Goal: Task Accomplishment & Management: Use online tool/utility

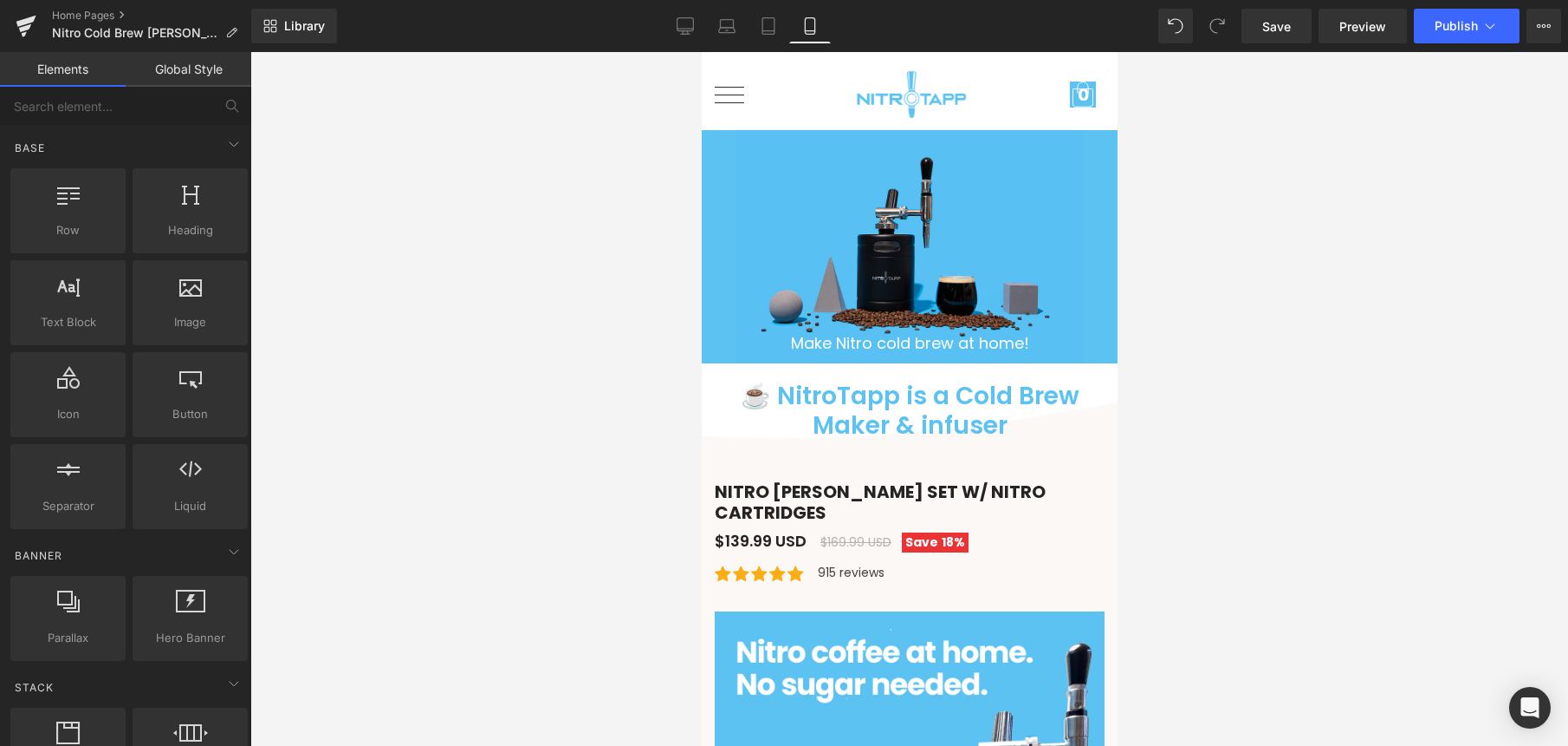
click at [699, 186] on div at bounding box center [909, 398] width 1318 height 693
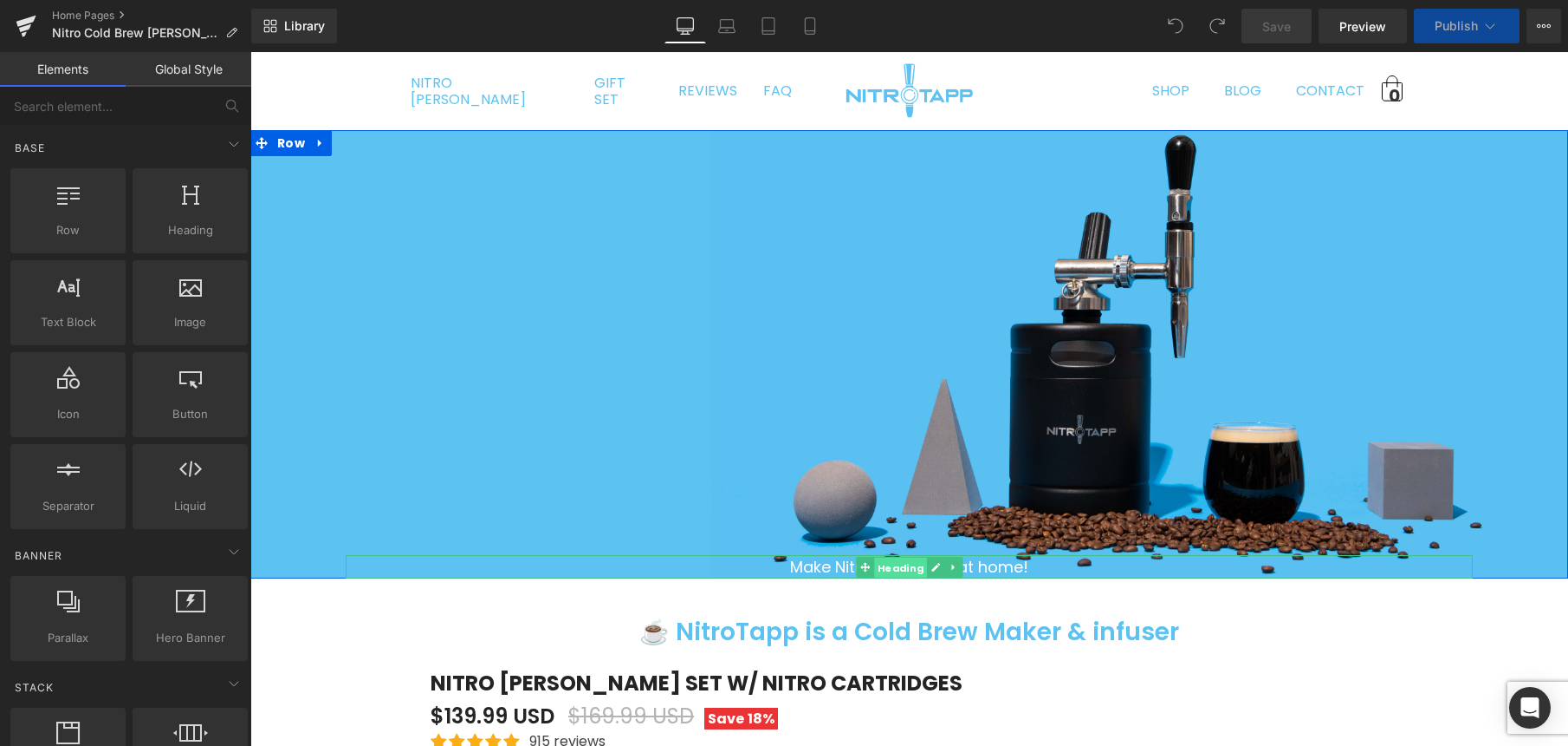
click at [874, 567] on span "Heading" at bounding box center [900, 567] width 52 height 21
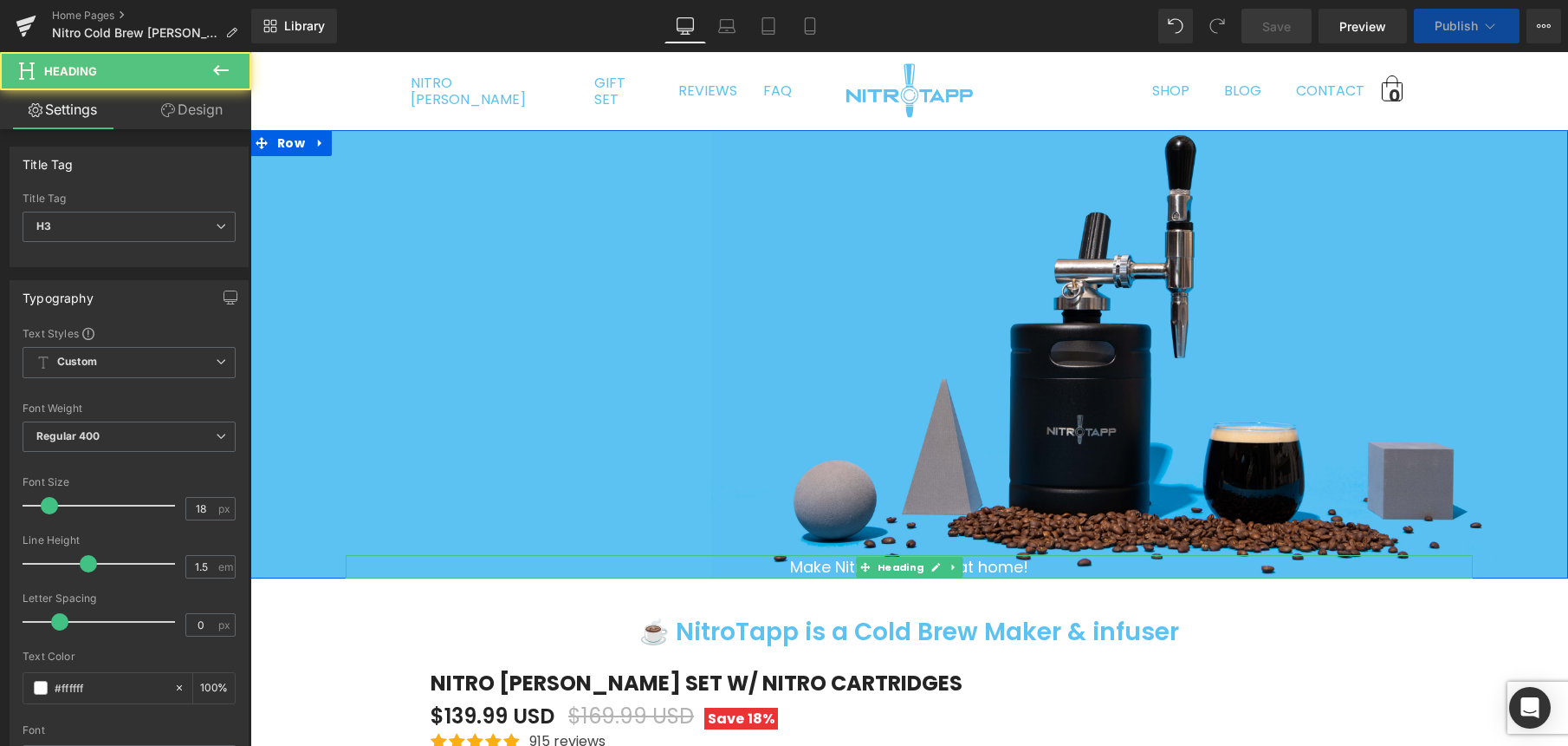
click at [828, 566] on div "Make Nitro cold brew at home!" at bounding box center [909, 567] width 1127 height 24
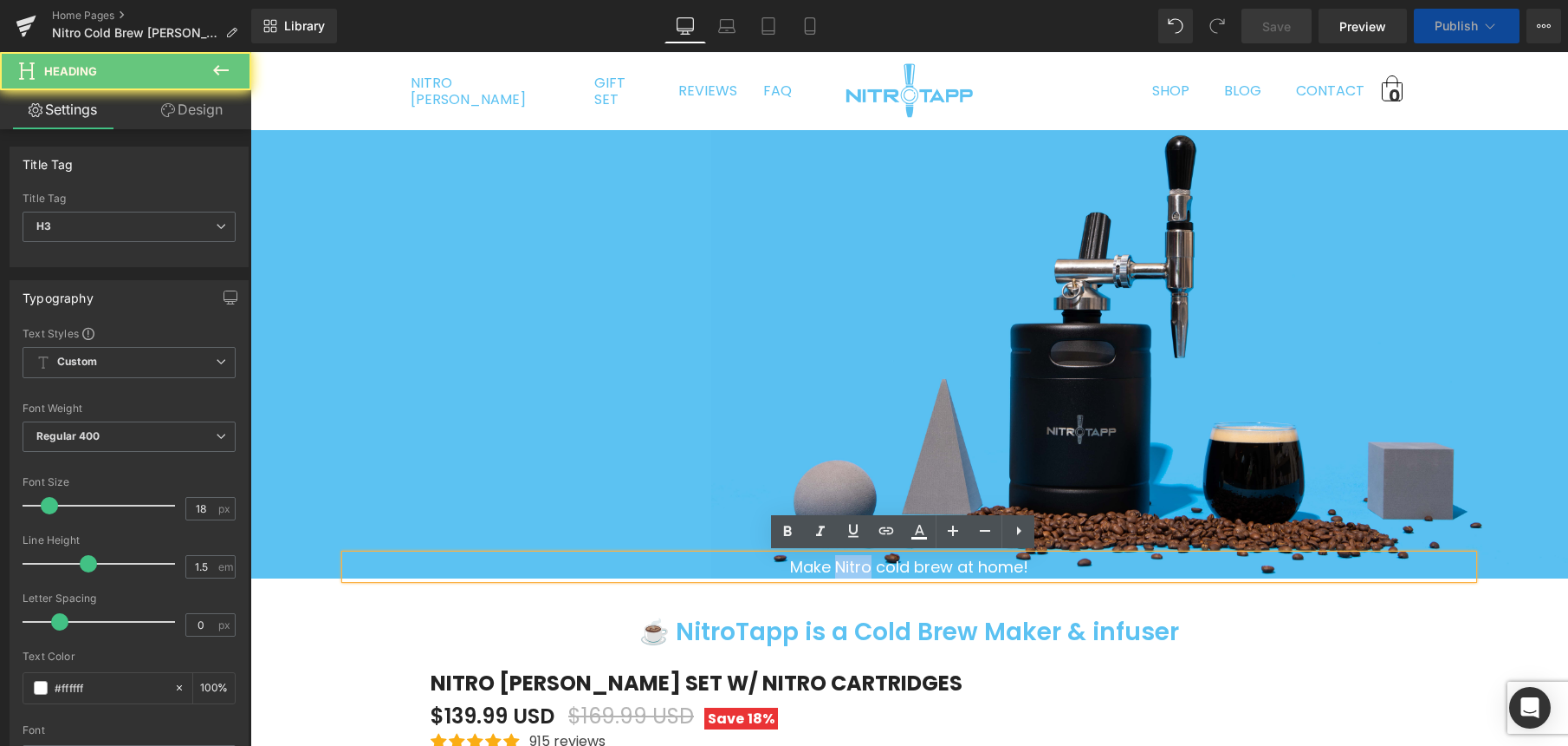
click at [828, 566] on div "Make Nitro cold brew at home!" at bounding box center [909, 567] width 1127 height 24
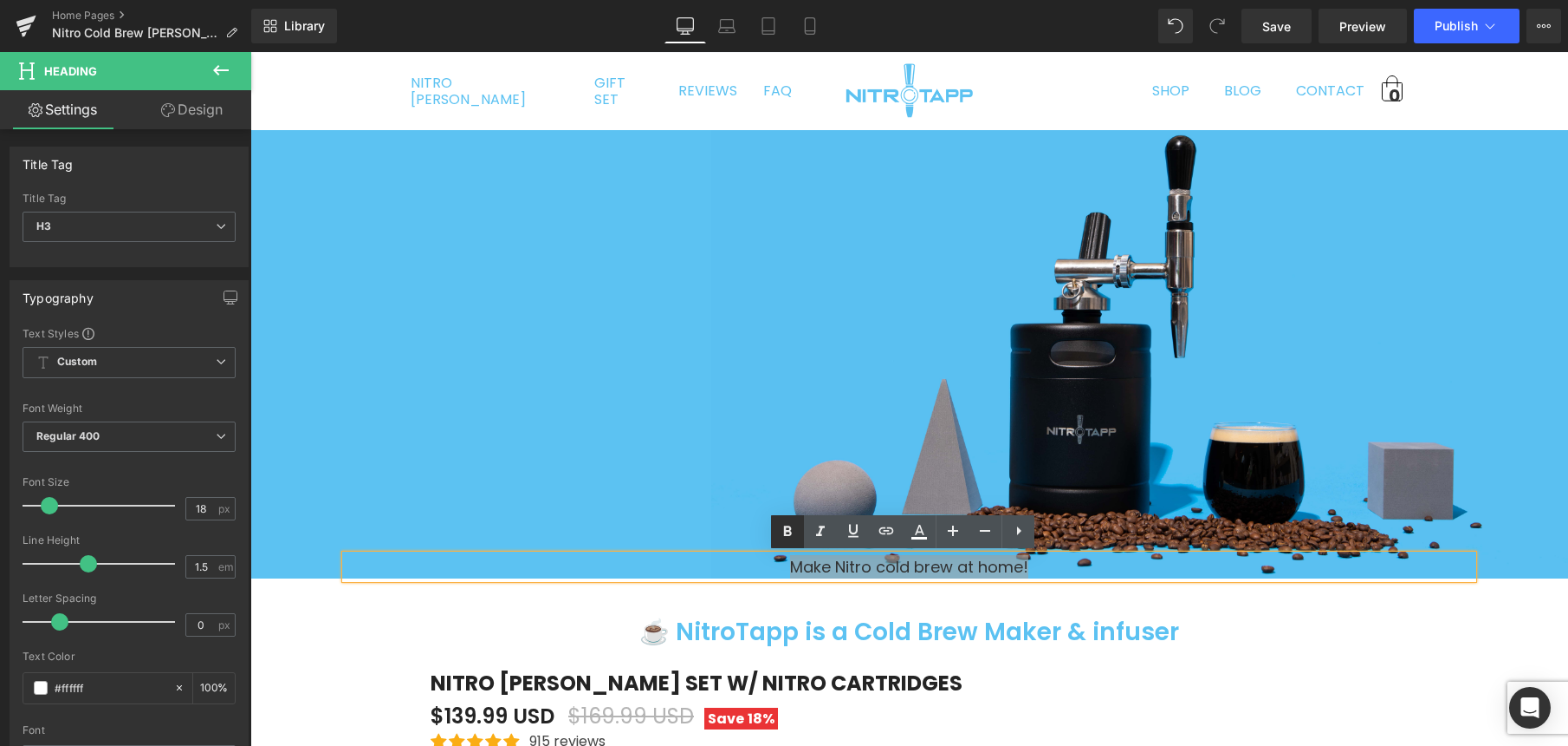
click at [791, 539] on icon at bounding box center [788, 531] width 21 height 21
click at [987, 537] on icon at bounding box center [985, 531] width 21 height 21
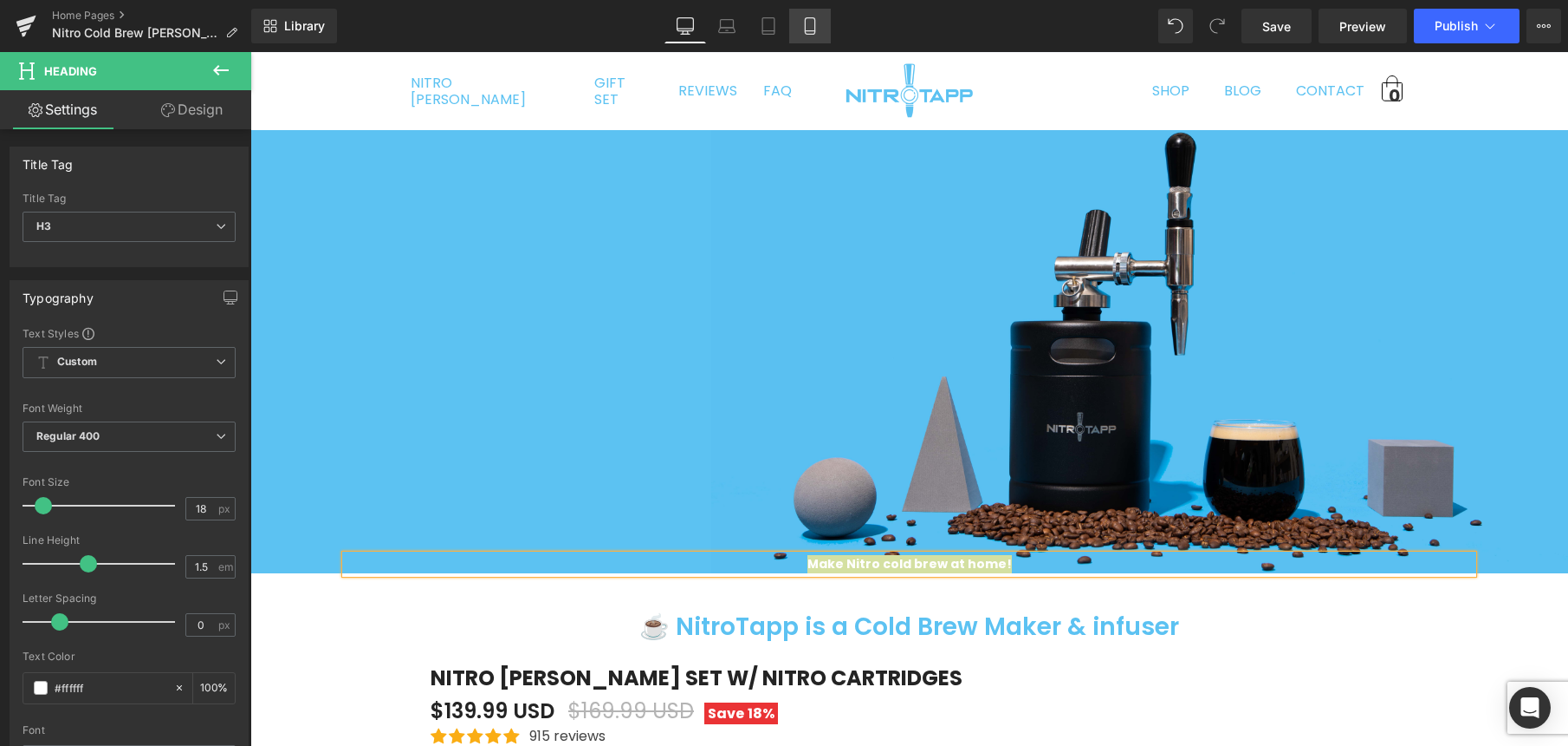
click at [811, 25] on icon at bounding box center [810, 26] width 18 height 18
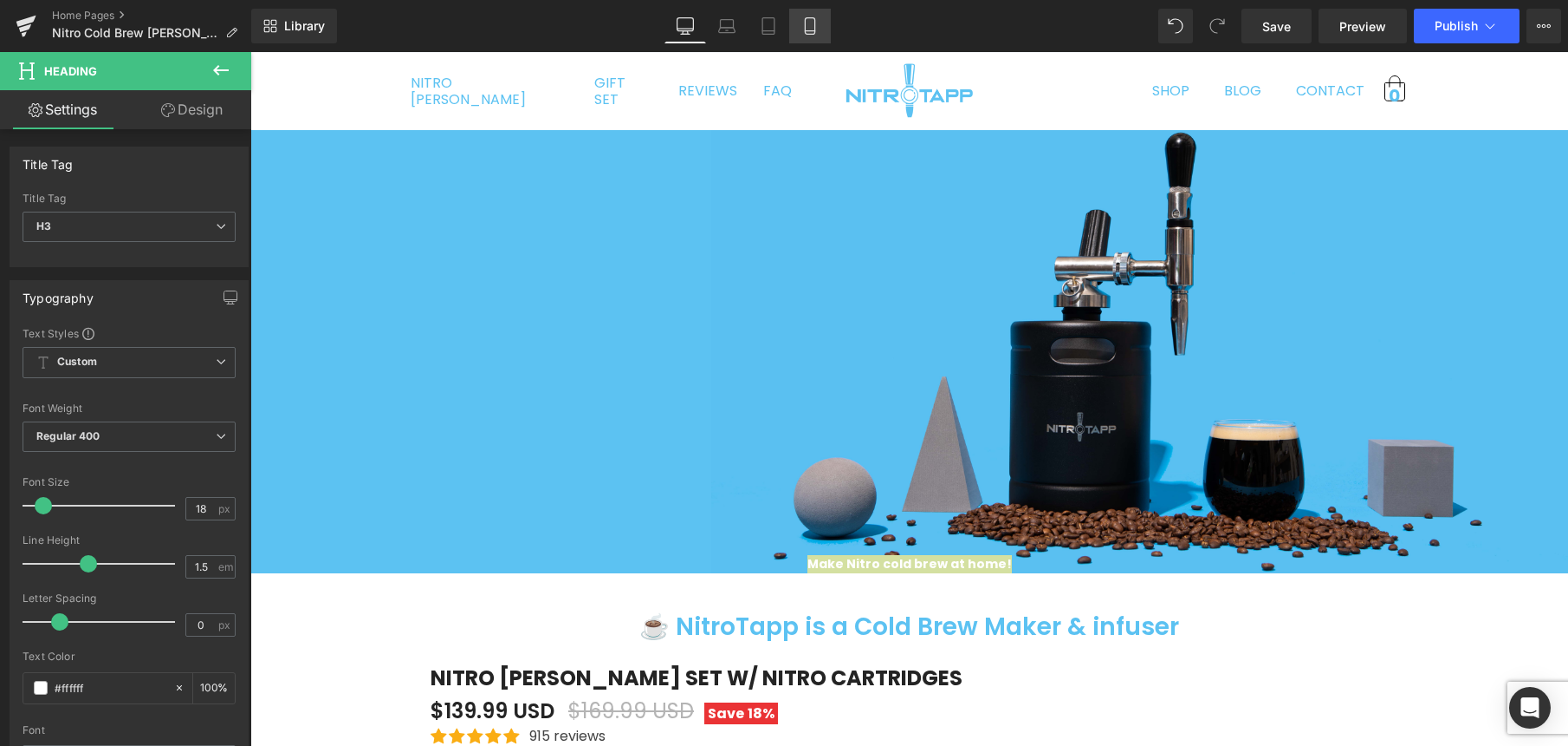
scroll to position [45, 0]
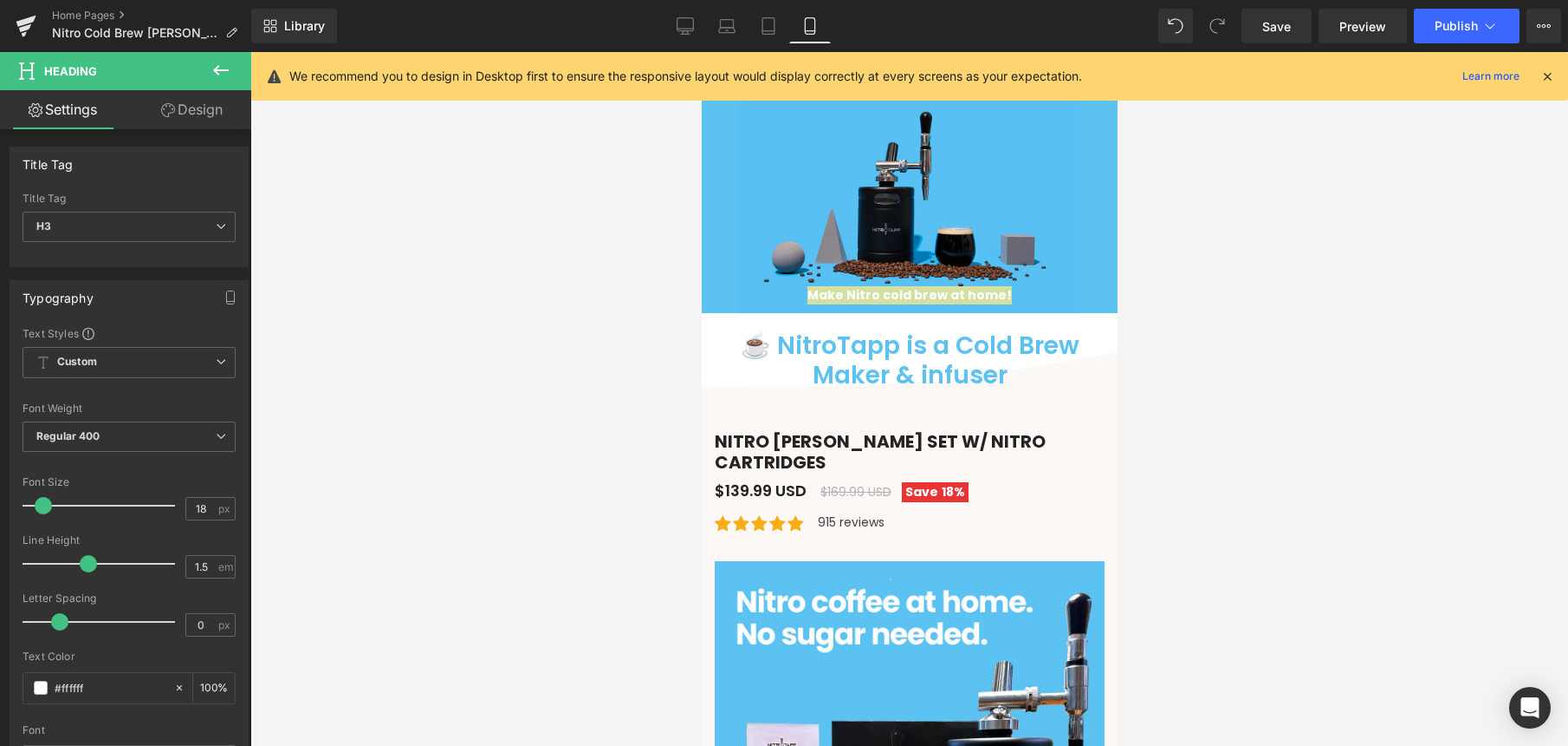
click at [568, 265] on div at bounding box center [909, 398] width 1318 height 693
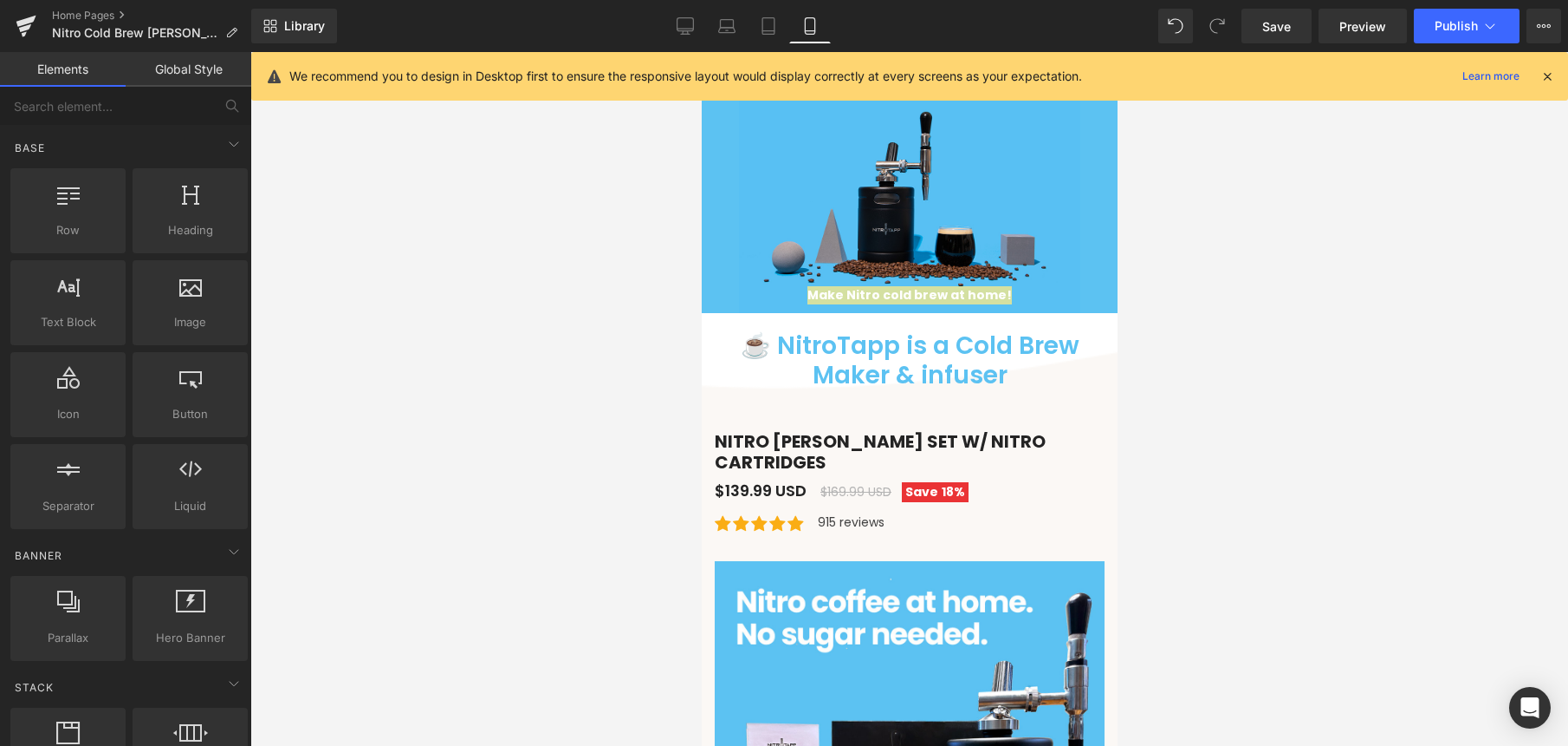
drag, startPoint x: 1184, startPoint y: 306, endPoint x: 1166, endPoint y: 299, distance: 19.3
click at [1185, 306] on div at bounding box center [909, 398] width 1318 height 693
click at [701, 52] on div at bounding box center [701, 52] width 0 height 0
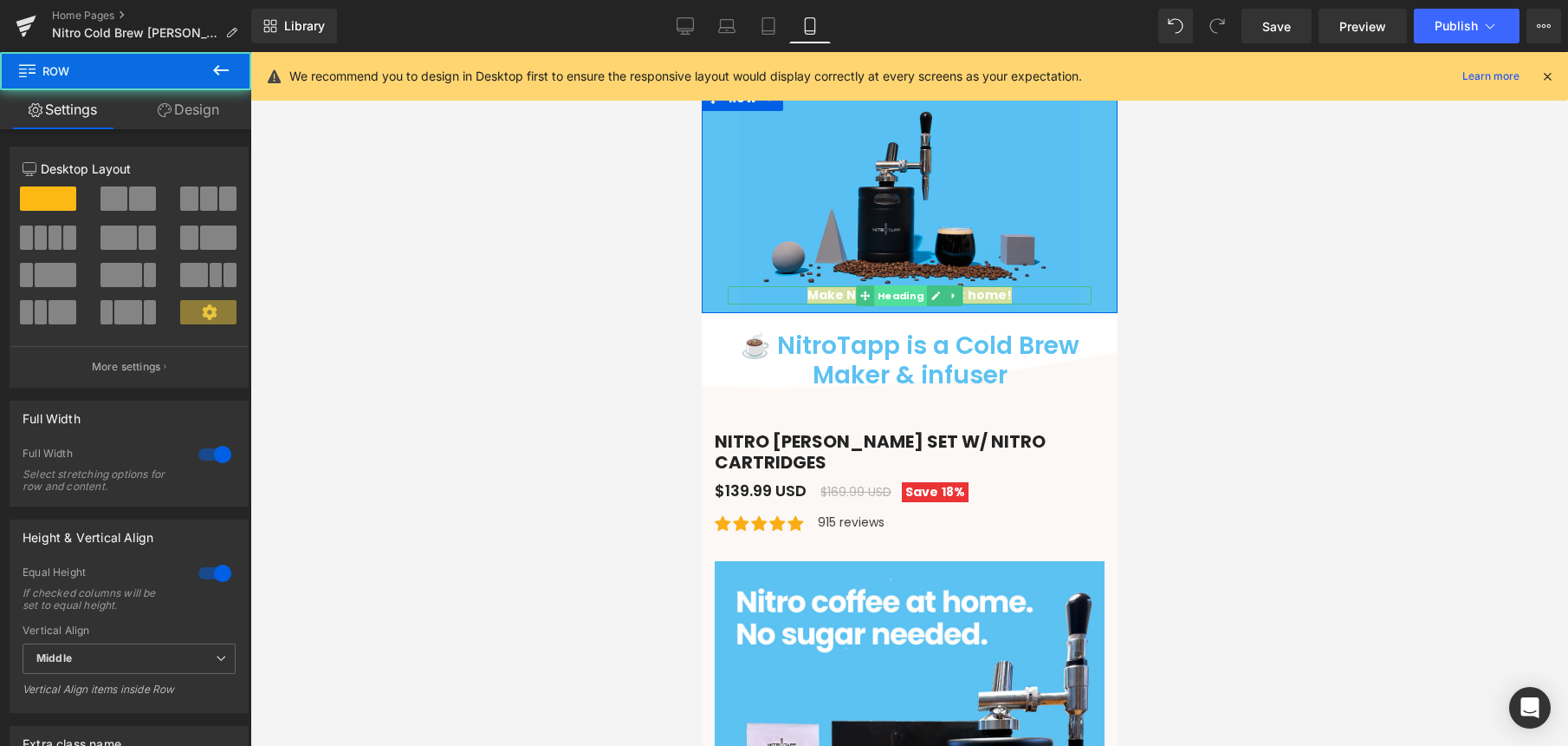
click at [883, 297] on span "Heading" at bounding box center [900, 296] width 52 height 21
click at [1095, 285] on div "Make Nitro cold brew at home! Heading Row" at bounding box center [908, 199] width 416 height 228
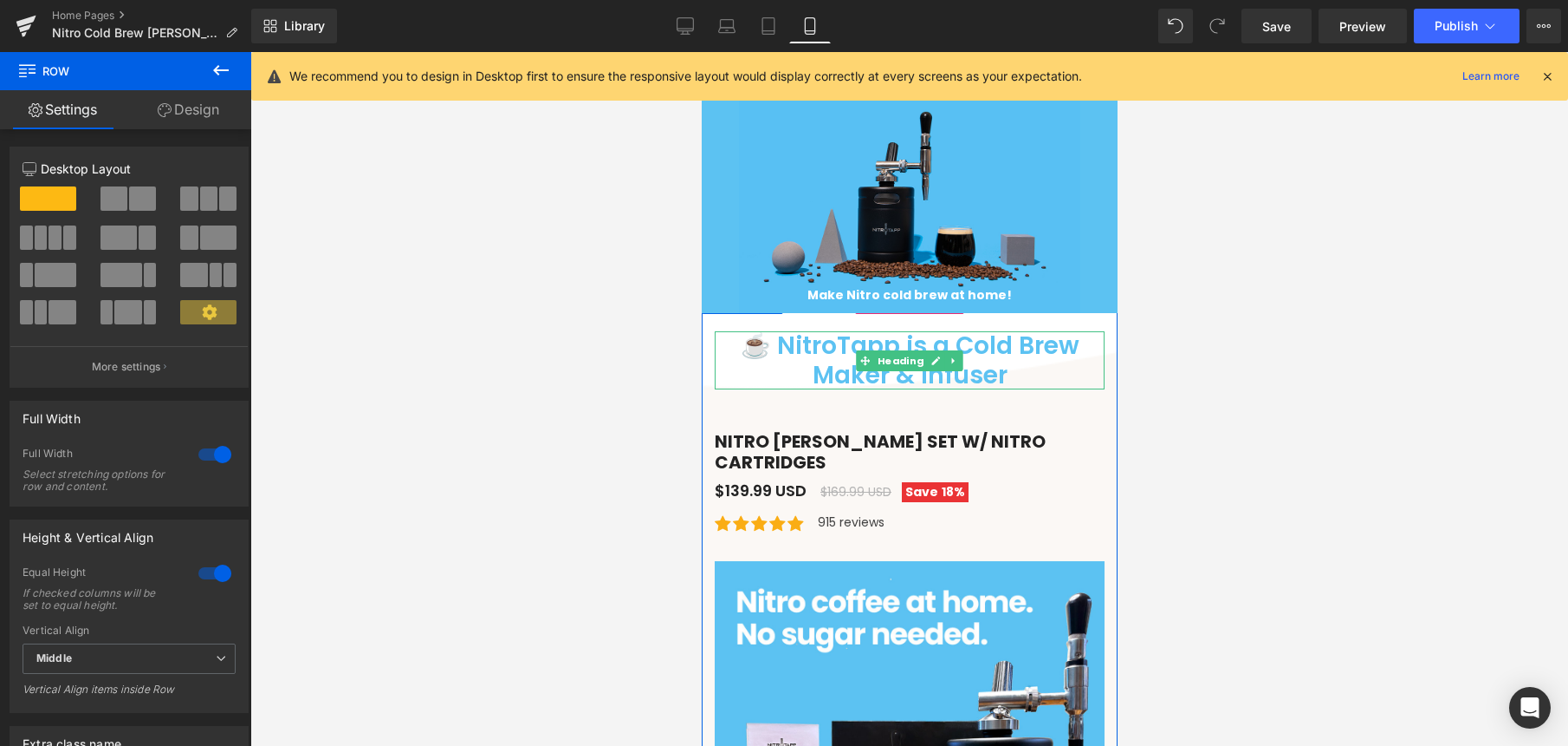
click at [997, 345] on h1 "☕ NitroTapp is a Cold Brew Maker & infuser" at bounding box center [909, 360] width 390 height 58
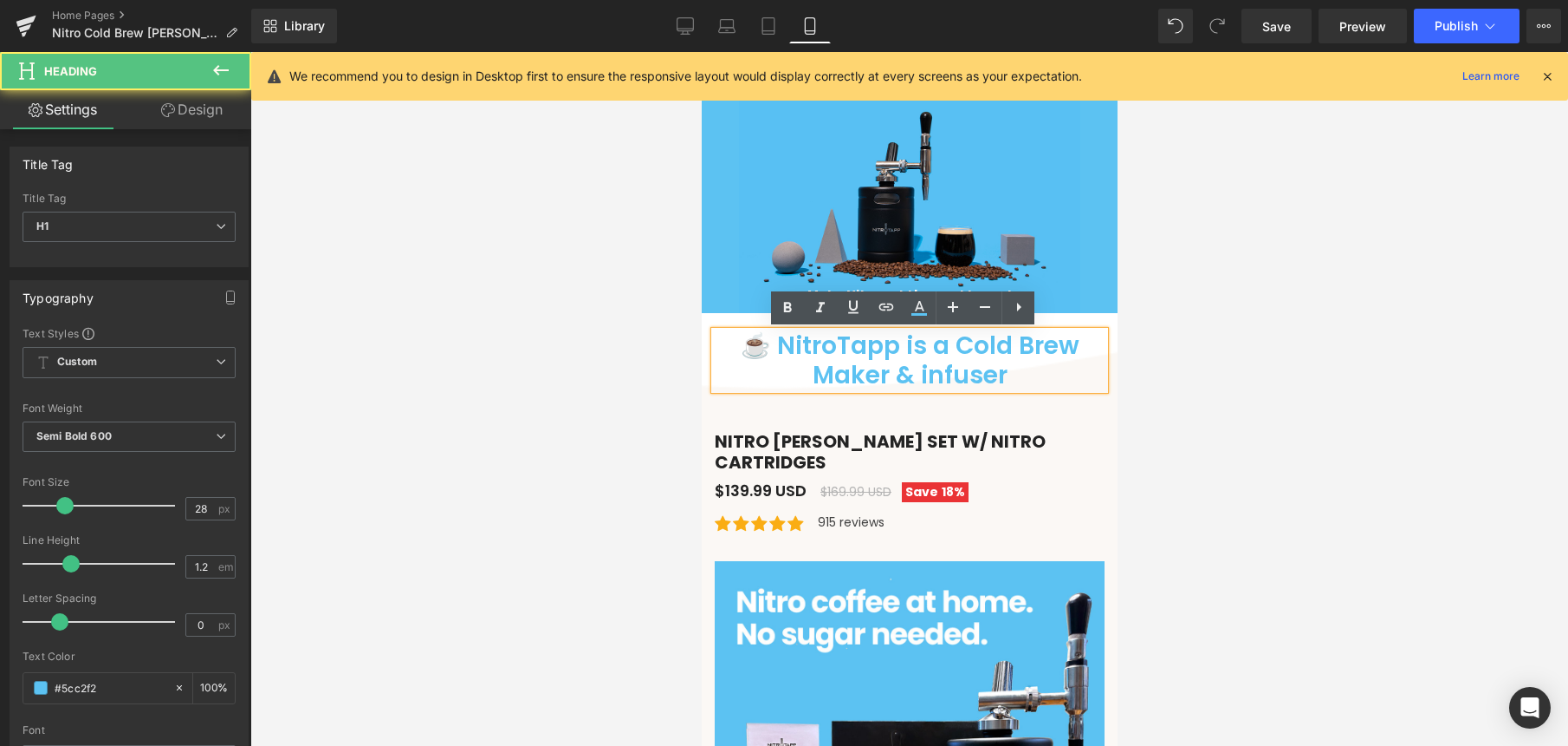
click at [1082, 379] on h1 "☕ NitroTapp is a Cold Brew Maker & infuser" at bounding box center [909, 360] width 390 height 58
click at [918, 362] on h1 "☕ NitroTapp is a Cold Brew Maker & infuser" at bounding box center [909, 360] width 390 height 58
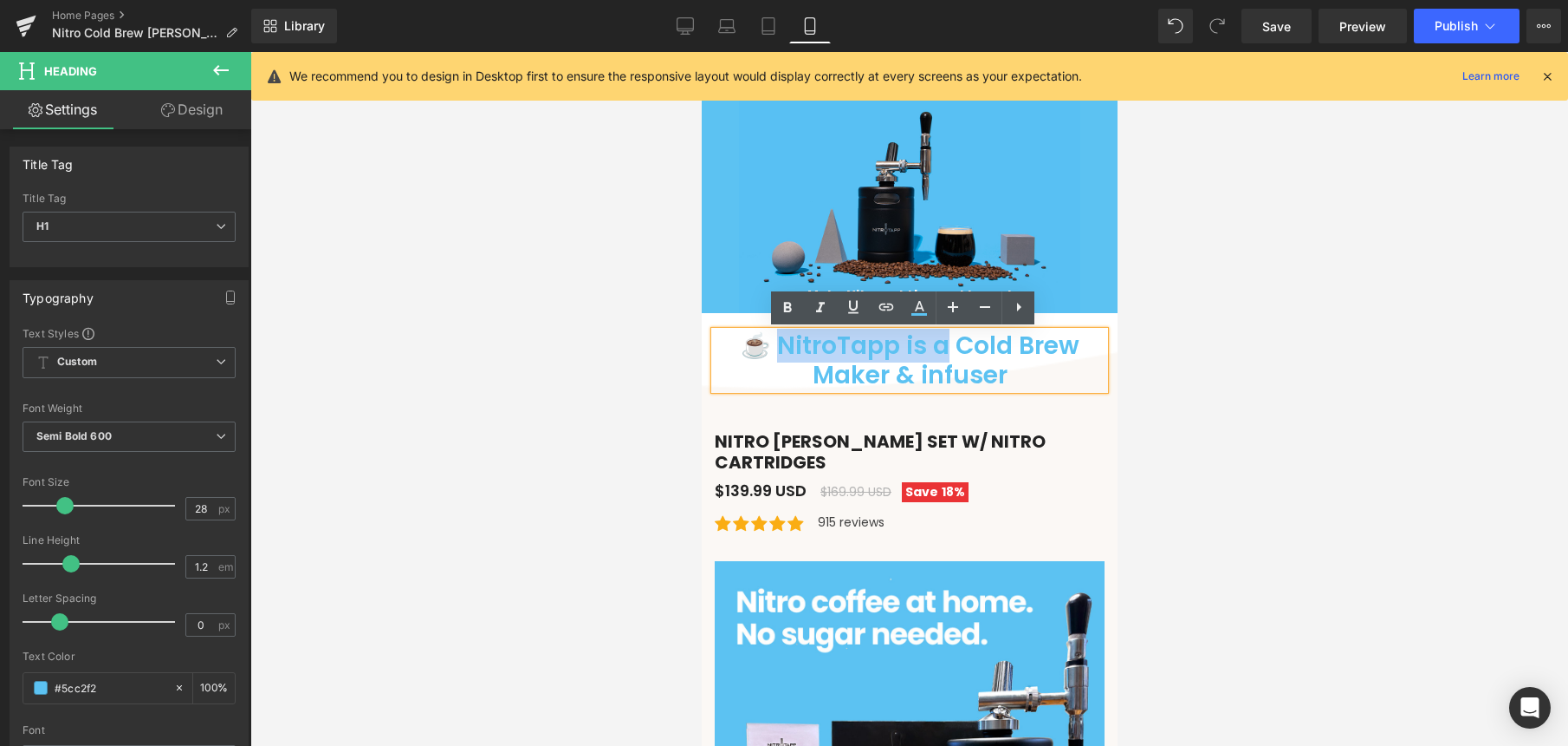
drag, startPoint x: 772, startPoint y: 344, endPoint x: 936, endPoint y: 345, distance: 164.0
click at [936, 345] on h1 "☕ NitroTapp is a Cold Brew Maker & infuser" at bounding box center [909, 360] width 390 height 58
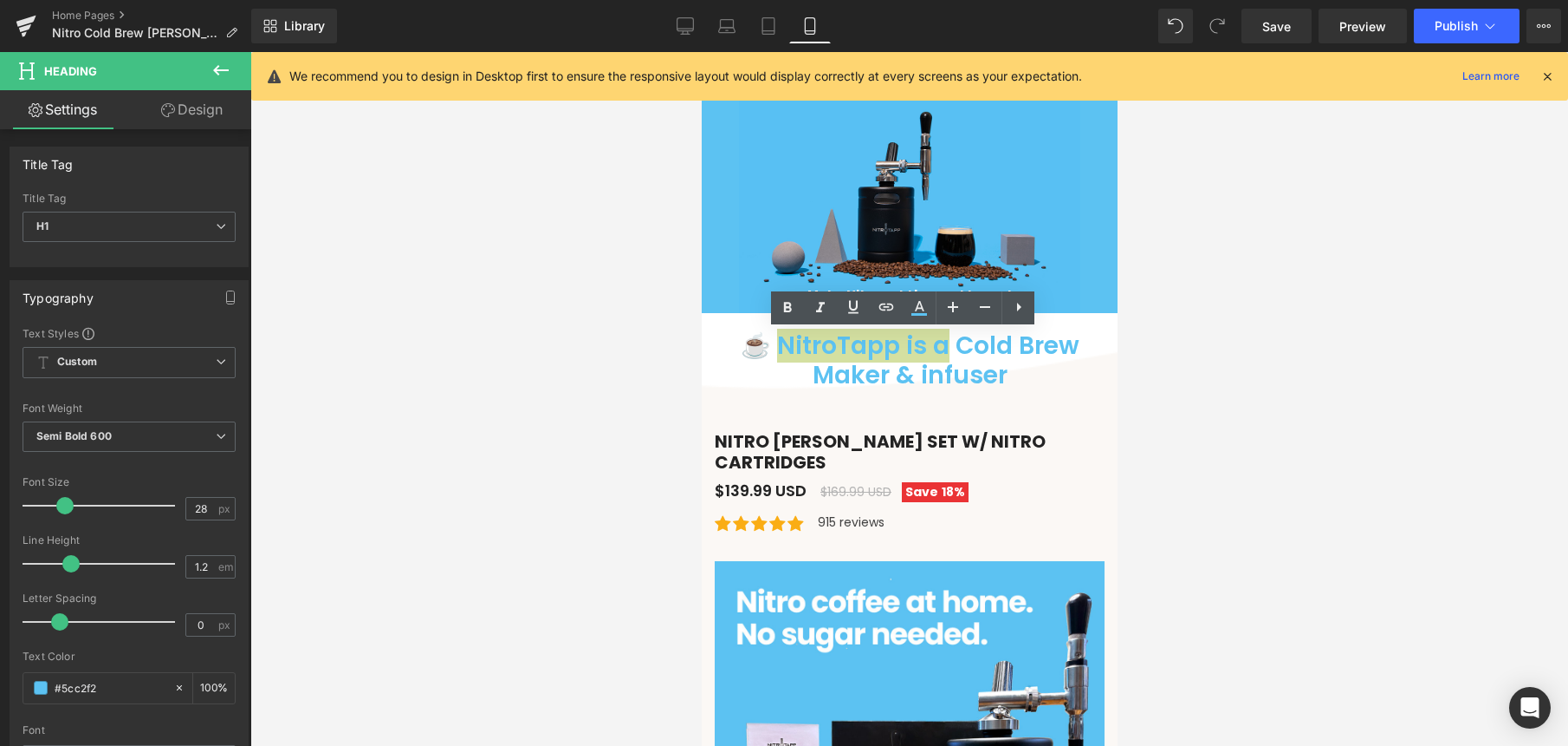
click at [1166, 320] on div at bounding box center [909, 398] width 1318 height 693
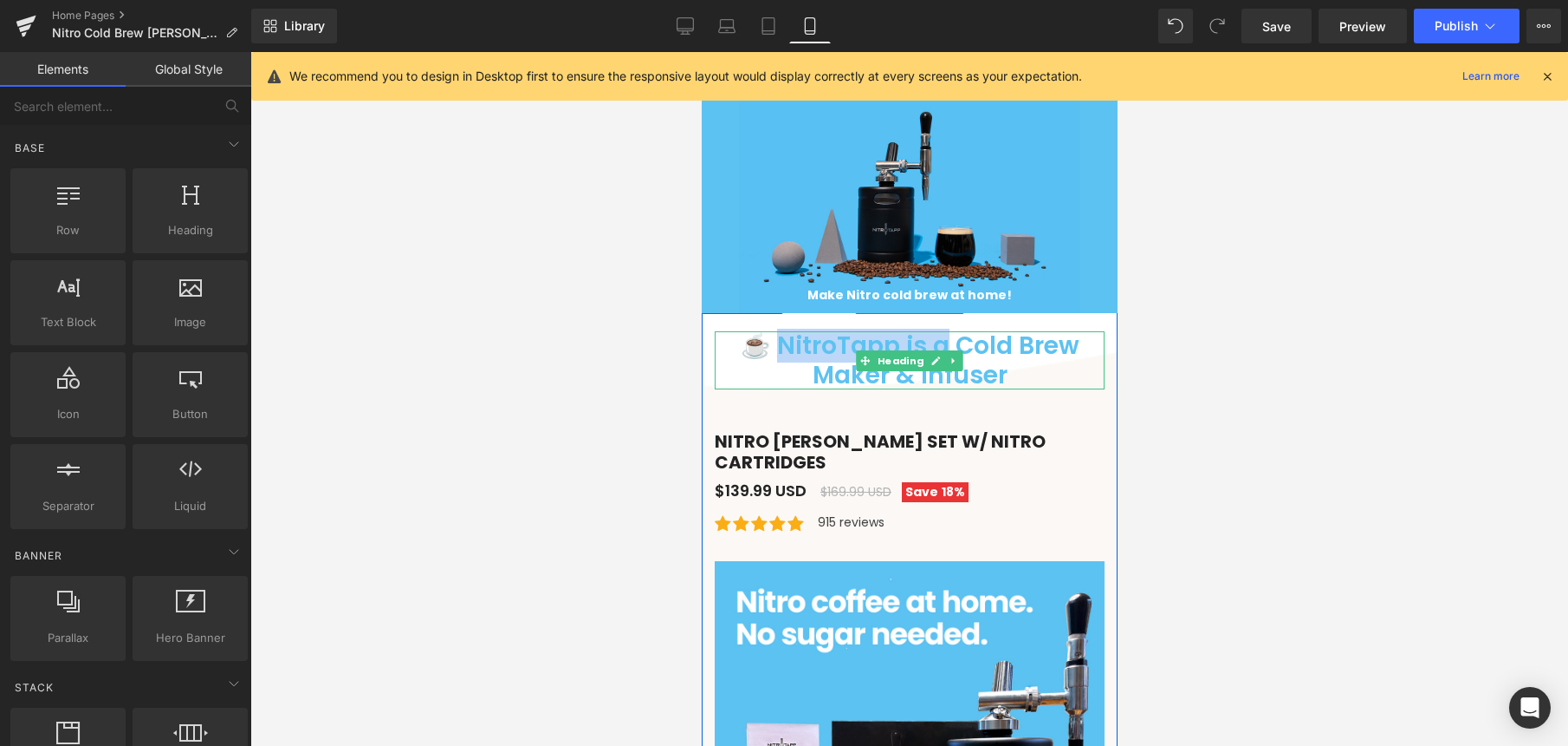
click at [932, 346] on h1 "☕ NitroTapp is a Cold Brew Maker & infuser" at bounding box center [909, 360] width 390 height 58
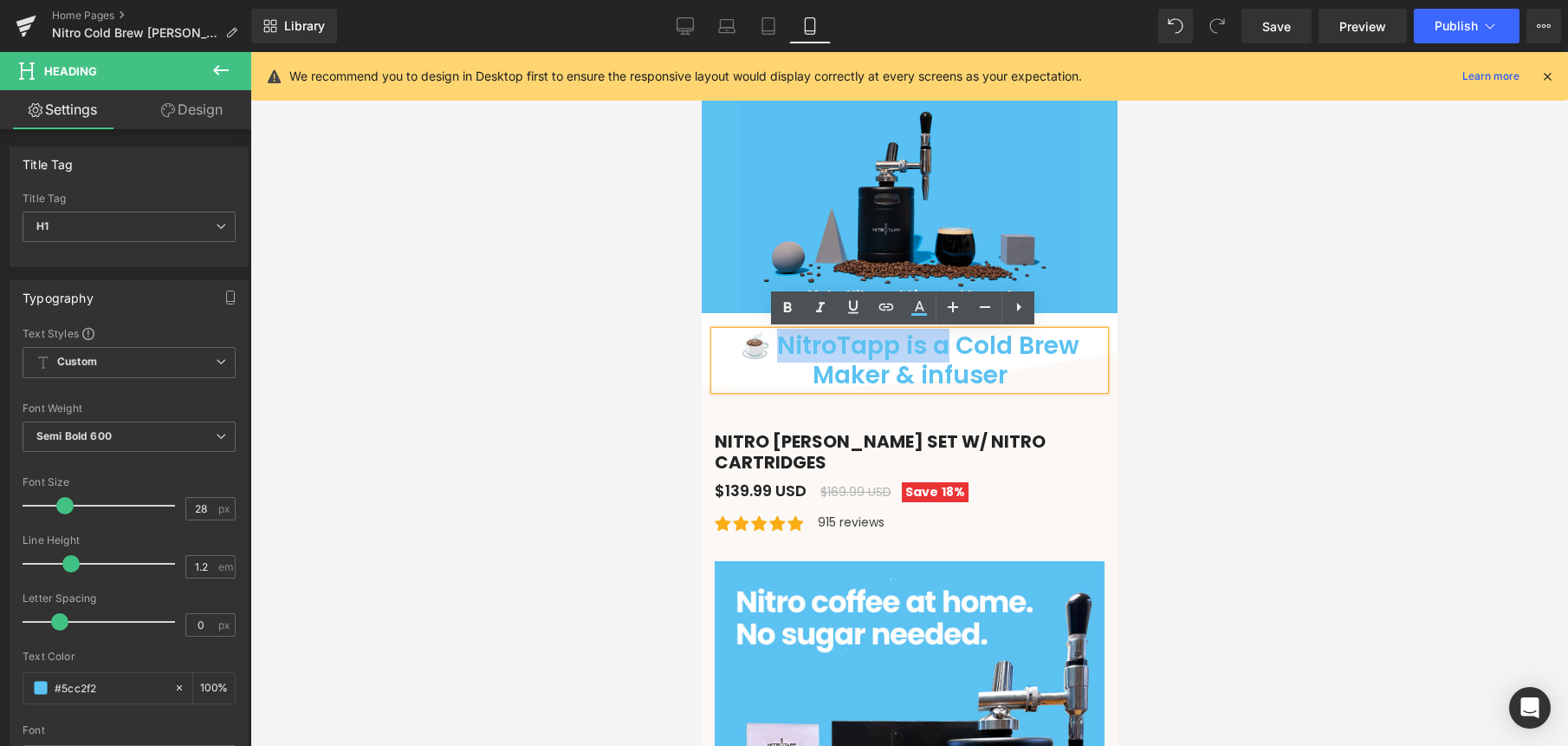
drag, startPoint x: 934, startPoint y: 345, endPoint x: 770, endPoint y: 337, distance: 164.2
click at [770, 337] on h1 "☕ NitroTapp is a Cold Brew Maker & infuser" at bounding box center [909, 360] width 390 height 58
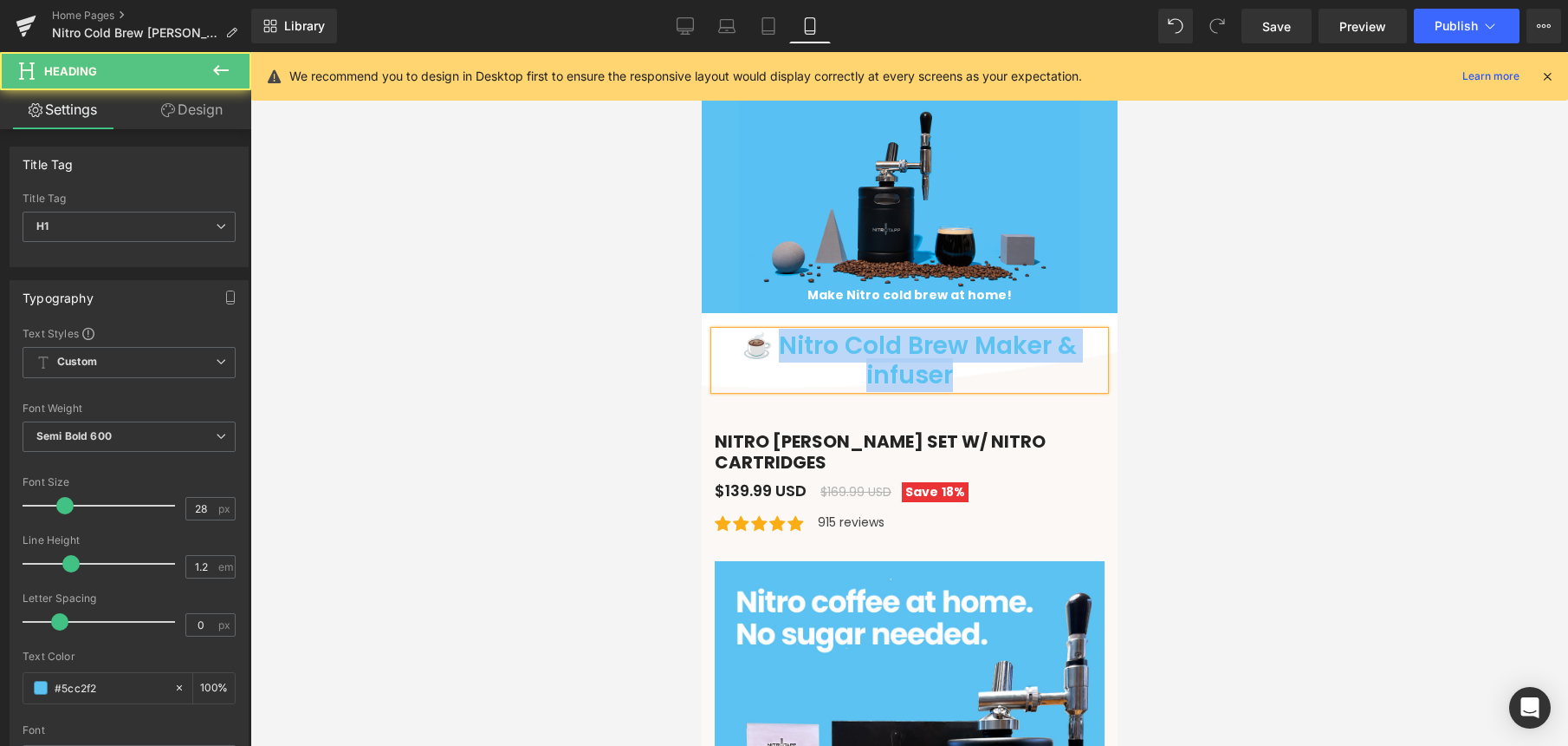
drag, startPoint x: 900, startPoint y: 366, endPoint x: 773, endPoint y: 349, distance: 128.1
click at [773, 349] on h1 "☕ Nitro Cold Brew Maker & infuser" at bounding box center [909, 360] width 390 height 58
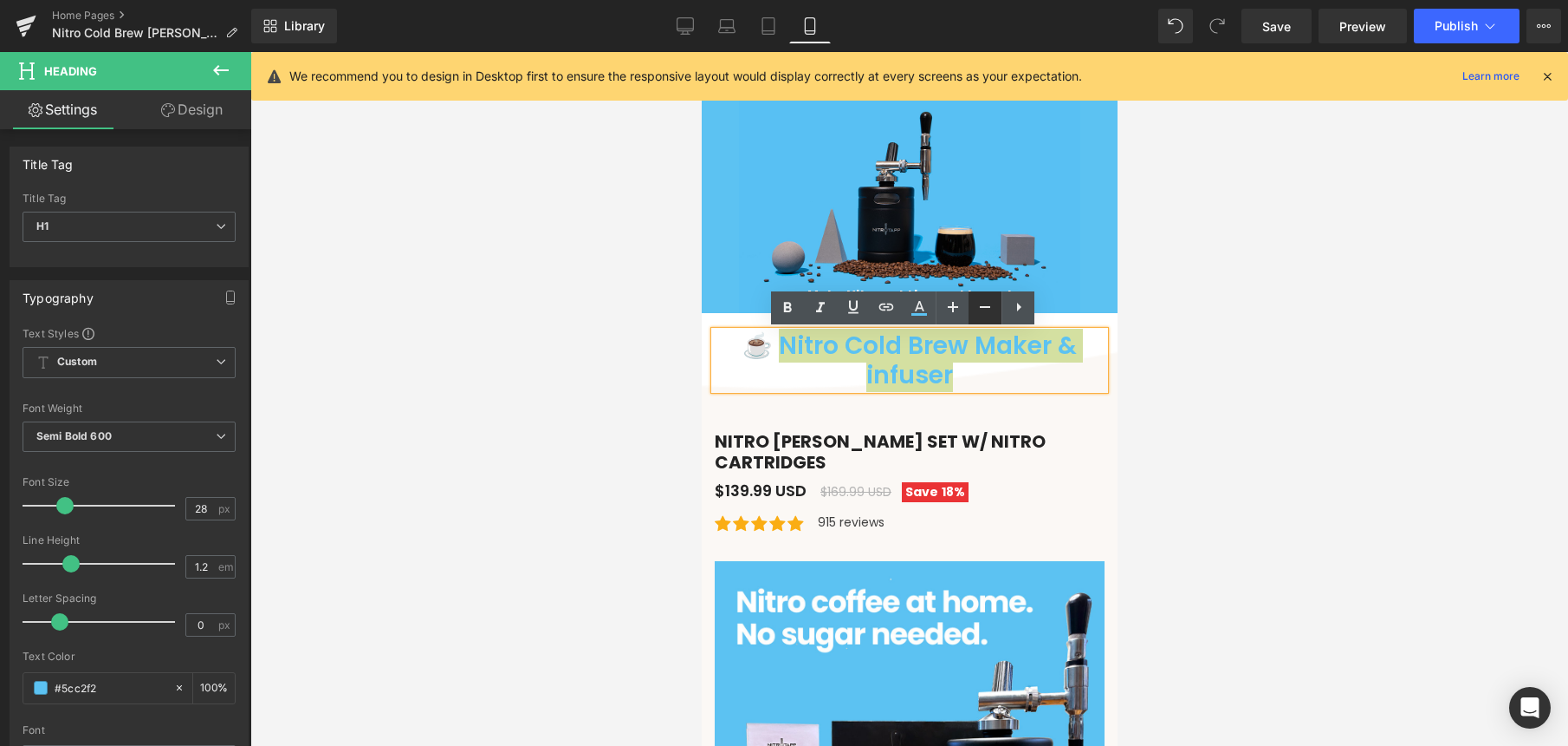
click at [980, 306] on icon at bounding box center [985, 307] width 10 height 2
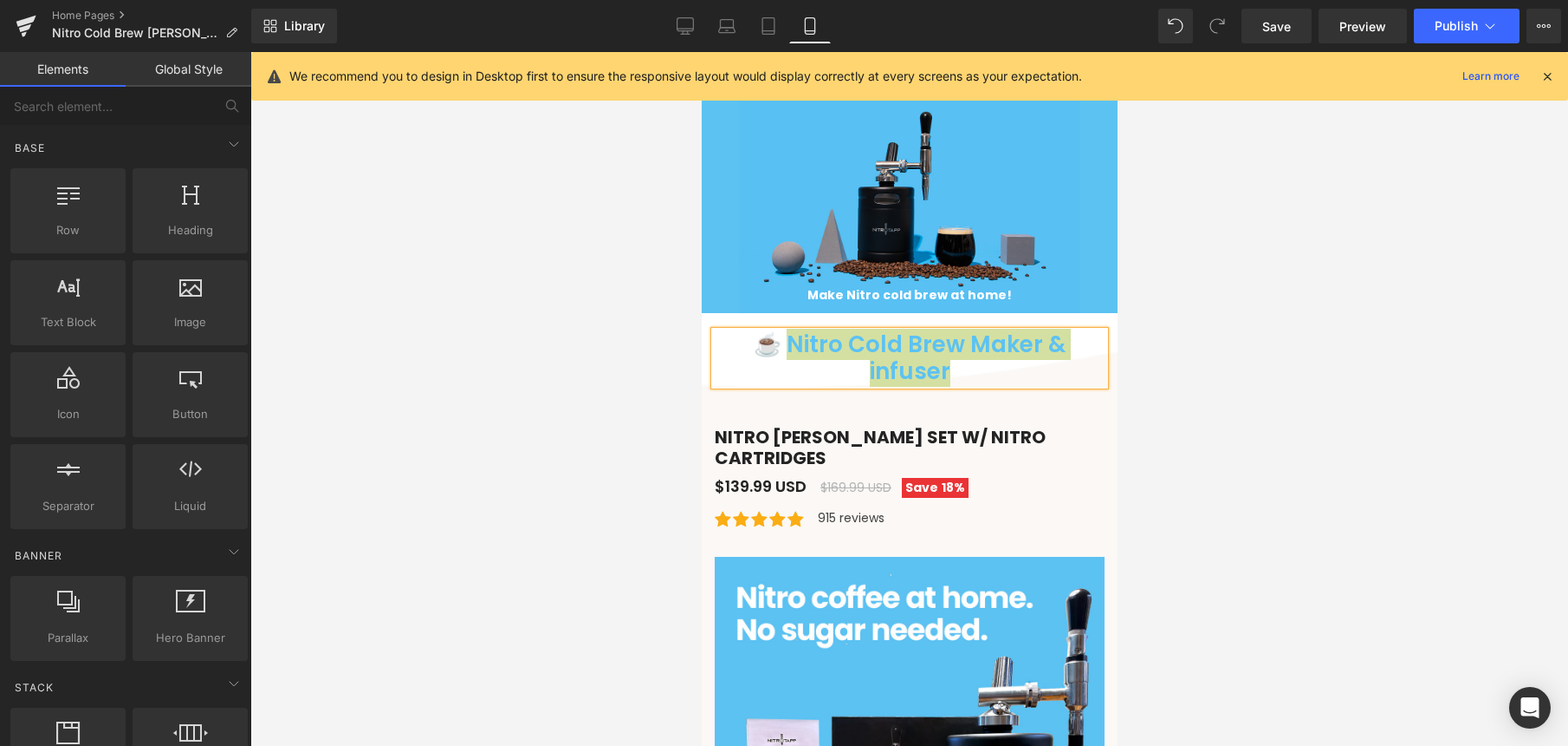
click at [1117, 334] on div at bounding box center [909, 398] width 1318 height 693
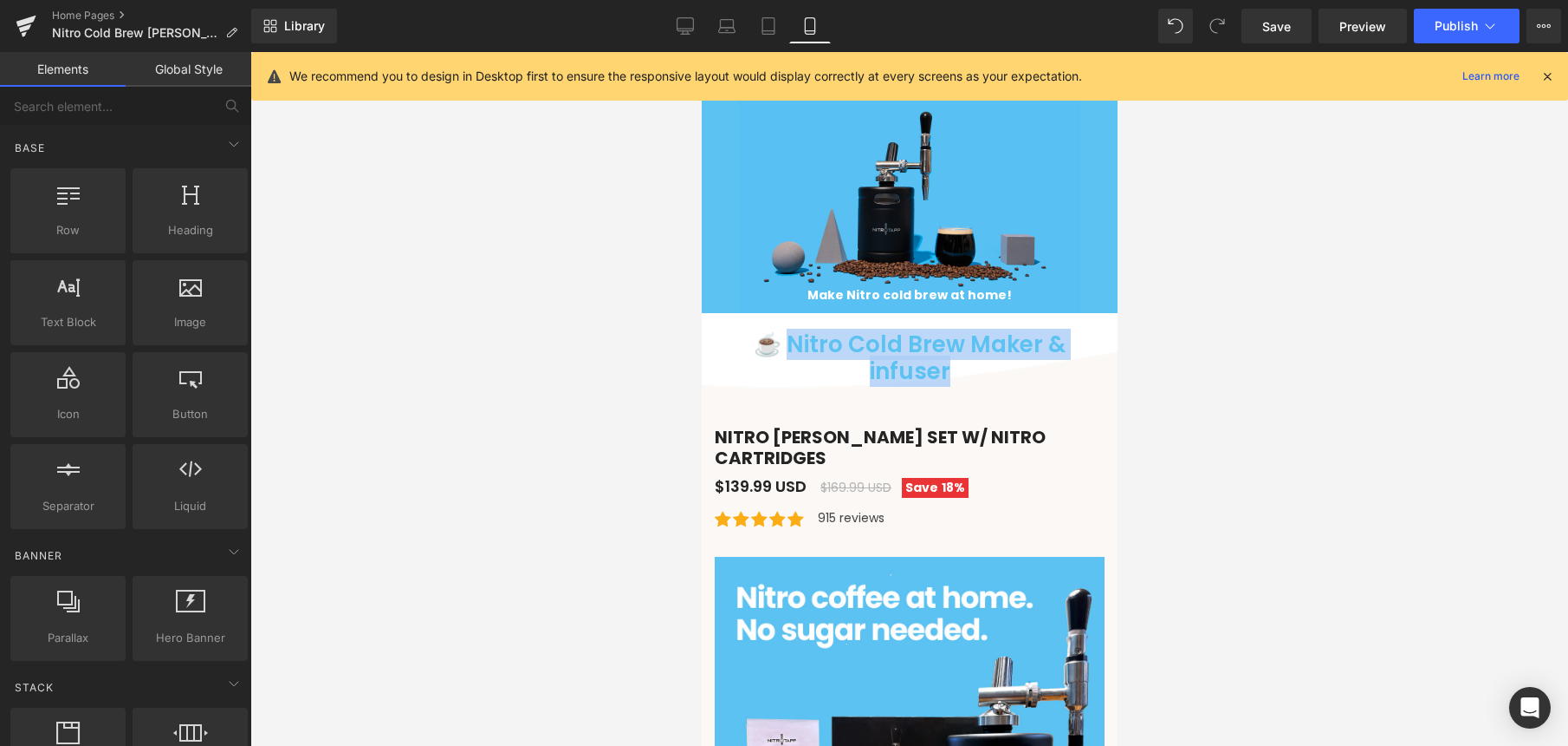
click at [1067, 342] on h1 "☕ Nitro Cold Brew Maker & infuser" at bounding box center [909, 357] width 390 height 53
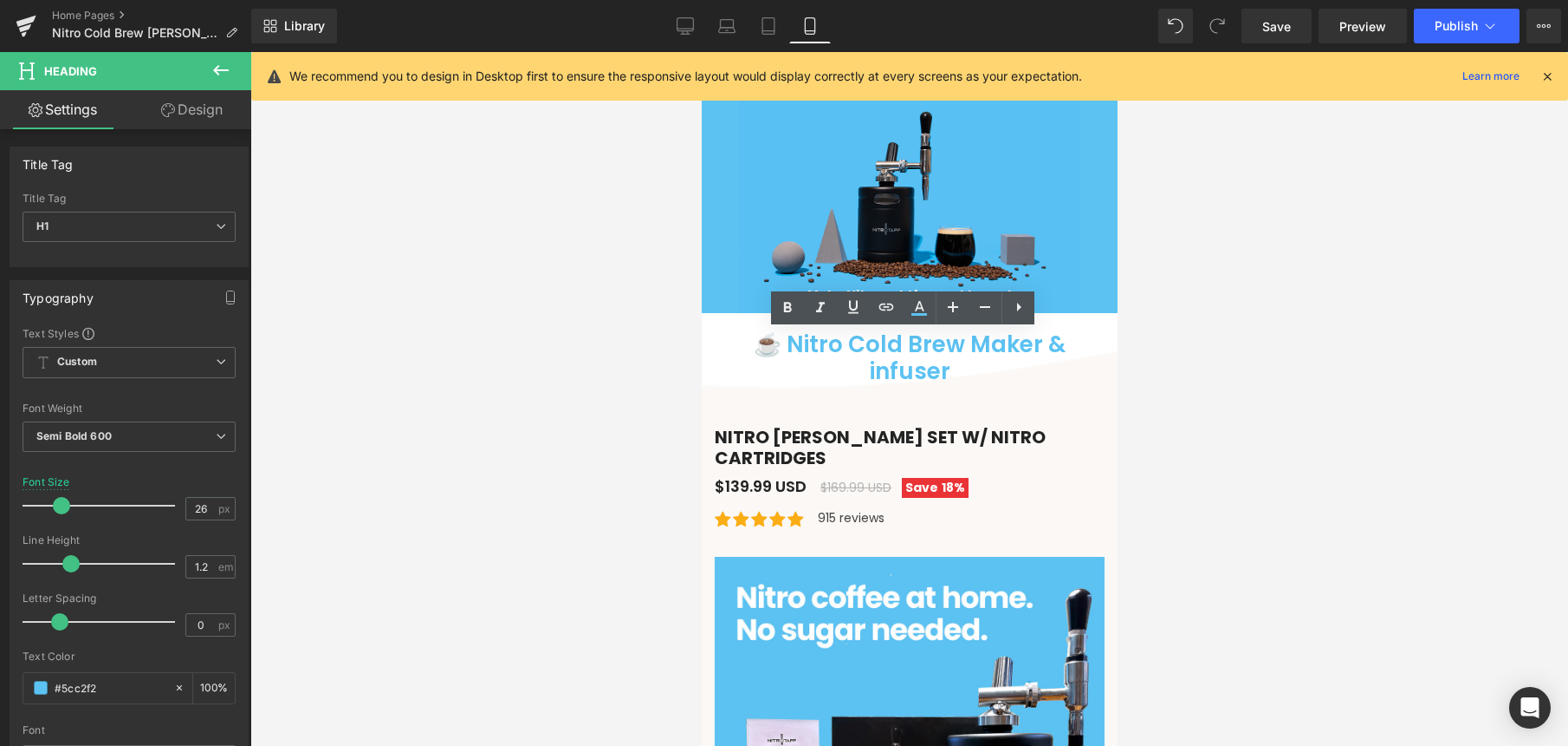
click at [1163, 349] on div at bounding box center [909, 398] width 1318 height 693
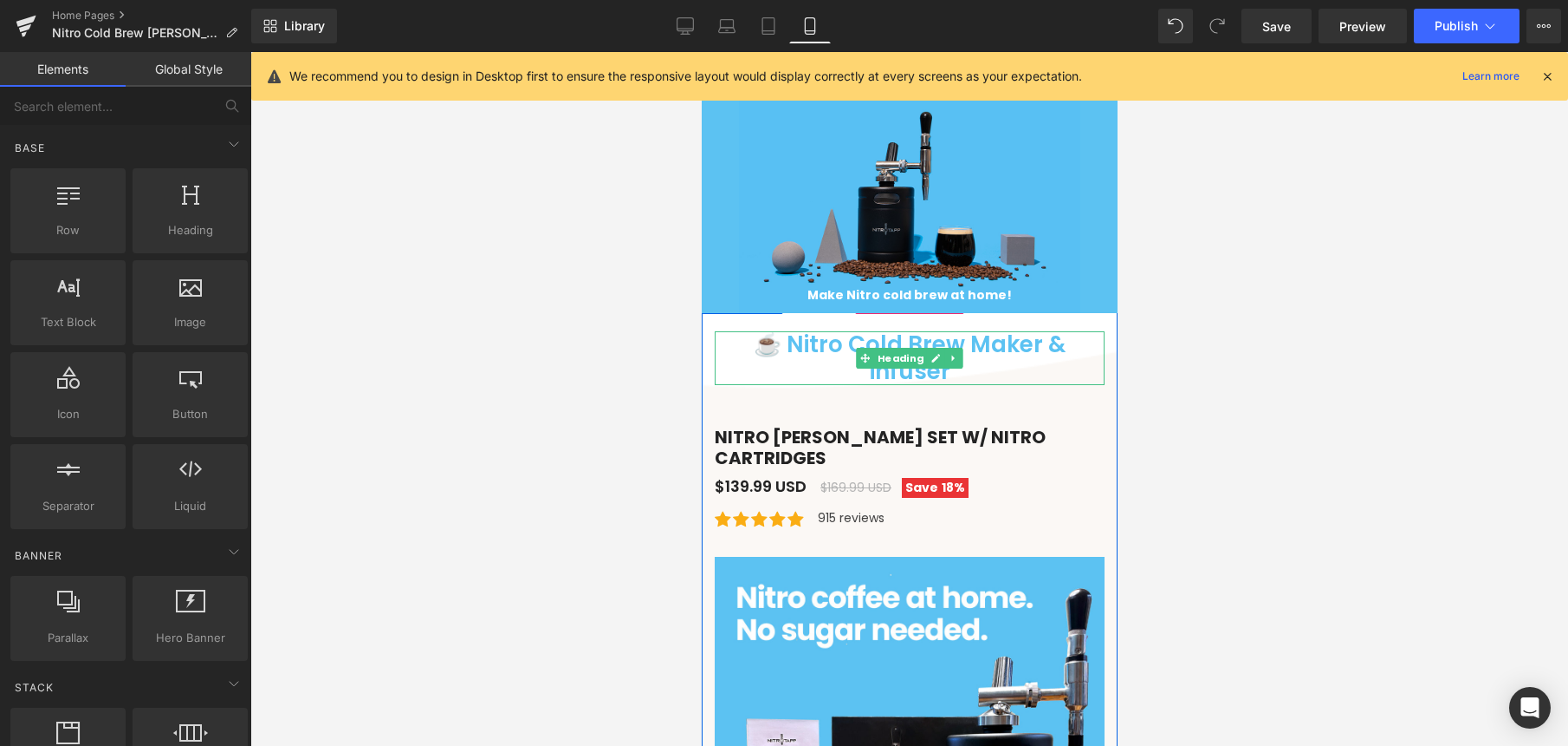
click at [1083, 344] on h1 "☕ Nitro Cold Brew Maker & infuser" at bounding box center [909, 357] width 390 height 53
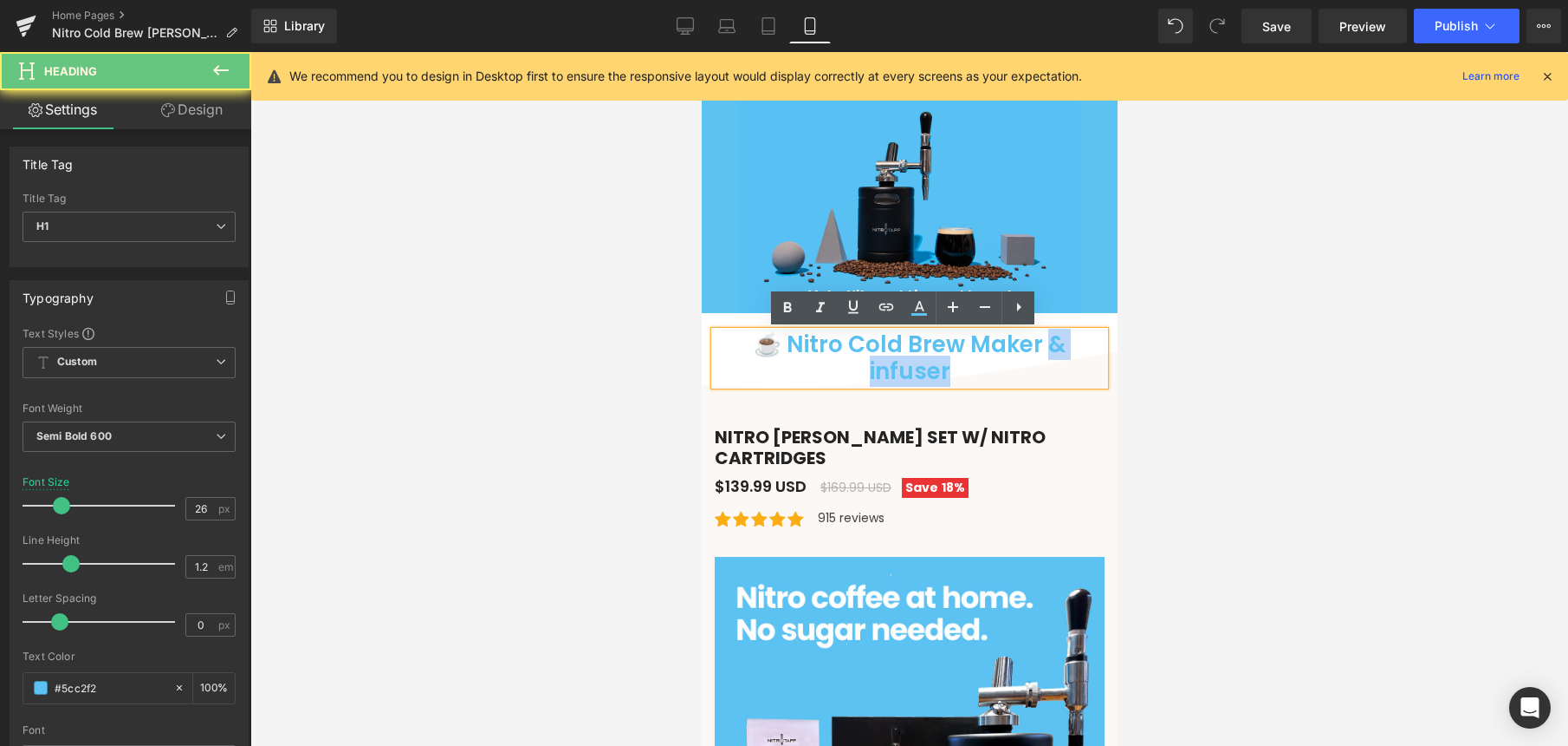
drag, startPoint x: 996, startPoint y: 344, endPoint x: 1099, endPoint y: 342, distance: 103.0
click at [1099, 342] on div "☕ Nitro Cold Brew Maker & infuser" at bounding box center [909, 357] width 390 height 53
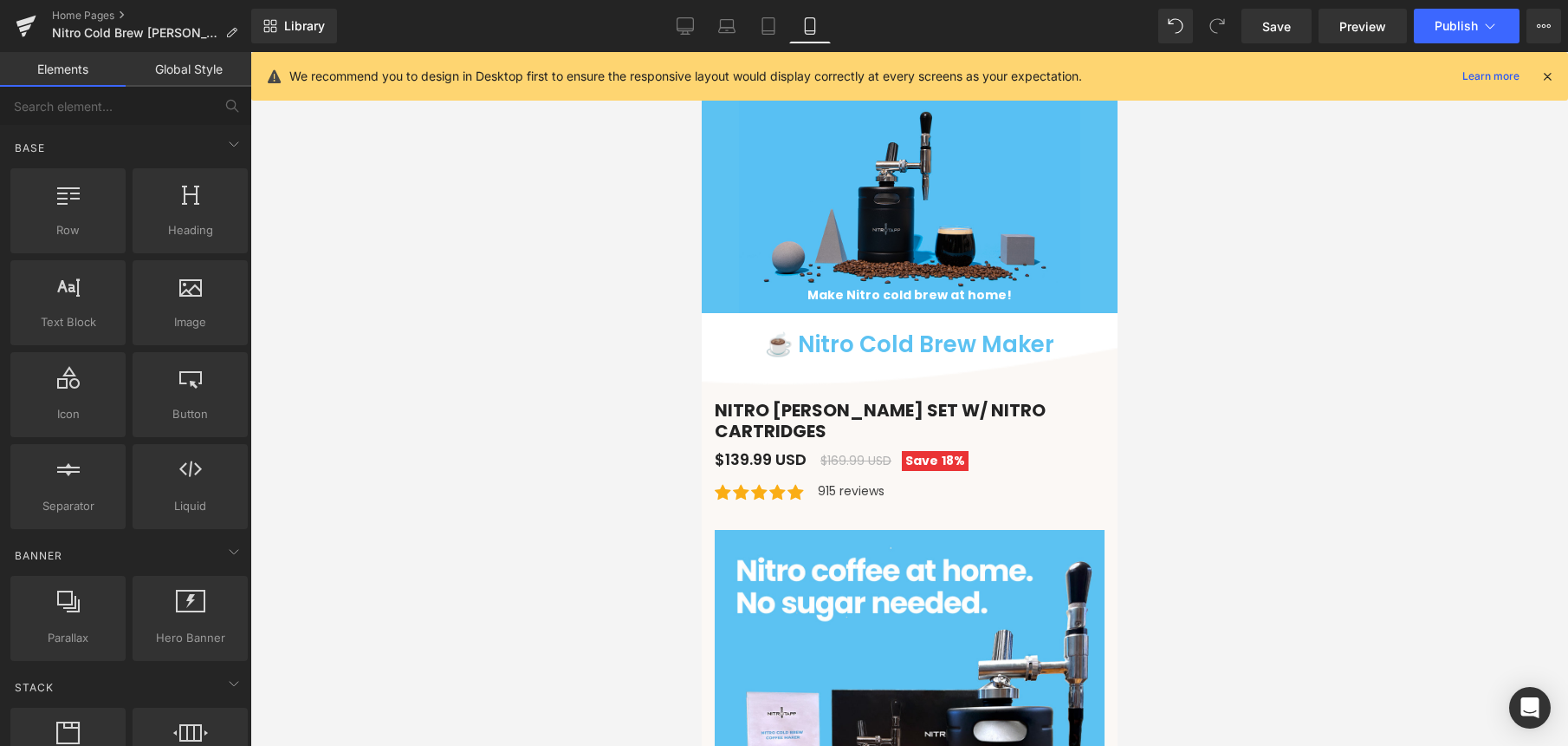
click at [1158, 354] on div at bounding box center [909, 398] width 1318 height 693
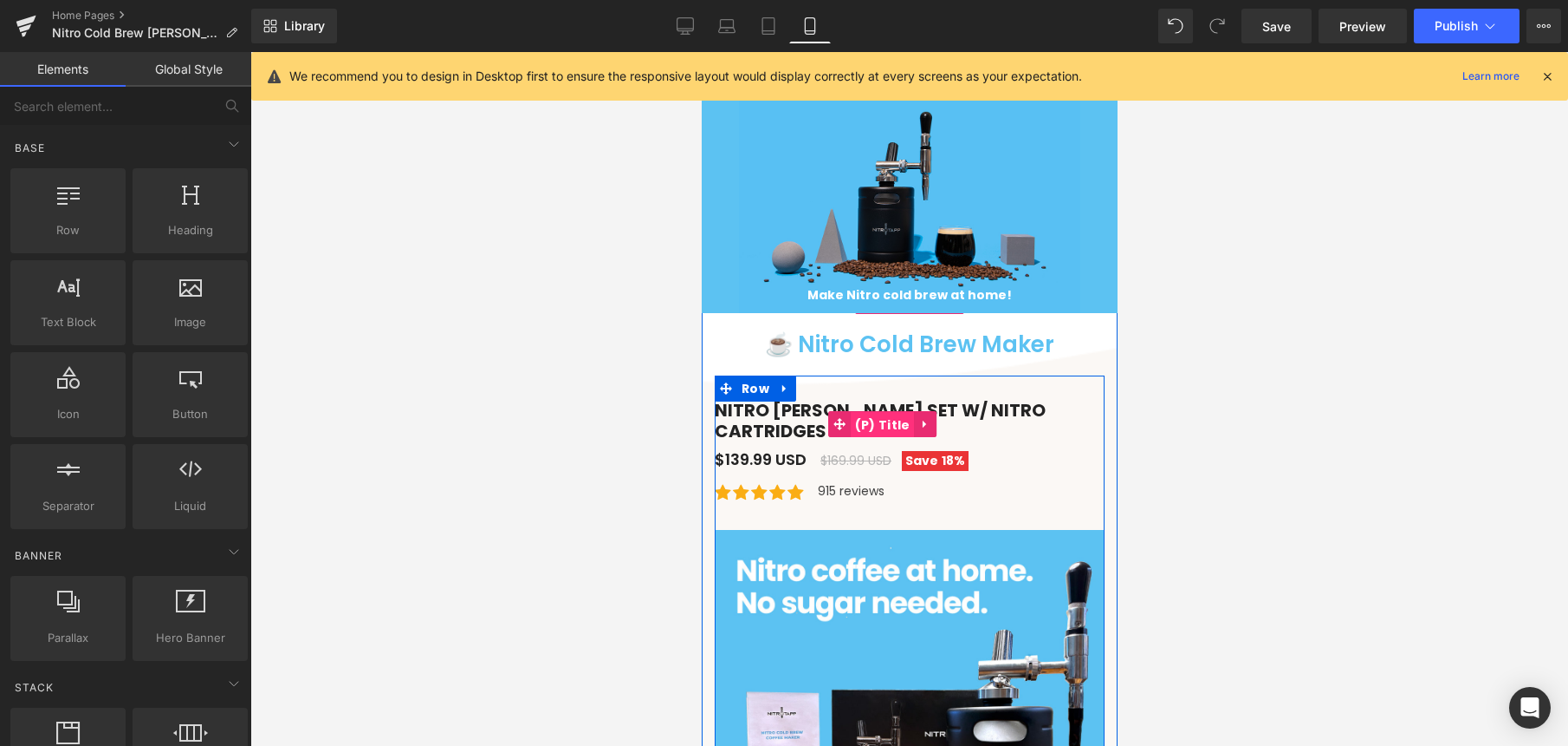
click at [864, 412] on span "(P) Title" at bounding box center [881, 425] width 64 height 26
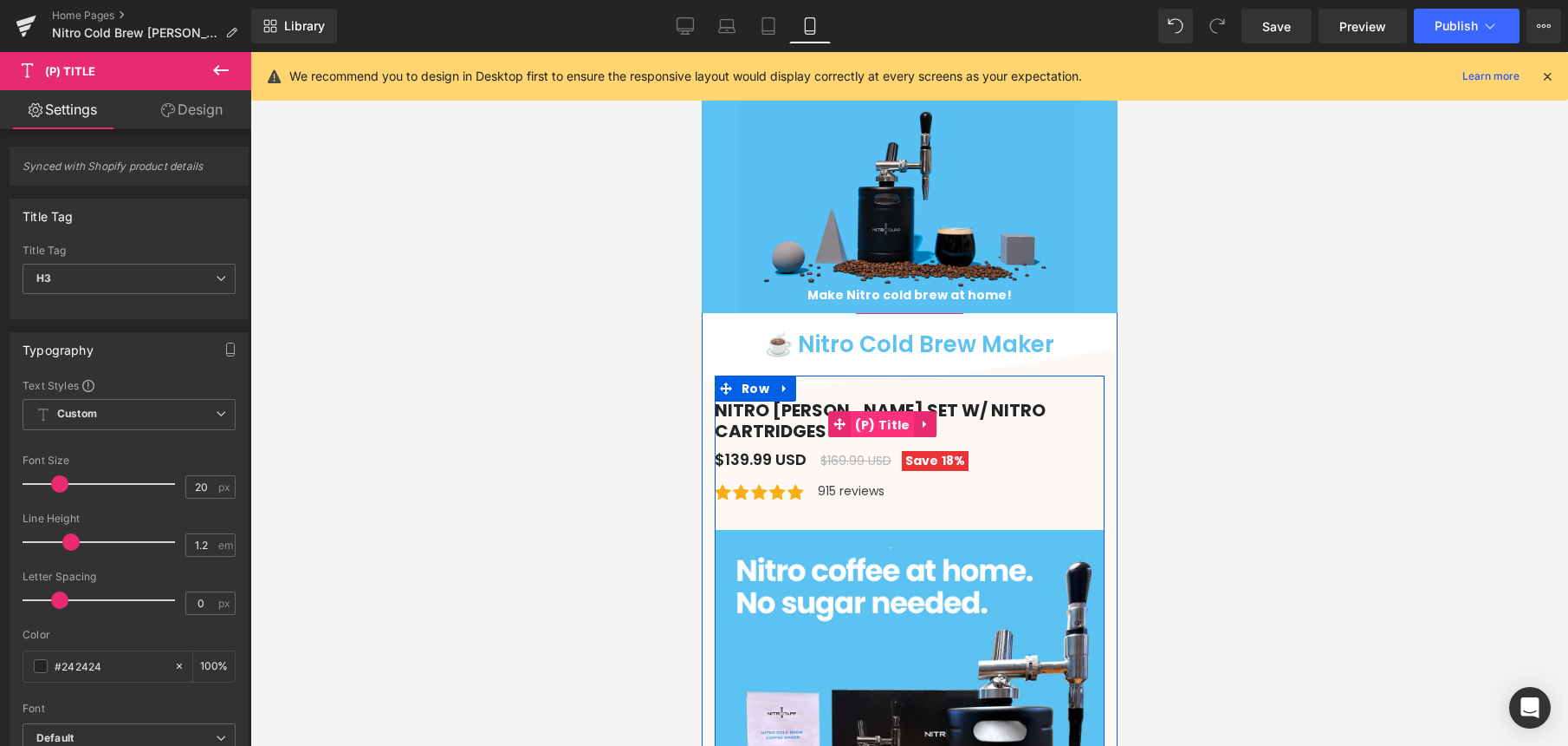
click at [872, 419] on span "(P) Title" at bounding box center [881, 425] width 64 height 26
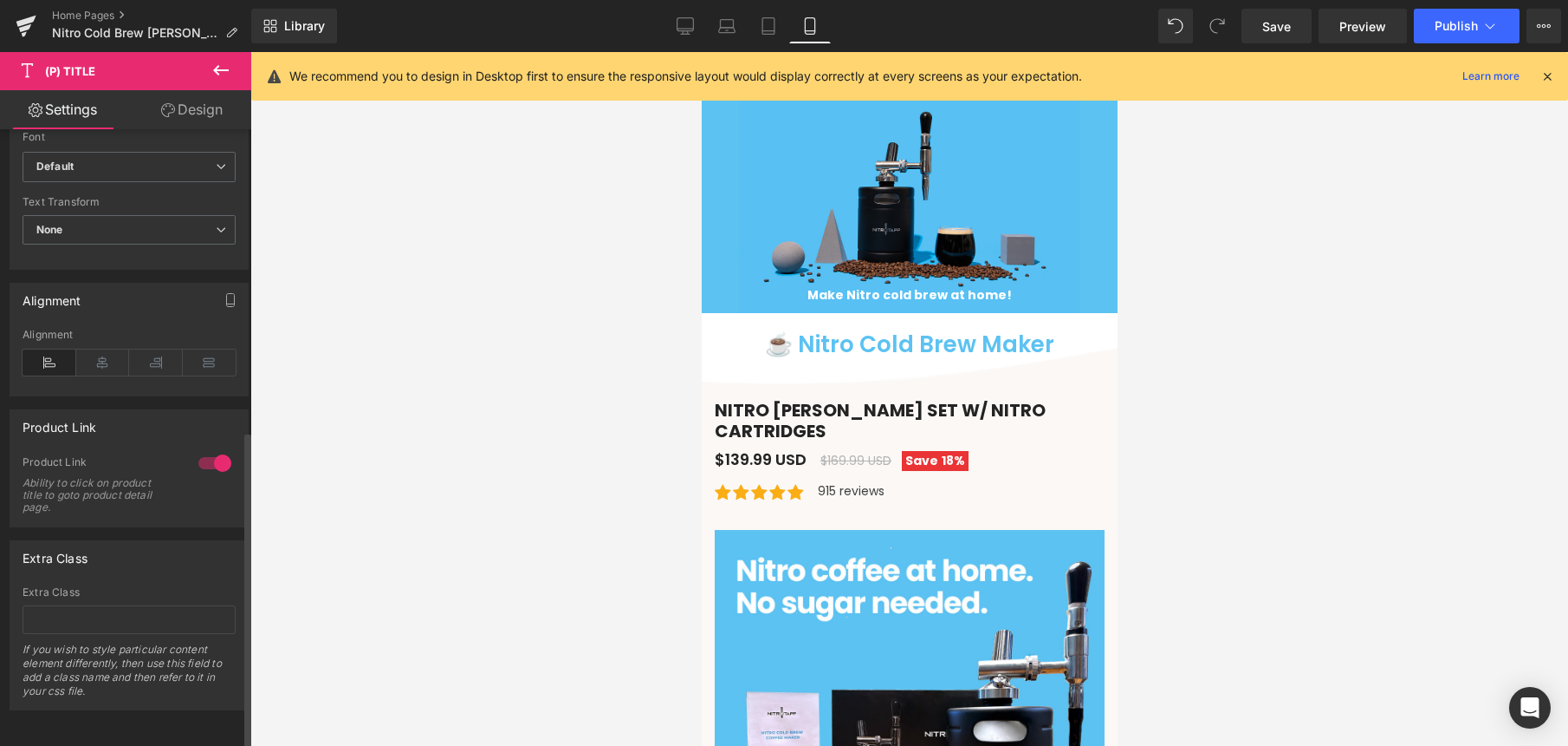
scroll to position [271, 0]
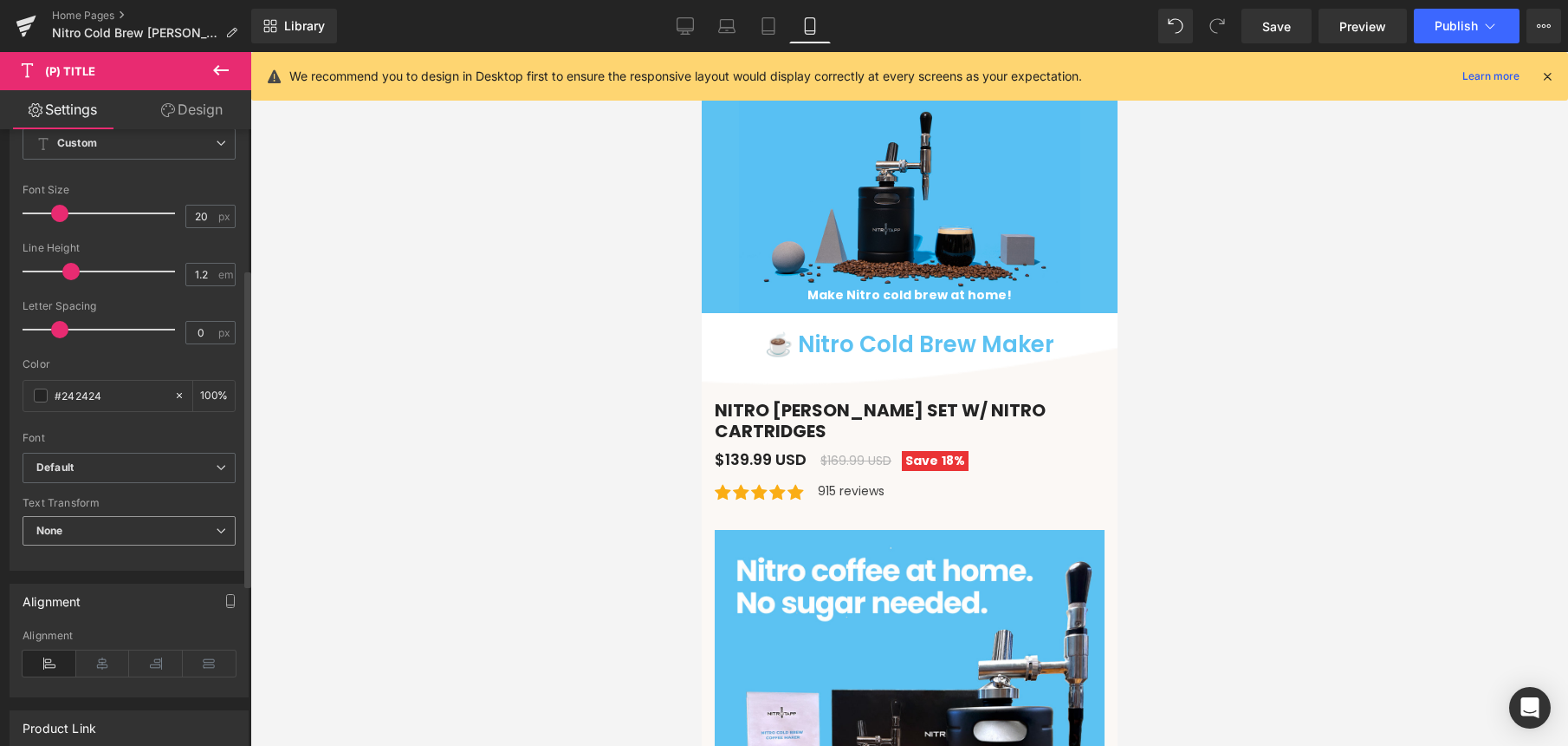
click at [123, 525] on span "None" at bounding box center [130, 531] width 214 height 31
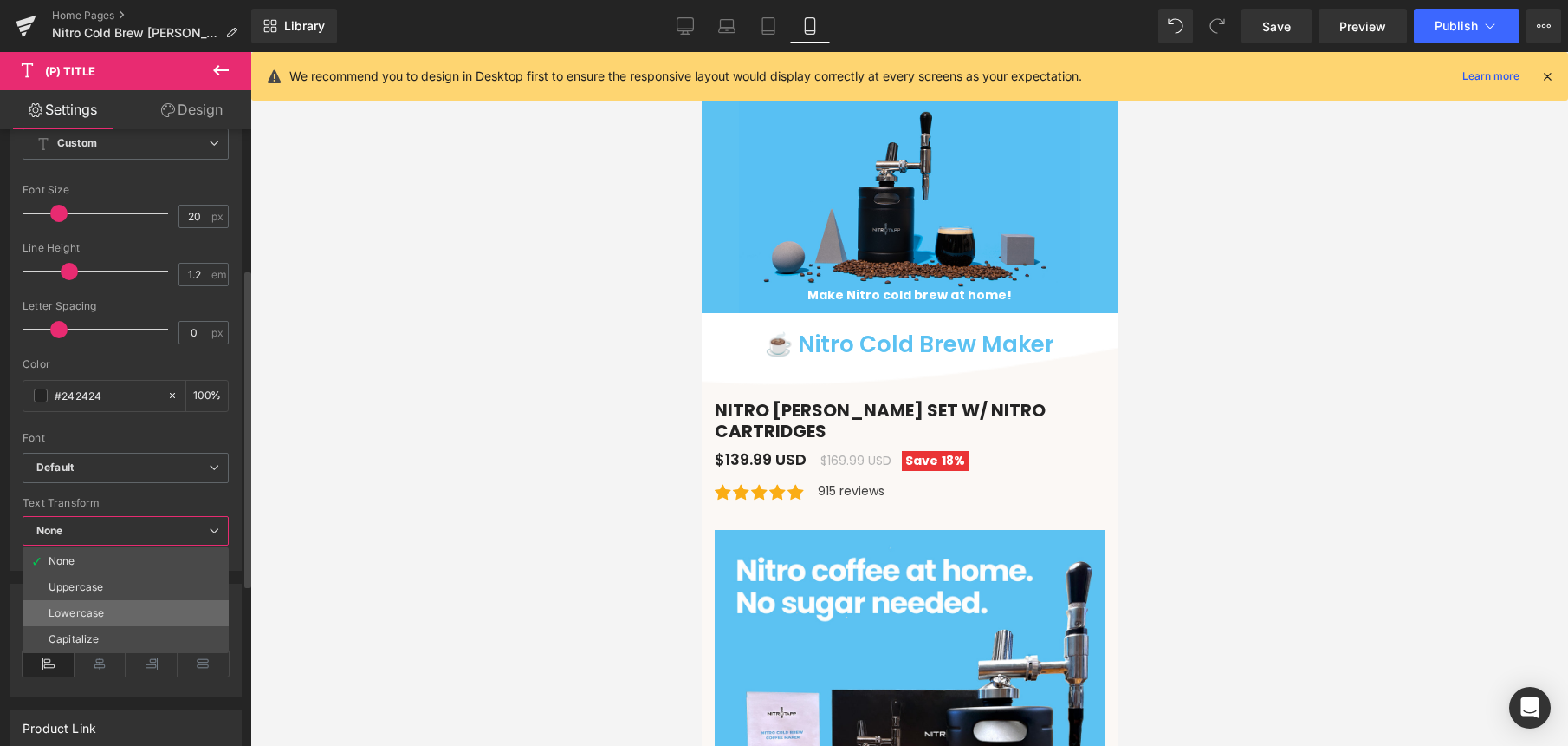
click at [146, 607] on li "Lowercase" at bounding box center [126, 613] width 206 height 26
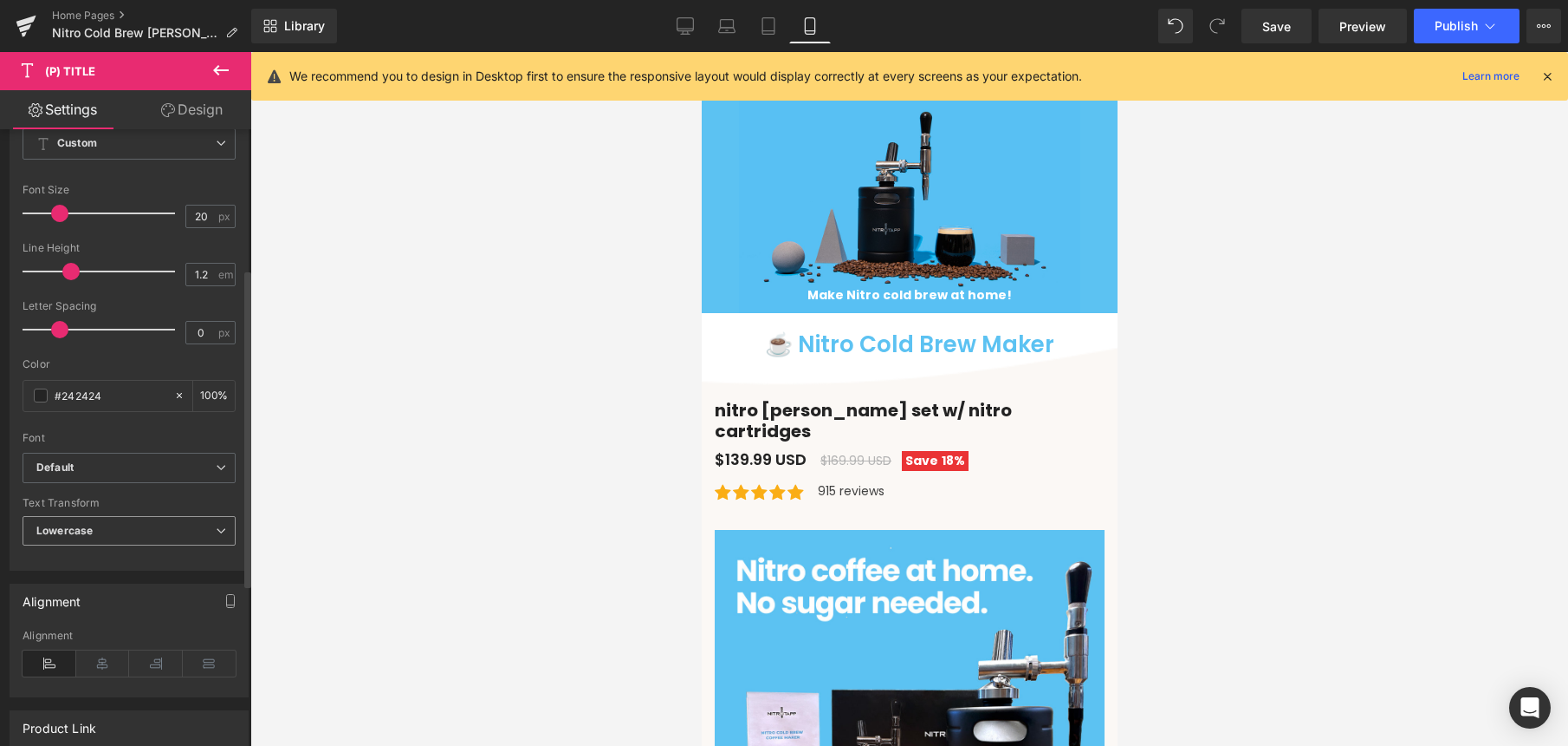
click at [142, 528] on span "Lowercase" at bounding box center [130, 531] width 214 height 31
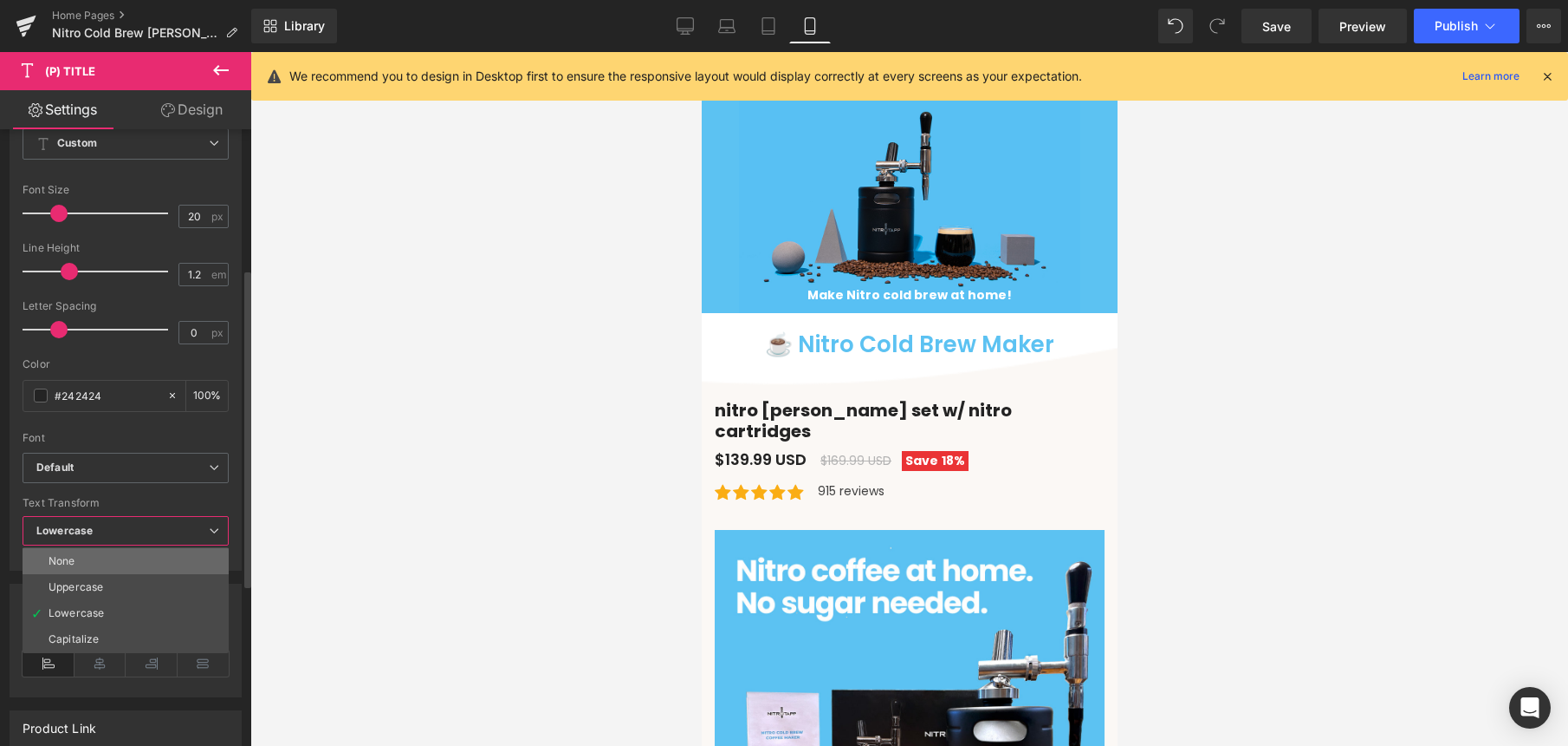
click at [136, 560] on li "None" at bounding box center [126, 561] width 206 height 26
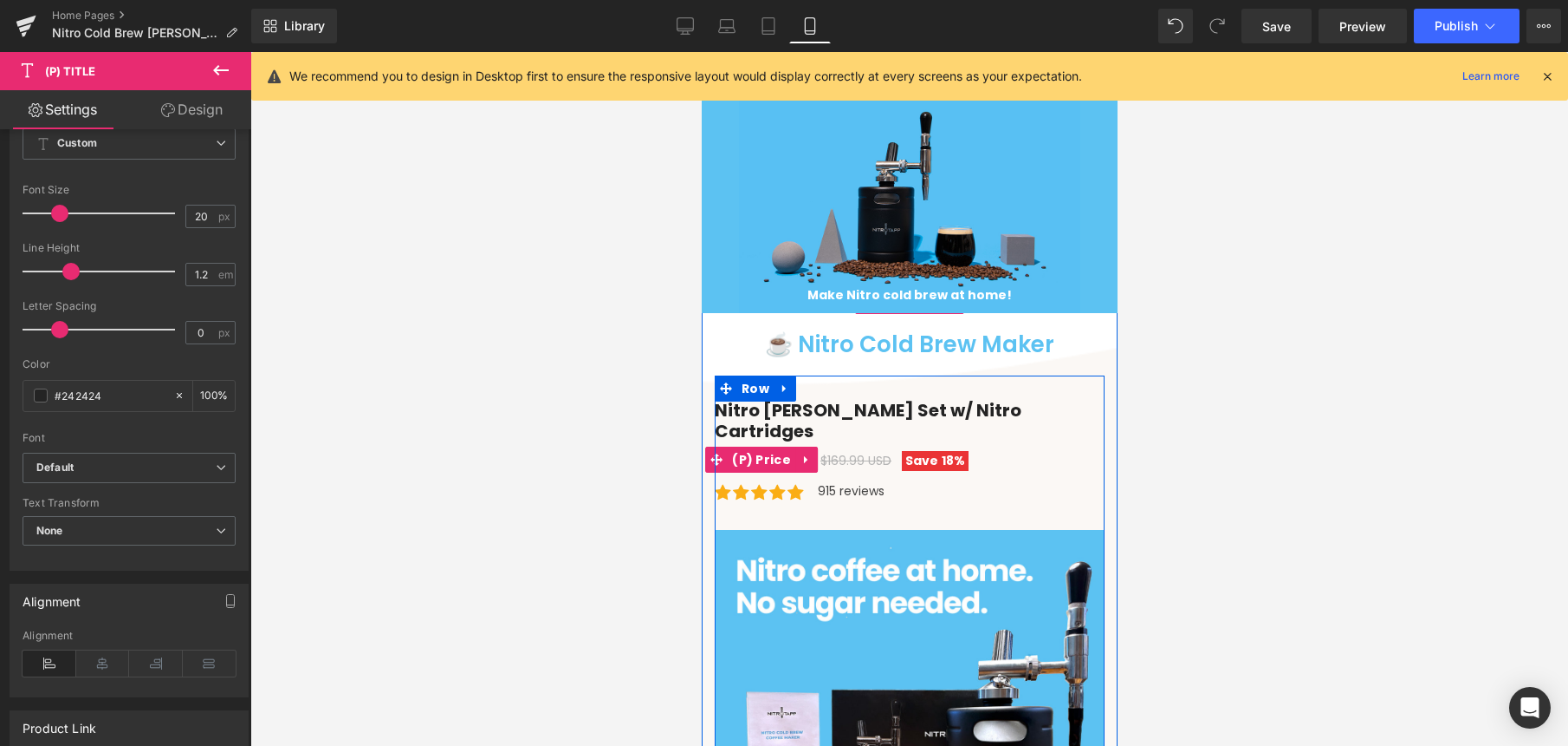
click at [931, 451] on span "Save 18%" at bounding box center [934, 461] width 66 height 20
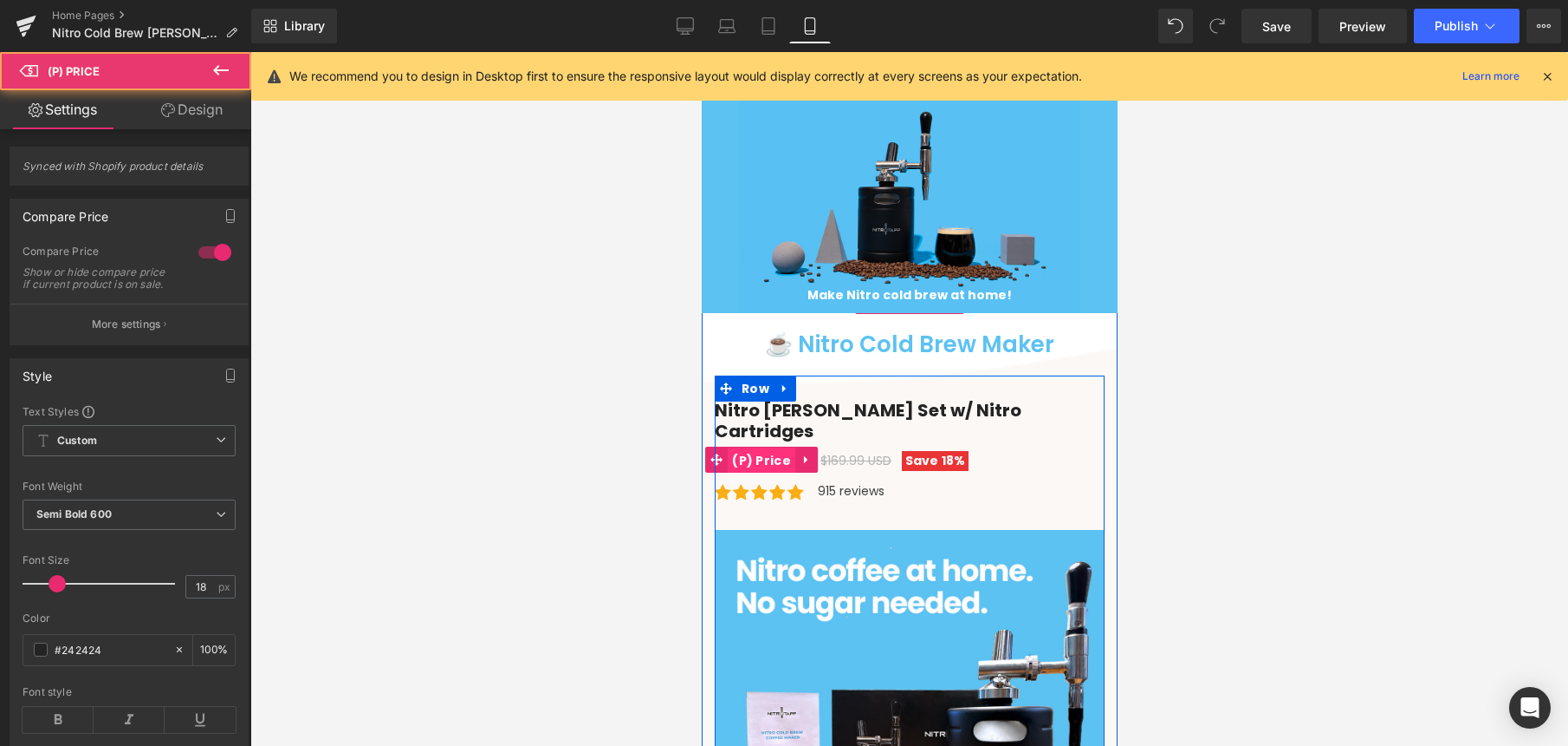
click at [737, 447] on span "(P) Price" at bounding box center [760, 461] width 67 height 26
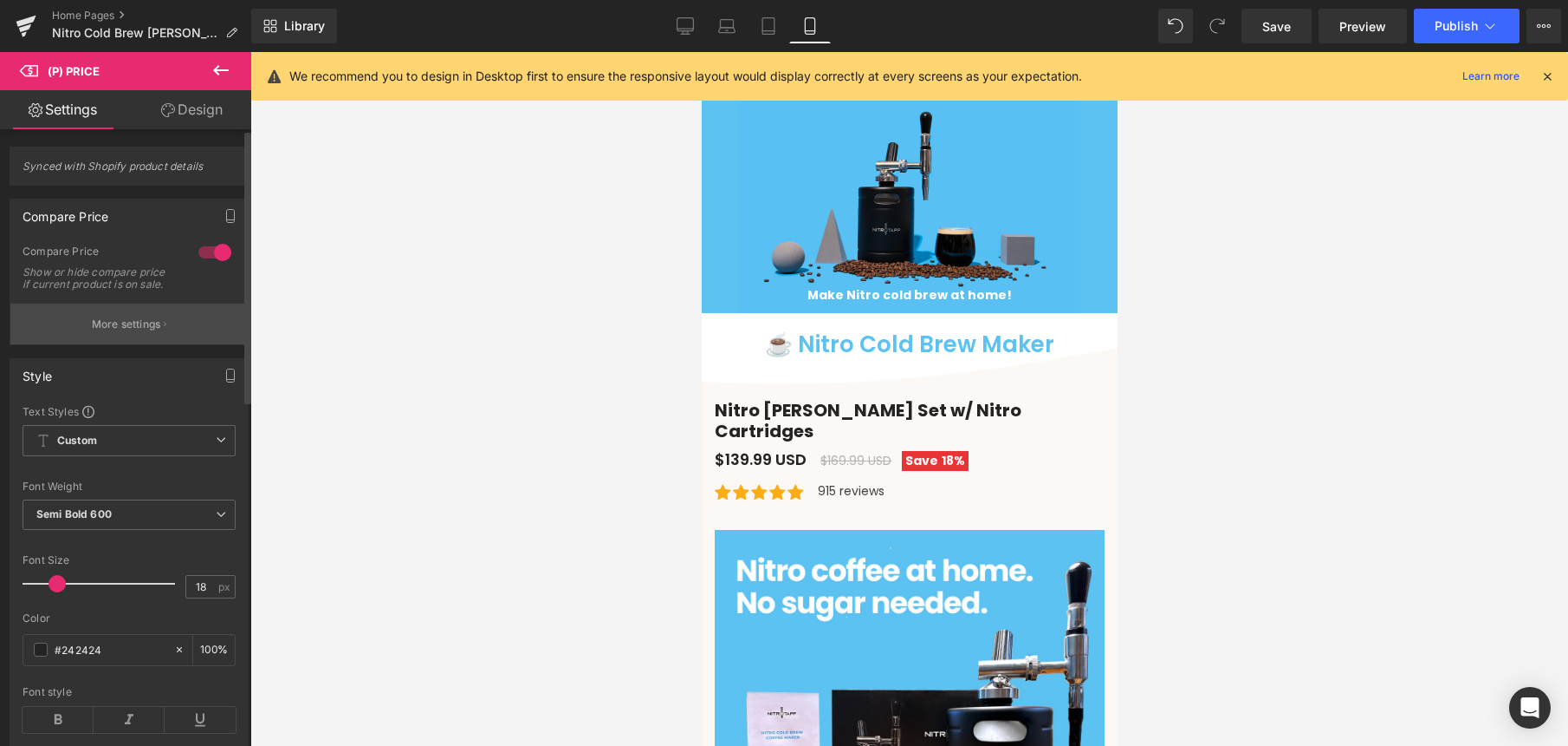
click at [132, 331] on p "More settings" at bounding box center [126, 324] width 69 height 16
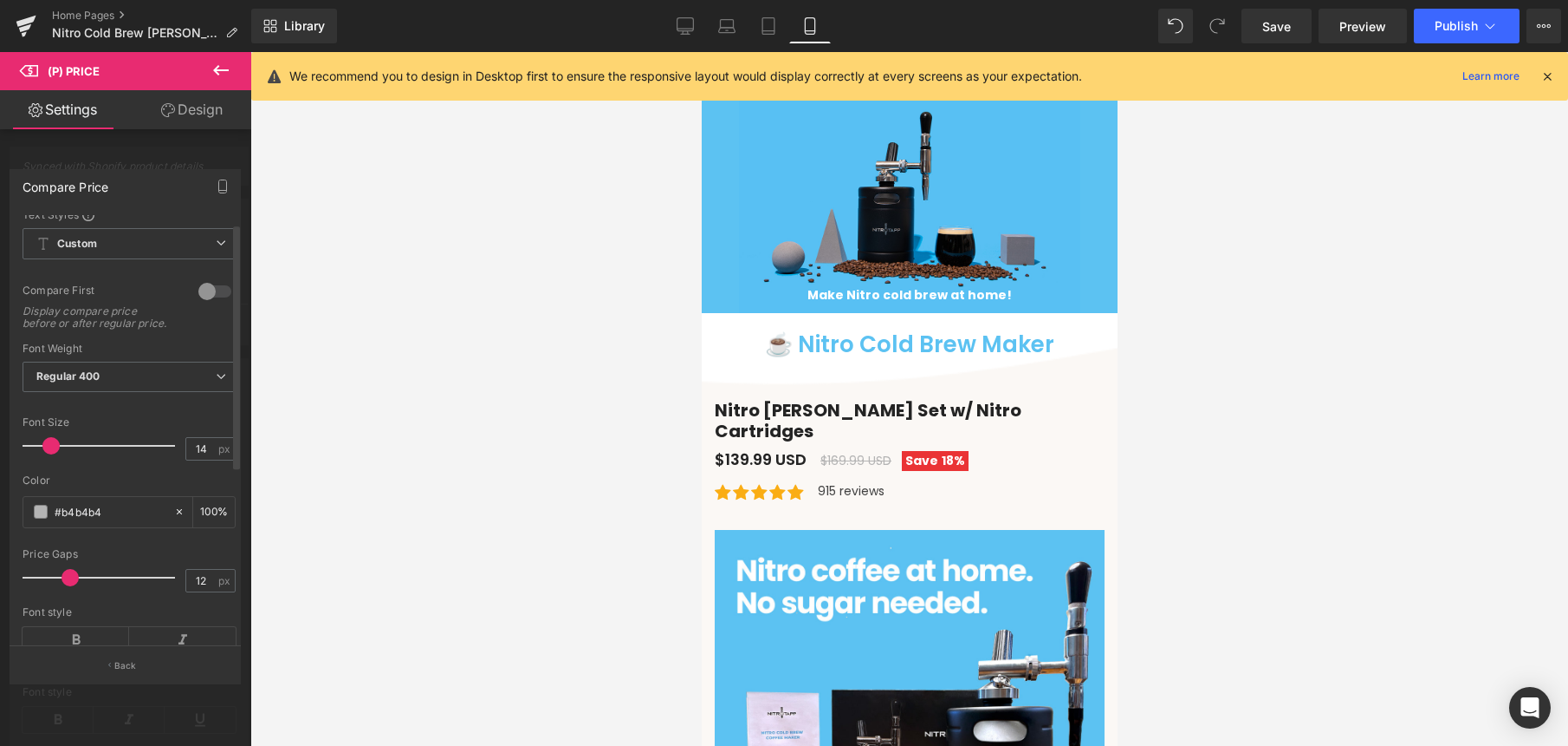
scroll to position [0, 0]
click at [210, 158] on div at bounding box center [125, 403] width 251 height 702
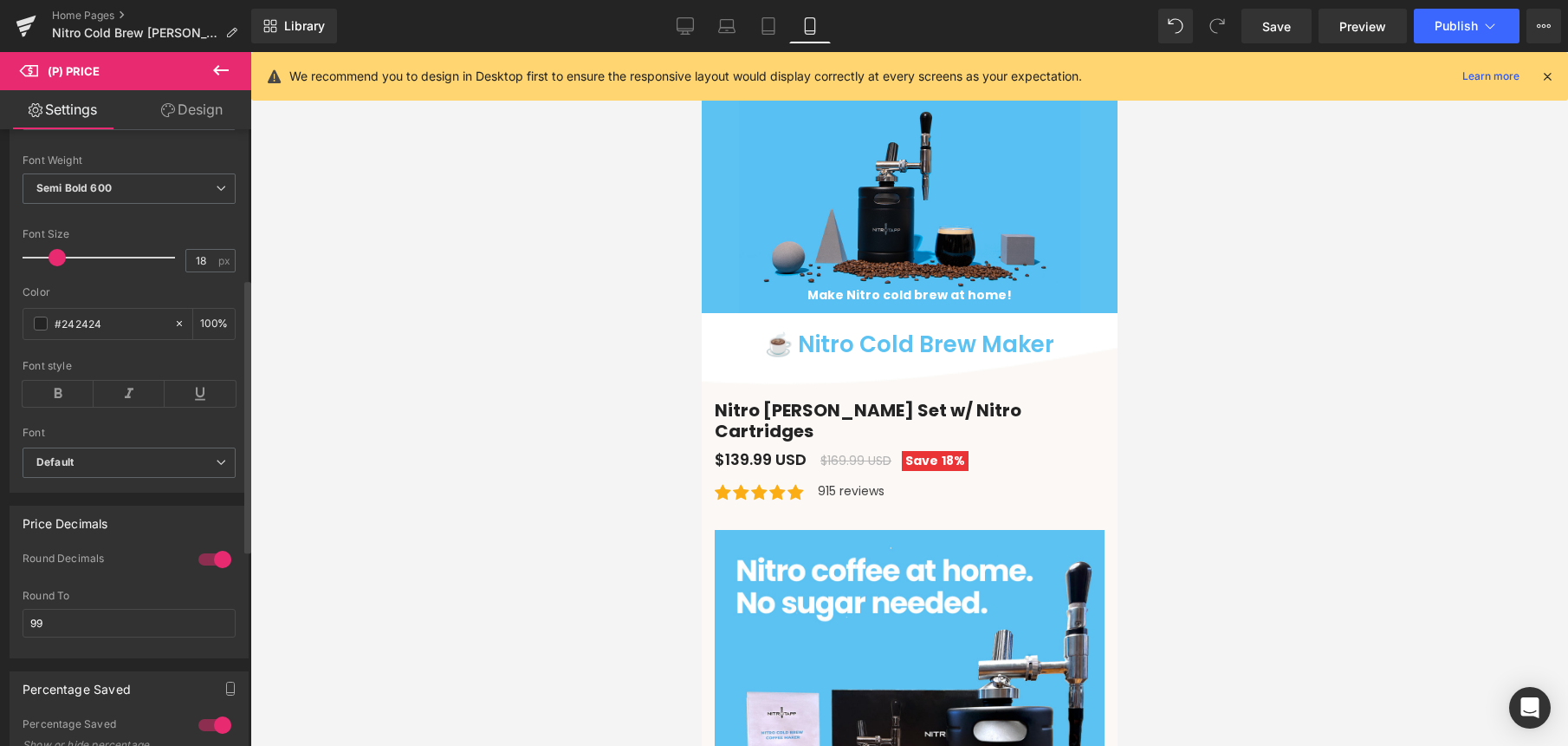
scroll to position [451, 0]
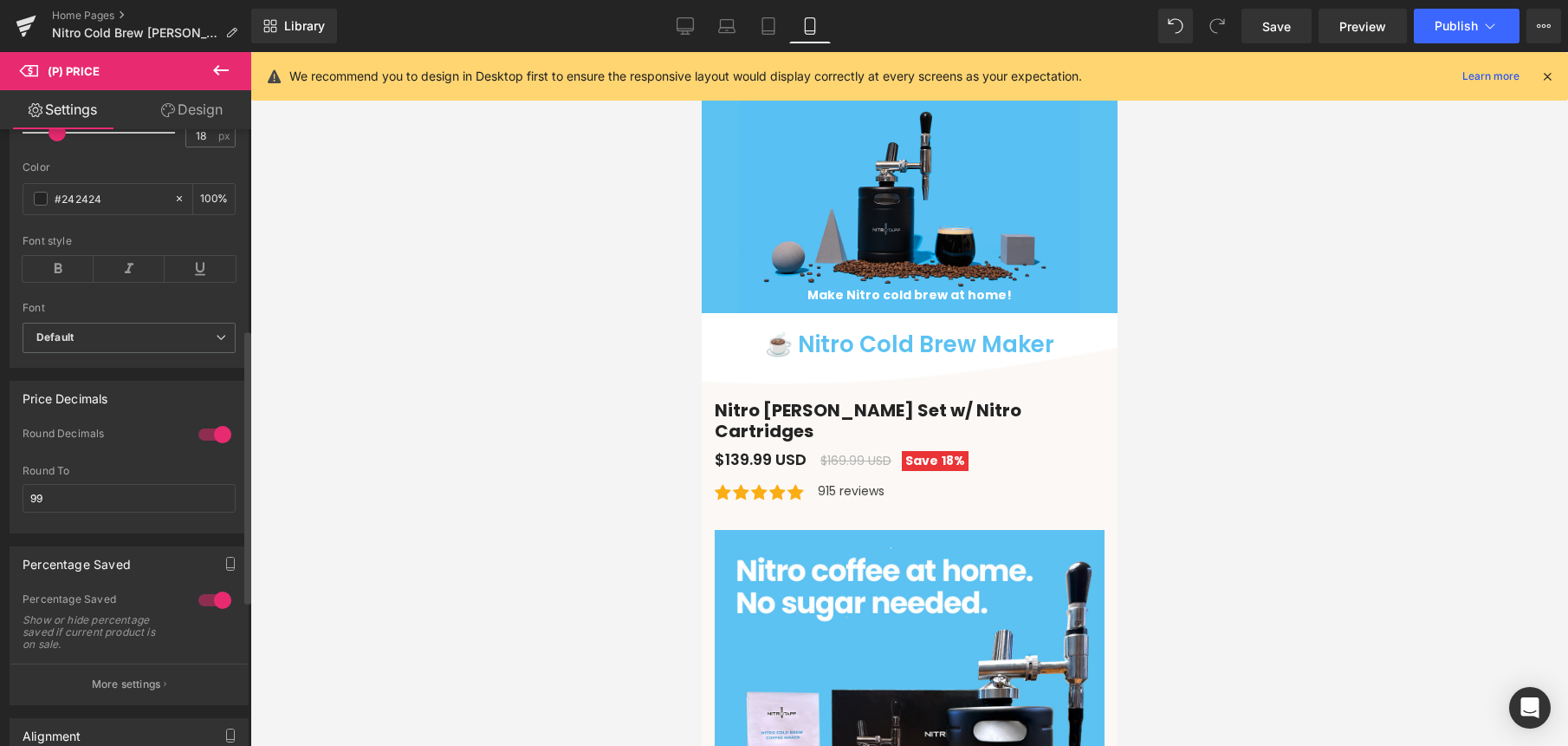
click at [207, 611] on div at bounding box center [215, 600] width 42 height 28
click at [206, 612] on div at bounding box center [215, 600] width 42 height 28
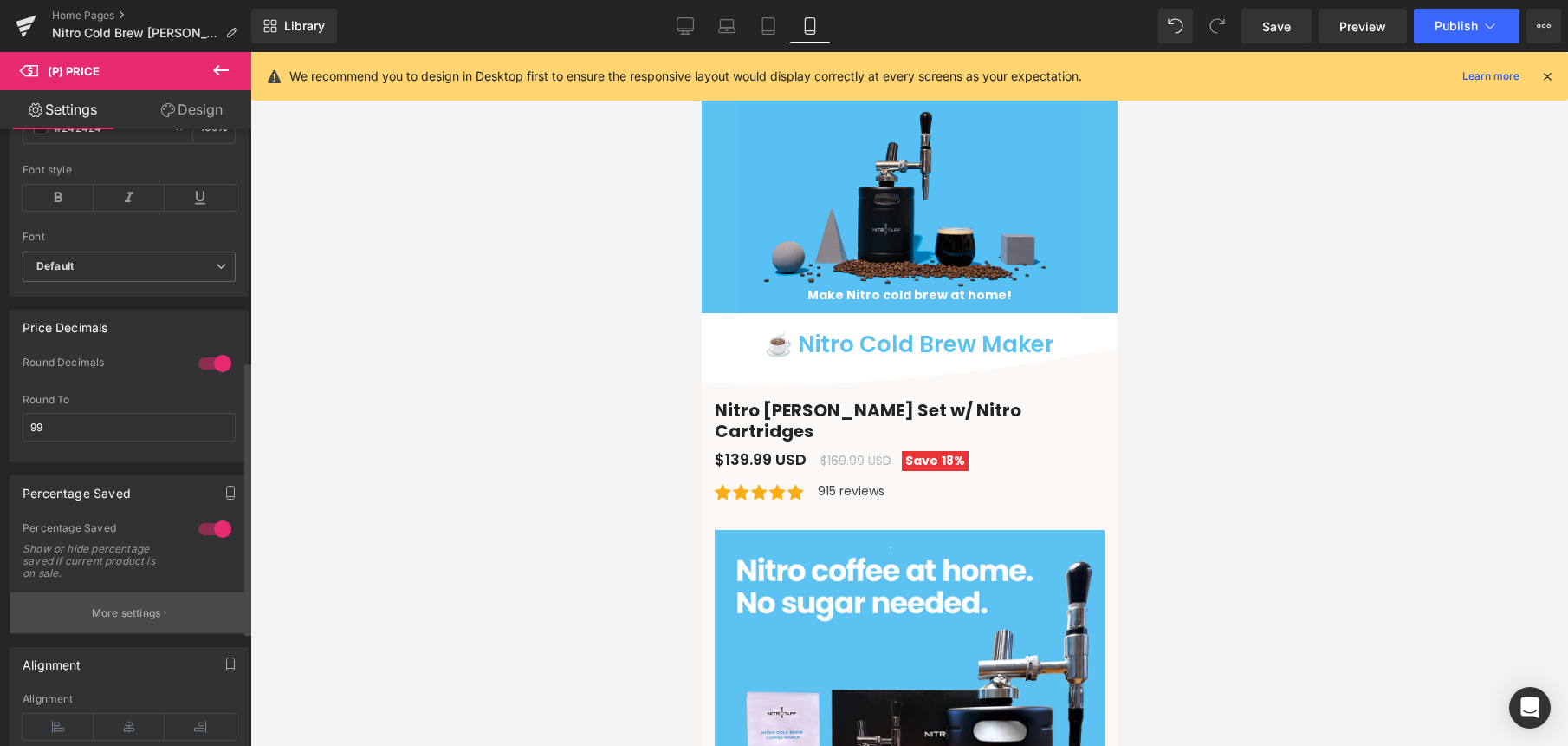
scroll to position [538, 0]
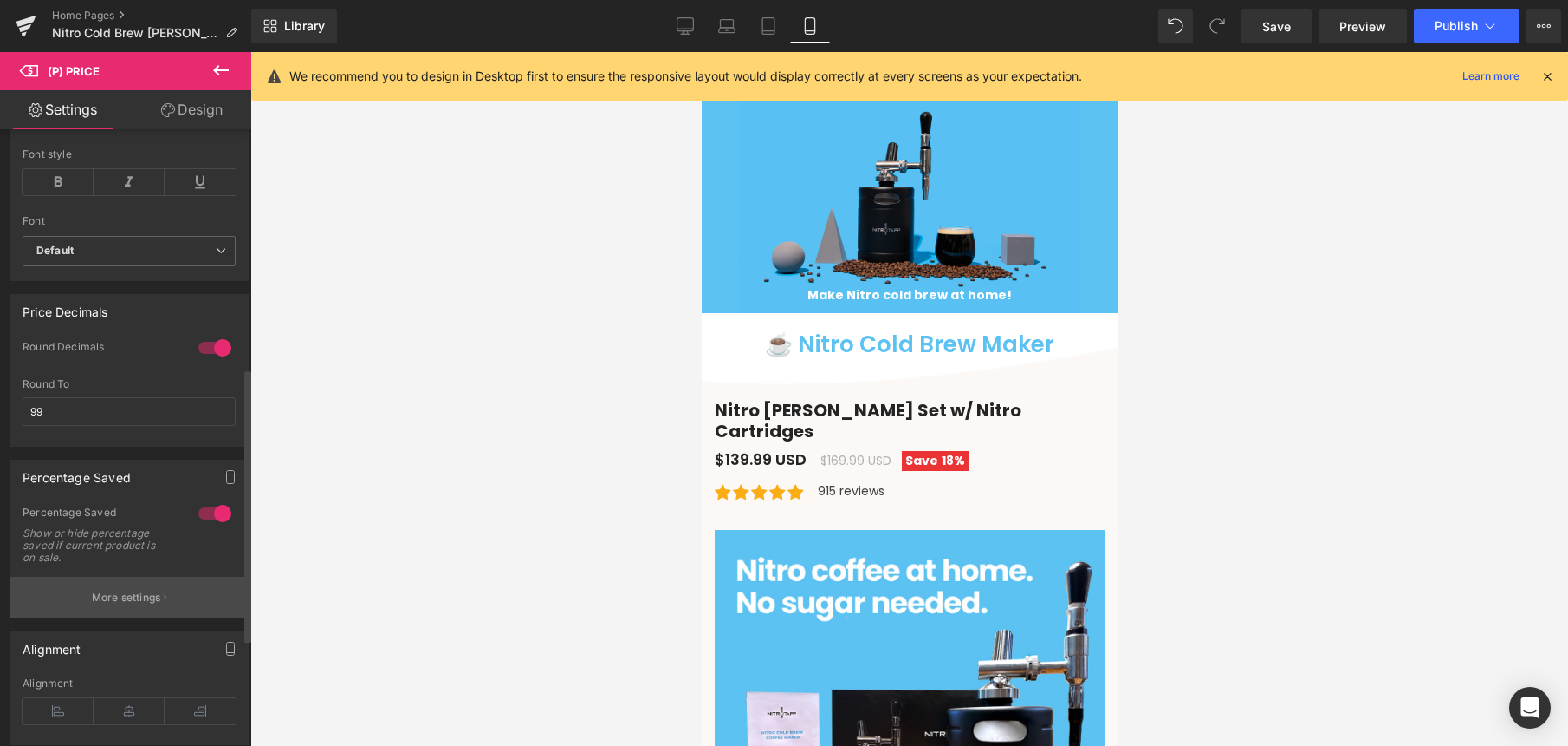
click at [150, 605] on p "More settings" at bounding box center [126, 597] width 69 height 16
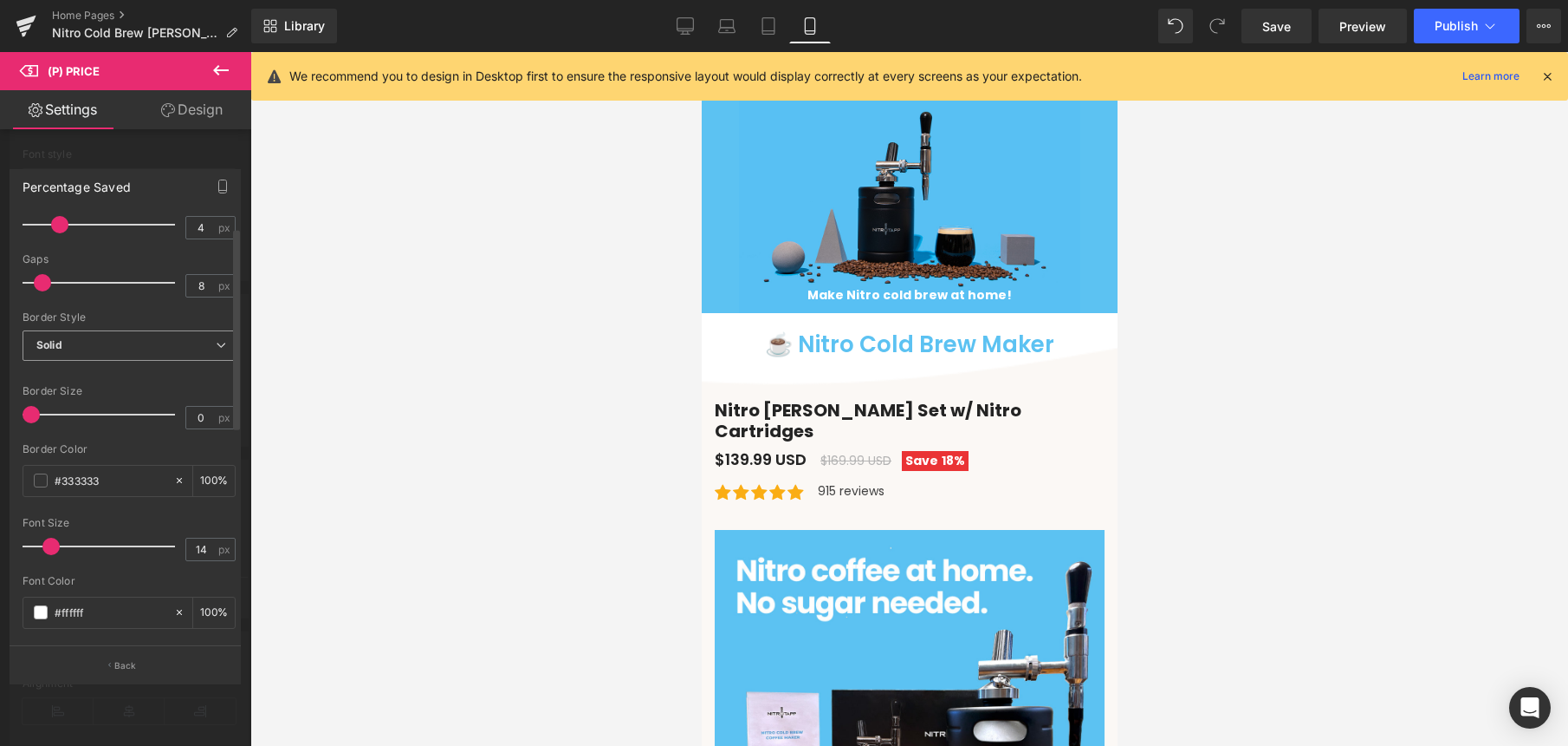
scroll to position [0, 0]
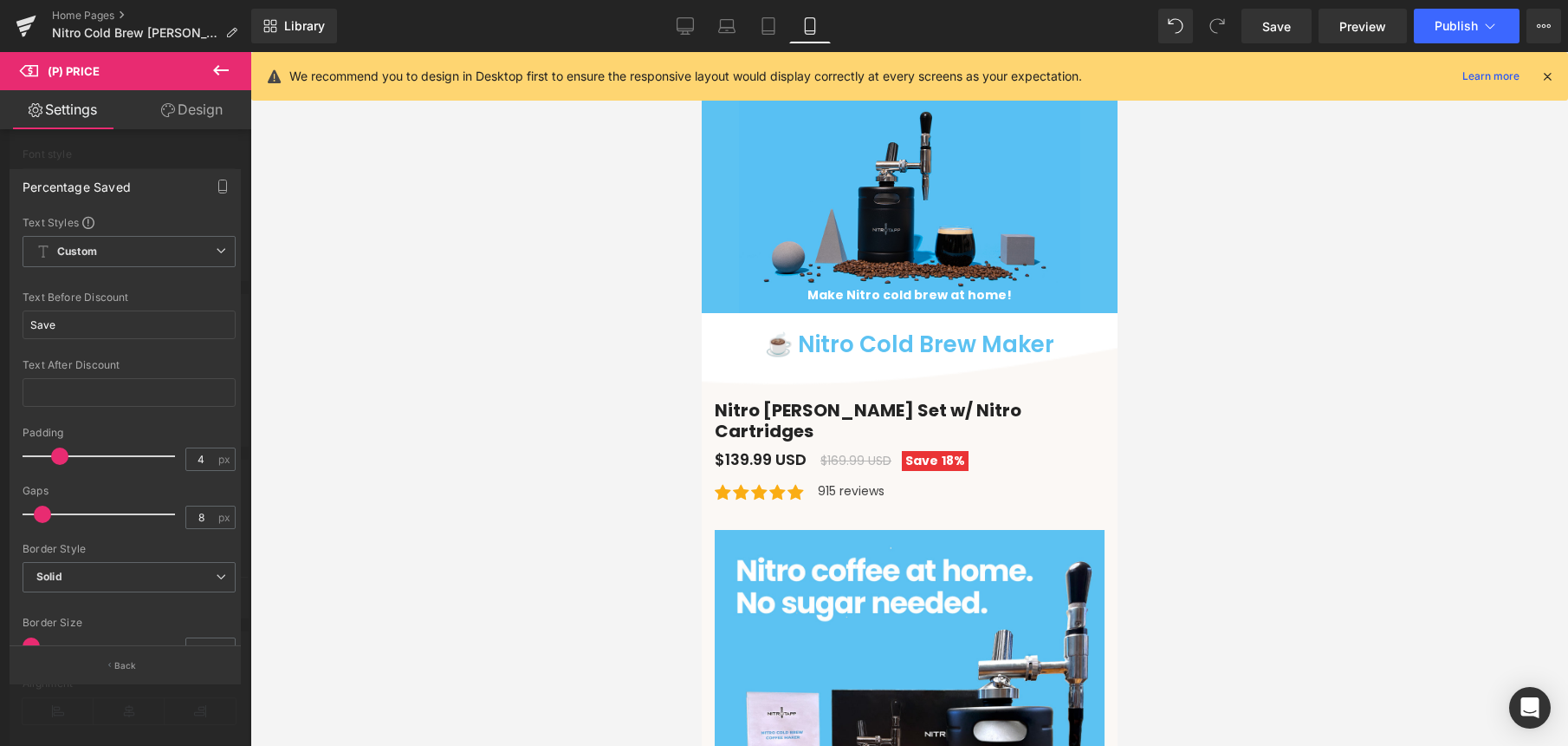
click at [152, 157] on div at bounding box center [125, 403] width 251 height 702
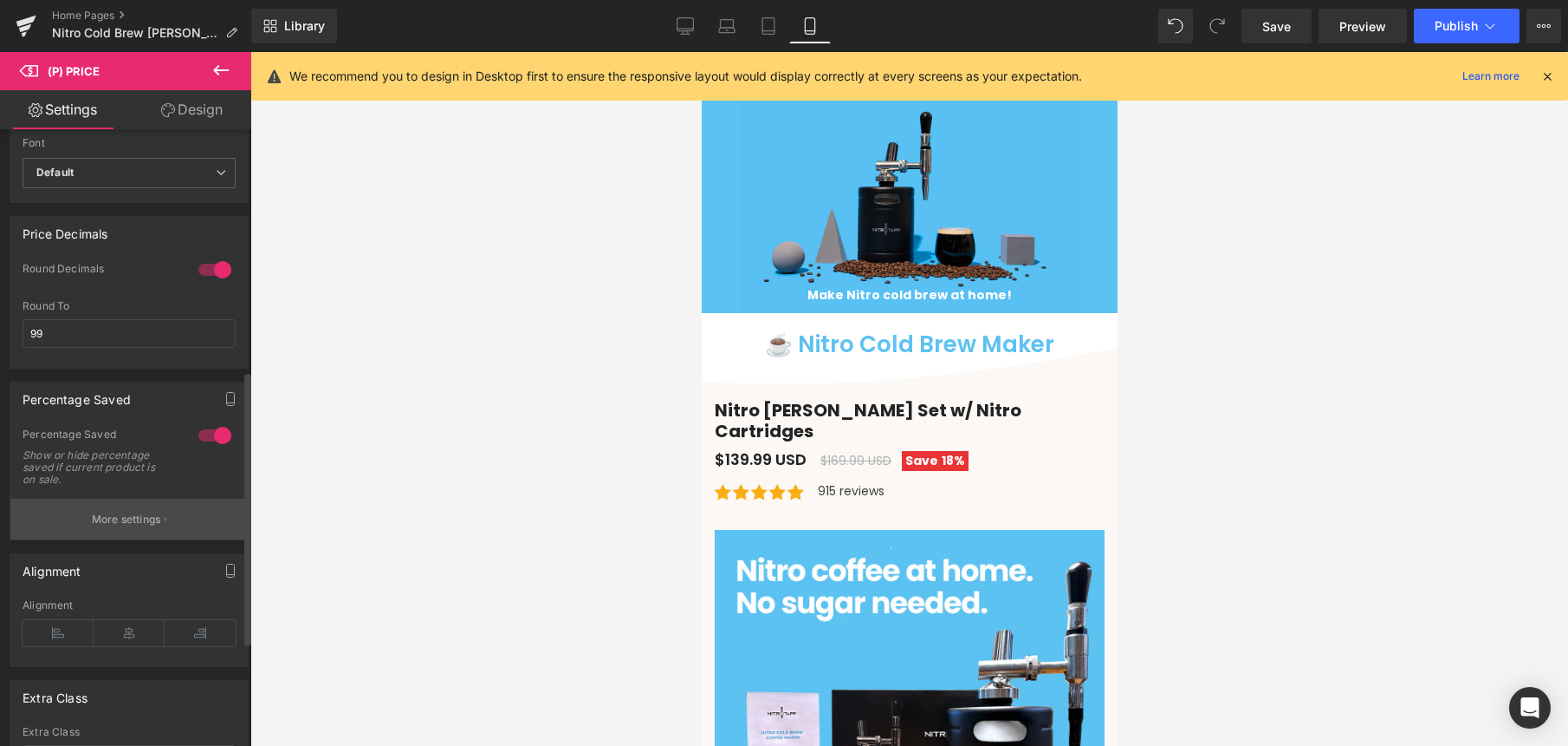
scroll to position [692, 0]
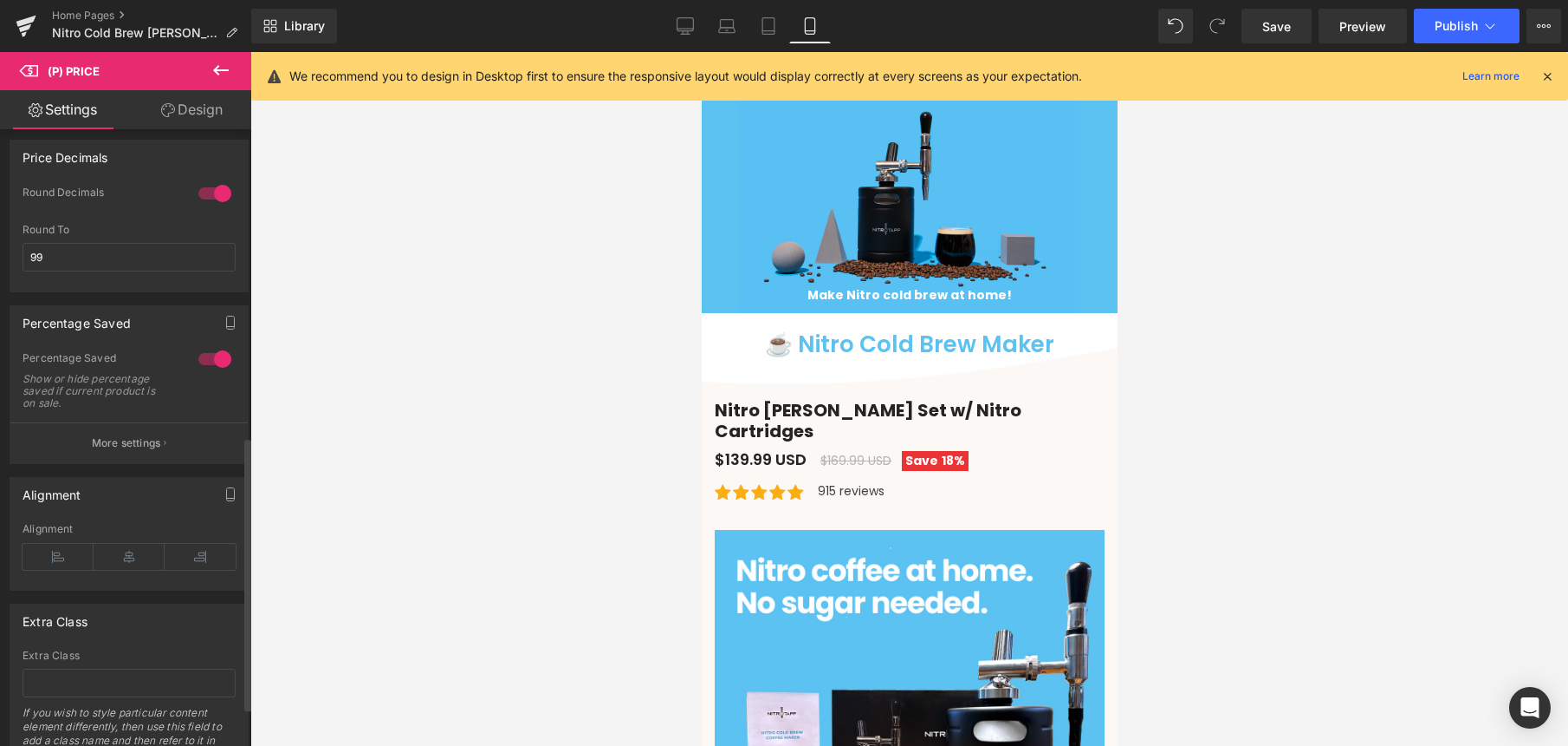
click at [206, 366] on div at bounding box center [215, 359] width 42 height 28
click at [206, 367] on div at bounding box center [215, 359] width 42 height 28
click at [206, 367] on div at bounding box center [215, 359] width 42 height 28
click at [122, 449] on p "More settings" at bounding box center [126, 443] width 69 height 16
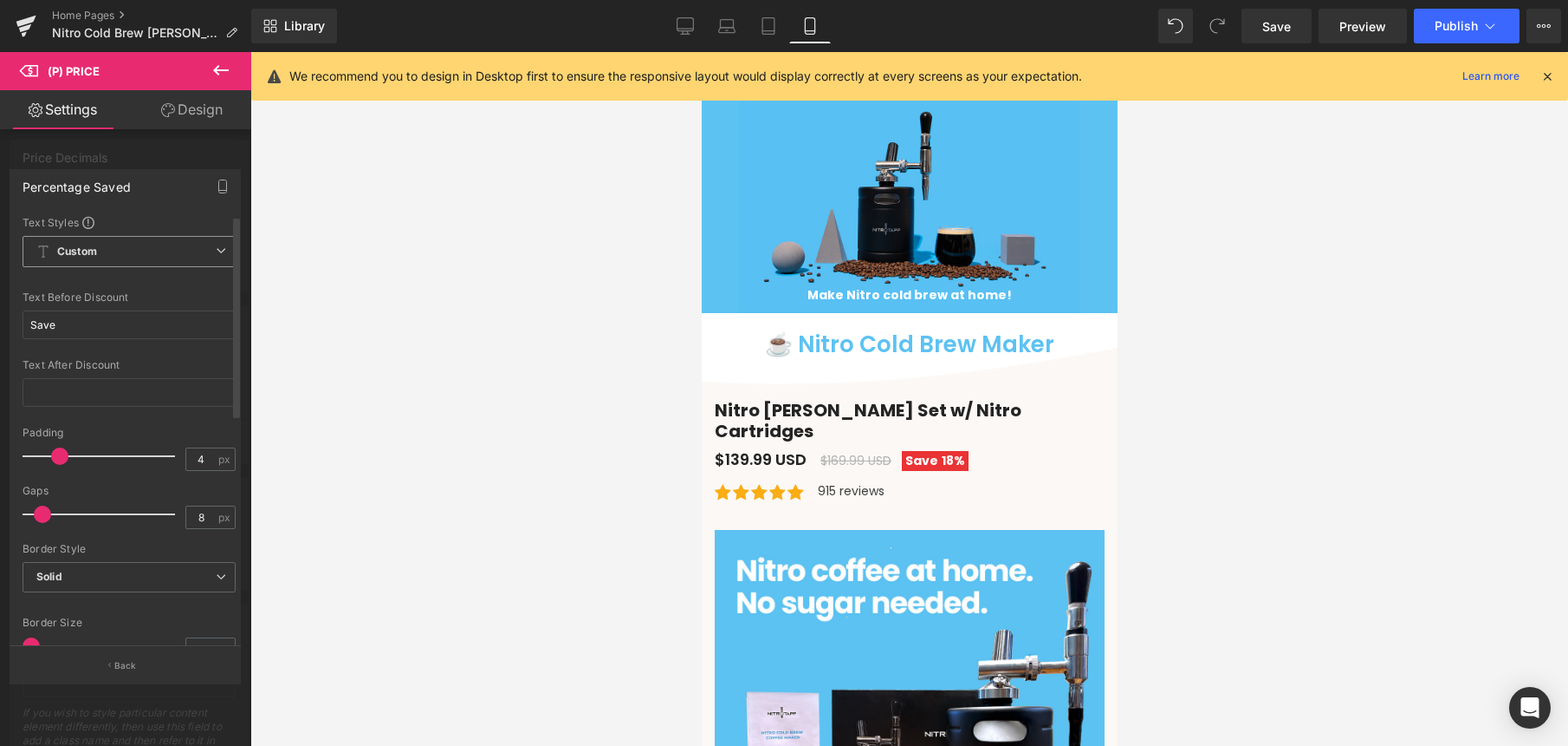
click at [131, 246] on span "Custom Setup Global Style" at bounding box center [130, 251] width 214 height 32
click at [133, 243] on span "Custom Setup Global Style" at bounding box center [130, 251] width 214 height 32
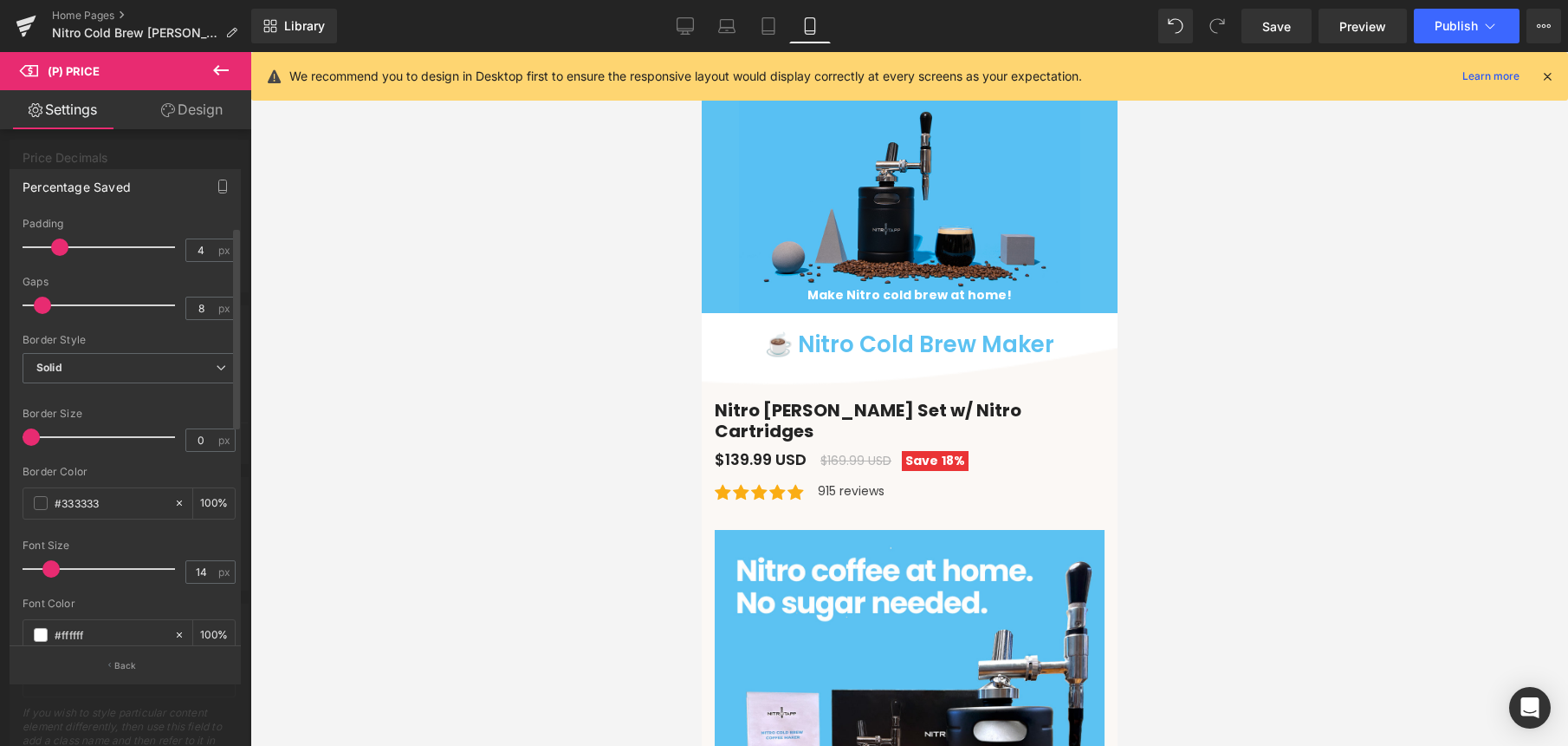
scroll to position [468, 0]
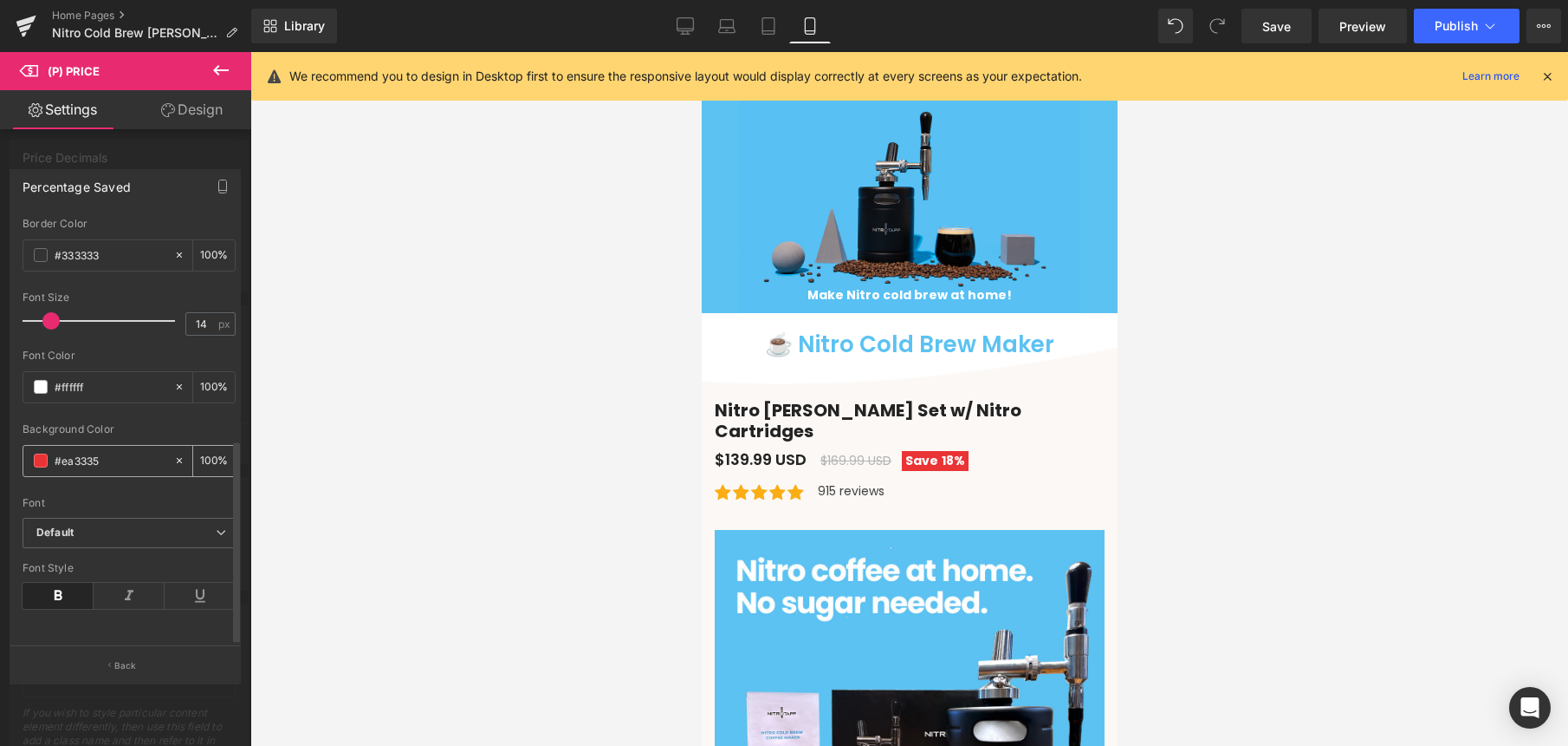
click at [38, 454] on span at bounding box center [41, 461] width 14 height 14
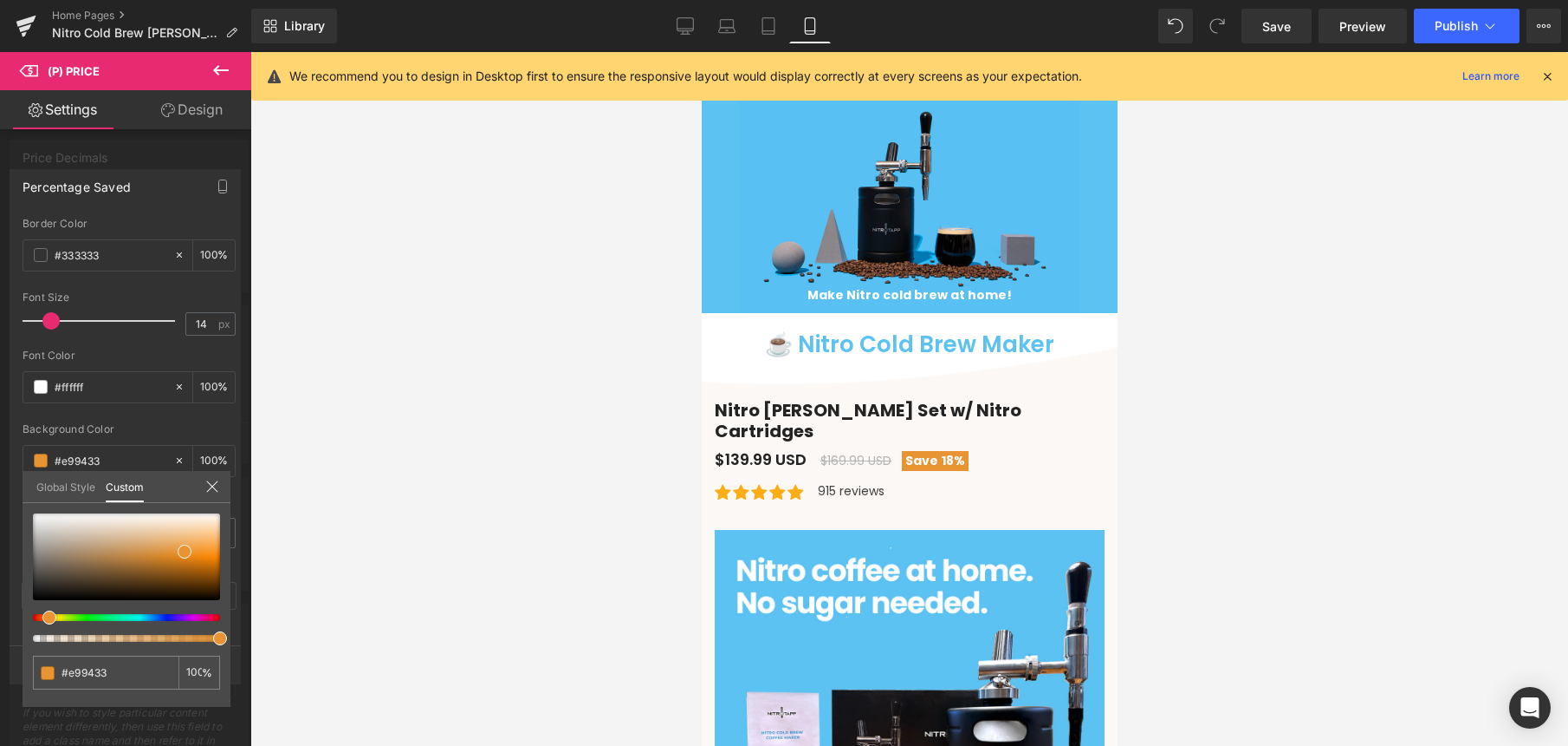
drag, startPoint x: 58, startPoint y: 619, endPoint x: 43, endPoint y: 619, distance: 15.0
click at [43, 619] on div at bounding box center [120, 617] width 187 height 7
click at [209, 485] on icon at bounding box center [213, 487] width 14 height 14
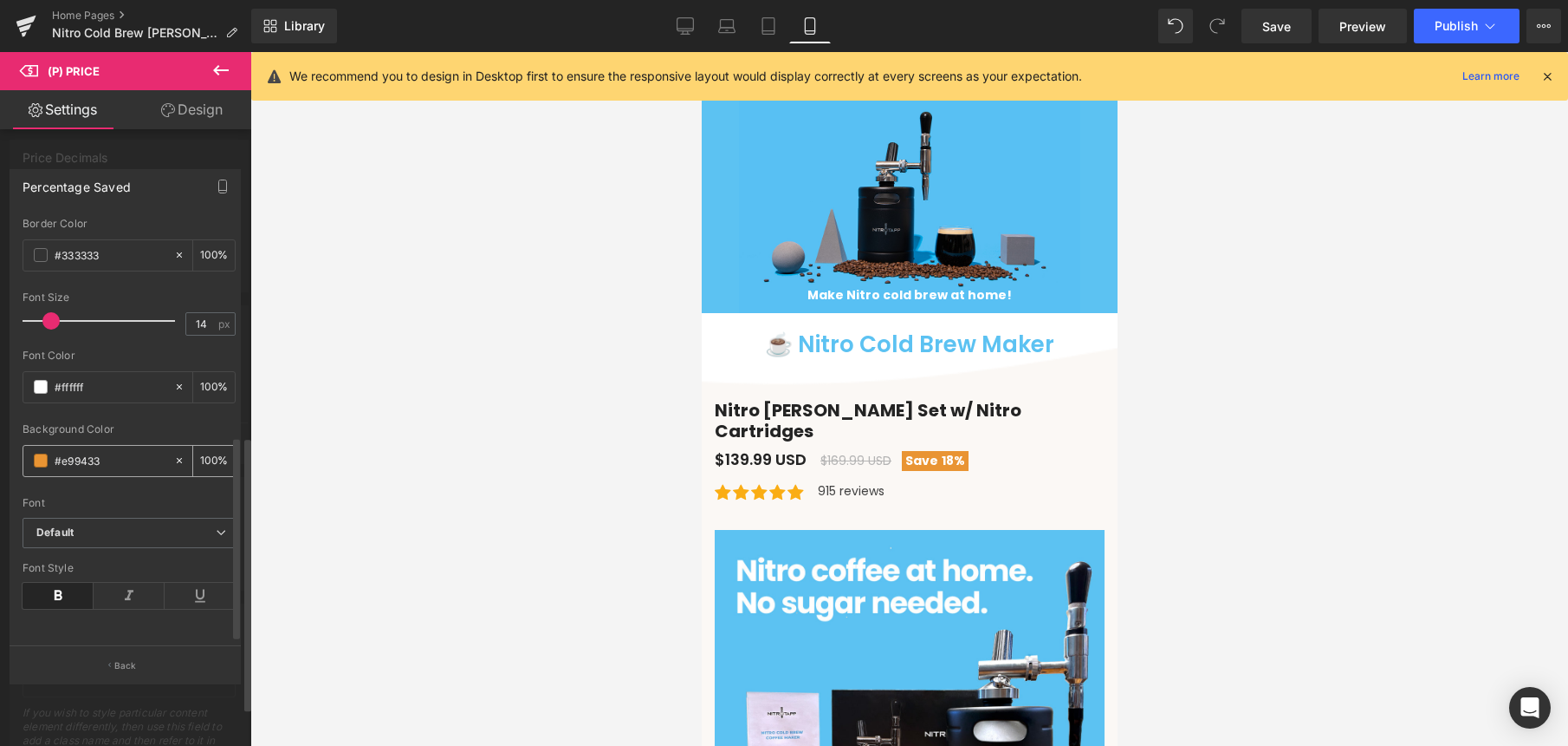
scroll to position [352, 0]
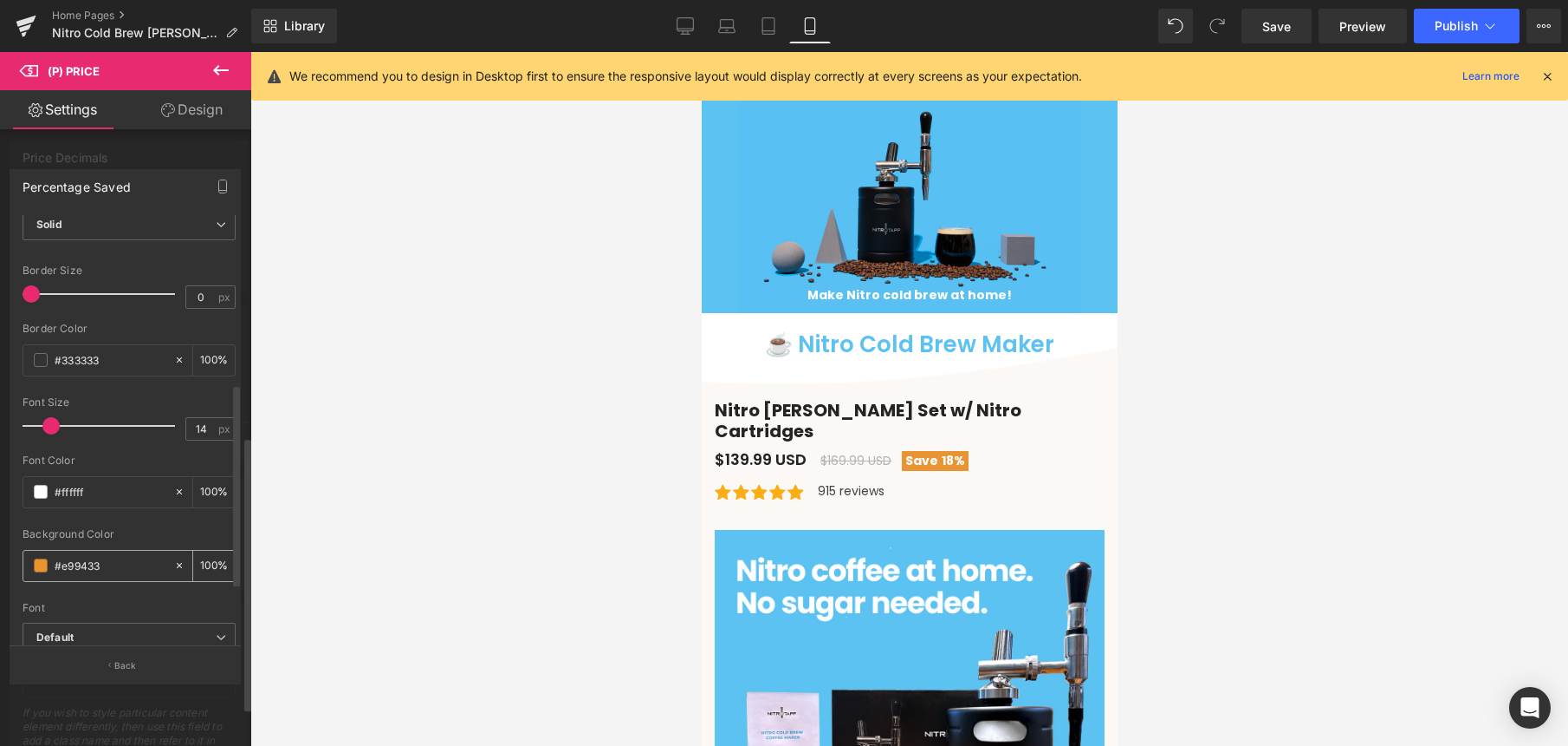
click at [39, 568] on span at bounding box center [41, 566] width 14 height 14
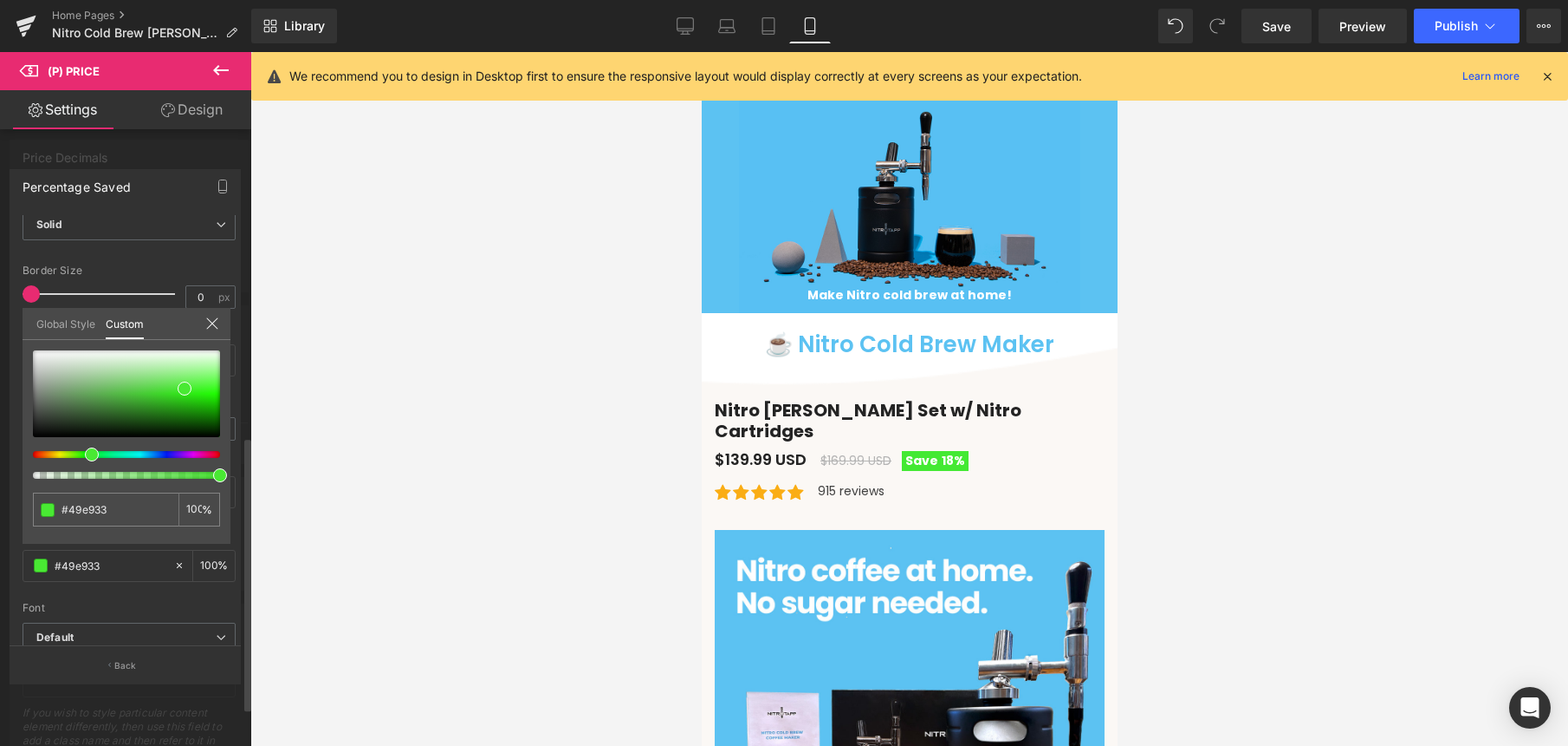
drag, startPoint x: 77, startPoint y: 454, endPoint x: 86, endPoint y: 461, distance: 11.4
click at [86, 461] on div at bounding box center [127, 414] width 187 height 129
drag, startPoint x: 185, startPoint y: 391, endPoint x: 177, endPoint y: 399, distance: 11.3
click at [177, 399] on span at bounding box center [177, 398] width 14 height 14
click at [206, 326] on icon at bounding box center [213, 323] width 14 height 14
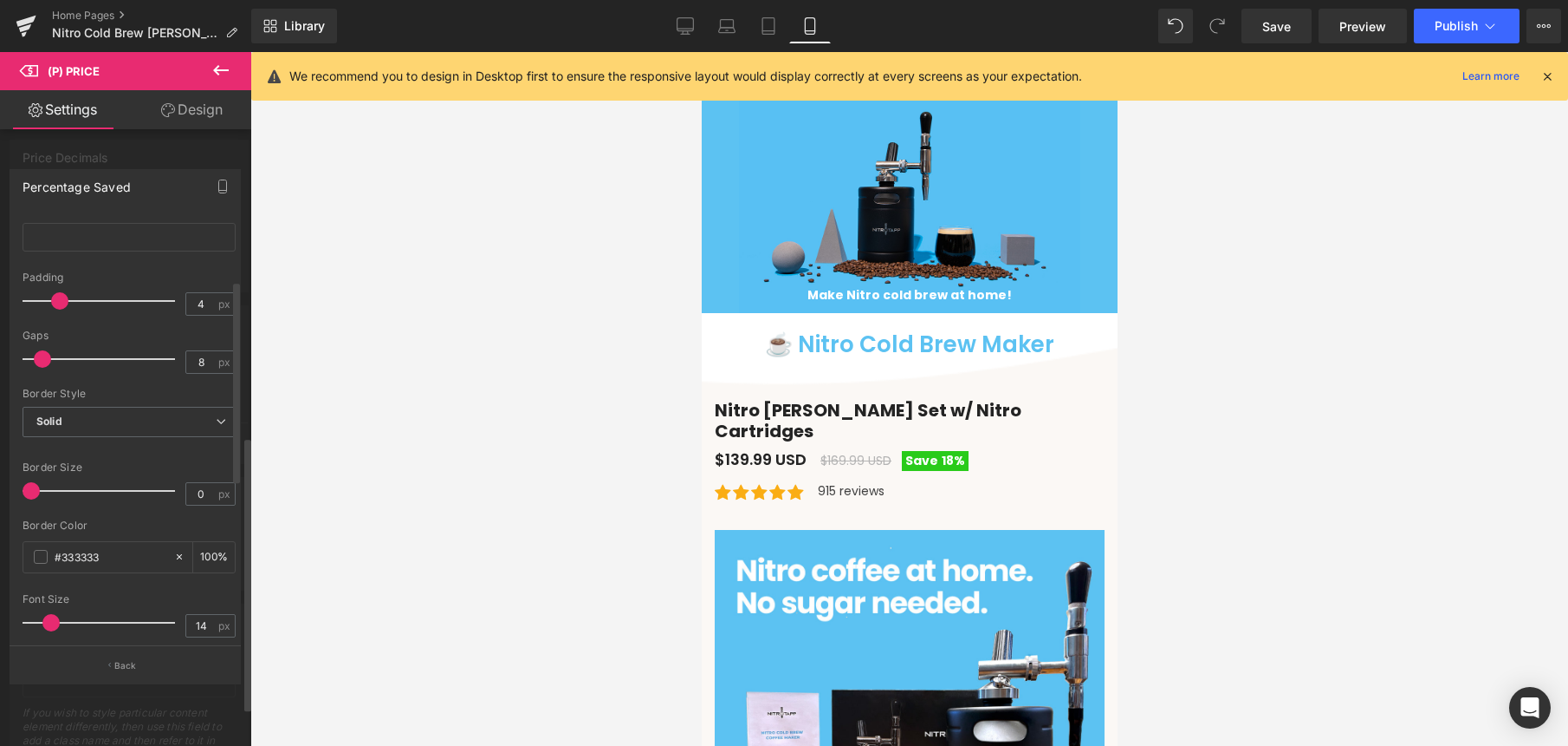
scroll to position [123, 0]
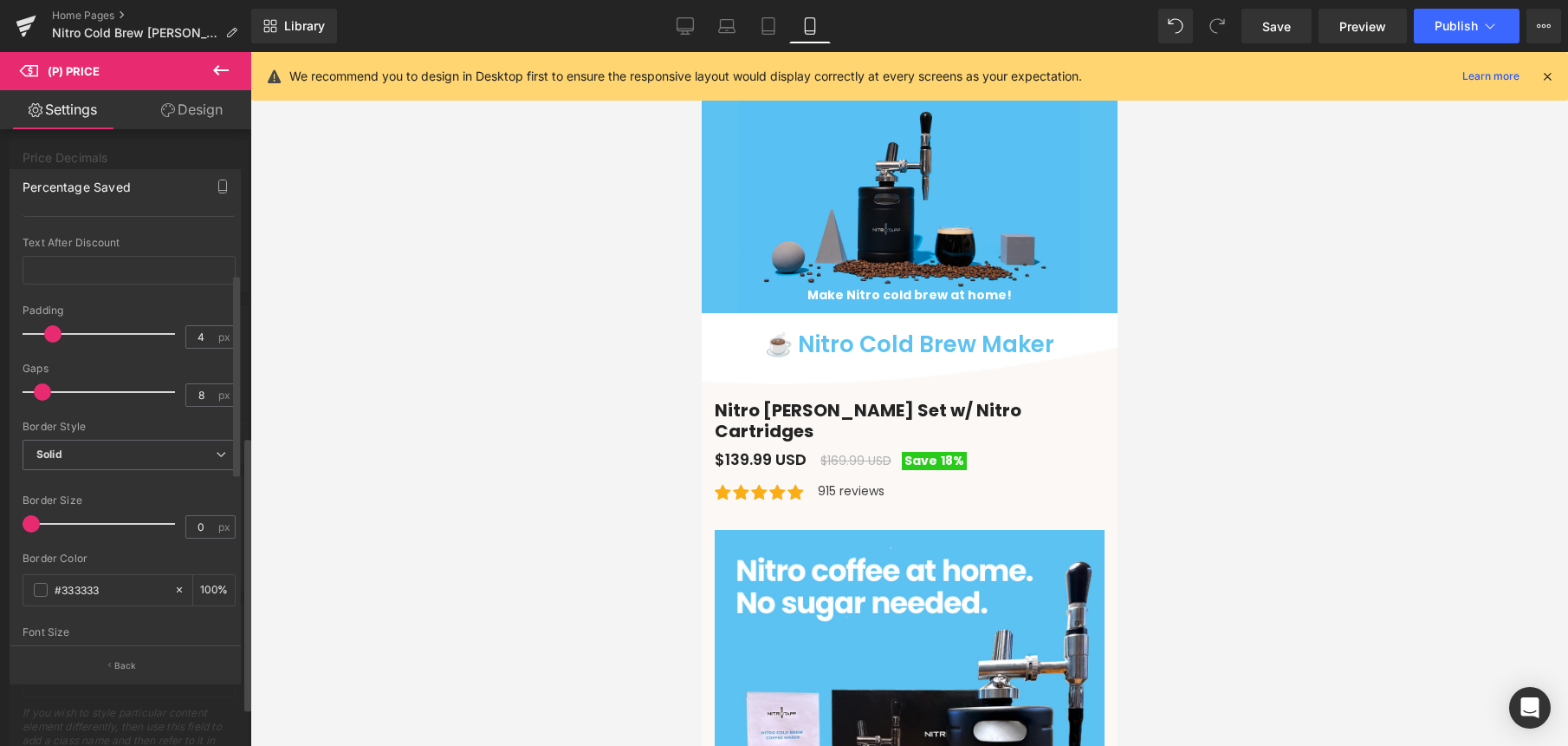
click at [50, 331] on span at bounding box center [52, 334] width 18 height 18
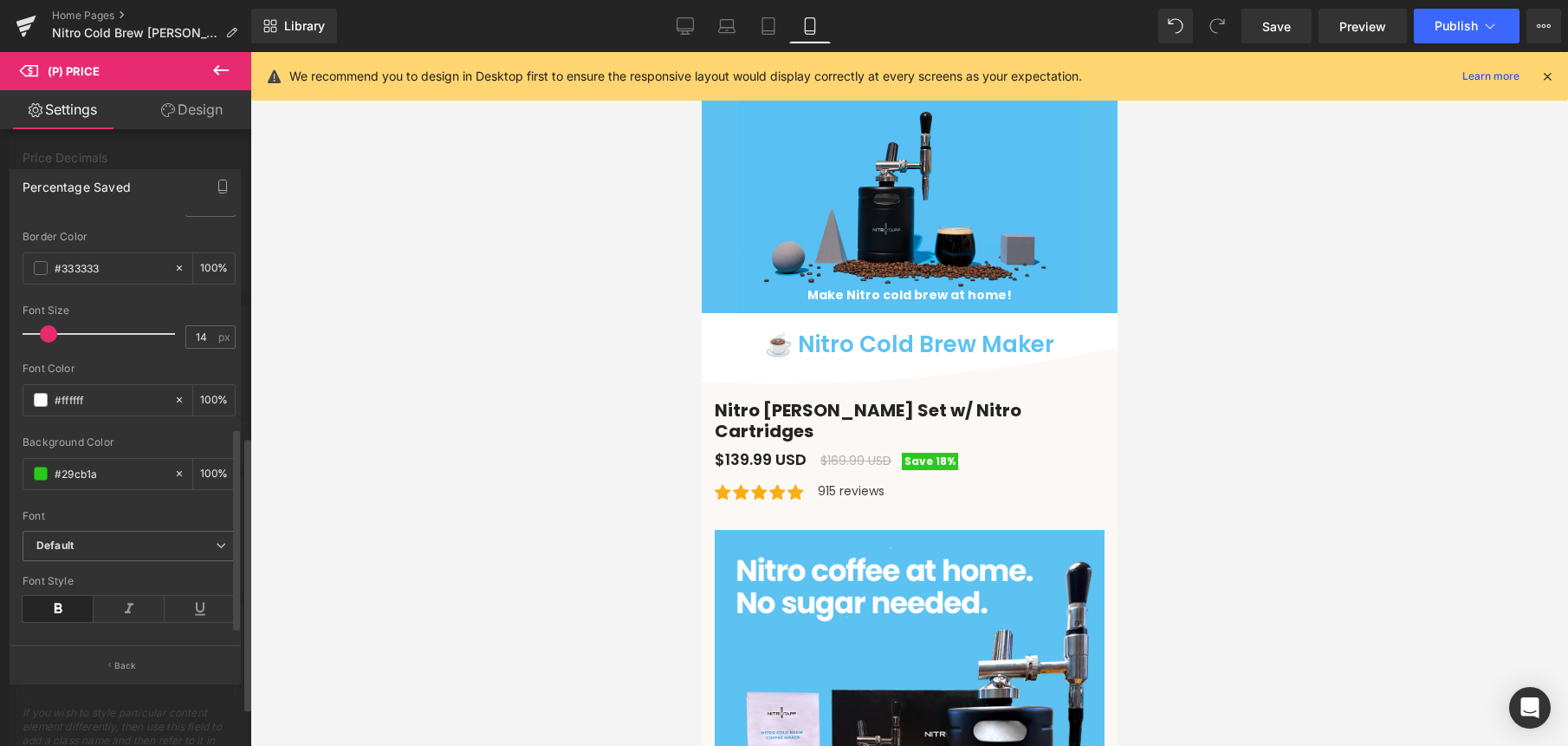
click at [49, 335] on span at bounding box center [49, 334] width 18 height 18
click at [219, 67] on icon at bounding box center [221, 70] width 16 height 11
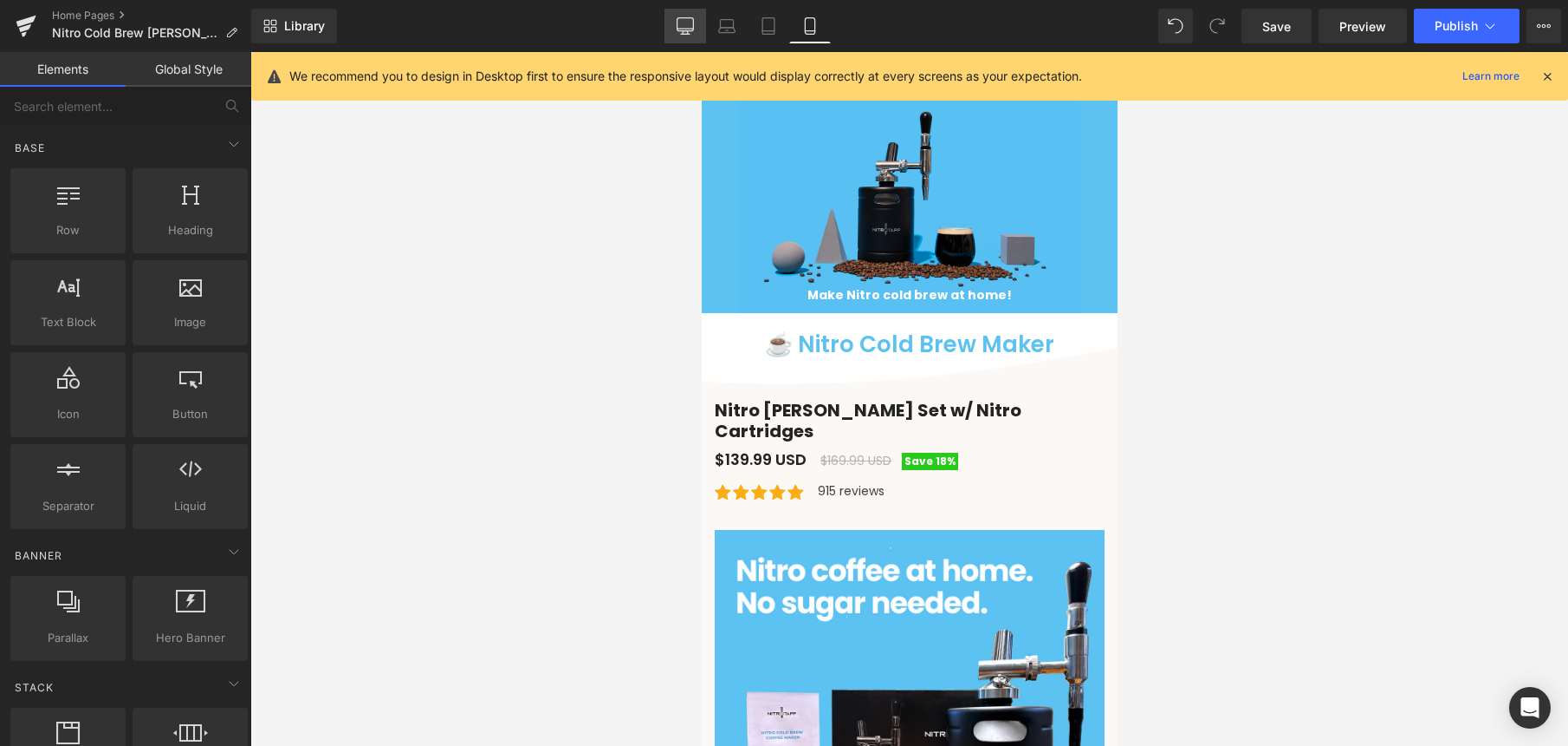
click at [679, 30] on icon at bounding box center [685, 26] width 18 height 18
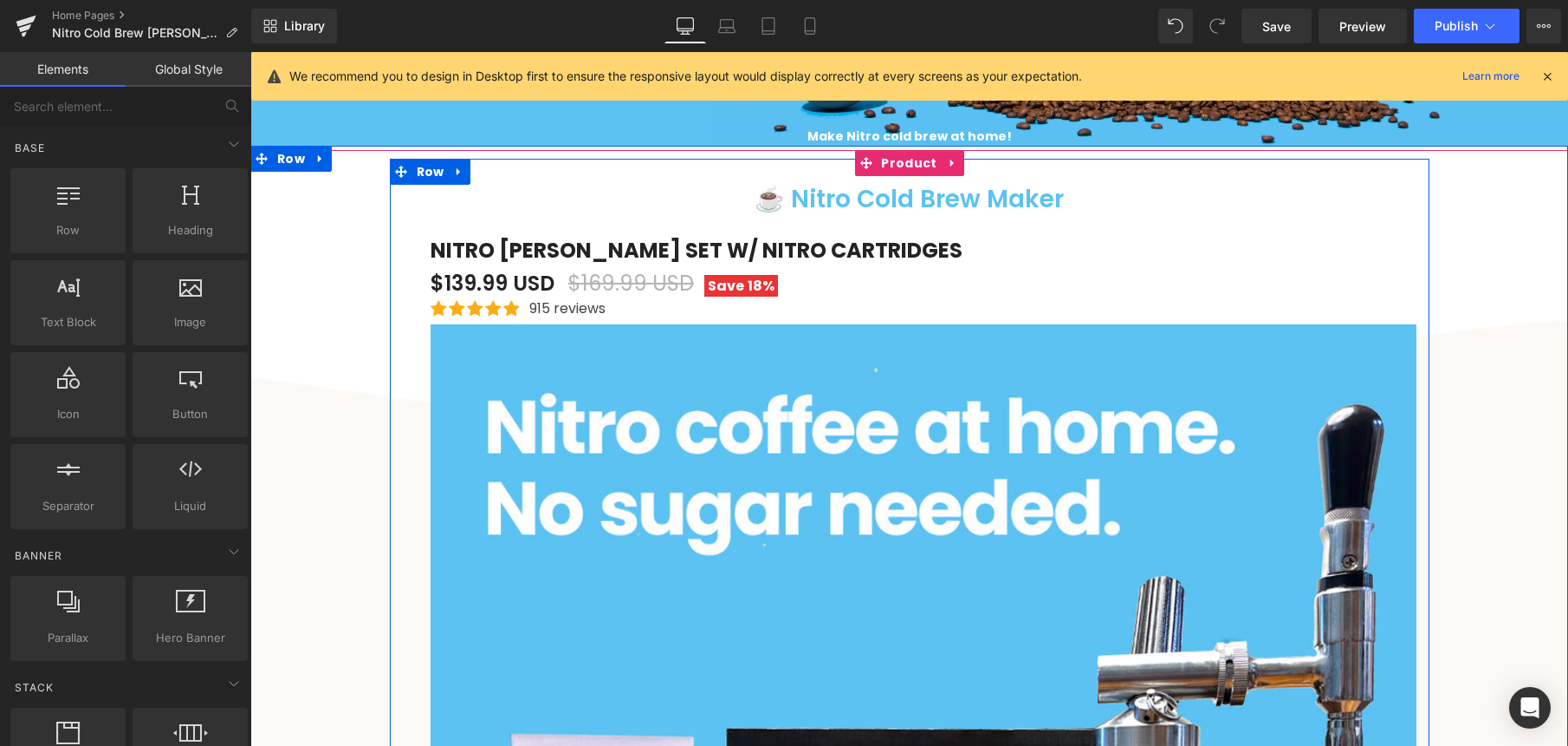
scroll to position [434, 0]
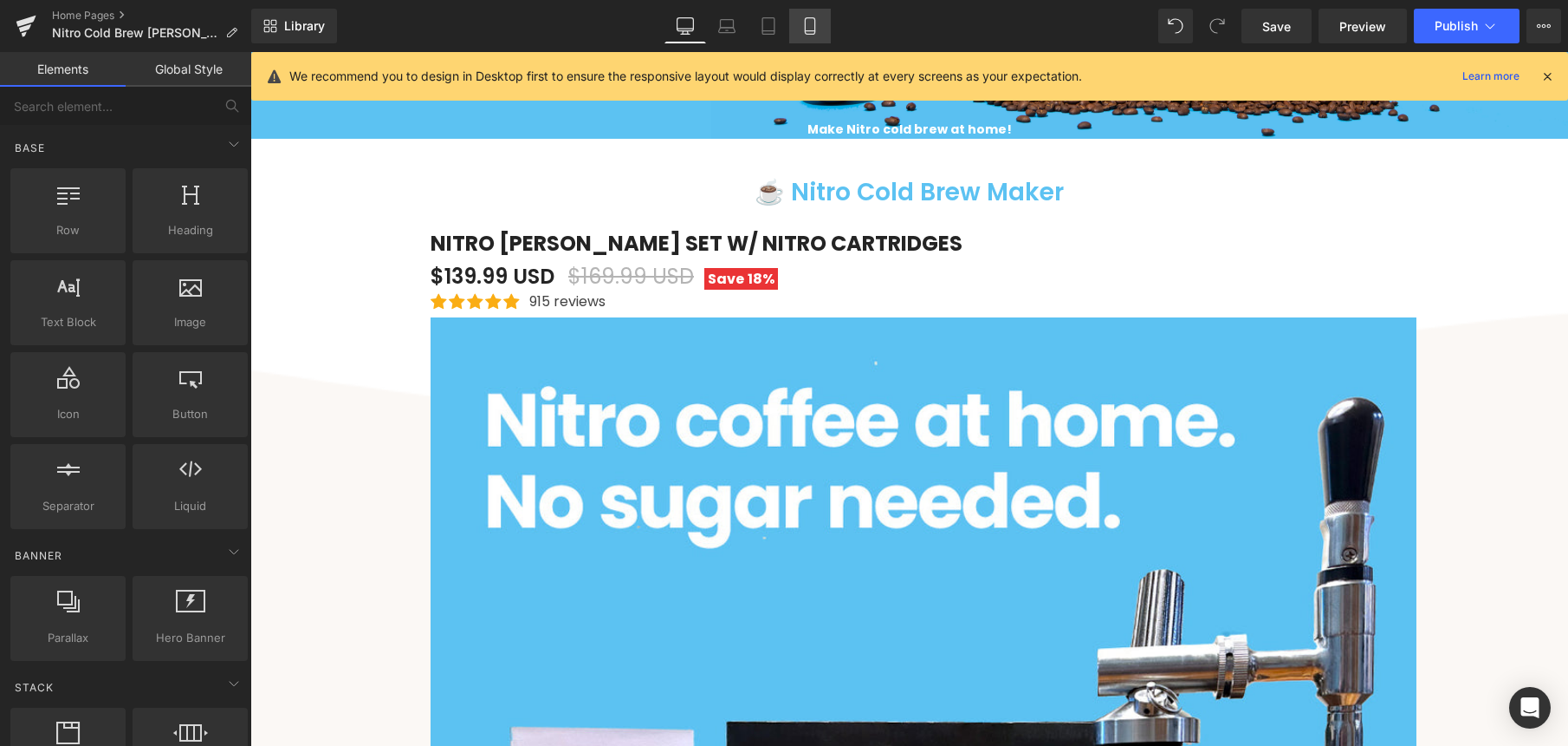
click at [808, 24] on icon at bounding box center [810, 26] width 18 height 18
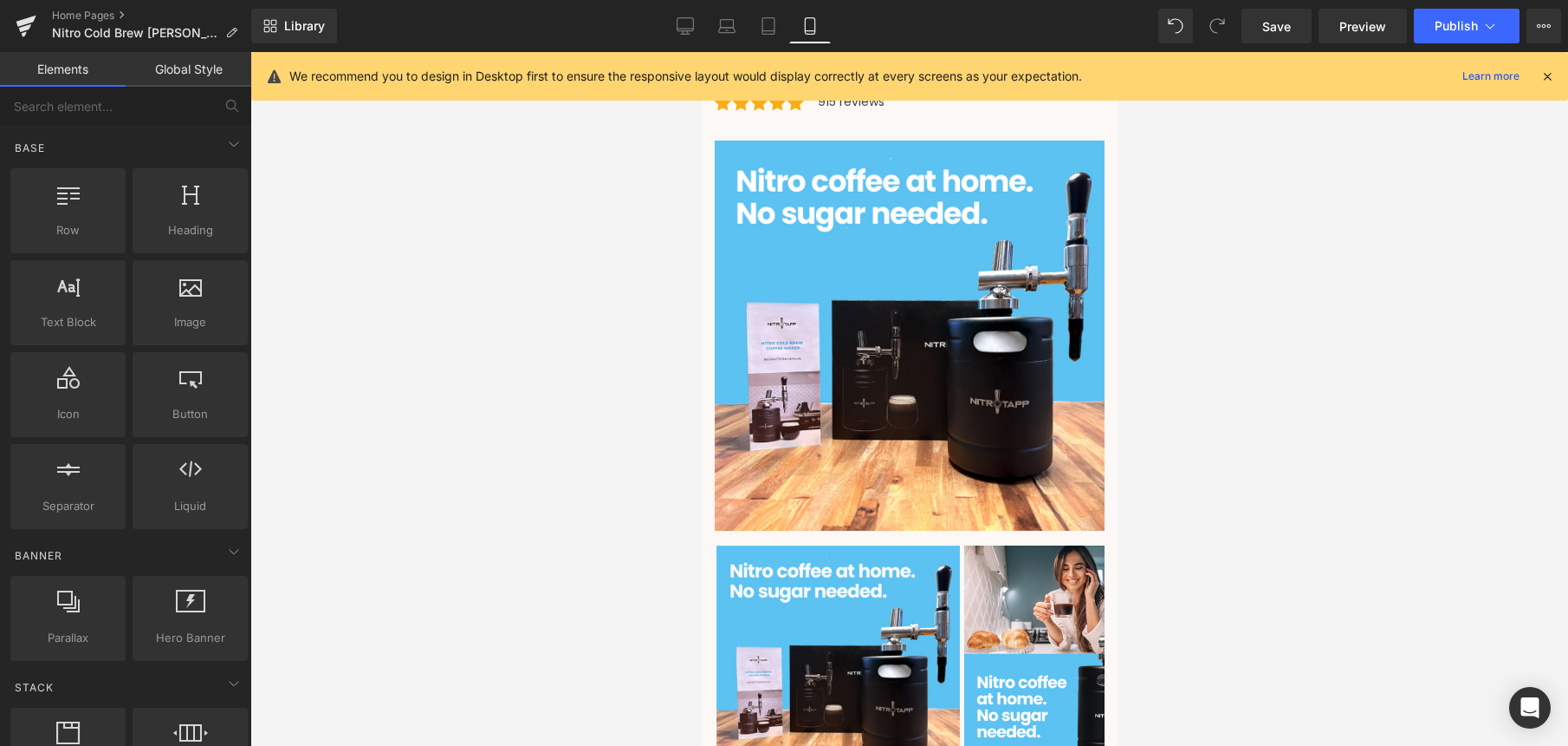
scroll to position [306, 0]
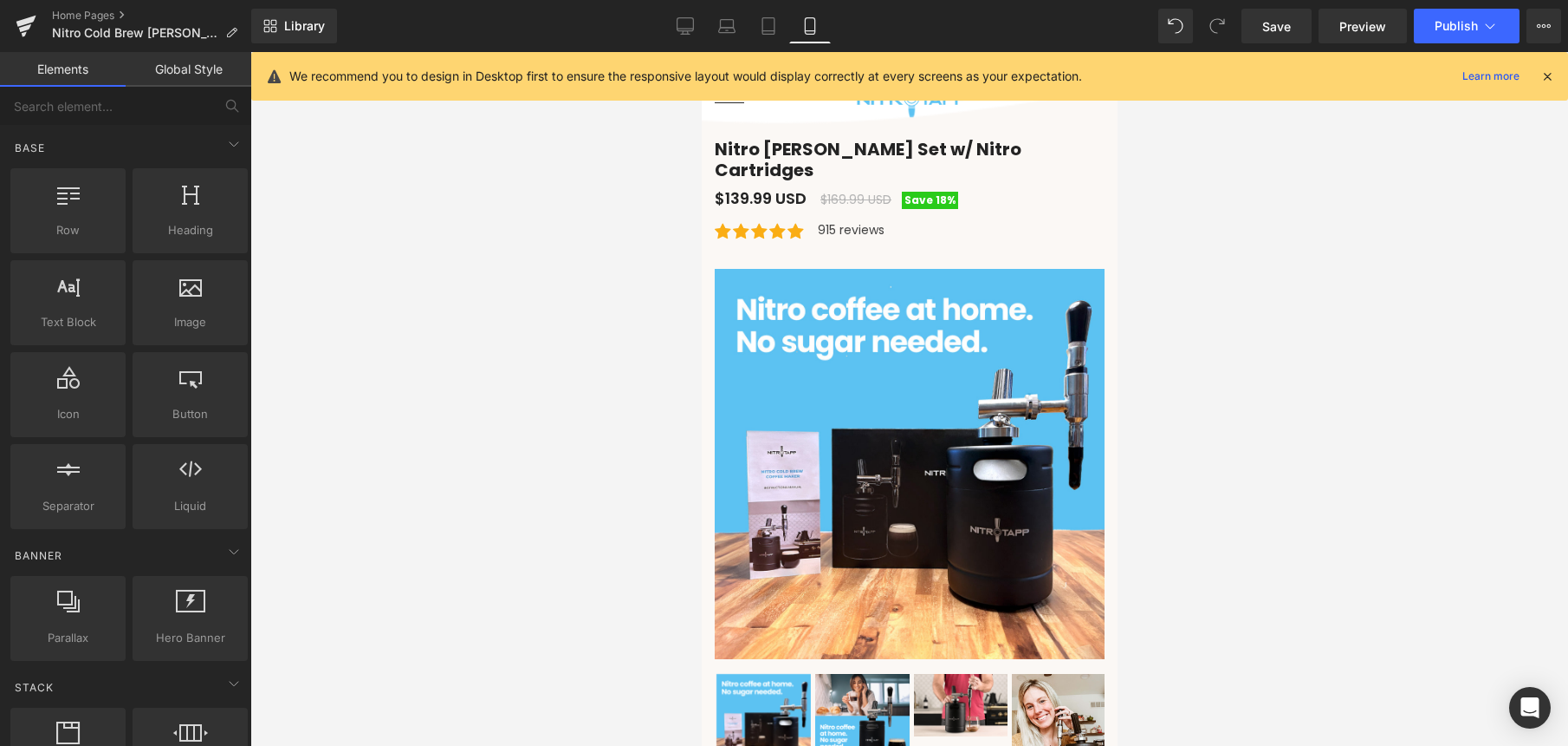
drag, startPoint x: 685, startPoint y: 29, endPoint x: 669, endPoint y: 80, distance: 53.5
click at [685, 30] on icon at bounding box center [685, 26] width 18 height 18
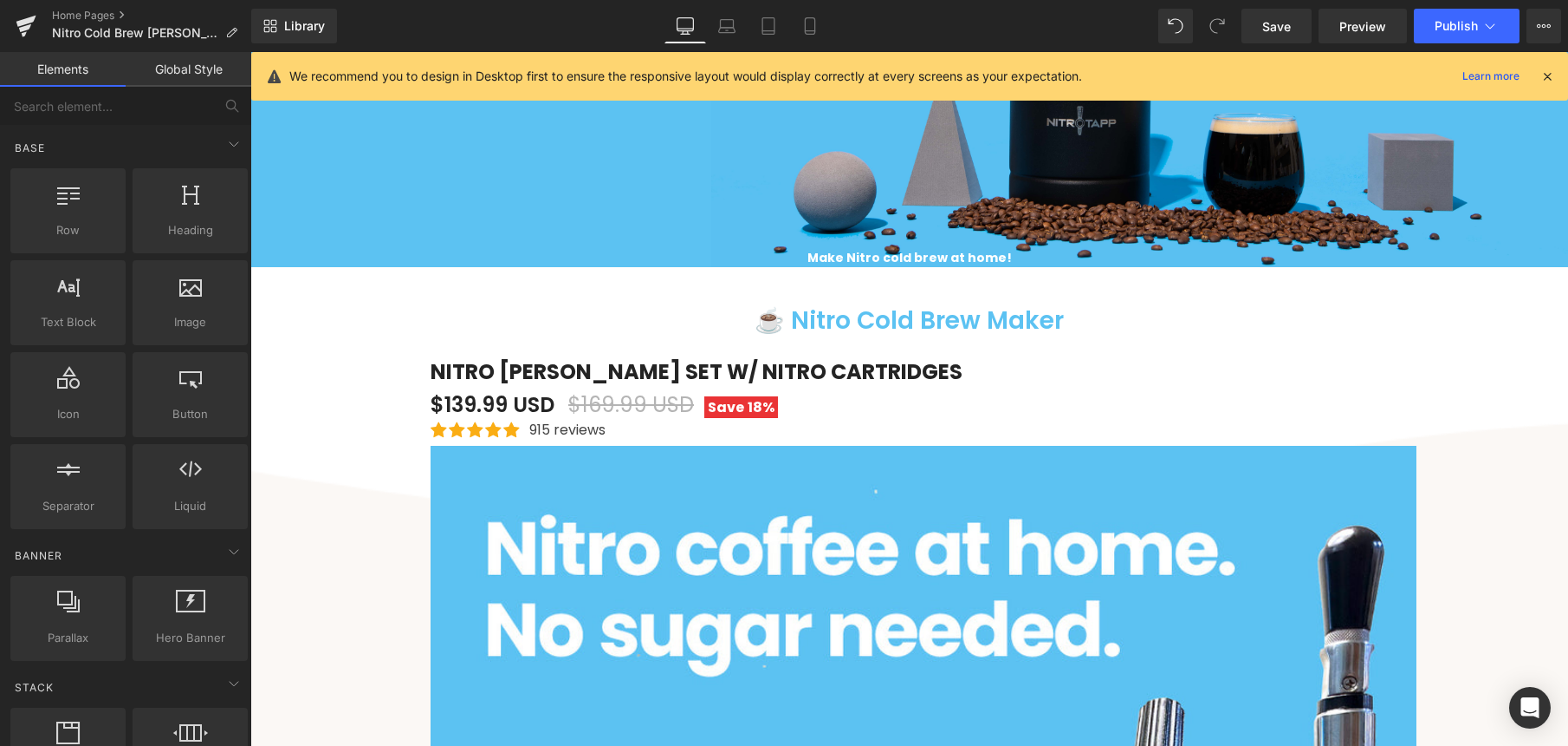
scroll to position [521, 0]
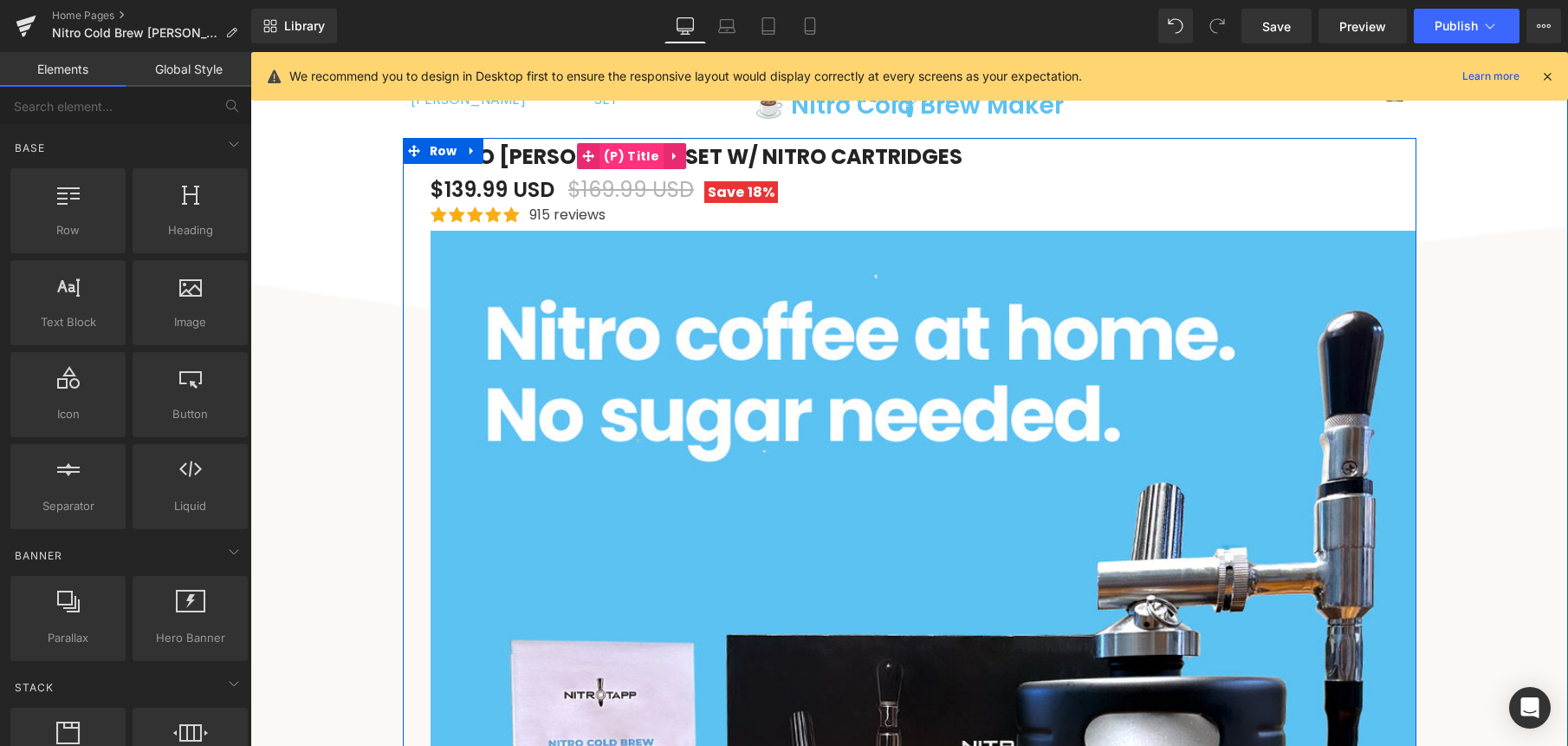
click at [621, 152] on span "(P) Title" at bounding box center [631, 156] width 64 height 26
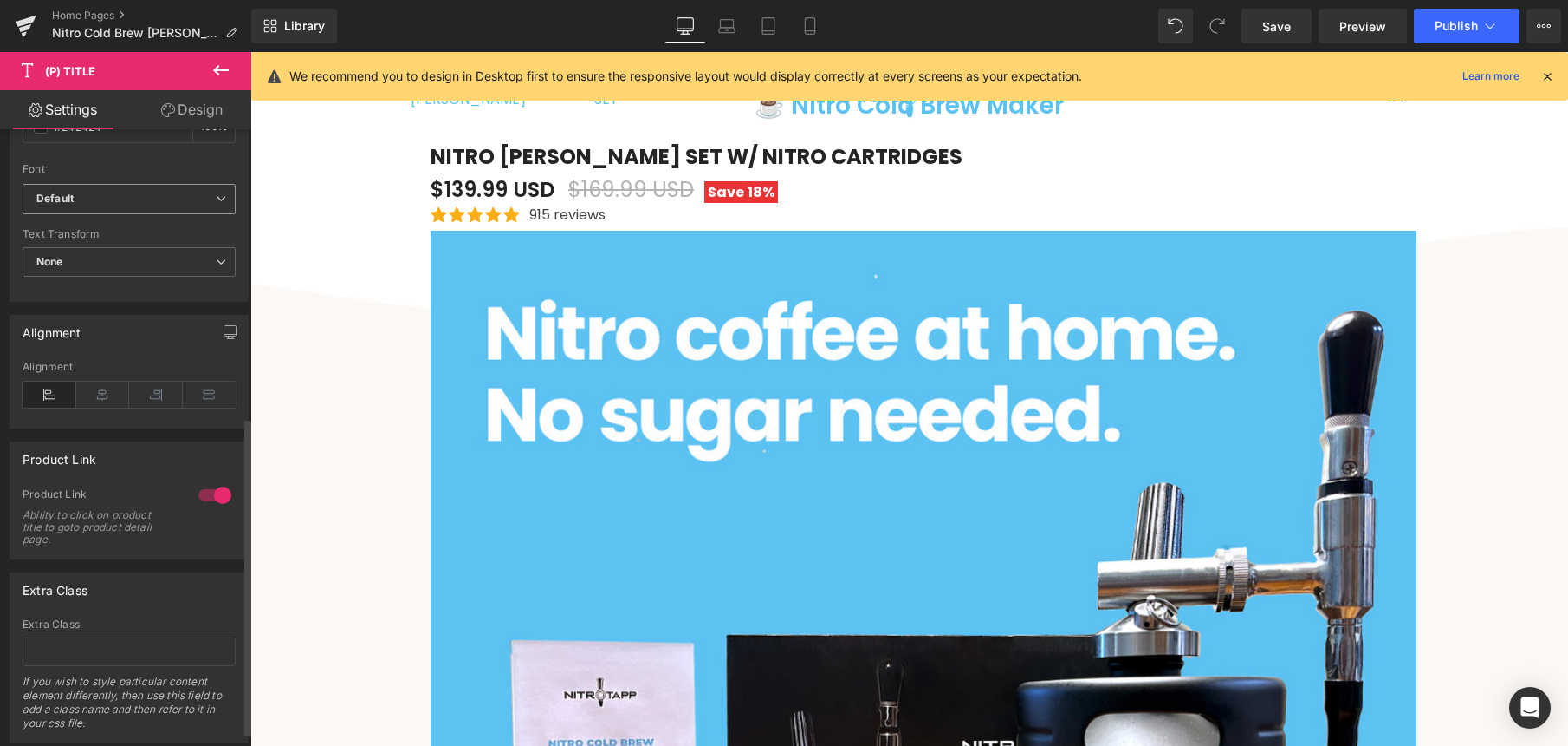
scroll to position [538, 0]
click at [131, 202] on b "Default" at bounding box center [126, 200] width 179 height 15
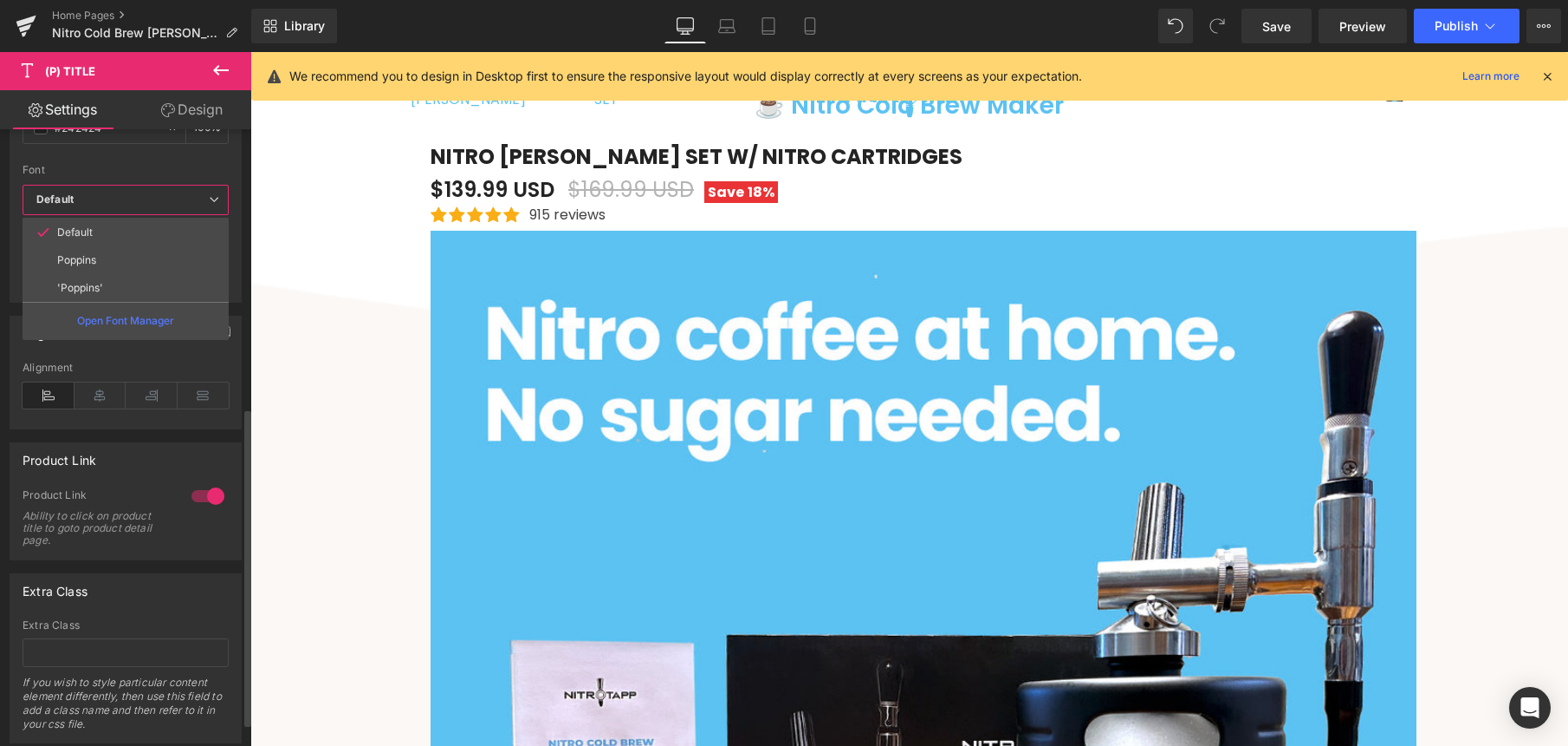
click at [135, 202] on b "Default" at bounding box center [122, 200] width 172 height 15
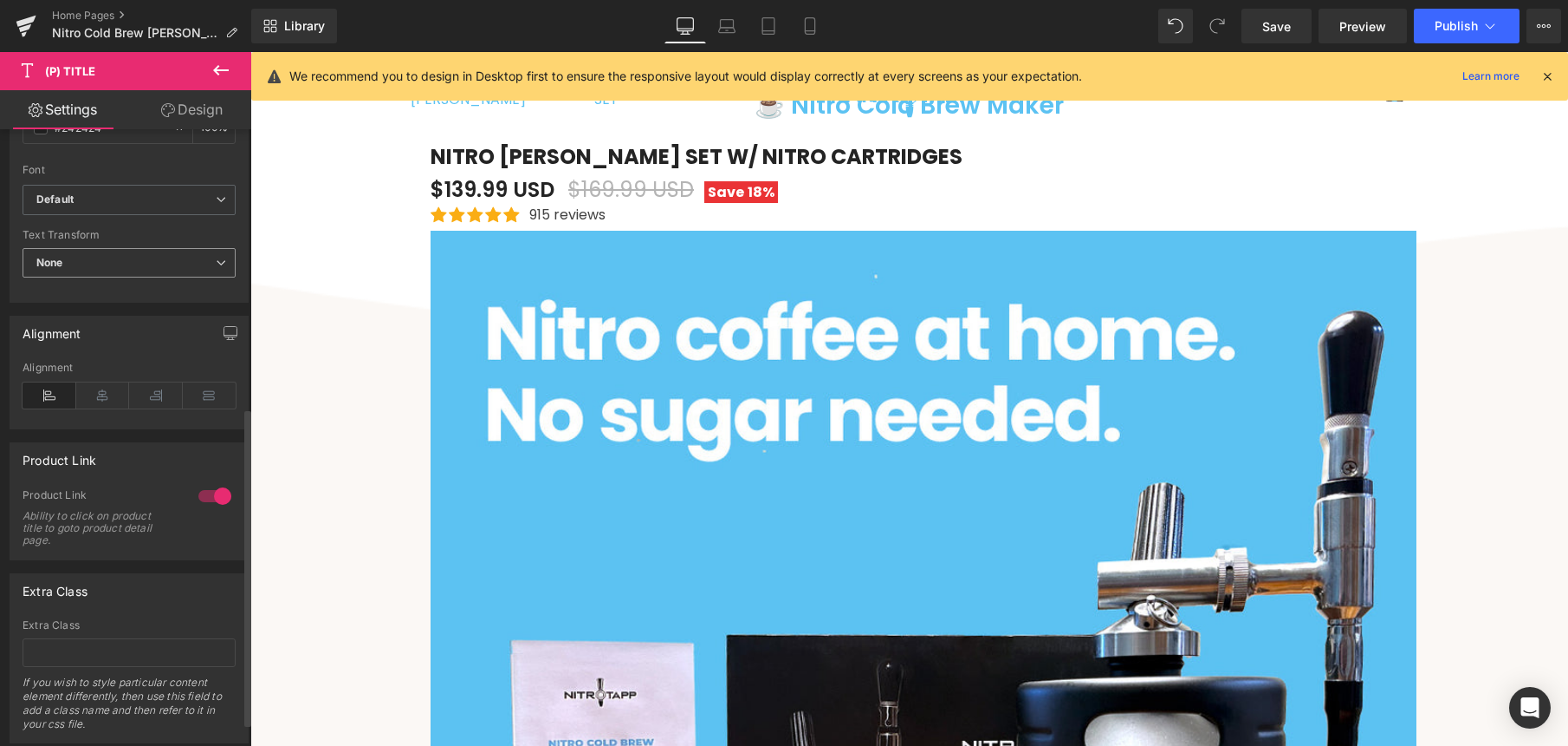
click at [130, 261] on span "None" at bounding box center [130, 263] width 214 height 31
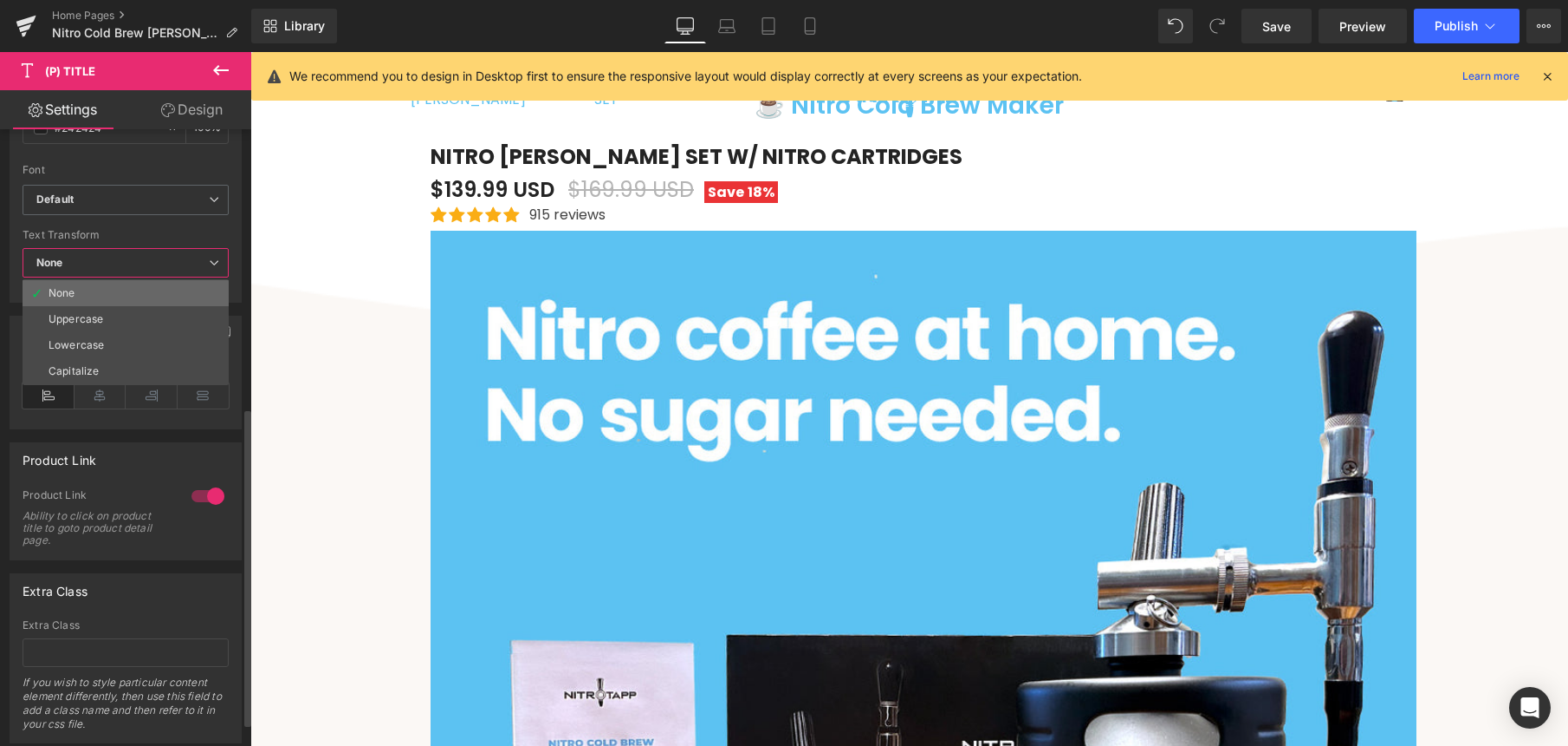
click at [122, 295] on li "None" at bounding box center [126, 293] width 206 height 26
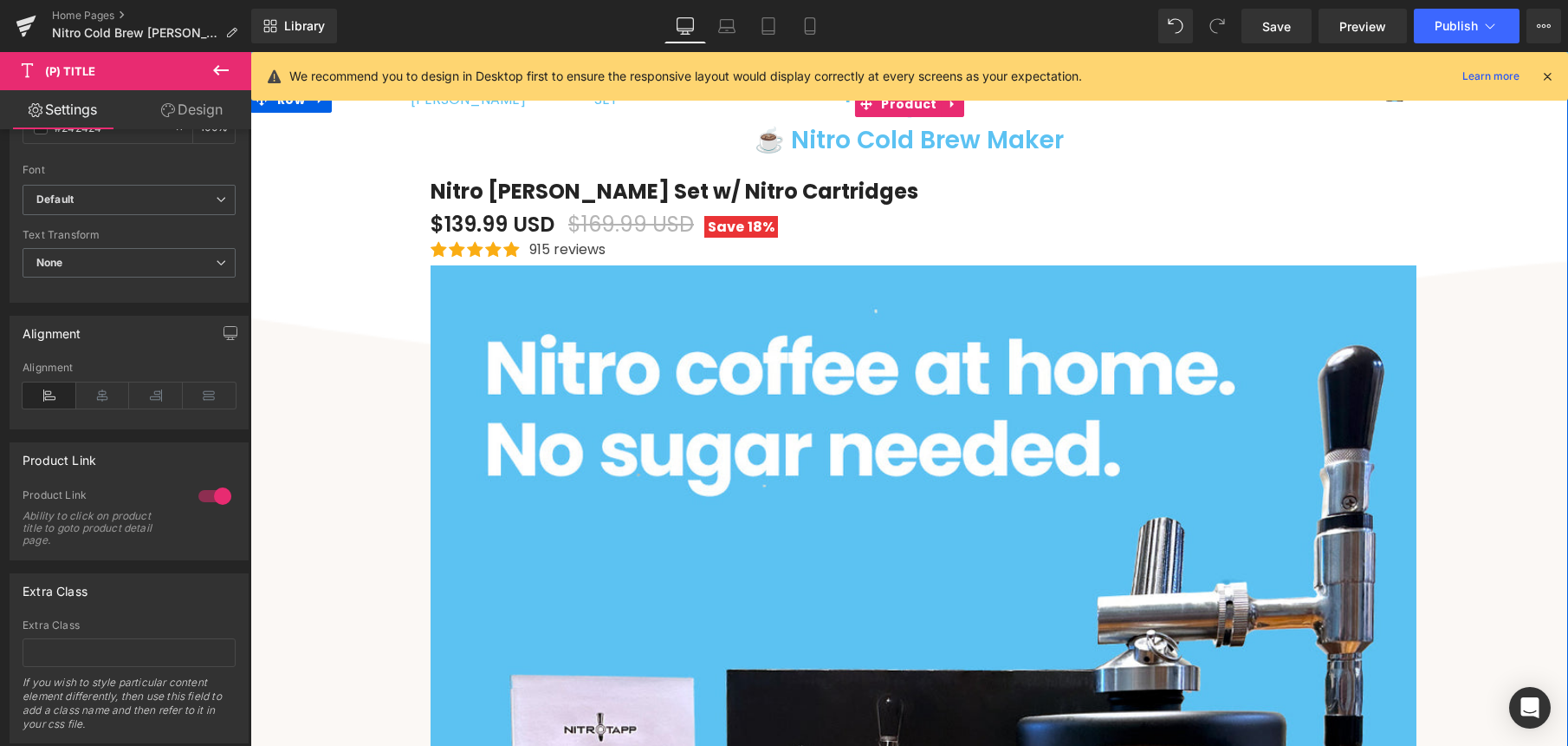
scroll to position [362, 0]
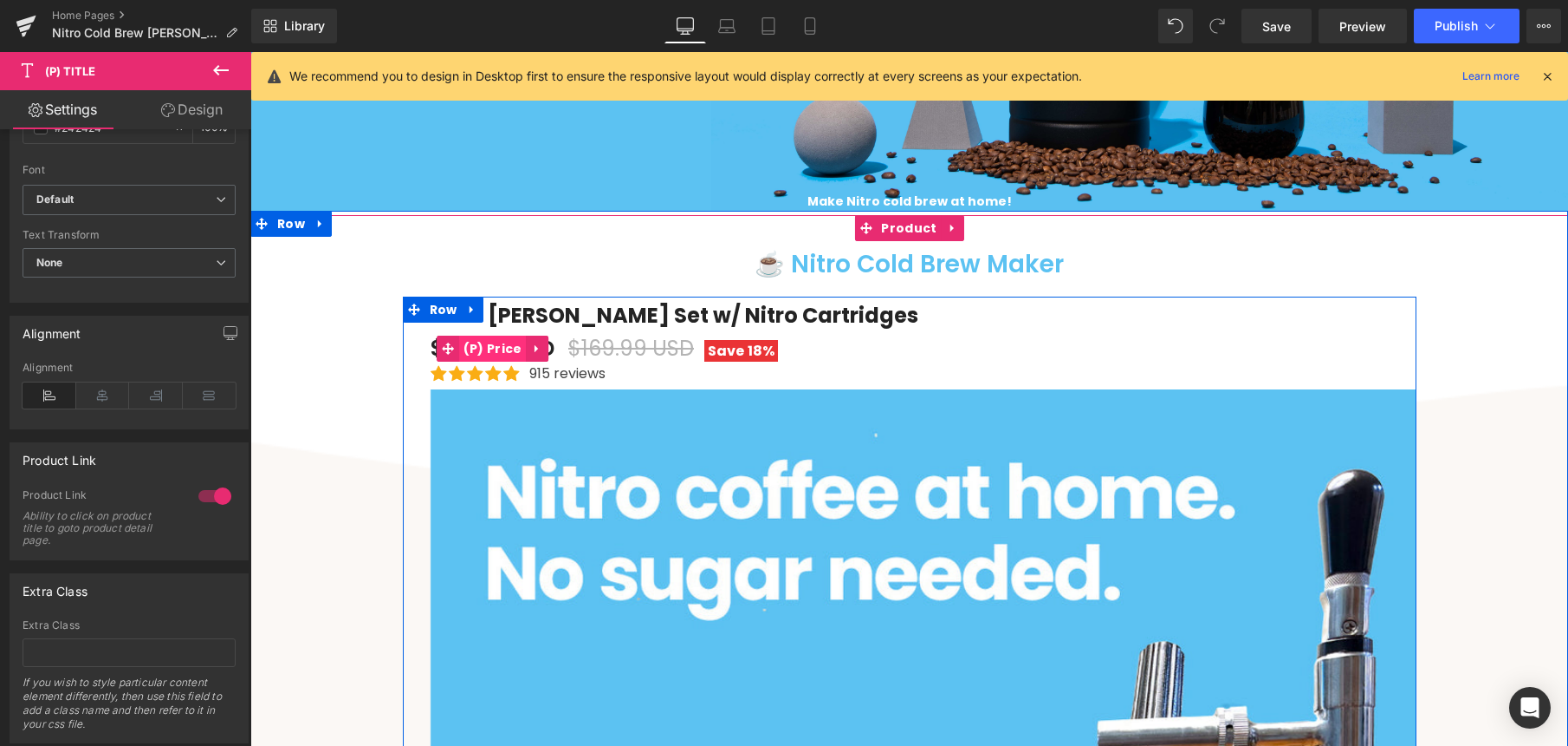
click at [490, 351] on span "(P) Price" at bounding box center [493, 348] width 67 height 26
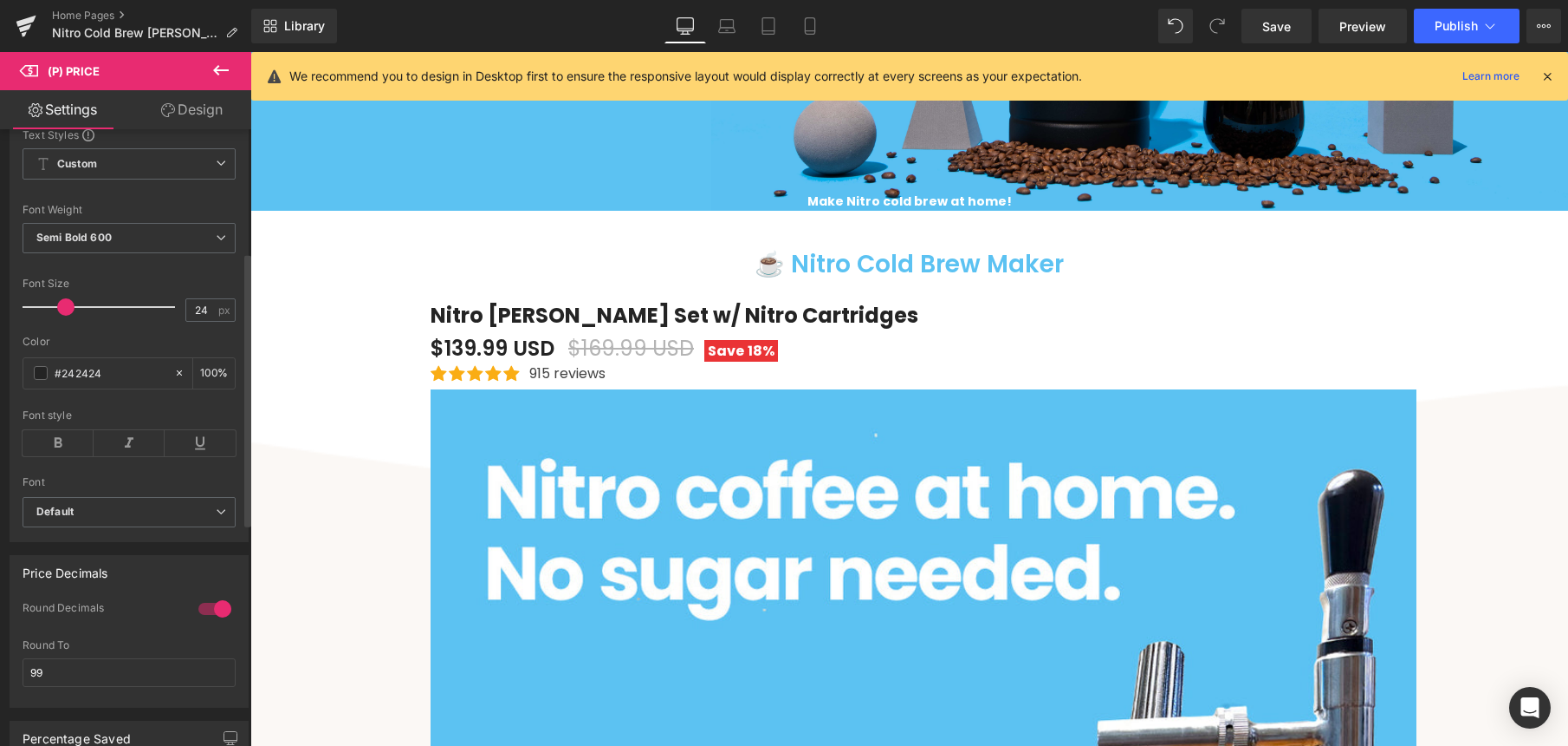
scroll to position [418, 0]
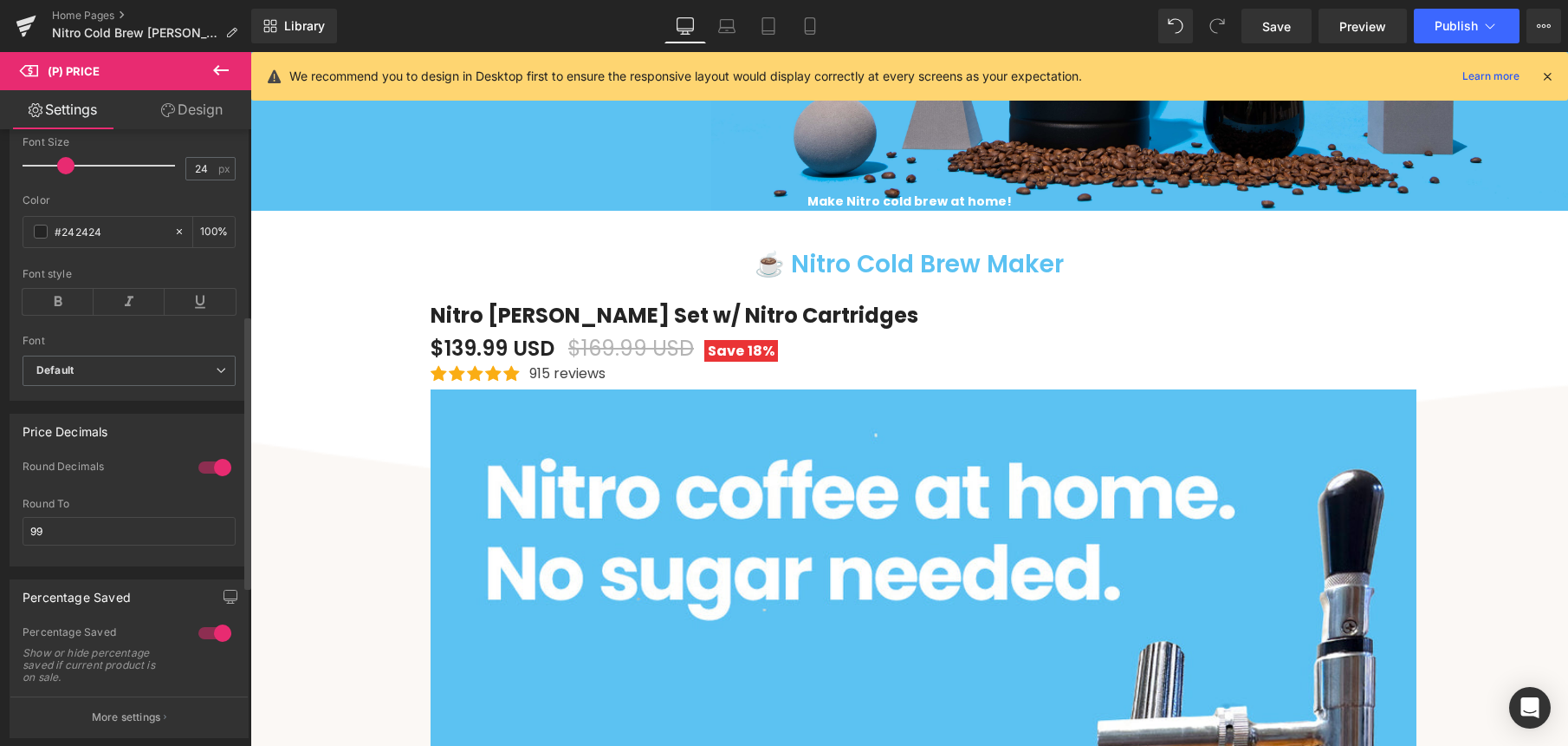
click at [211, 475] on div at bounding box center [215, 468] width 42 height 28
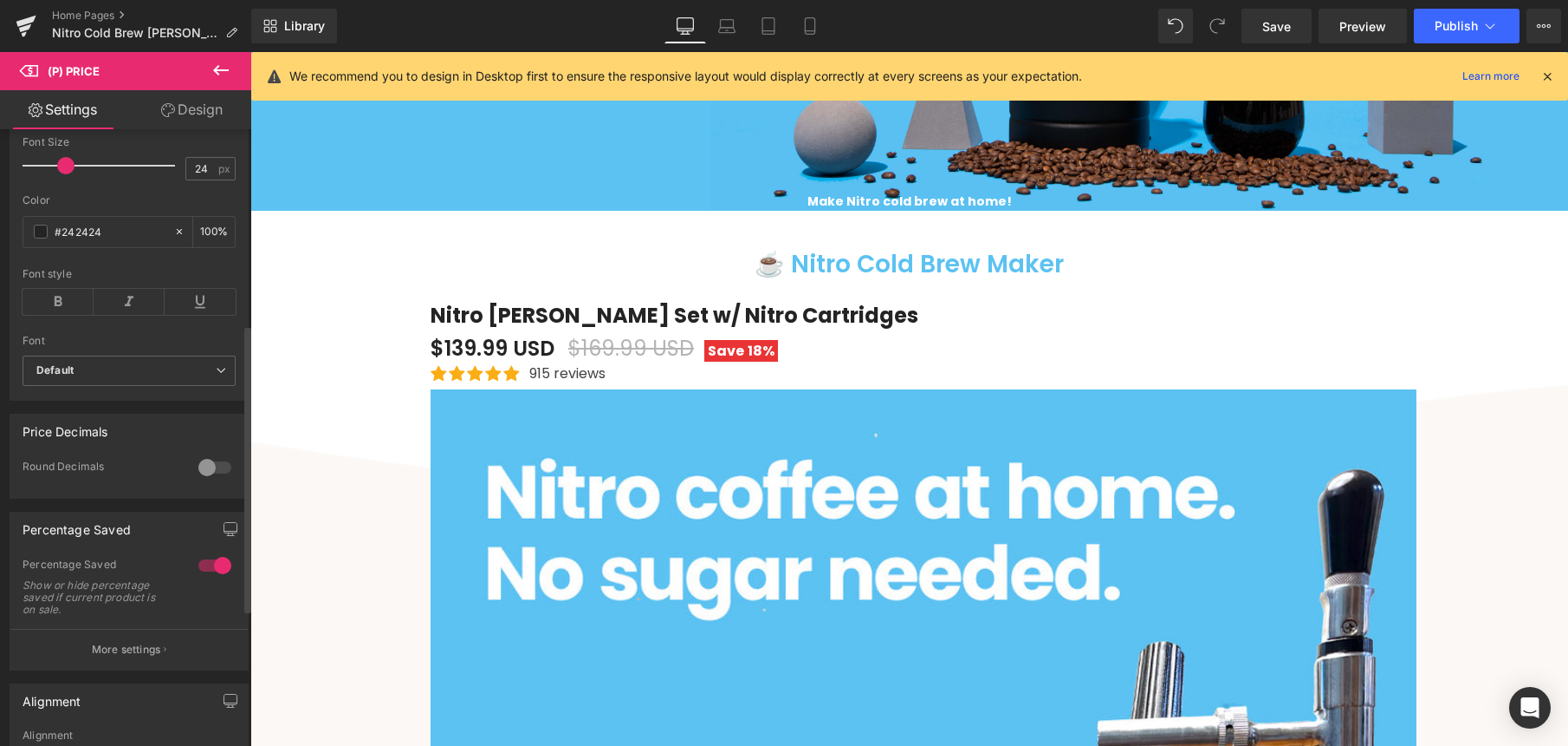
click at [210, 478] on div at bounding box center [215, 468] width 42 height 28
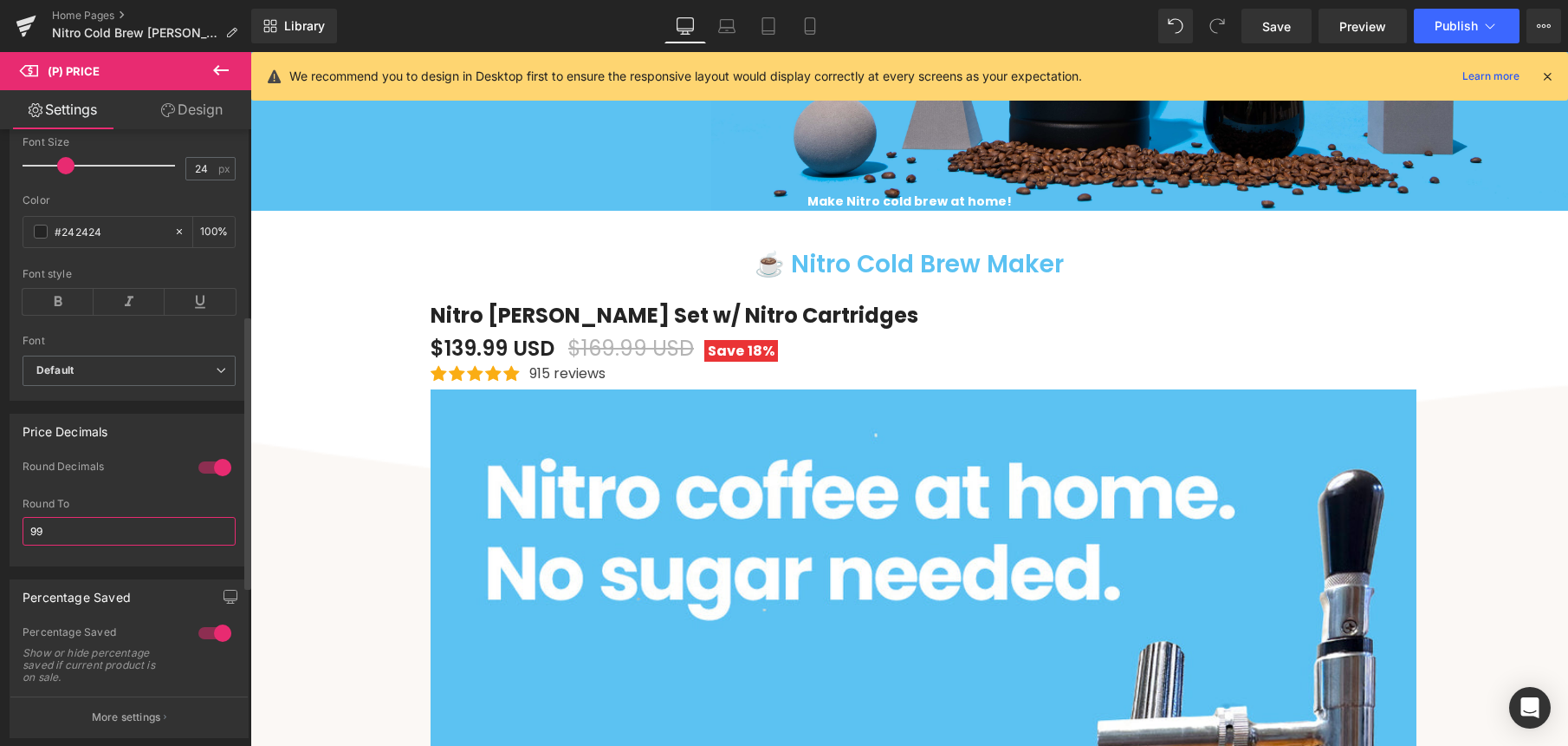
click at [74, 545] on input "99" at bounding box center [130, 531] width 214 height 29
drag, startPoint x: 88, startPoint y: 544, endPoint x: 0, endPoint y: 541, distance: 88.1
click at [0, 541] on div "Price Decimals 1 Round Decimals 99 Round To 99" at bounding box center [130, 482] width 259 height 165
type input "0"
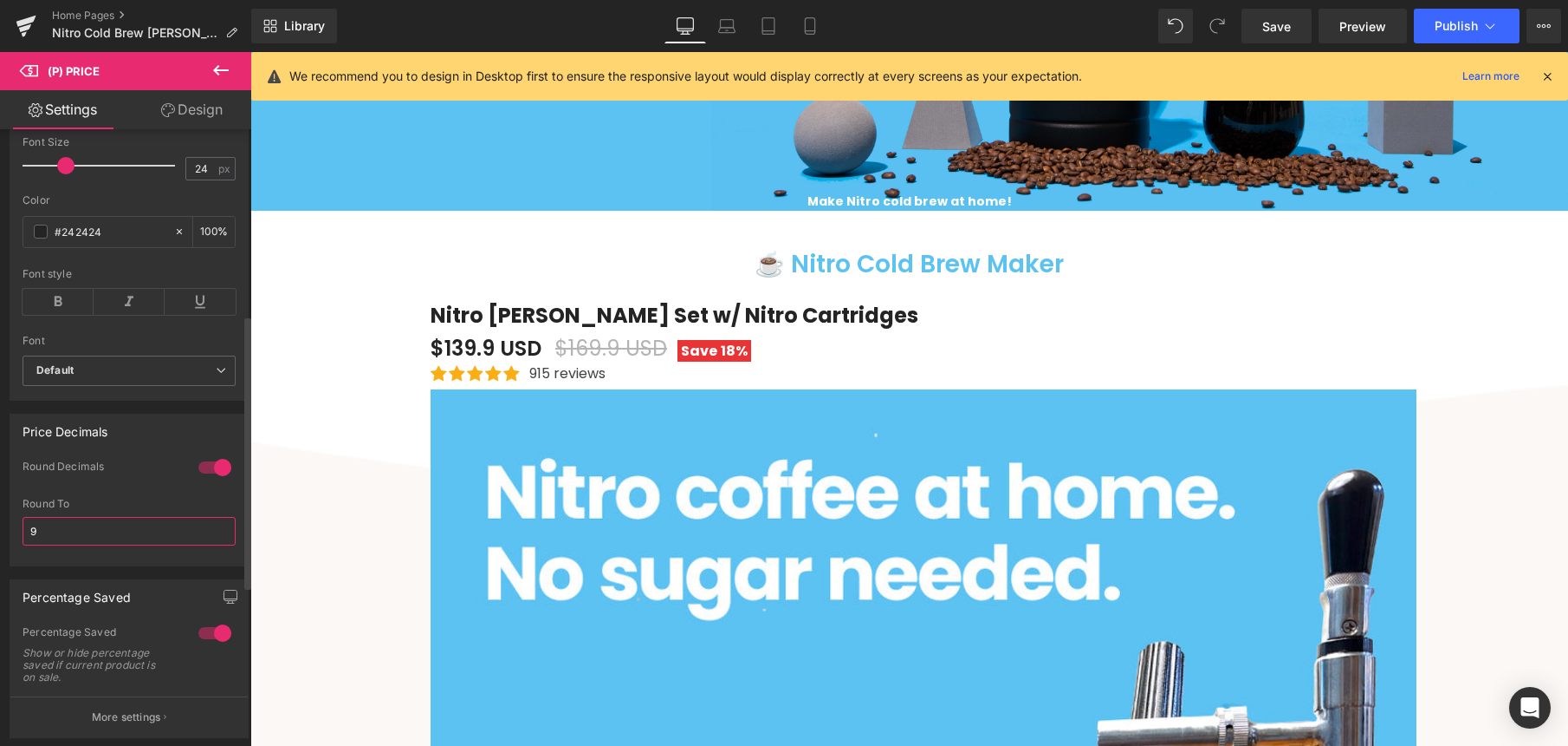
type input "99"
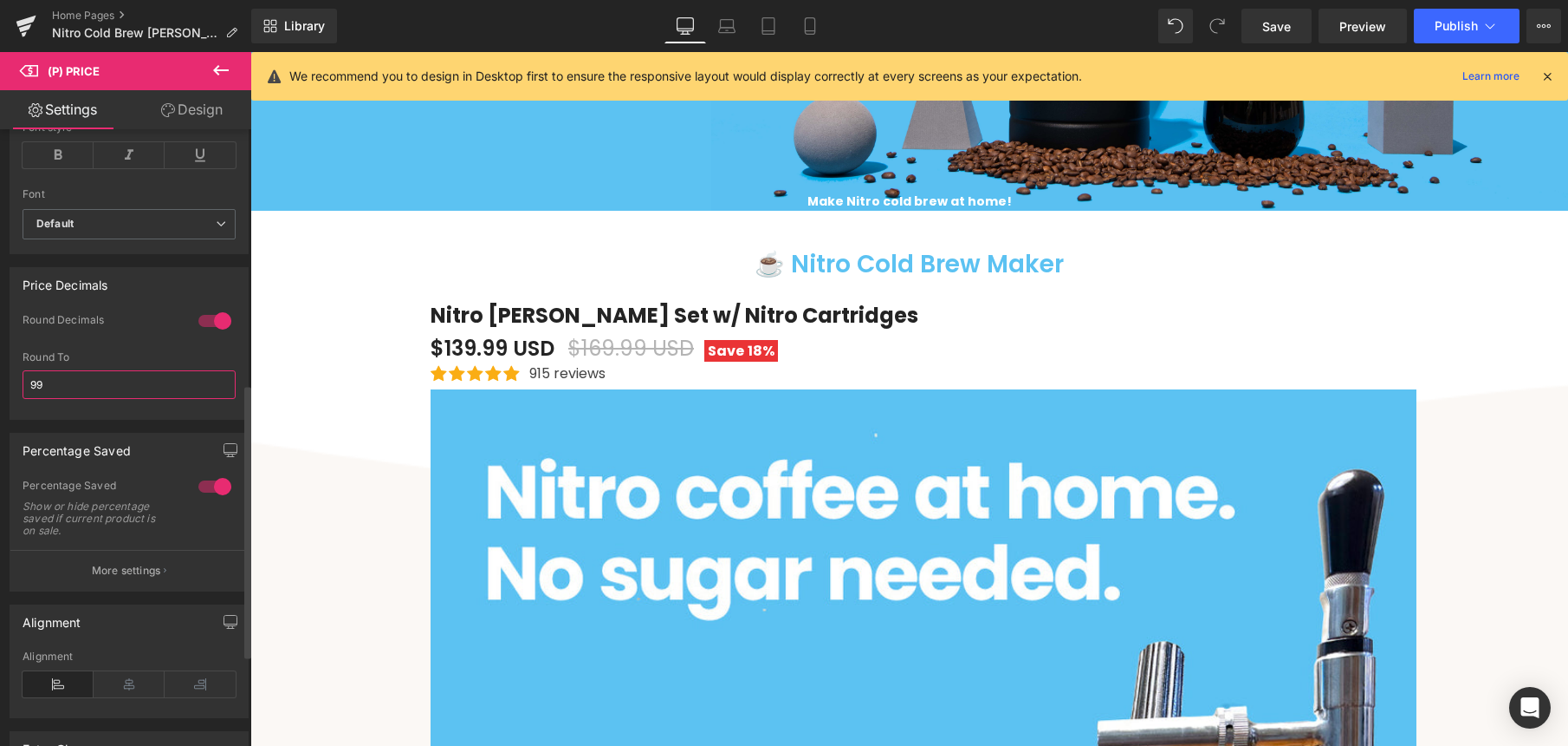
scroll to position [623, 0]
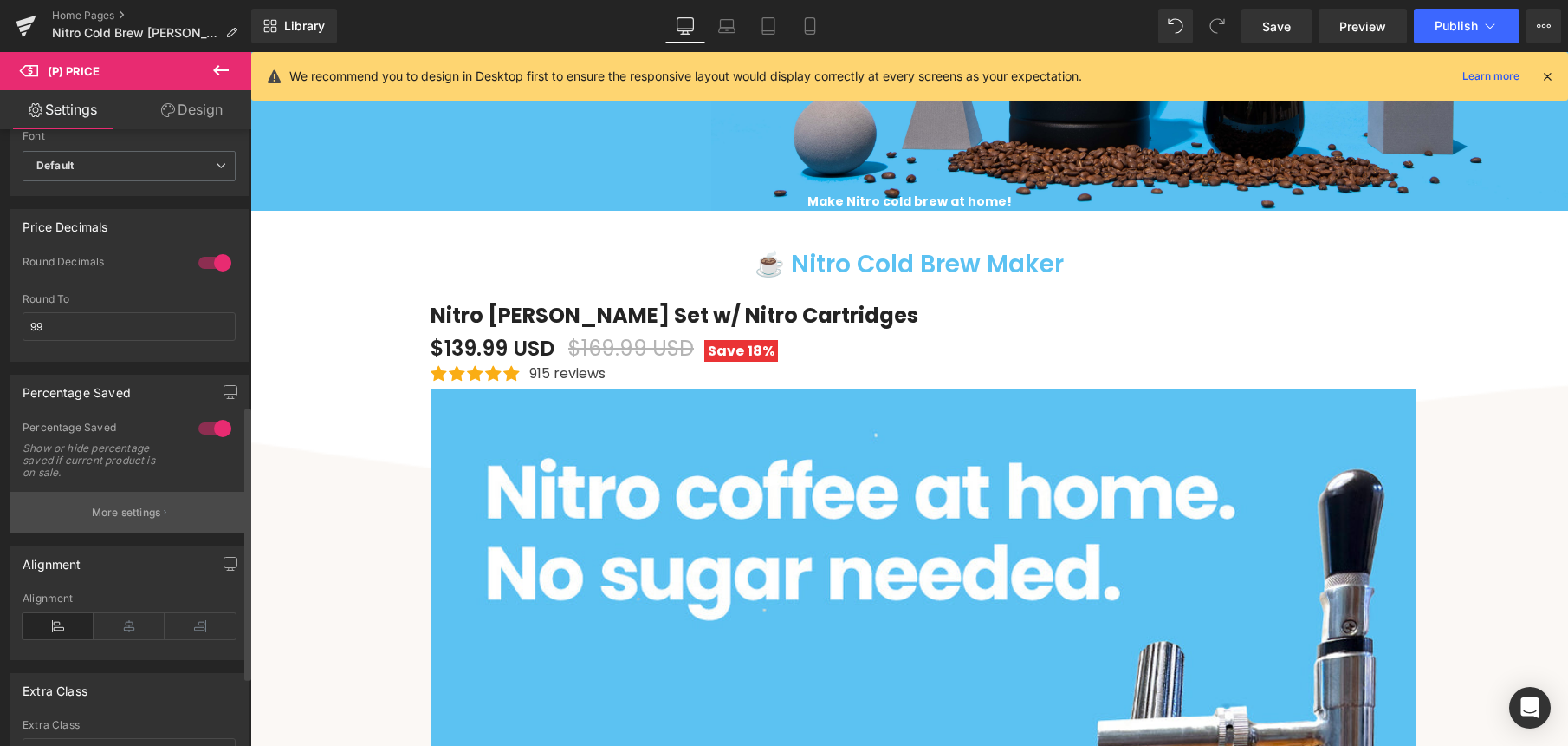
click at [156, 520] on p "More settings" at bounding box center [126, 512] width 69 height 16
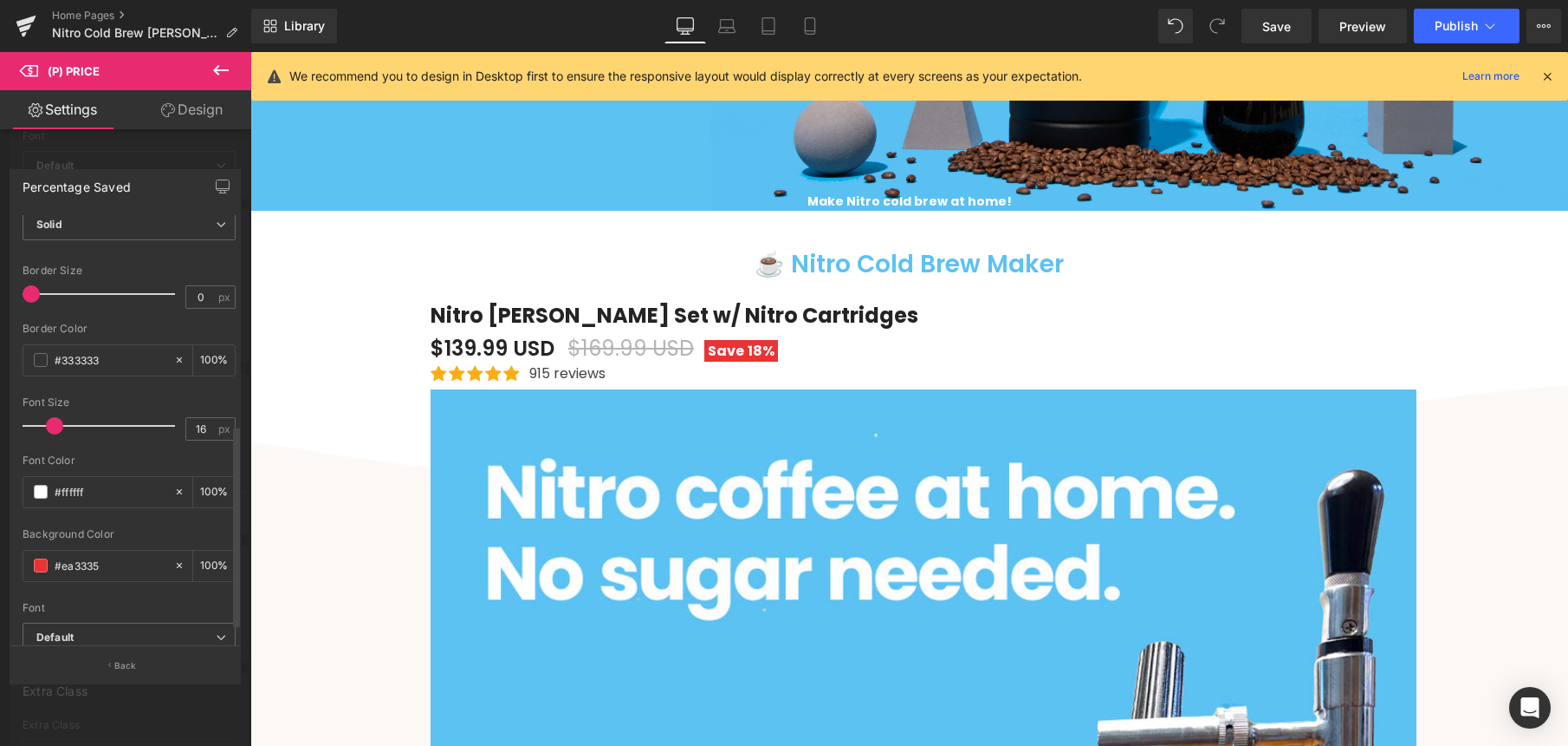
scroll to position [438, 0]
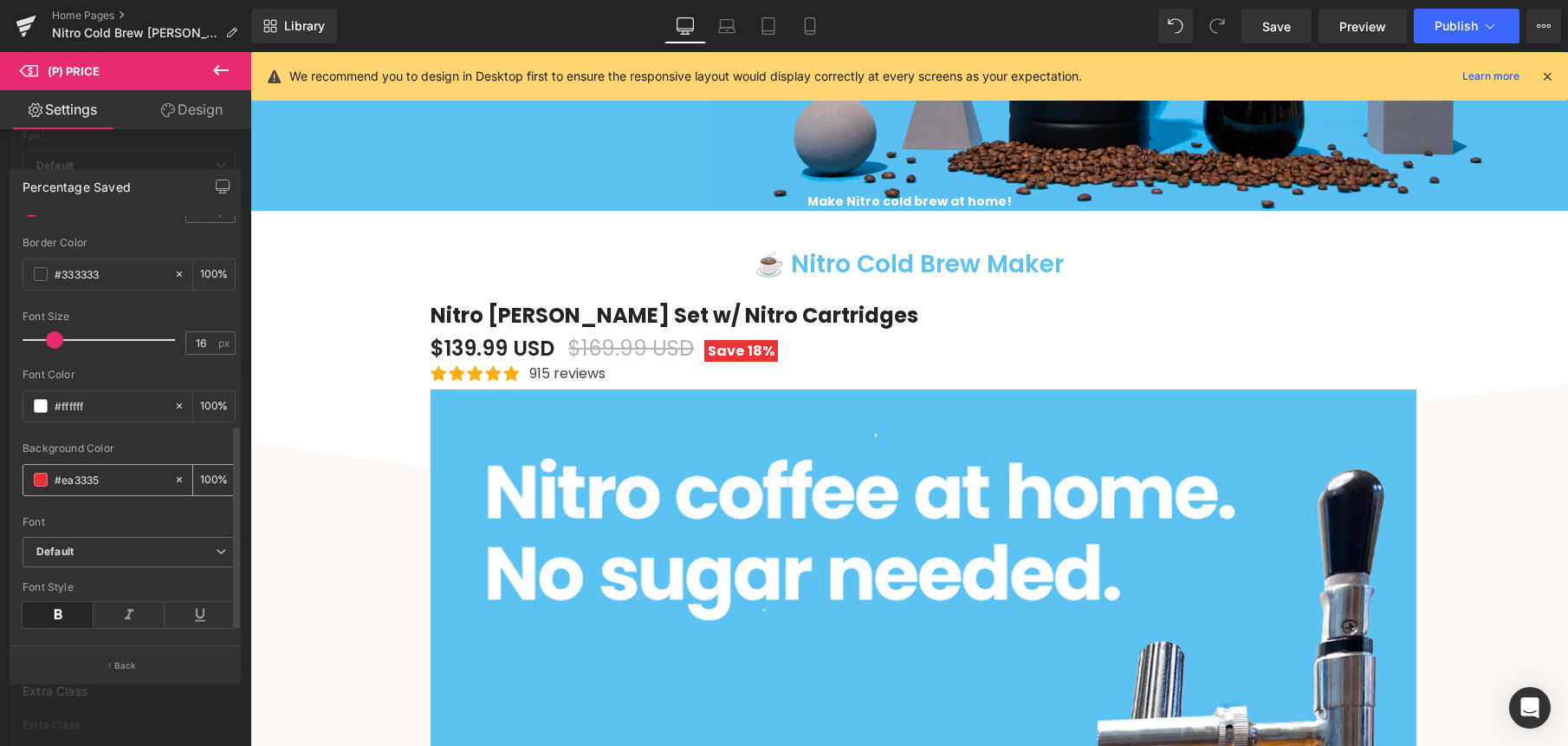
click at [42, 483] on span at bounding box center [41, 480] width 14 height 14
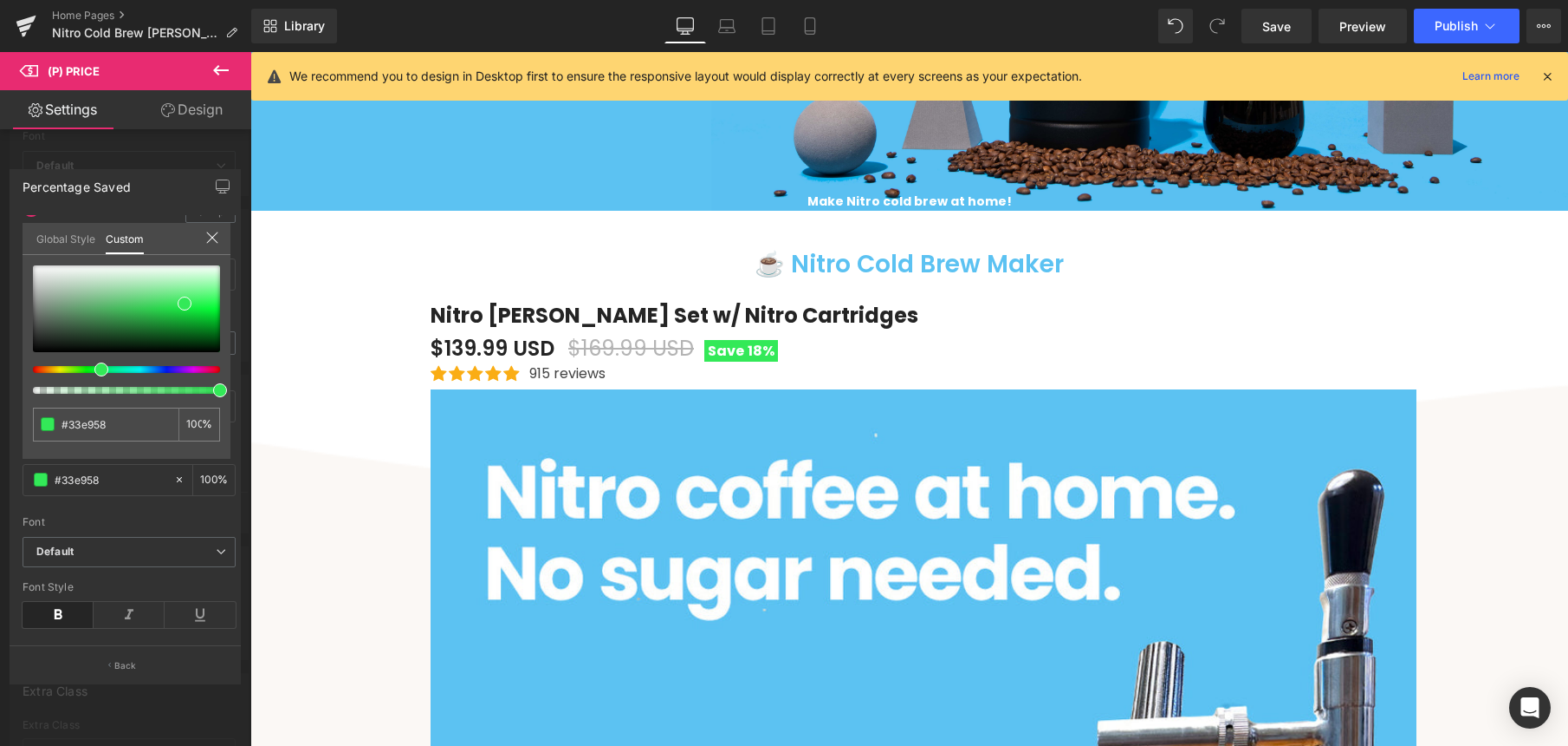
click at [94, 370] on div at bounding box center [120, 369] width 187 height 7
drag, startPoint x: 183, startPoint y: 307, endPoint x: 181, endPoint y: 320, distance: 13.2
click at [181, 320] on span at bounding box center [183, 316] width 14 height 14
click at [212, 238] on icon at bounding box center [213, 237] width 14 height 14
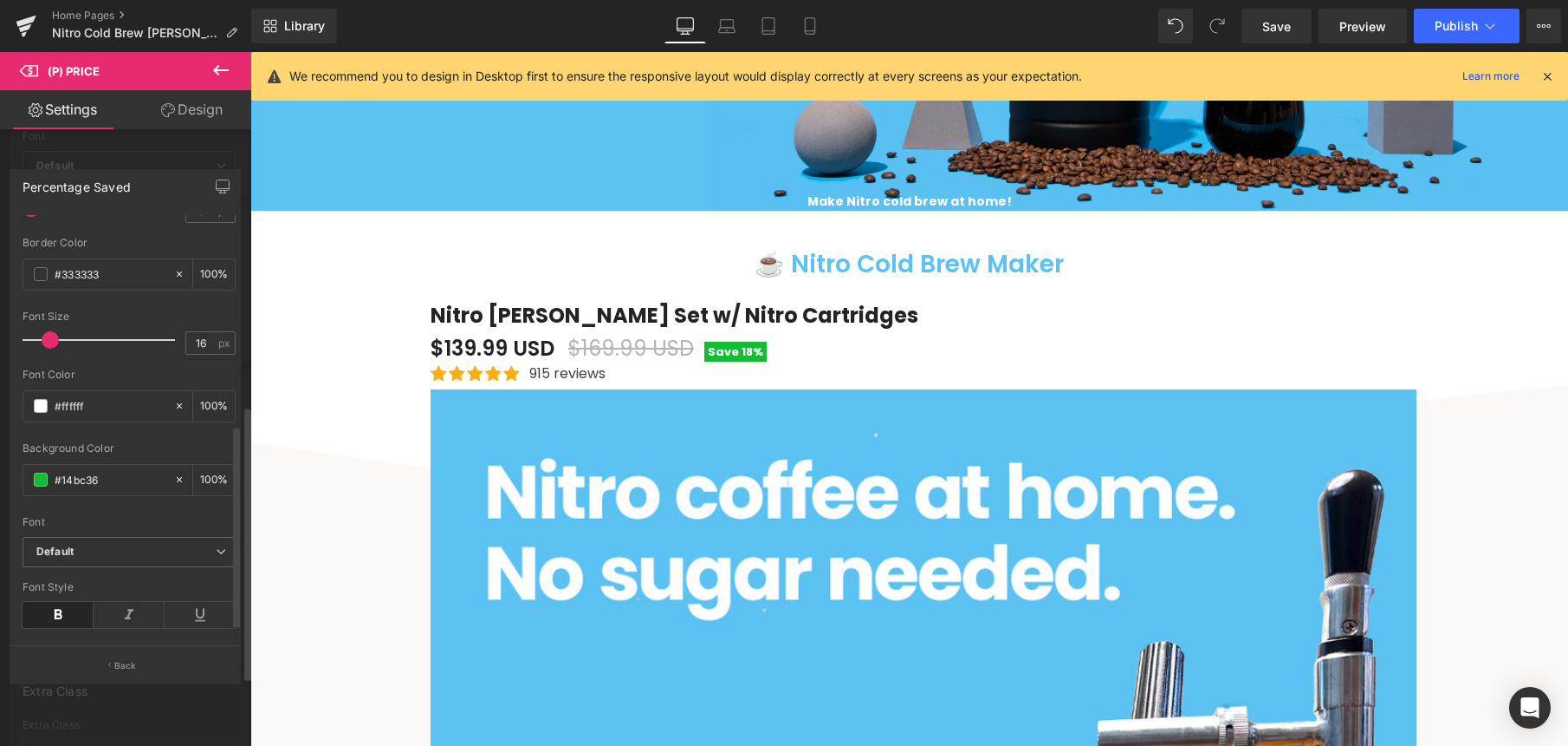
click at [52, 339] on span at bounding box center [51, 340] width 18 height 18
click at [48, 345] on span at bounding box center [49, 350] width 18 height 18
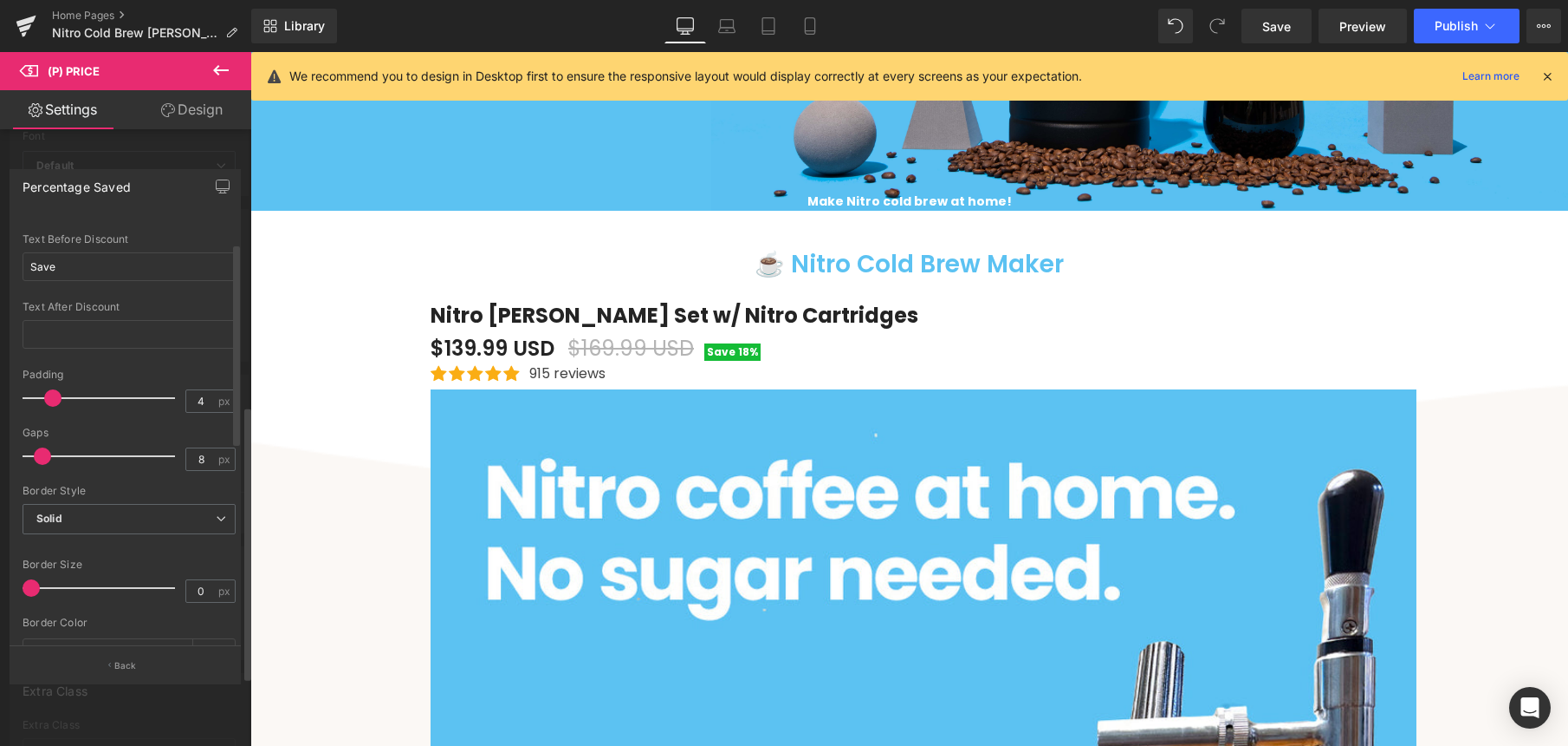
click at [47, 395] on span at bounding box center [52, 398] width 18 height 18
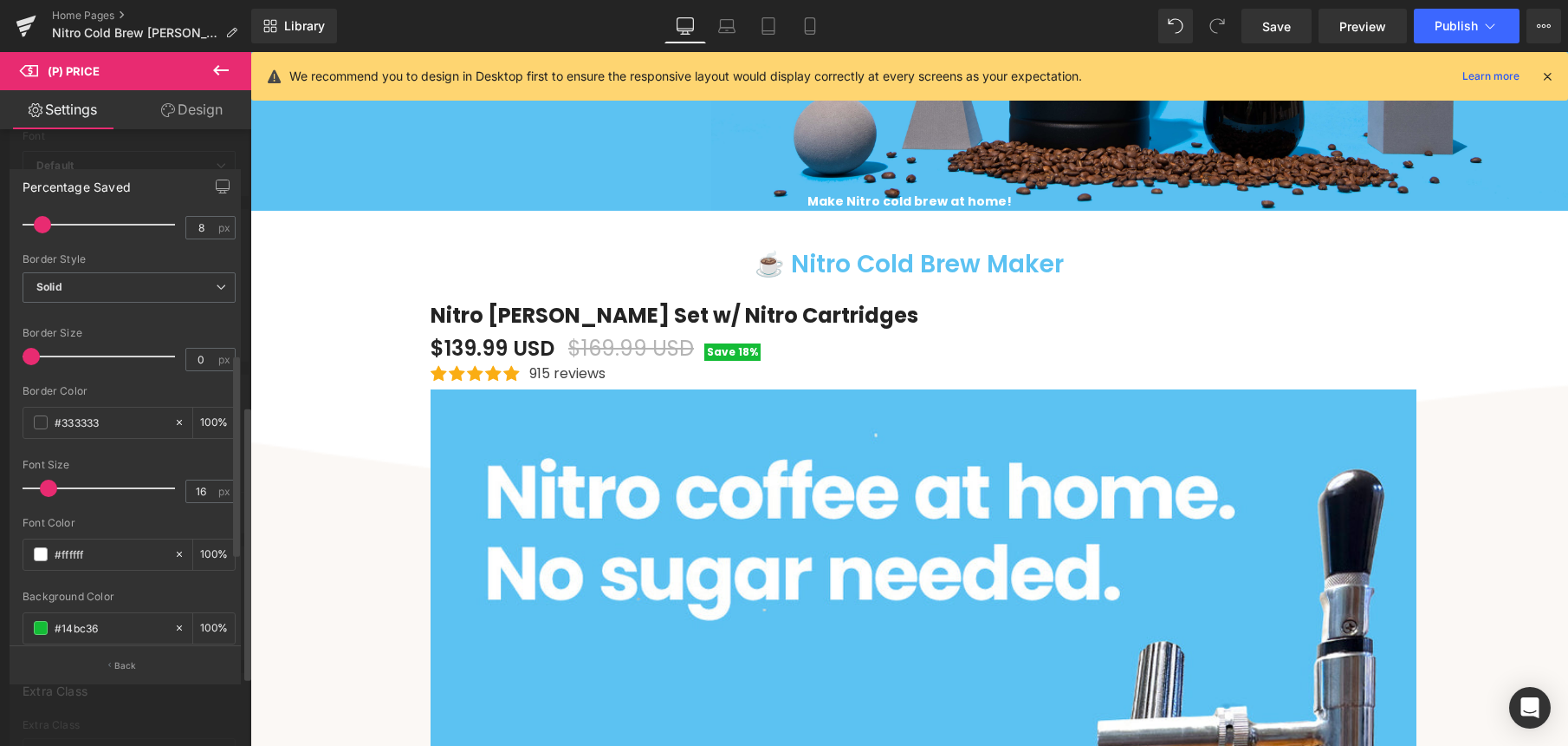
scroll to position [468, 0]
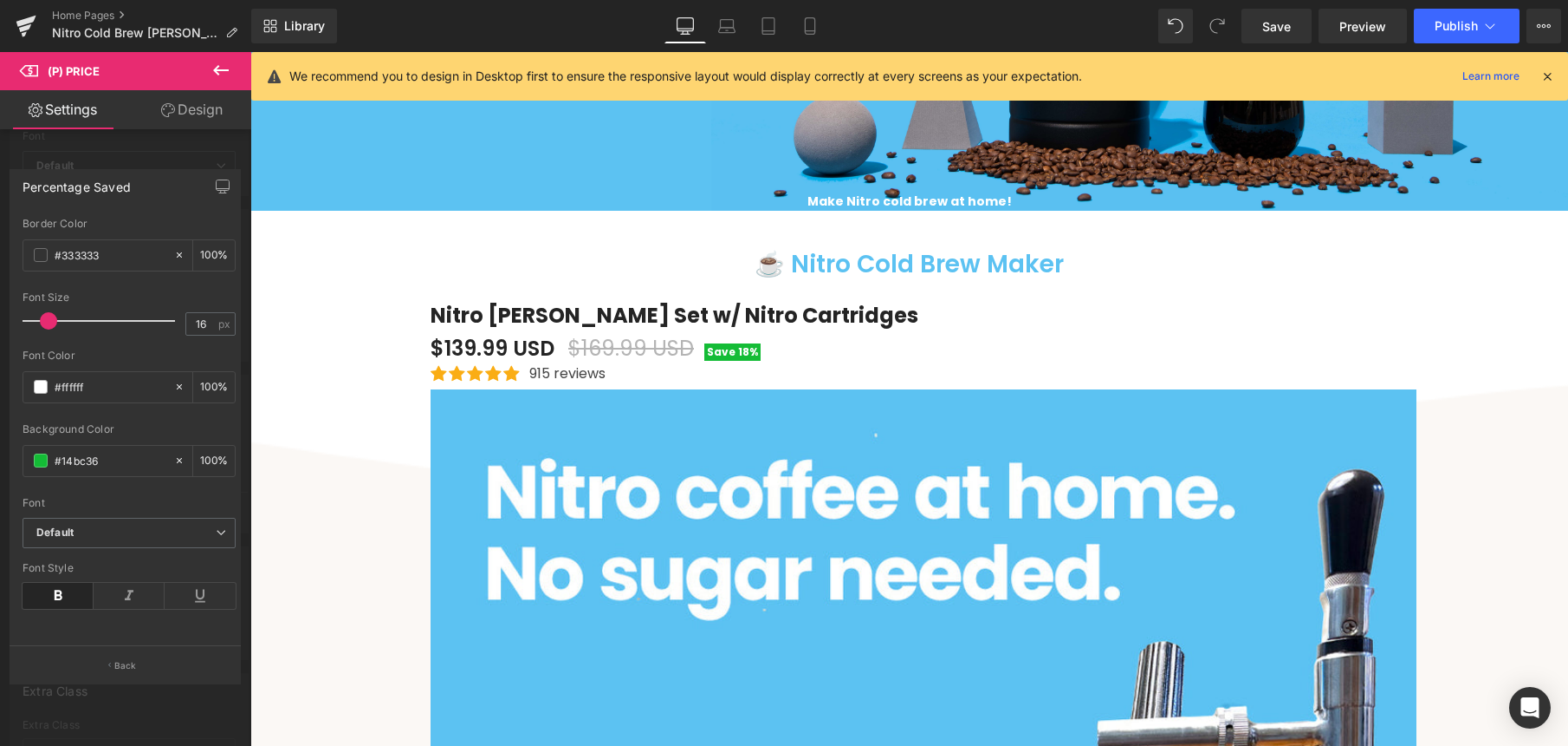
click at [226, 62] on icon at bounding box center [221, 70] width 21 height 21
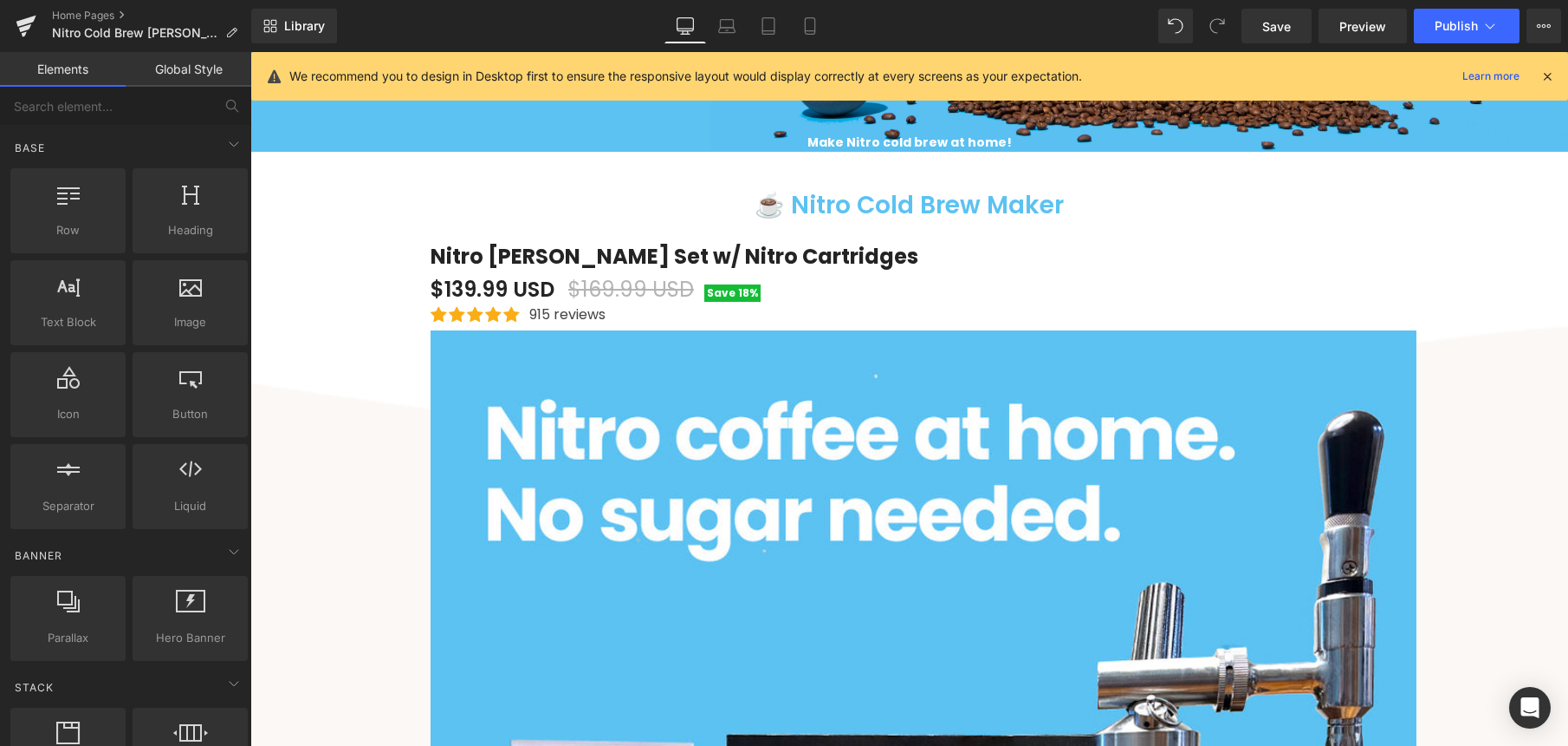
scroll to position [215, 0]
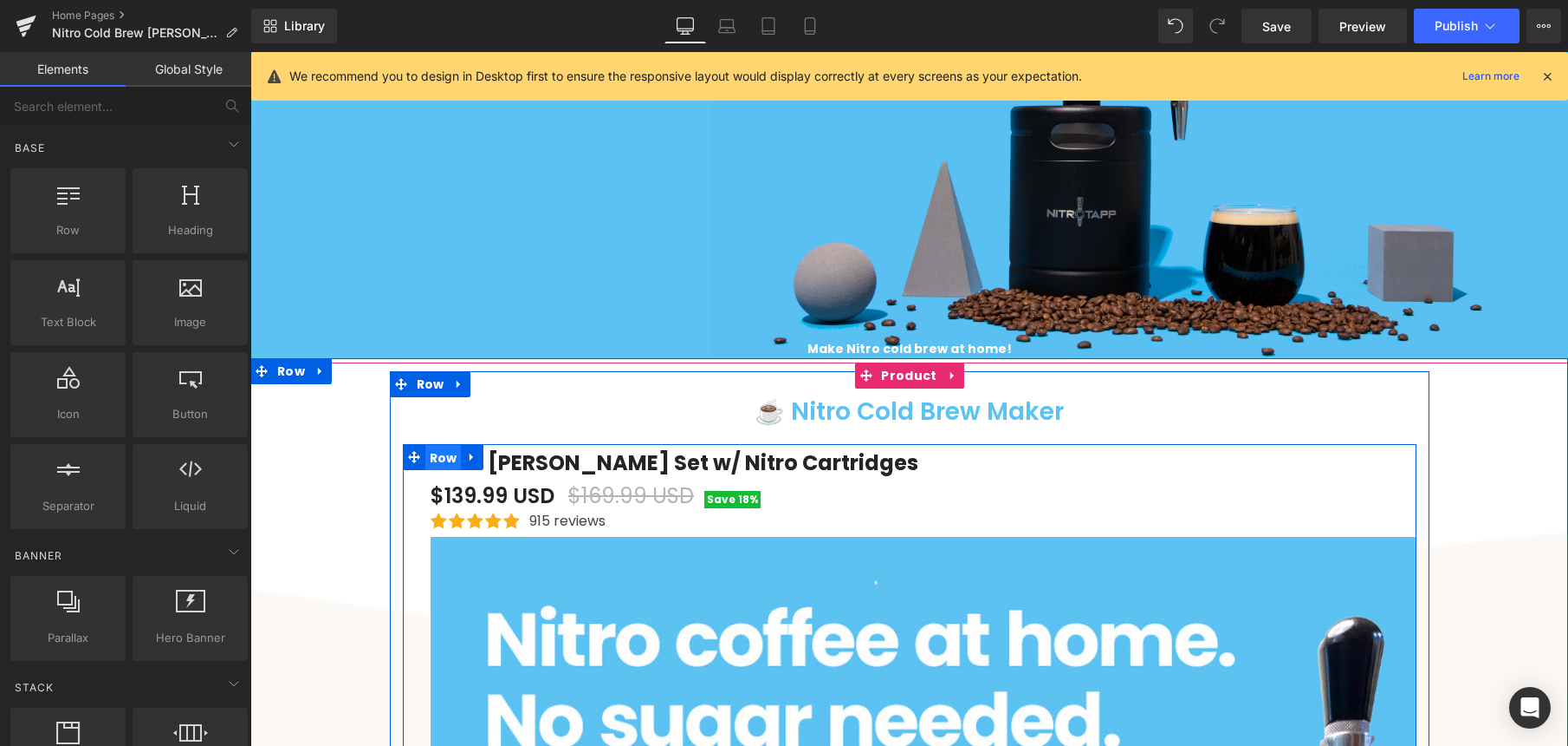
click at [449, 456] on span "Row" at bounding box center [444, 458] width 37 height 26
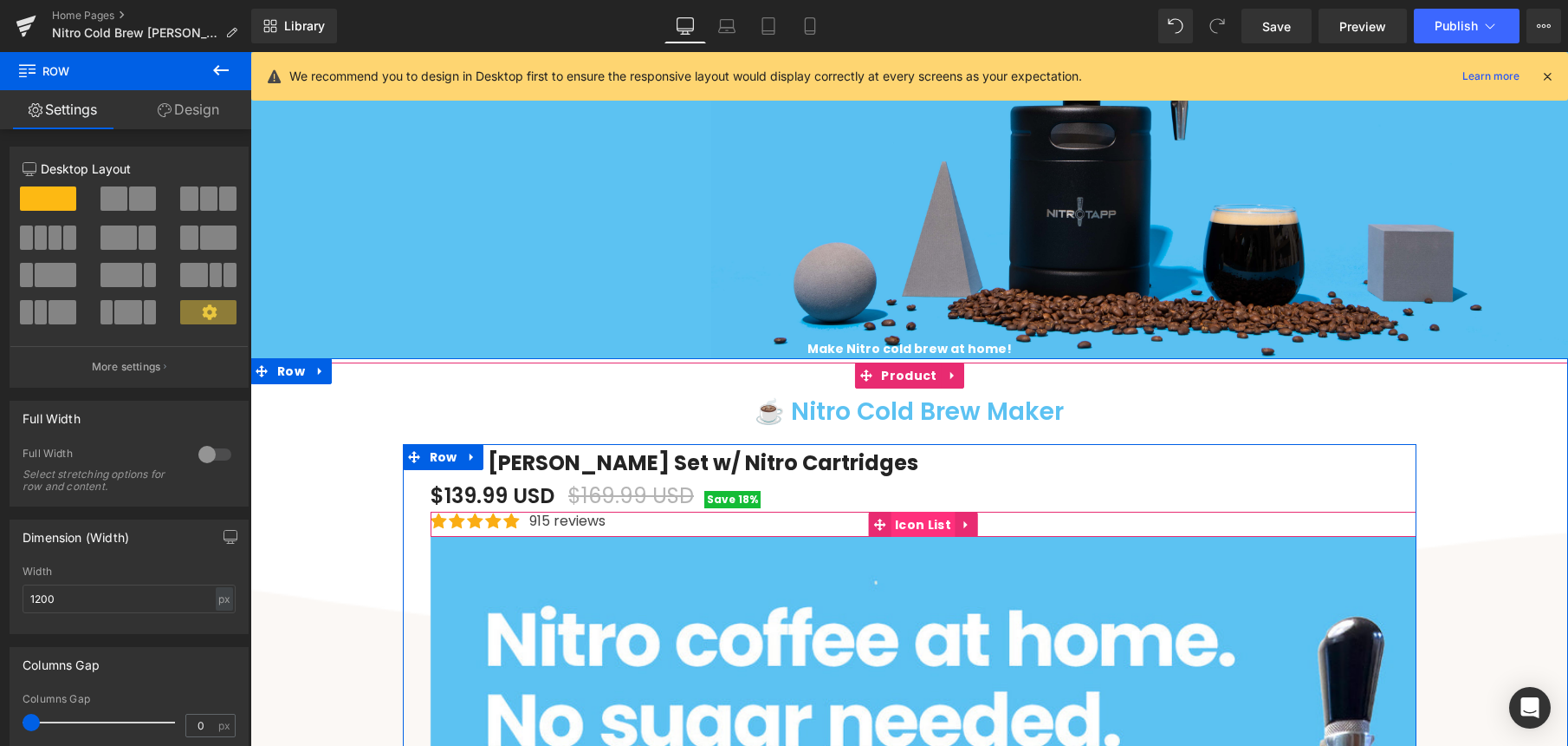
click at [893, 524] on span "Icon List" at bounding box center [923, 524] width 65 height 26
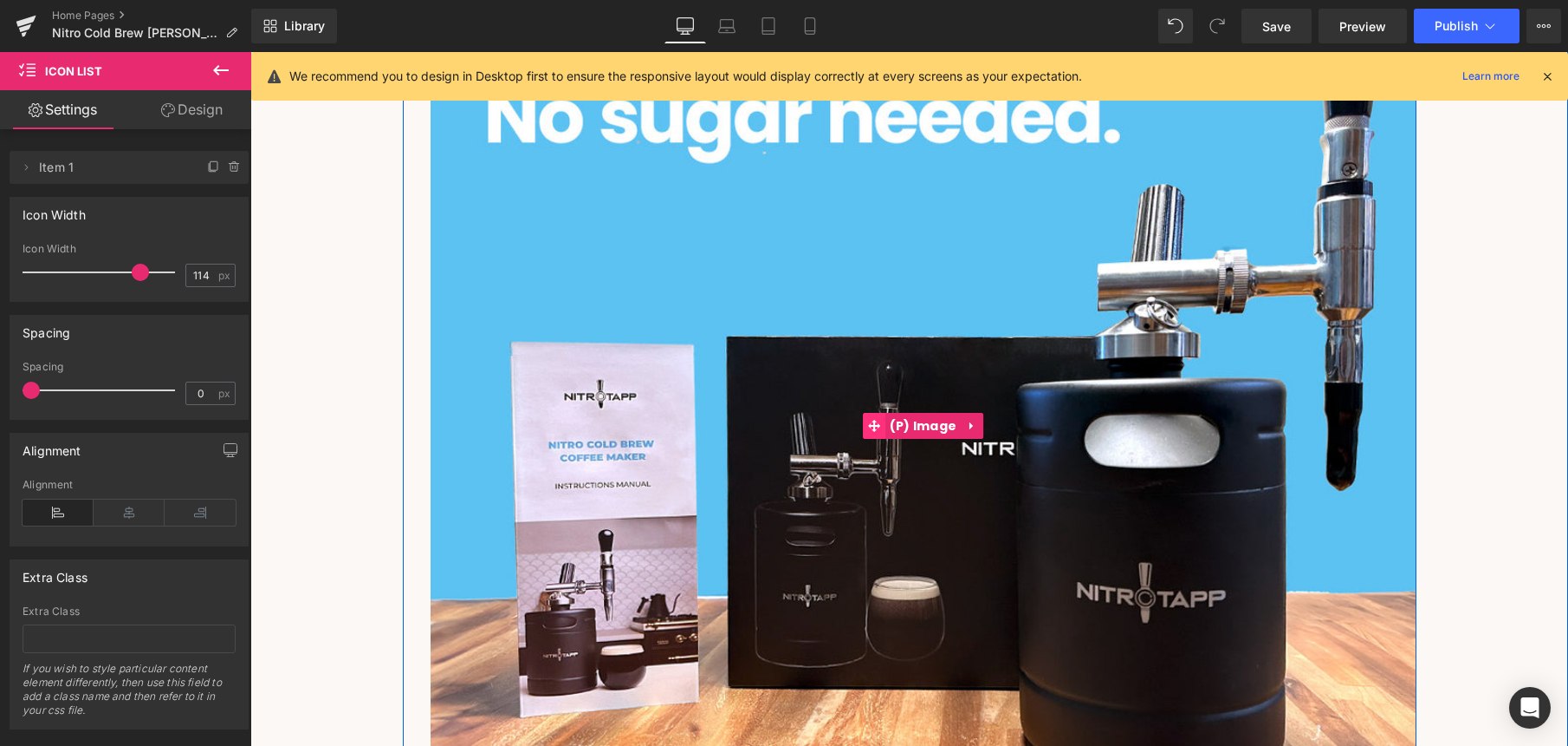
scroll to position [816, 0]
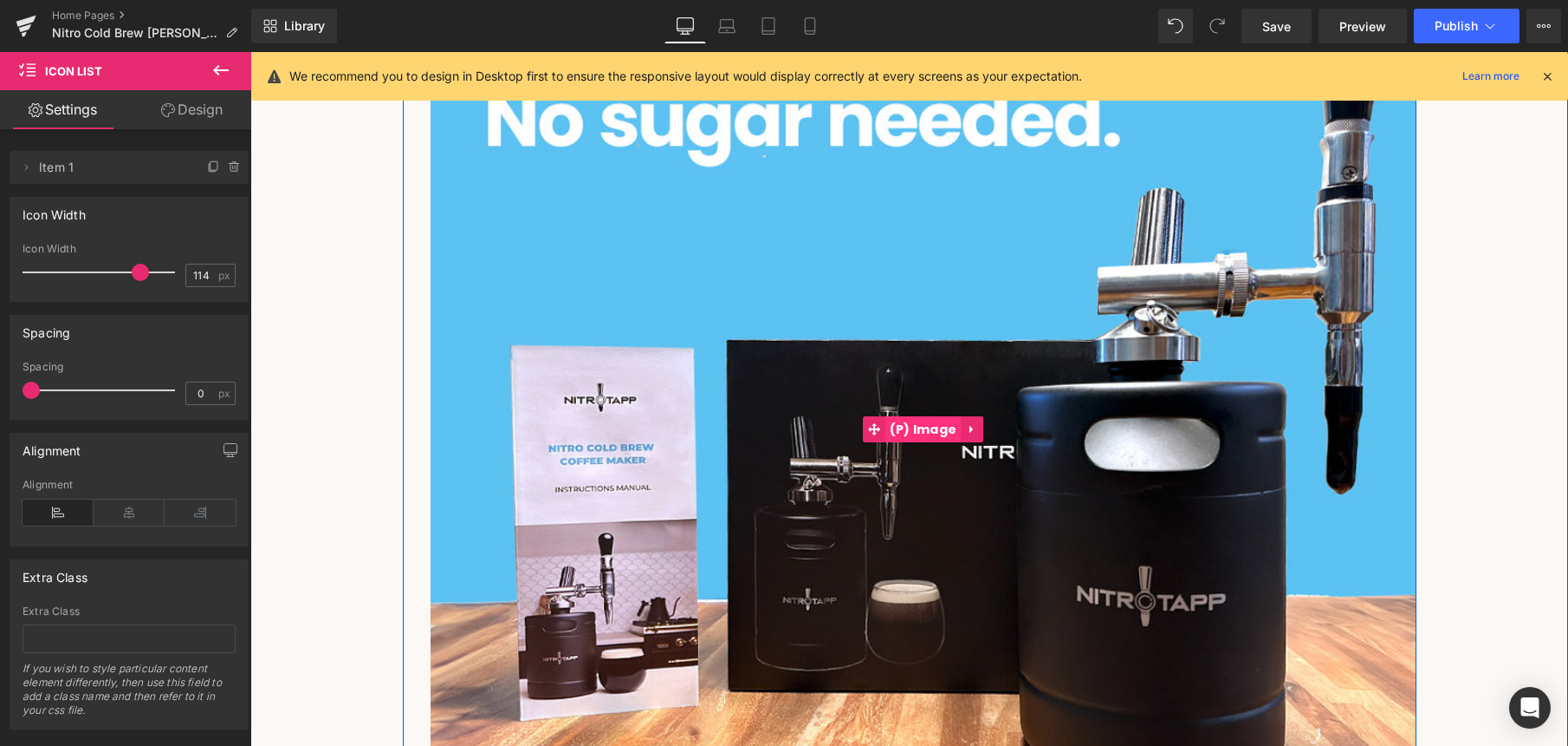
click at [910, 419] on span "(P) Image" at bounding box center [923, 429] width 76 height 26
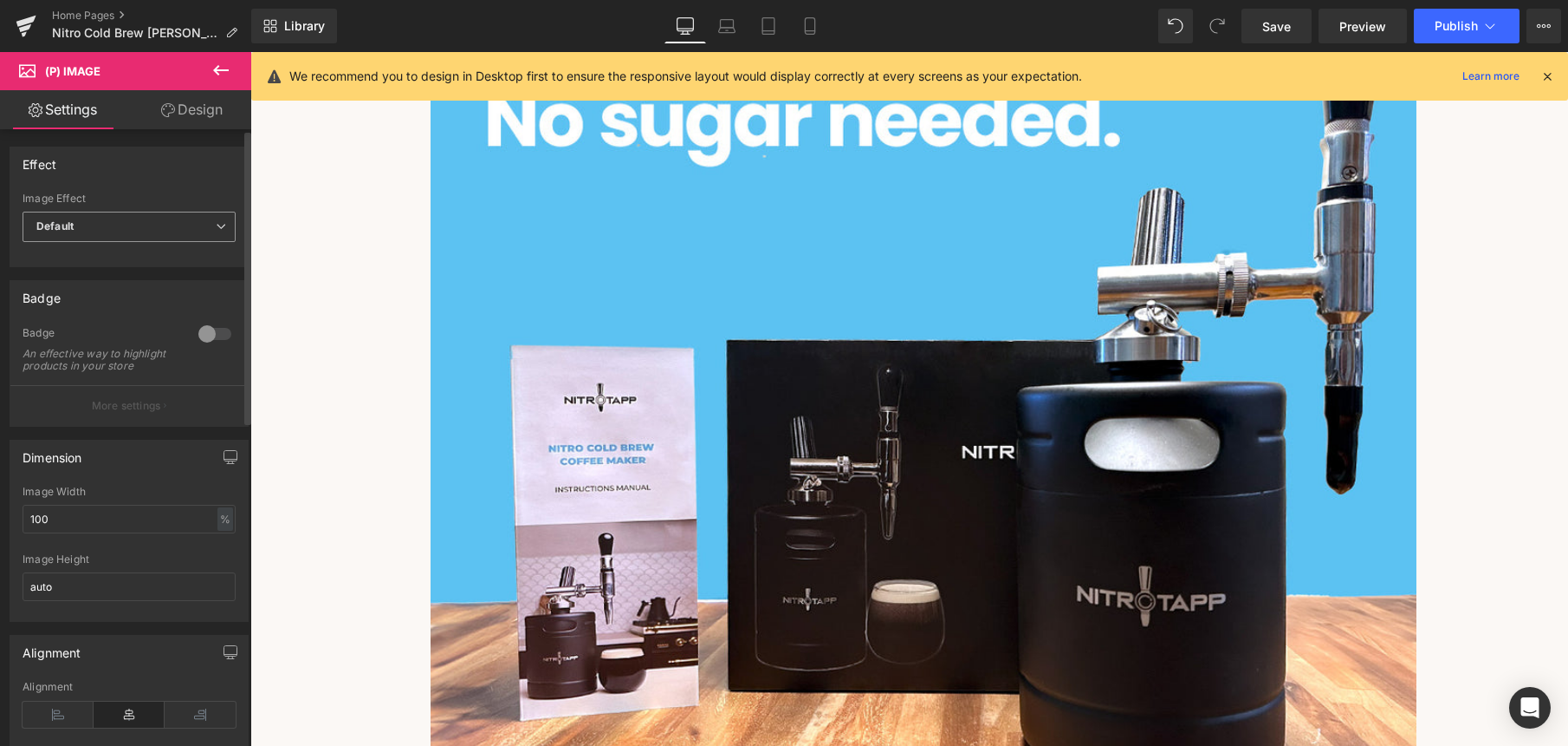
click at [125, 226] on span "Default" at bounding box center [130, 227] width 214 height 31
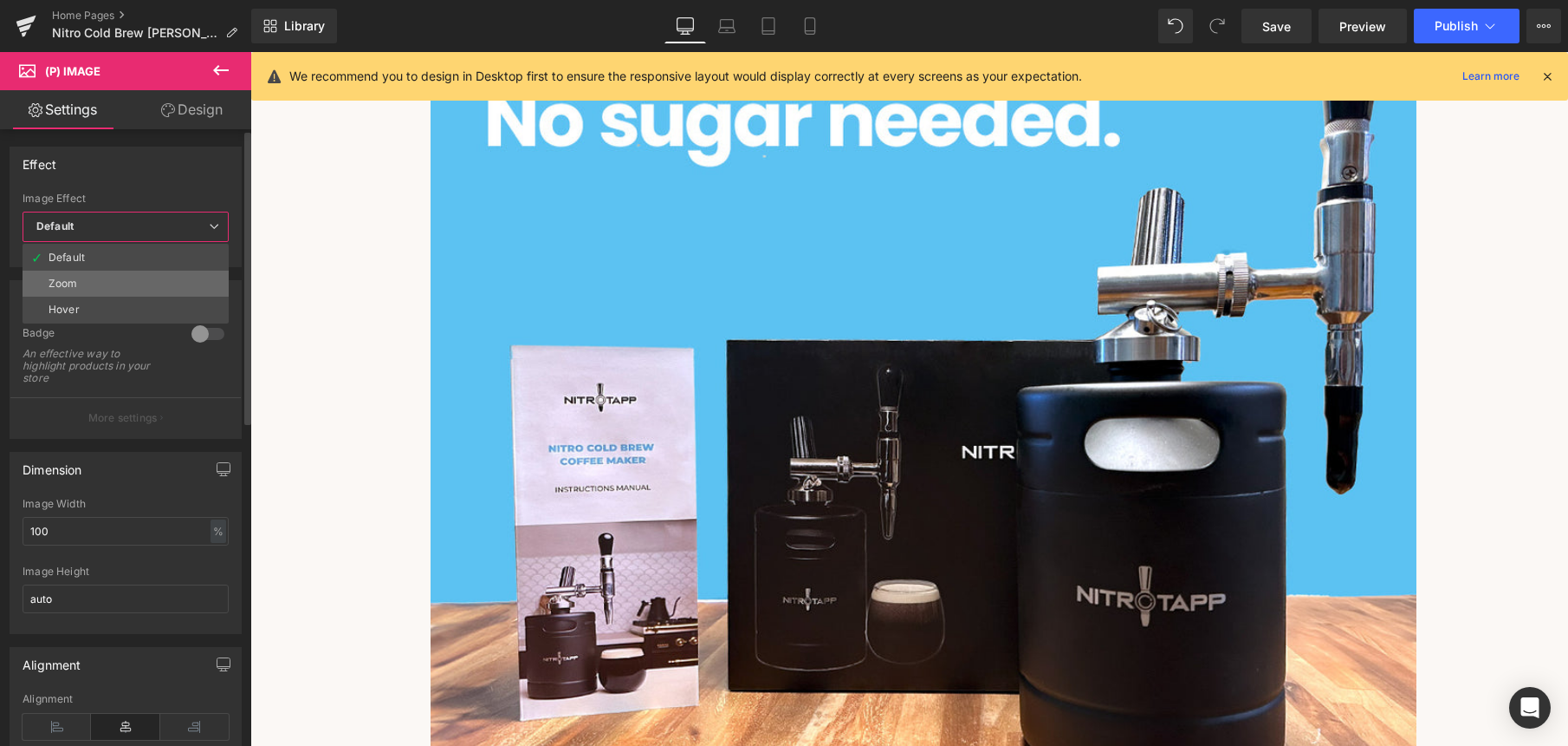
click at [119, 280] on li "Zoom" at bounding box center [126, 284] width 206 height 26
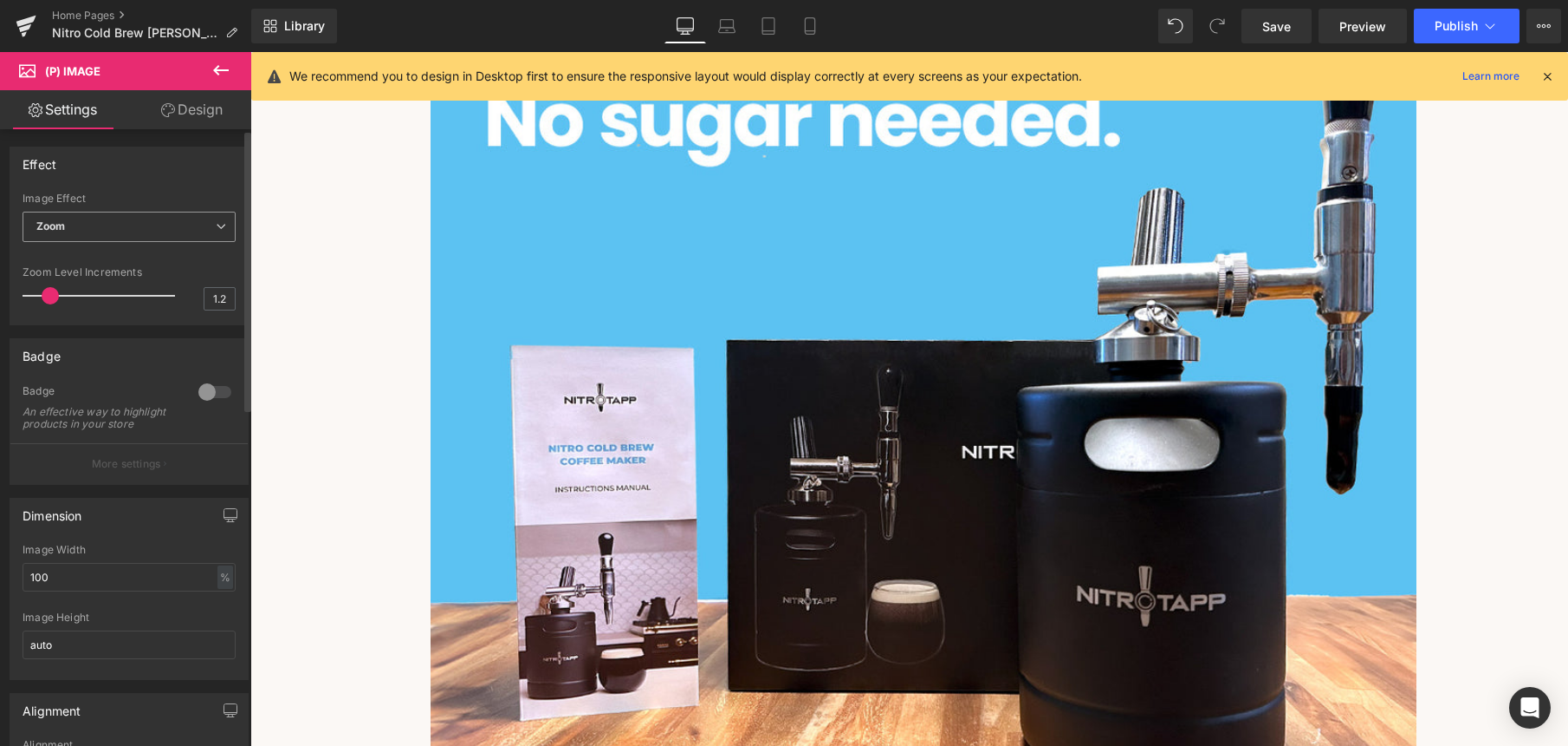
click at [168, 232] on span "Zoom" at bounding box center [130, 227] width 214 height 31
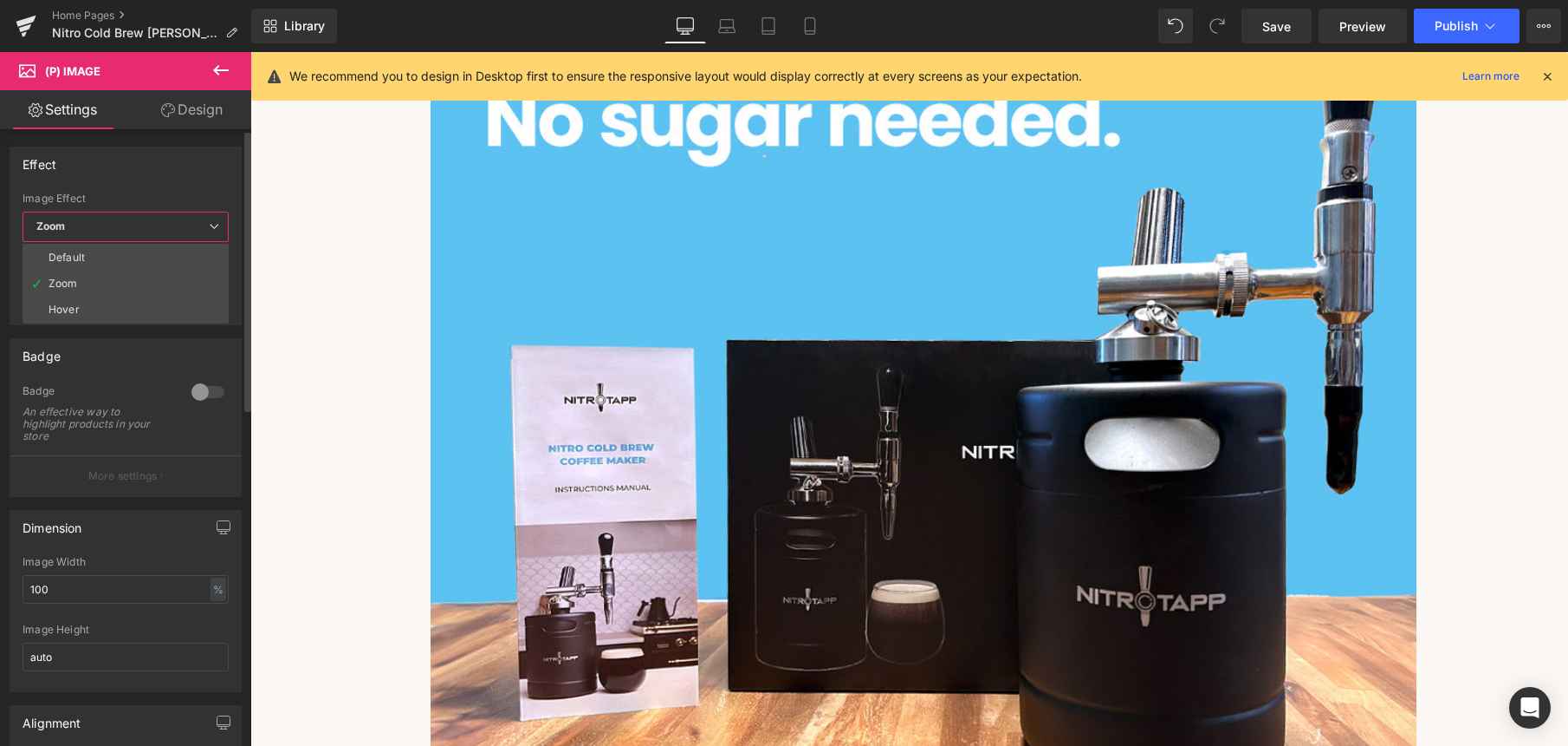
click at [150, 306] on li "Hover" at bounding box center [126, 310] width 206 height 26
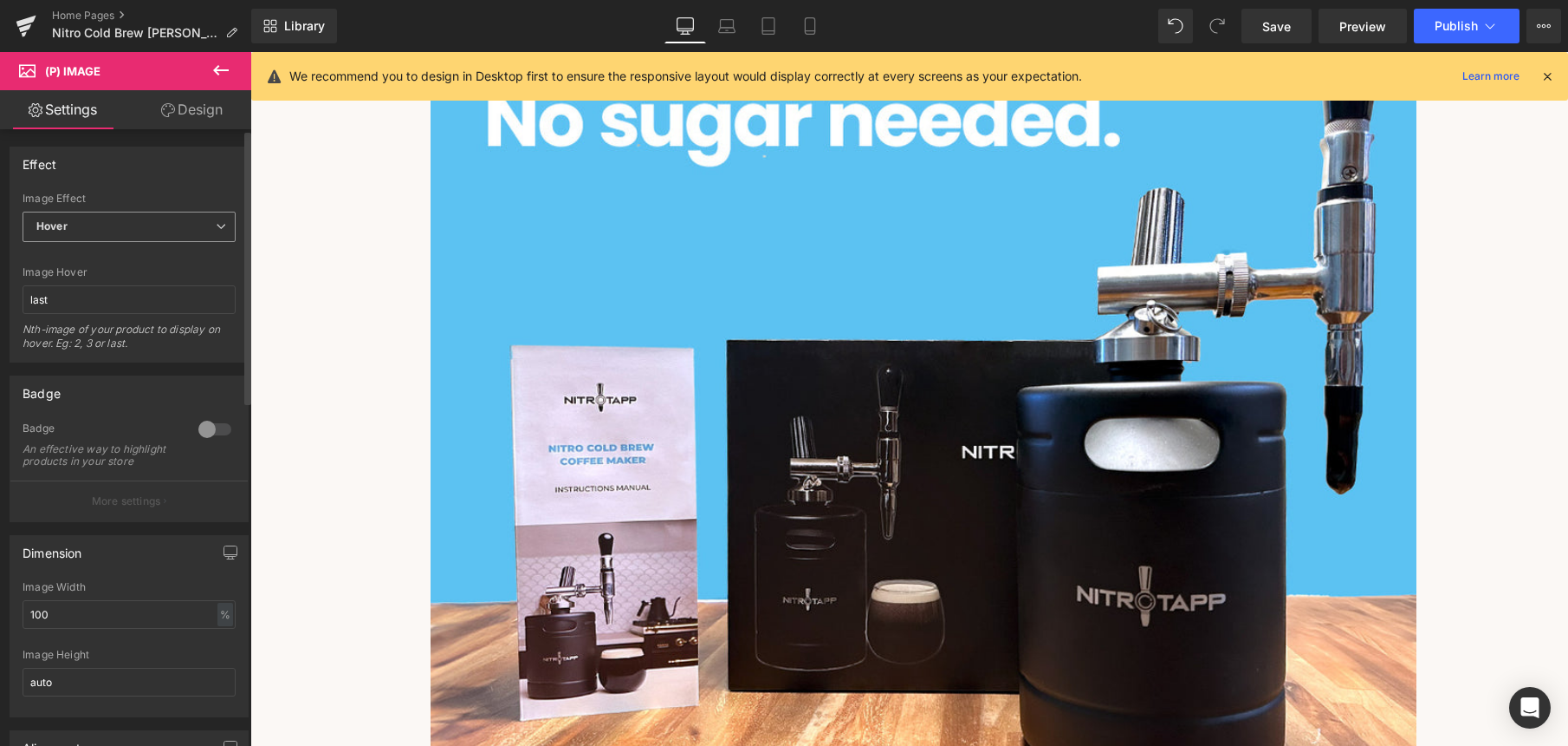
click at [181, 225] on span "Hover" at bounding box center [130, 227] width 214 height 31
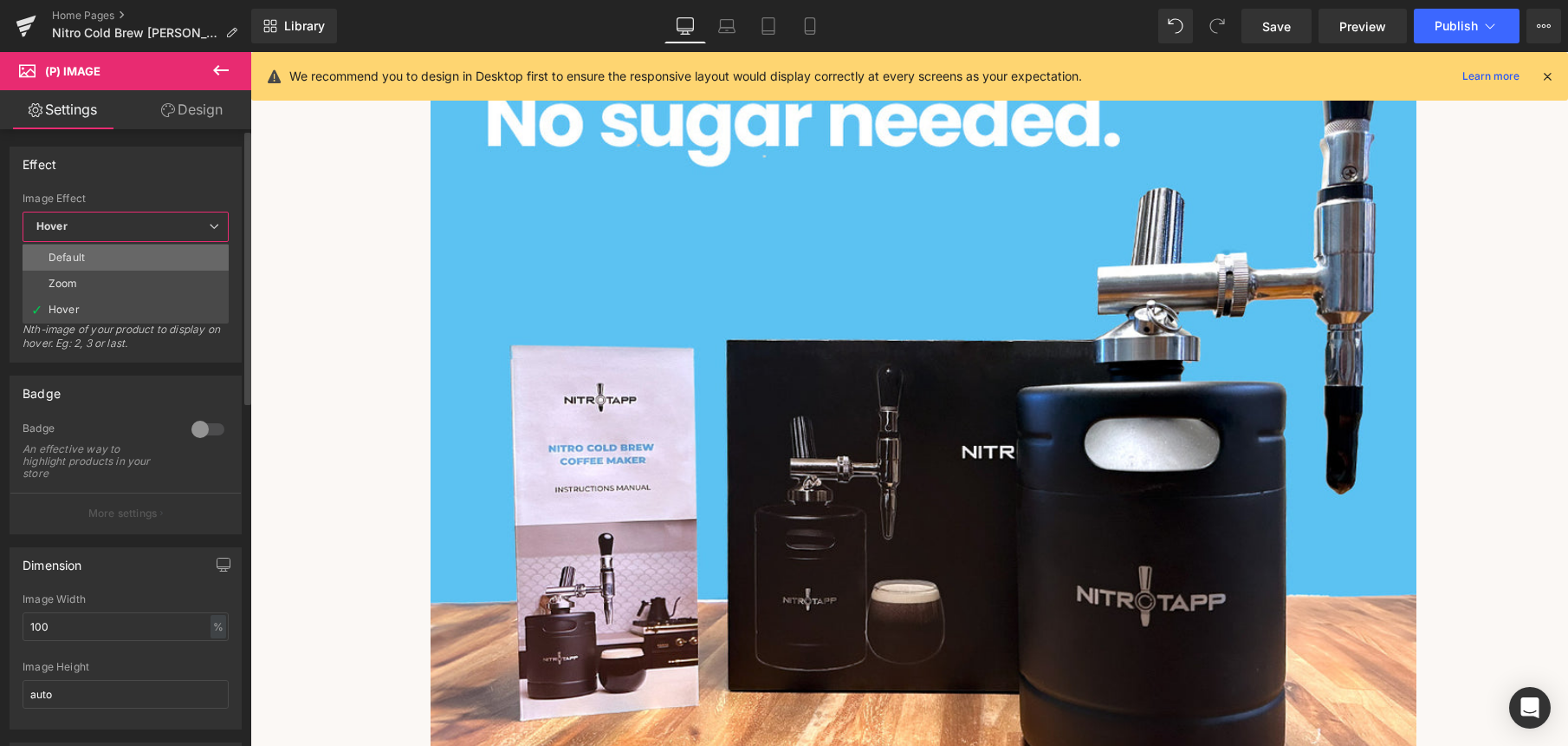
click at [144, 260] on li "Default" at bounding box center [126, 257] width 206 height 26
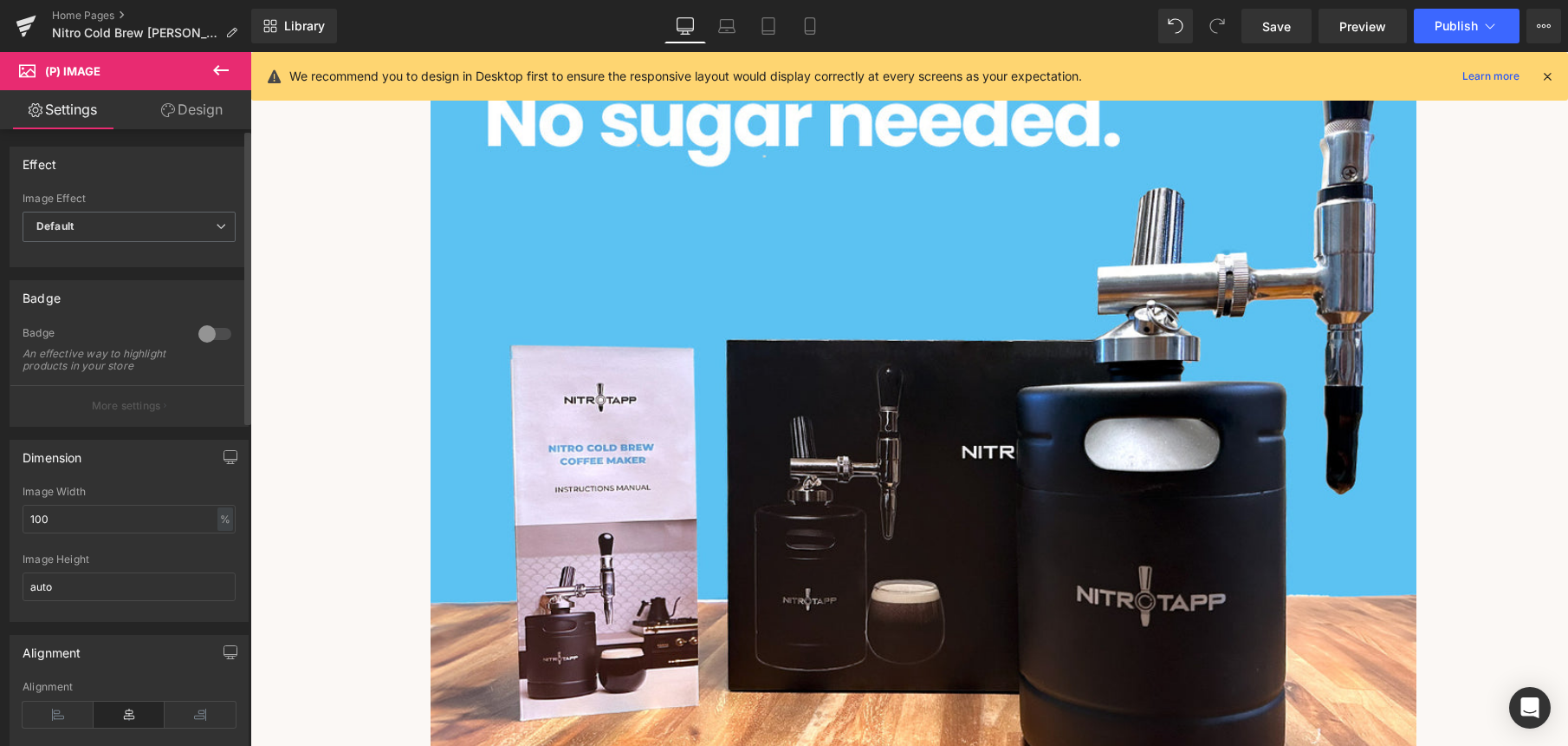
click at [200, 333] on div at bounding box center [215, 334] width 42 height 28
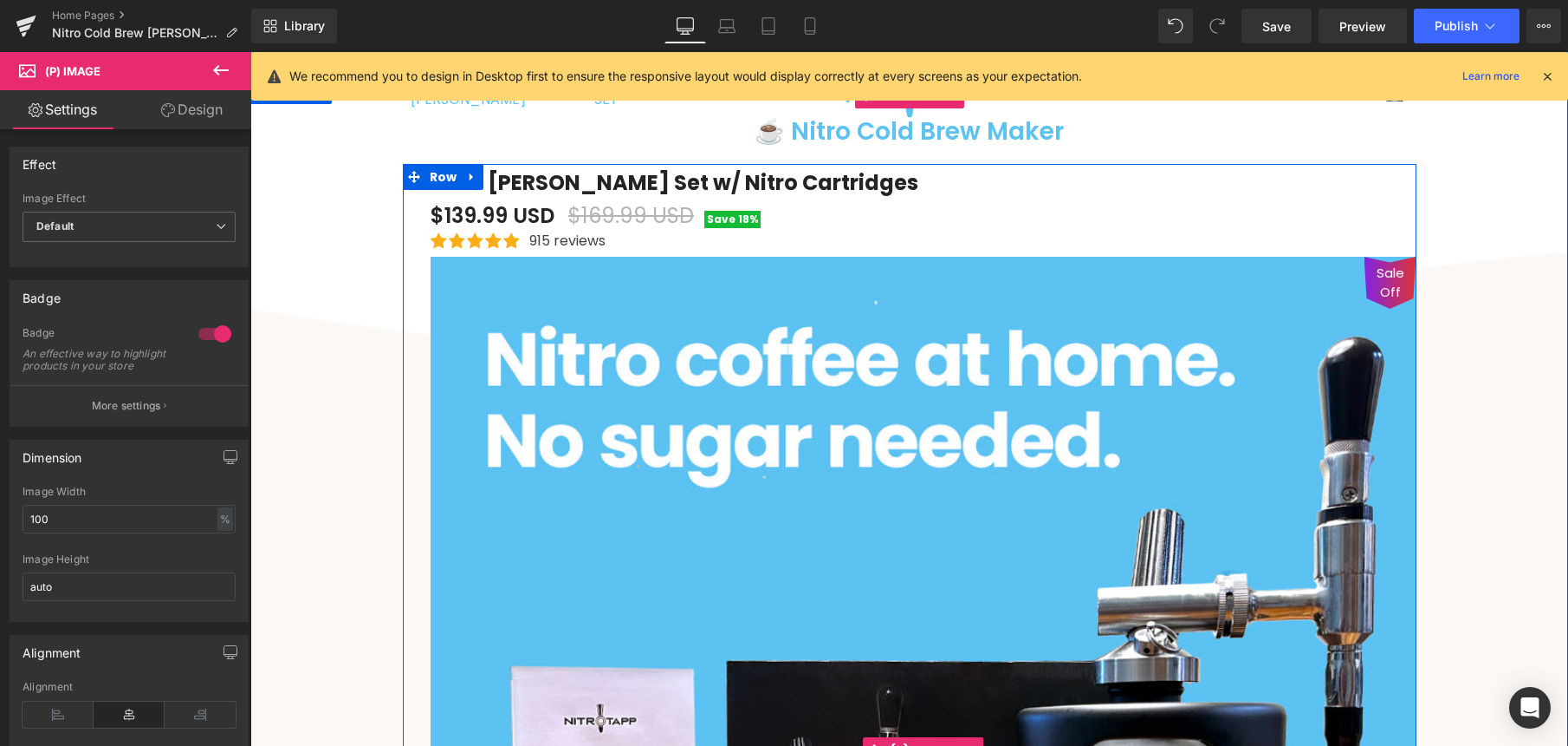
scroll to position [496, 0]
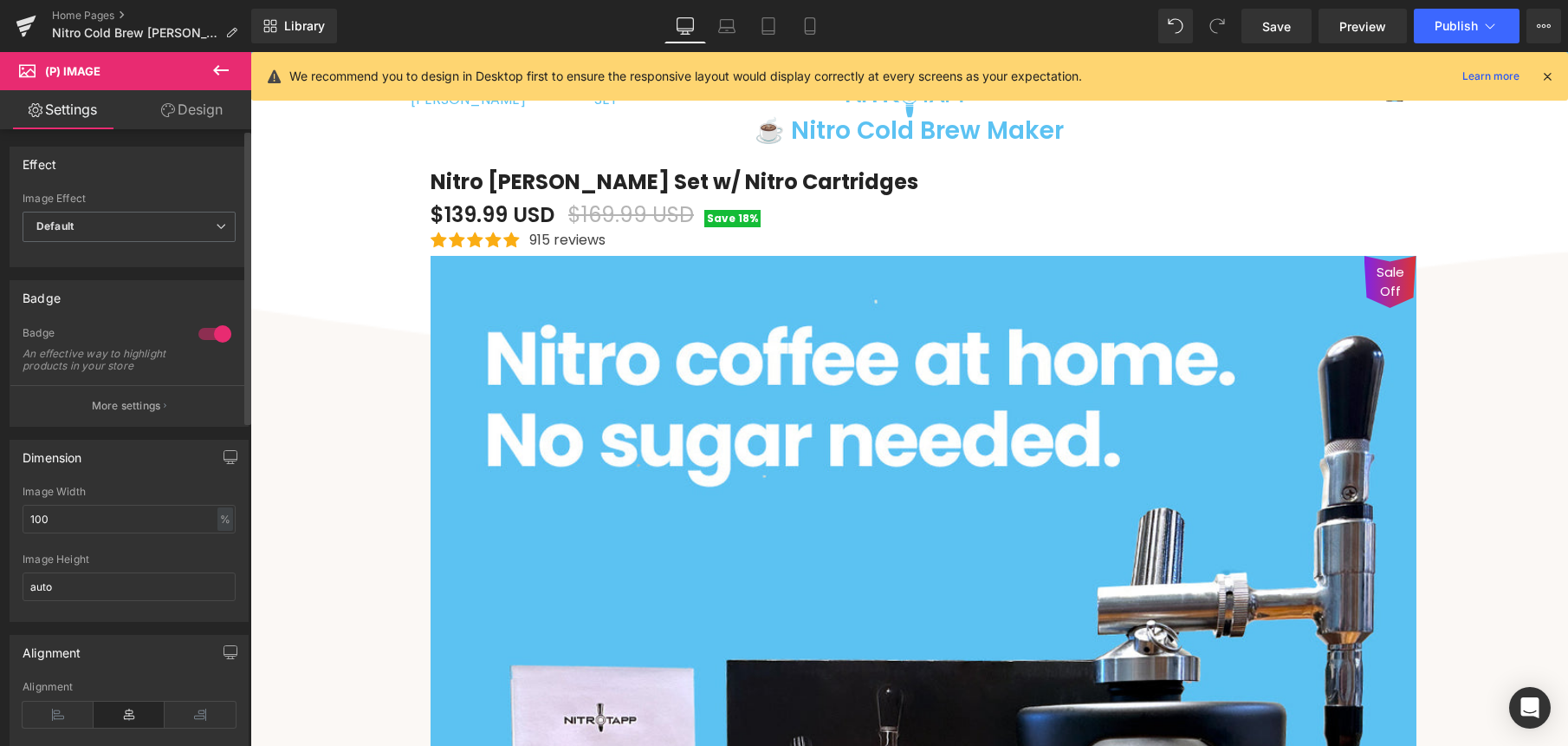
click at [211, 335] on div at bounding box center [215, 334] width 42 height 28
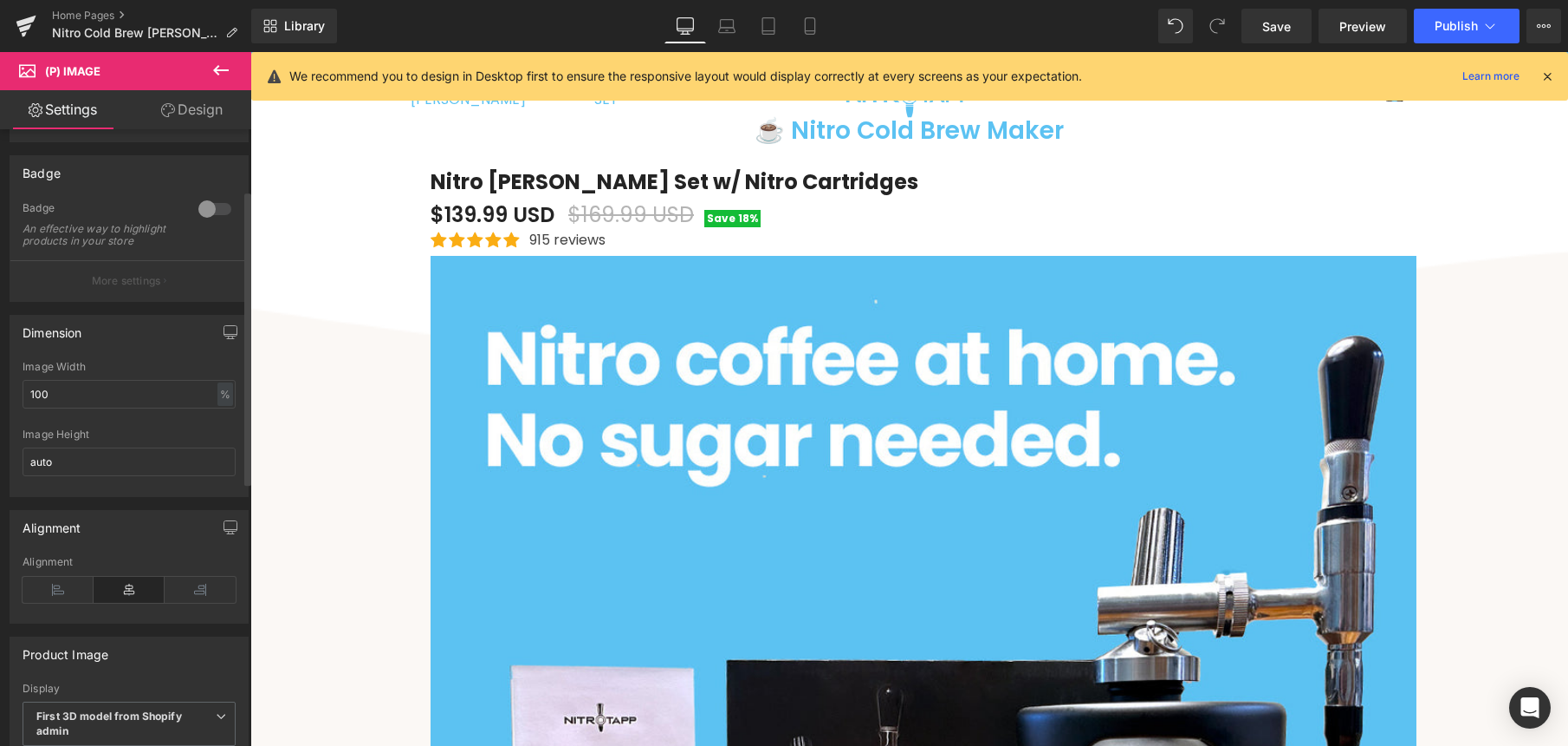
scroll to position [128, 0]
click at [73, 596] on icon at bounding box center [58, 587] width 71 height 26
click at [130, 596] on icon at bounding box center [129, 587] width 71 height 26
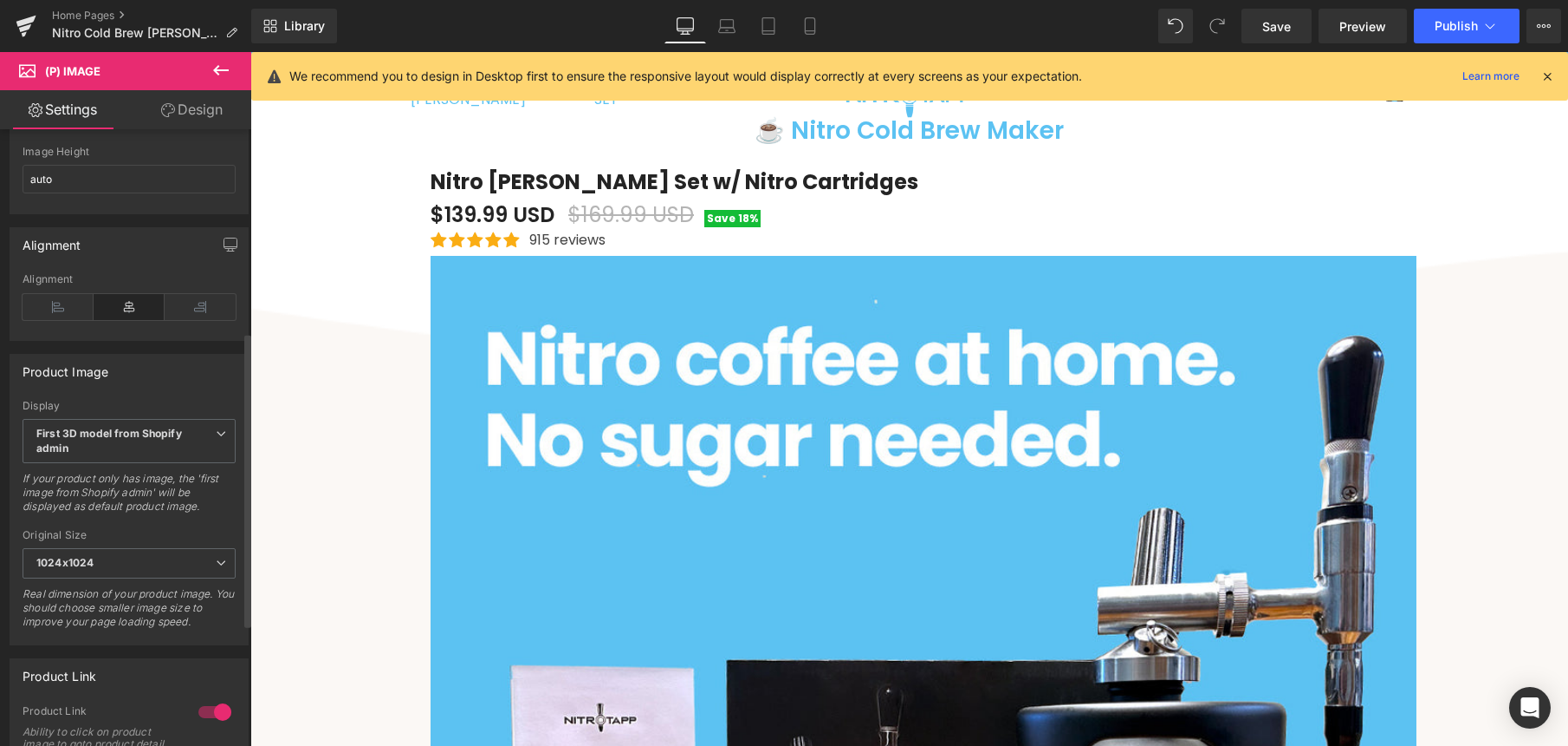
scroll to position [439, 0]
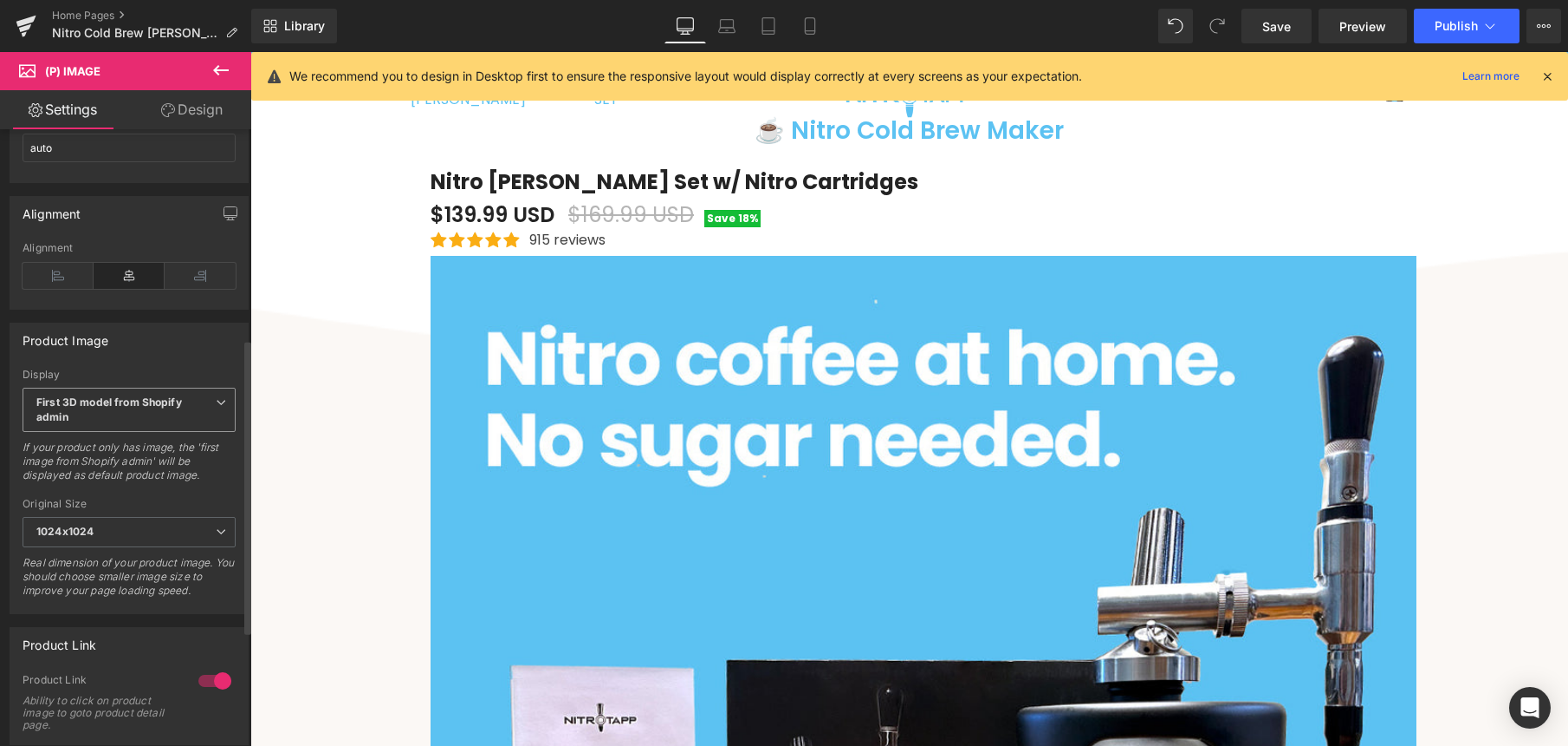
click at [156, 418] on b "First 3D model from Shopify admin" at bounding box center [109, 409] width 145 height 28
click at [198, 378] on div "Product Image First available Variant image First image from Shopify admin Firs…" at bounding box center [129, 468] width 239 height 292
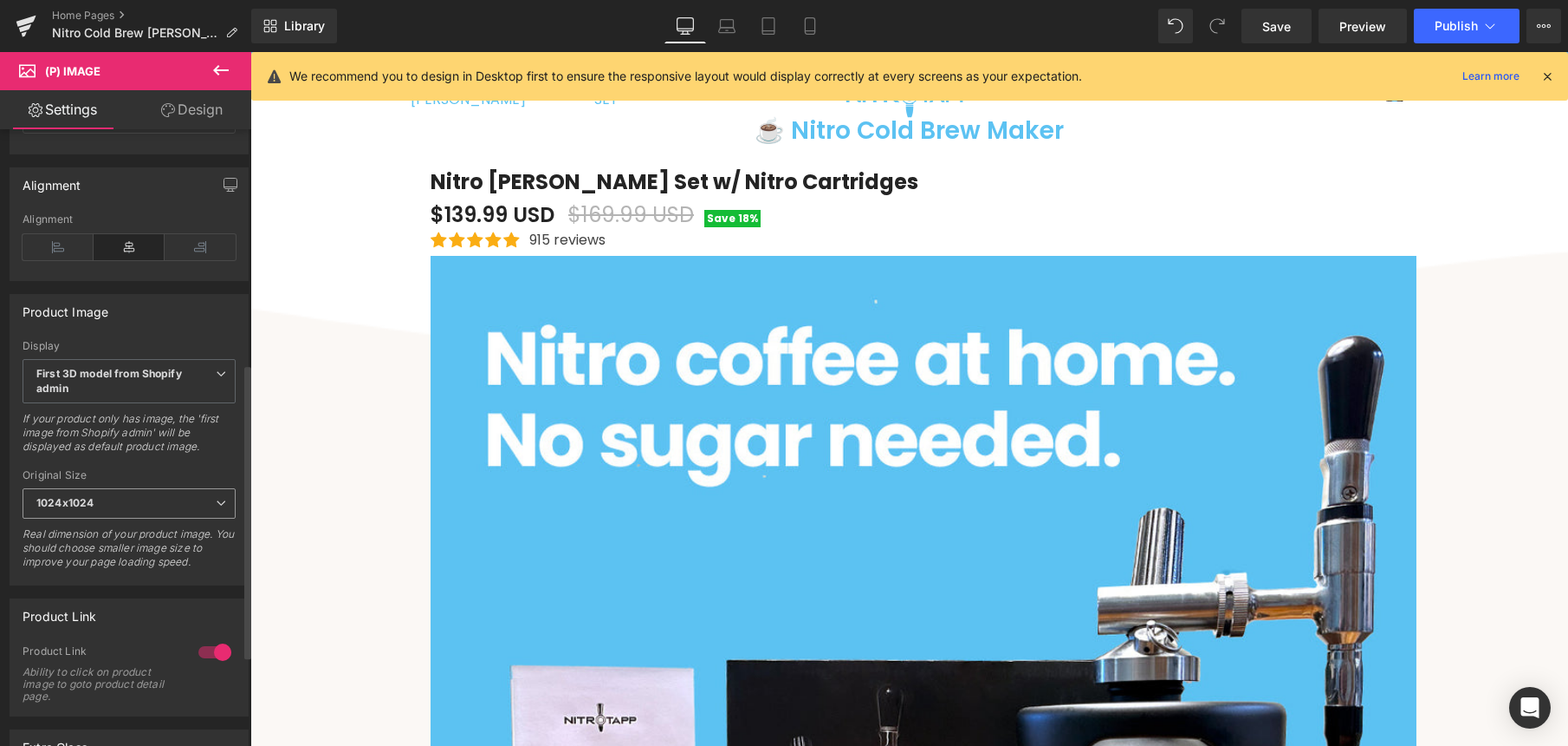
scroll to position [496, 0]
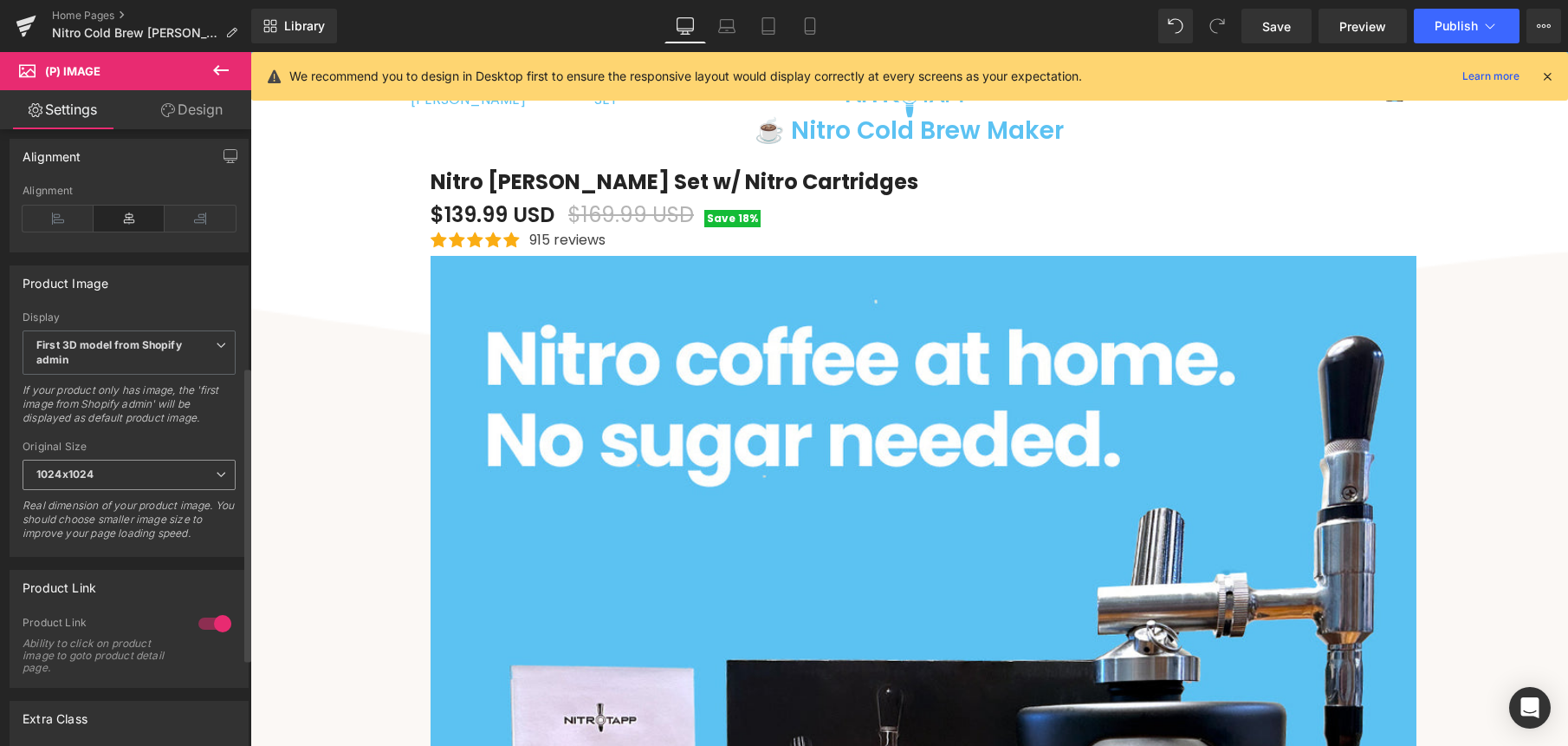
click at [139, 484] on span "1024x1024" at bounding box center [130, 475] width 214 height 31
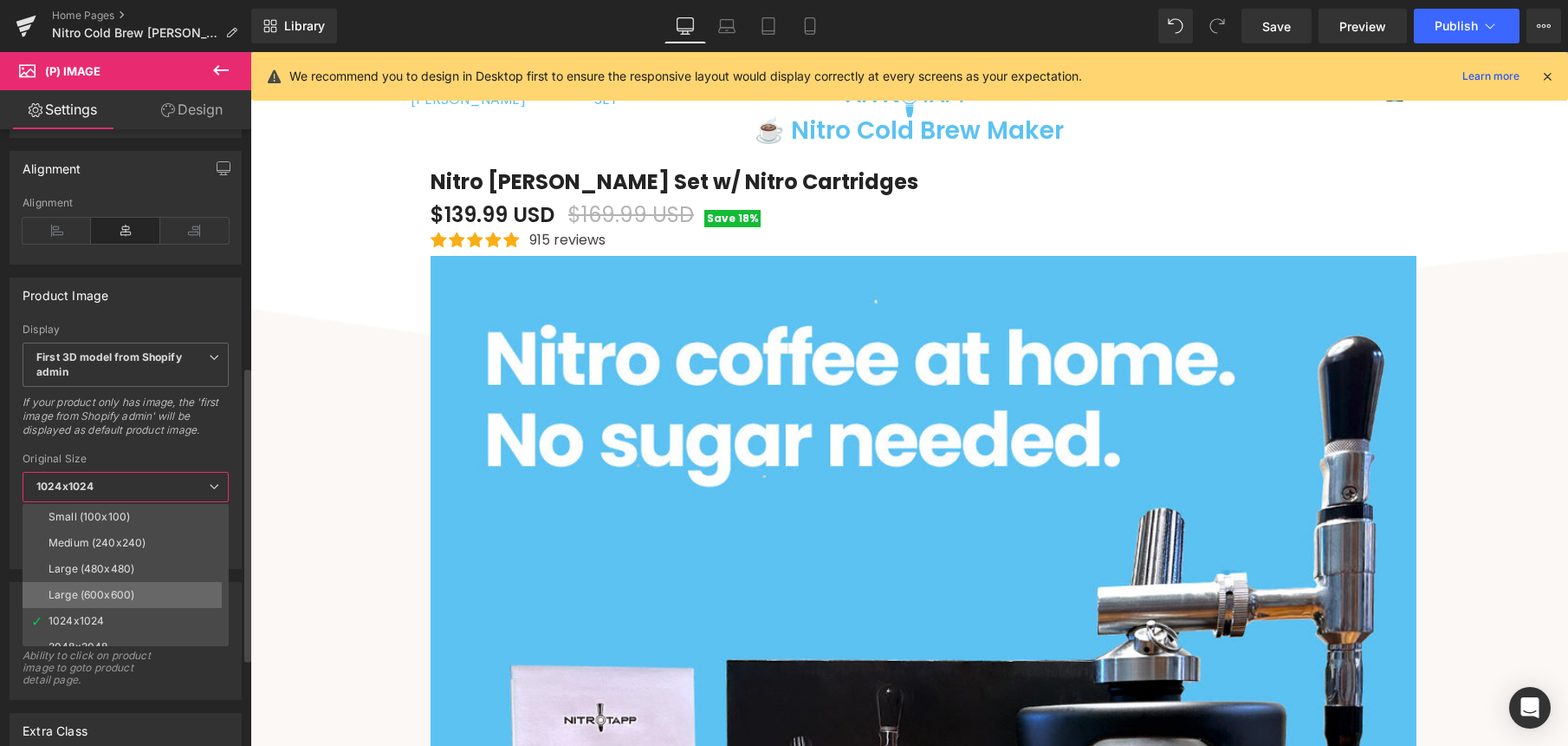
click at [130, 588] on div "Large (600x600)" at bounding box center [91, 595] width 86 height 12
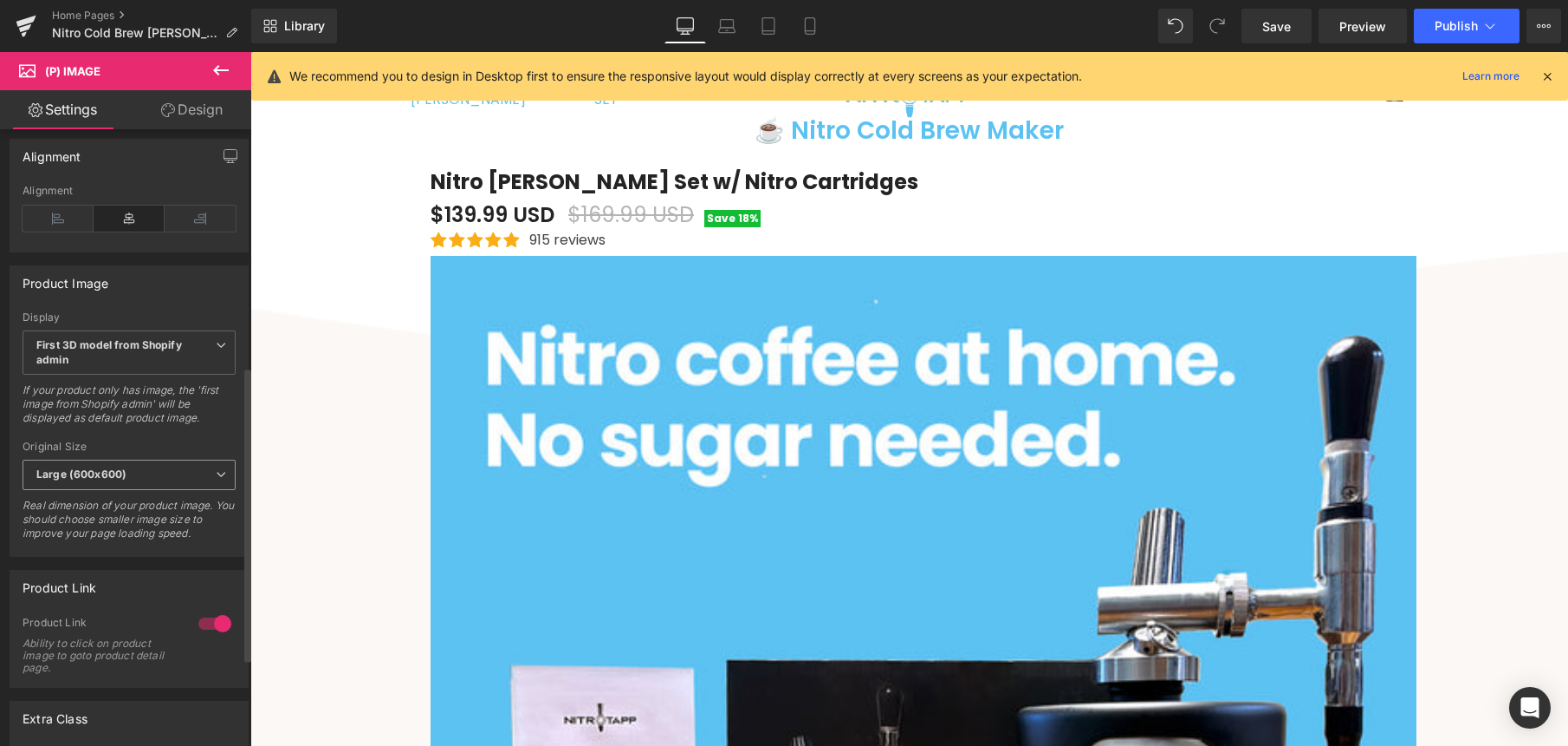
click at [169, 486] on span "Large (600x600)" at bounding box center [130, 475] width 214 height 31
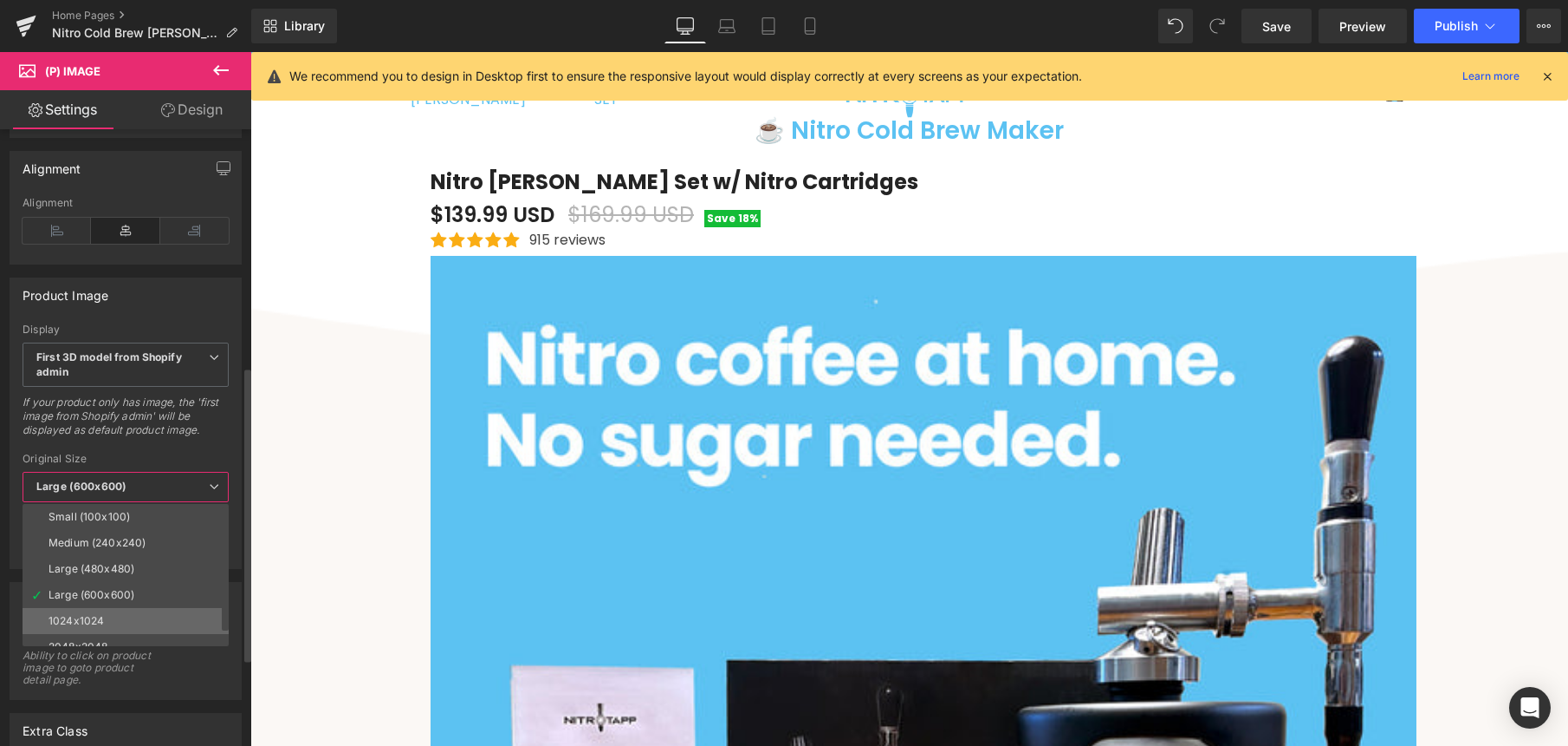
click at [145, 613] on li "1024x1024" at bounding box center [130, 621] width 214 height 26
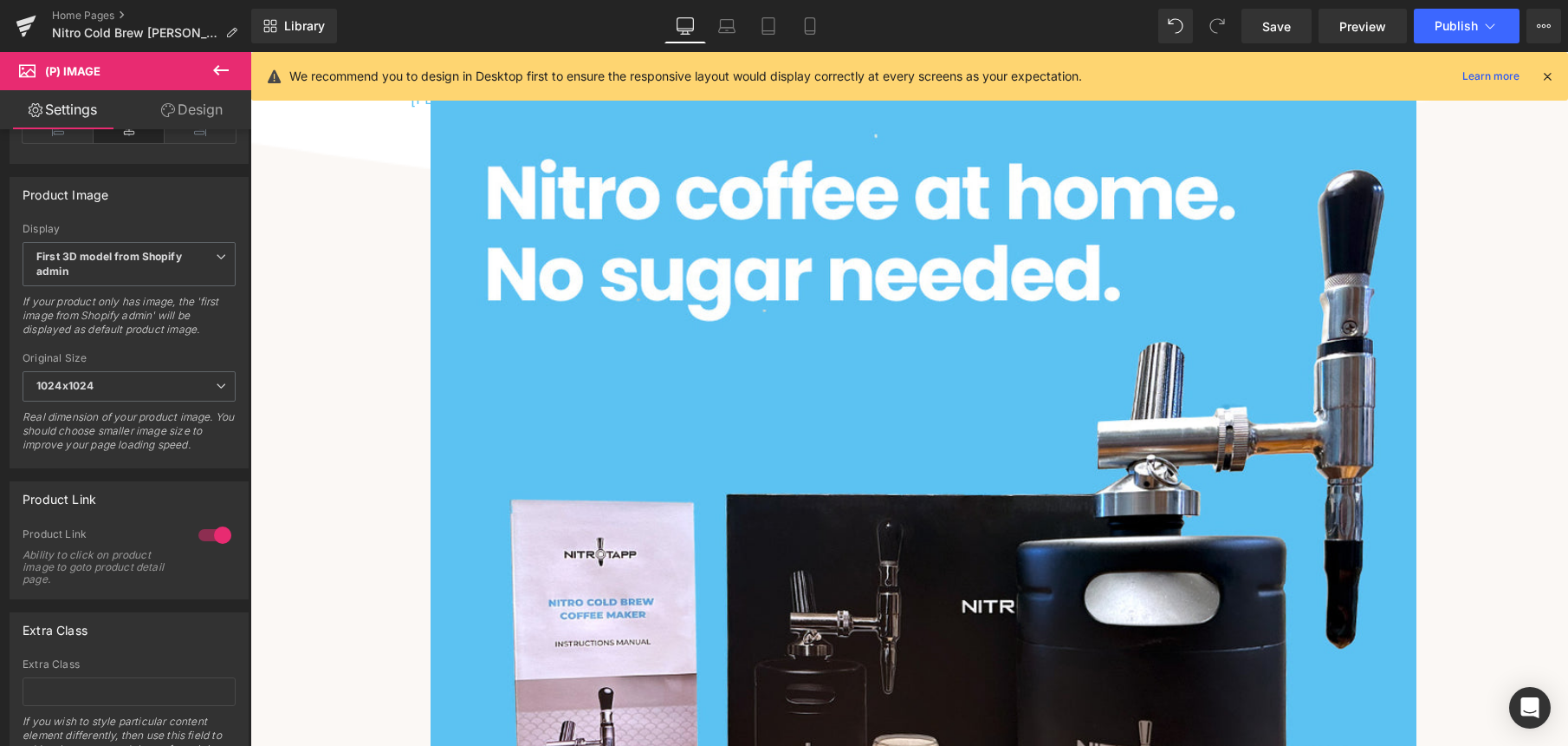
scroll to position [757, 0]
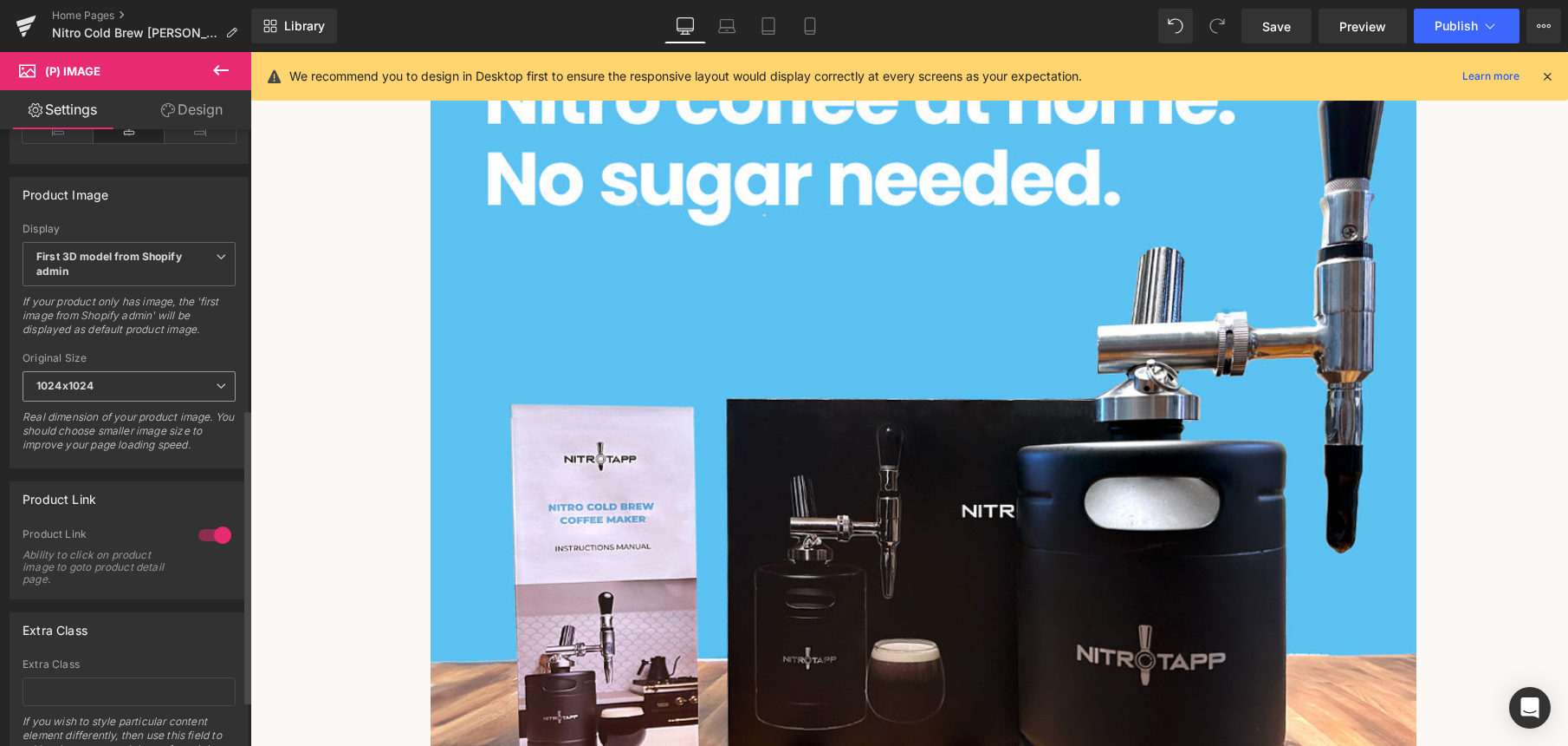
click at [130, 397] on span "1024x1024" at bounding box center [130, 386] width 214 height 31
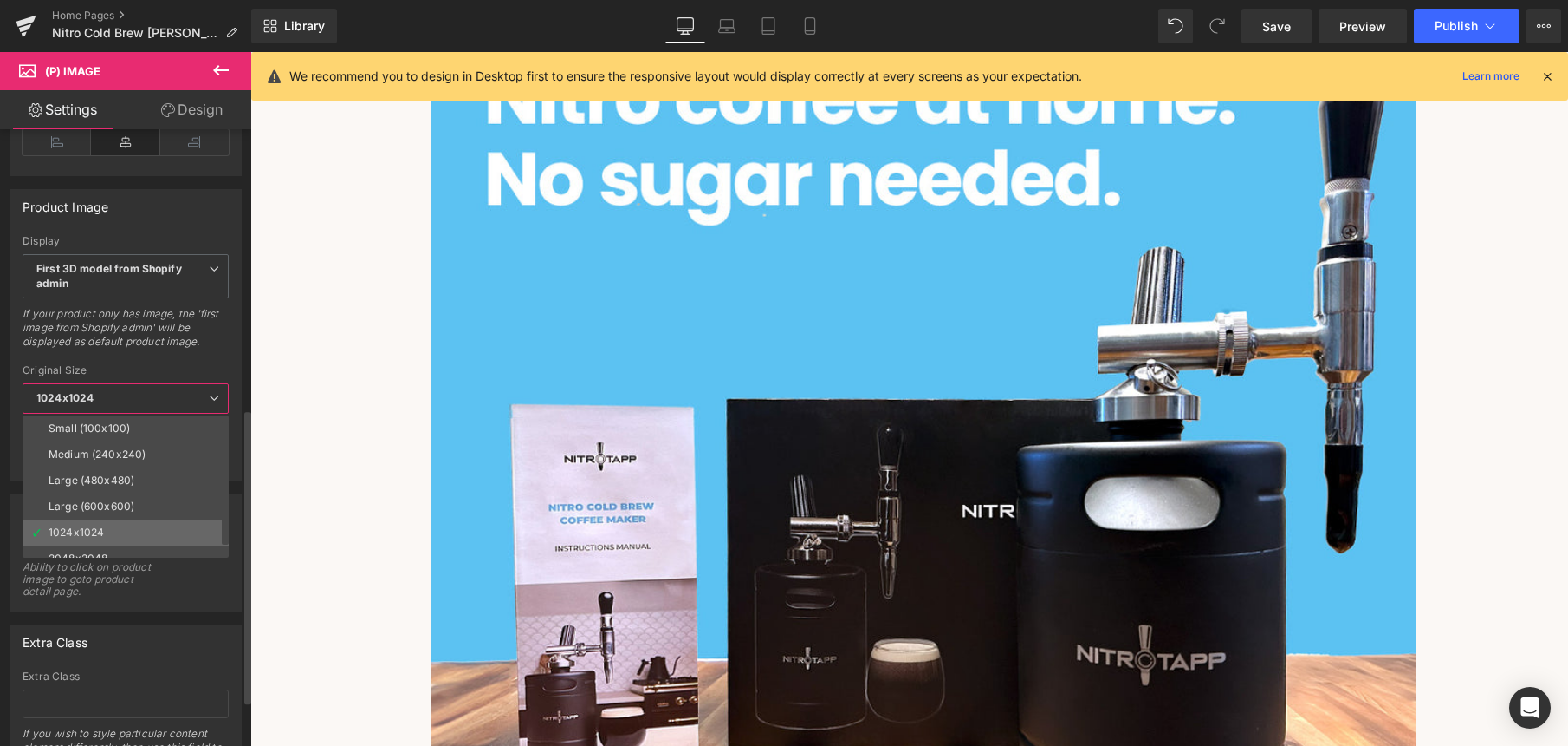
scroll to position [14, 0]
click at [122, 541] on li "2048x2048" at bounding box center [130, 545] width 214 height 26
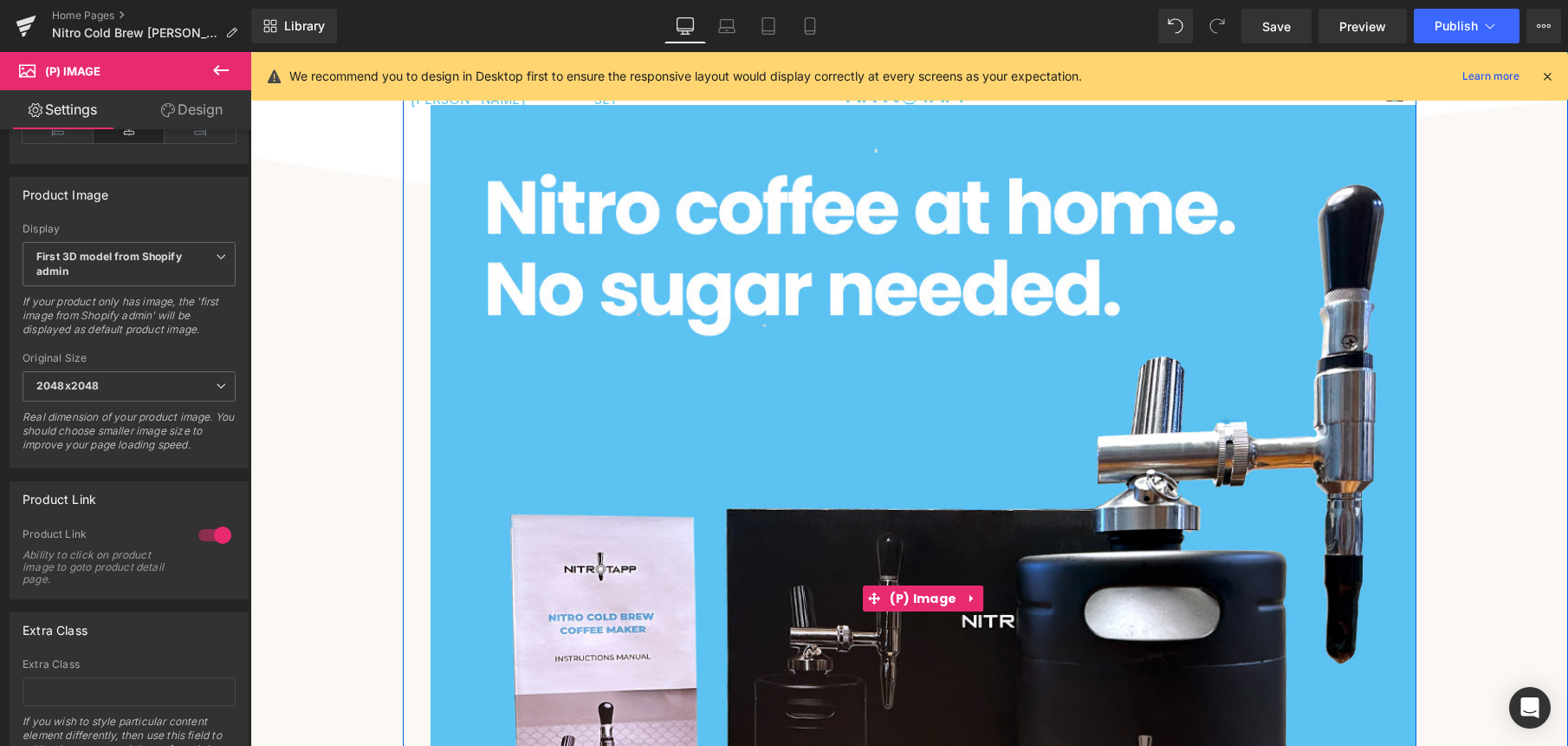
scroll to position [645, 0]
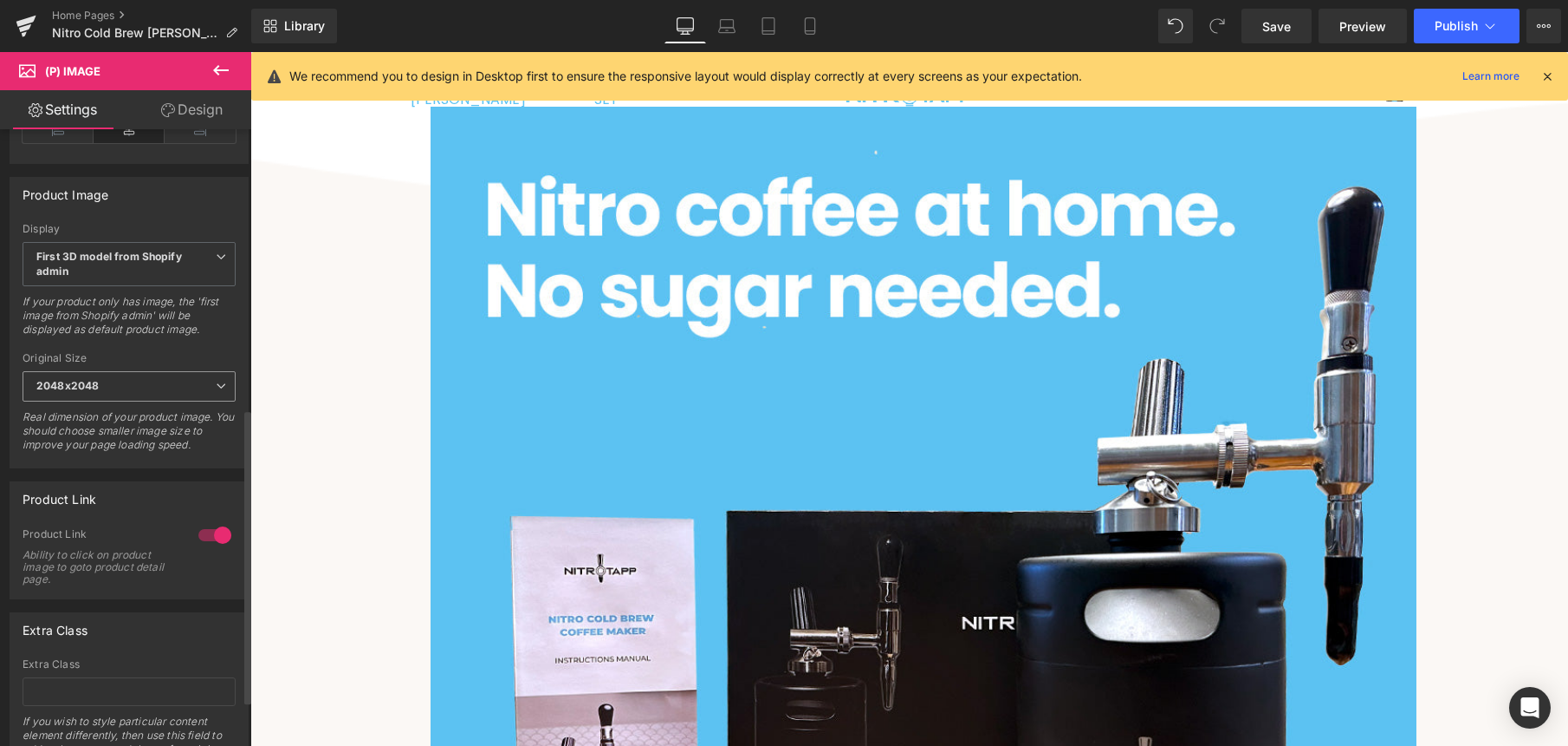
click at [99, 396] on span "2048x2048" at bounding box center [130, 386] width 214 height 31
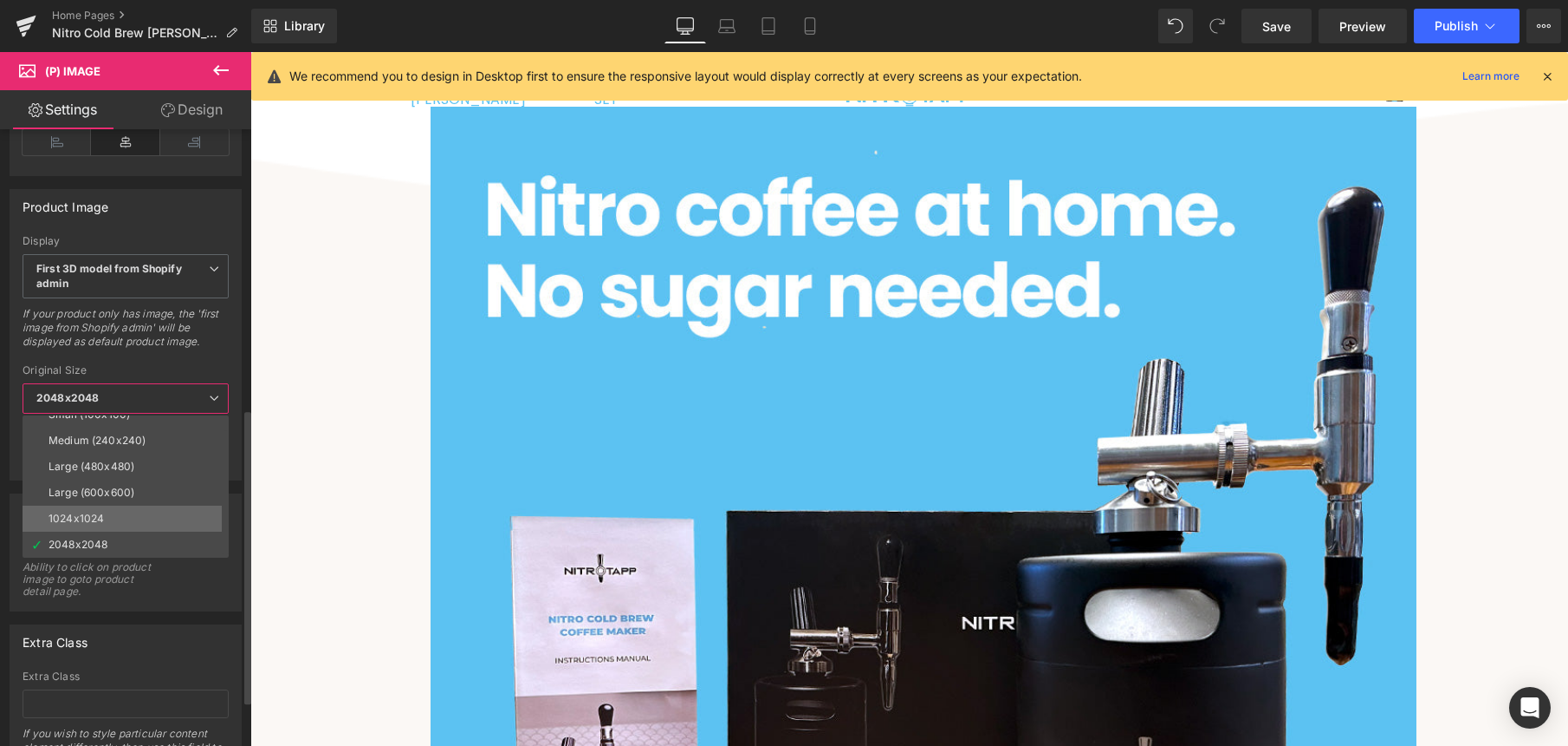
click at [102, 516] on div "1024x1024" at bounding box center [75, 518] width 55 height 12
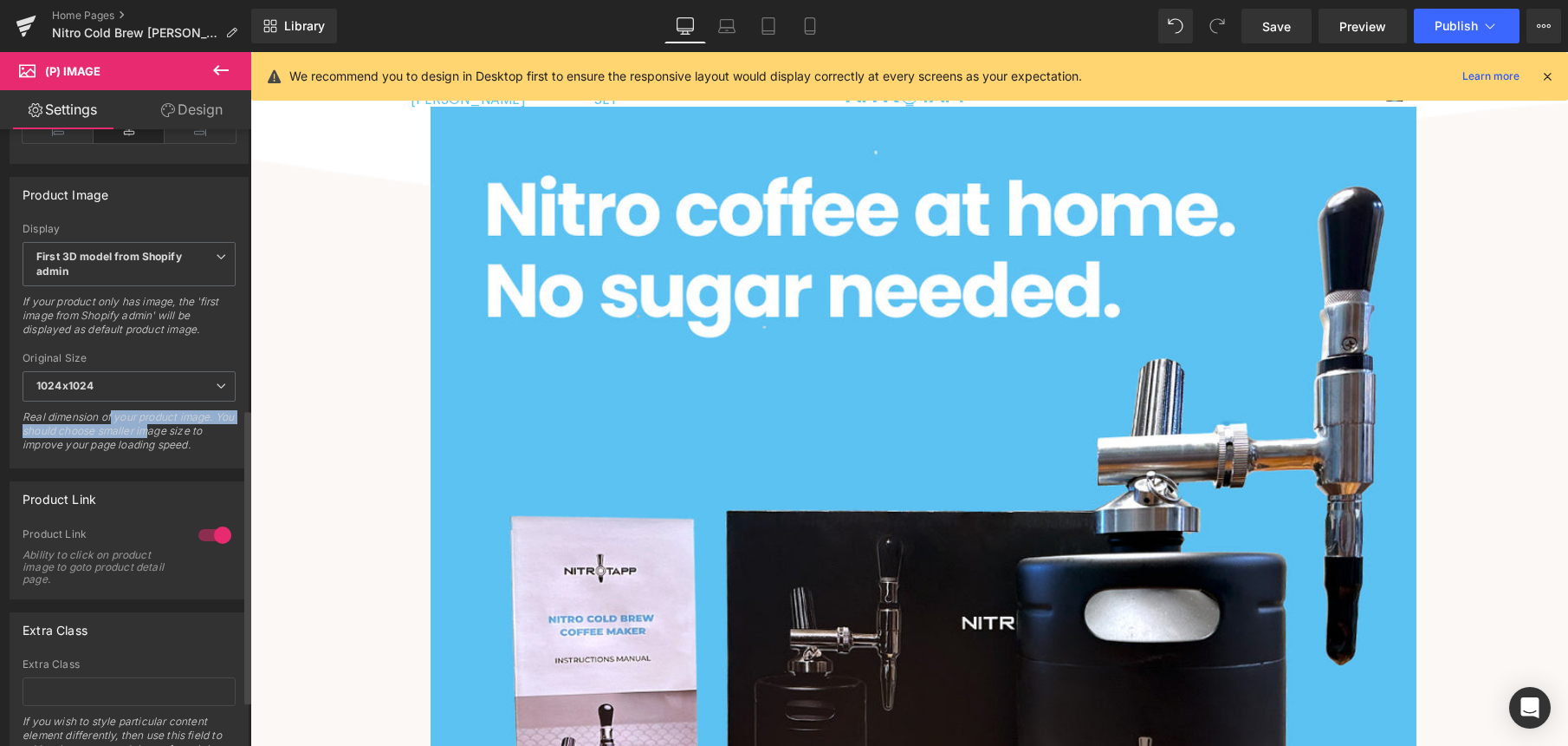
drag, startPoint x: 110, startPoint y: 421, endPoint x: 182, endPoint y: 443, distance: 75.3
click at [181, 443] on div "Real dimension of your product image. You should choose smaller image size to i…" at bounding box center [130, 436] width 214 height 53
click at [183, 443] on div "Real dimension of your product image. You should choose smaller image size to i…" at bounding box center [130, 436] width 214 height 53
drag, startPoint x: 196, startPoint y: 451, endPoint x: 68, endPoint y: 425, distance: 130.6
click at [69, 425] on div "Real dimension of your product image. You should choose smaller image size to i…" at bounding box center [130, 436] width 214 height 53
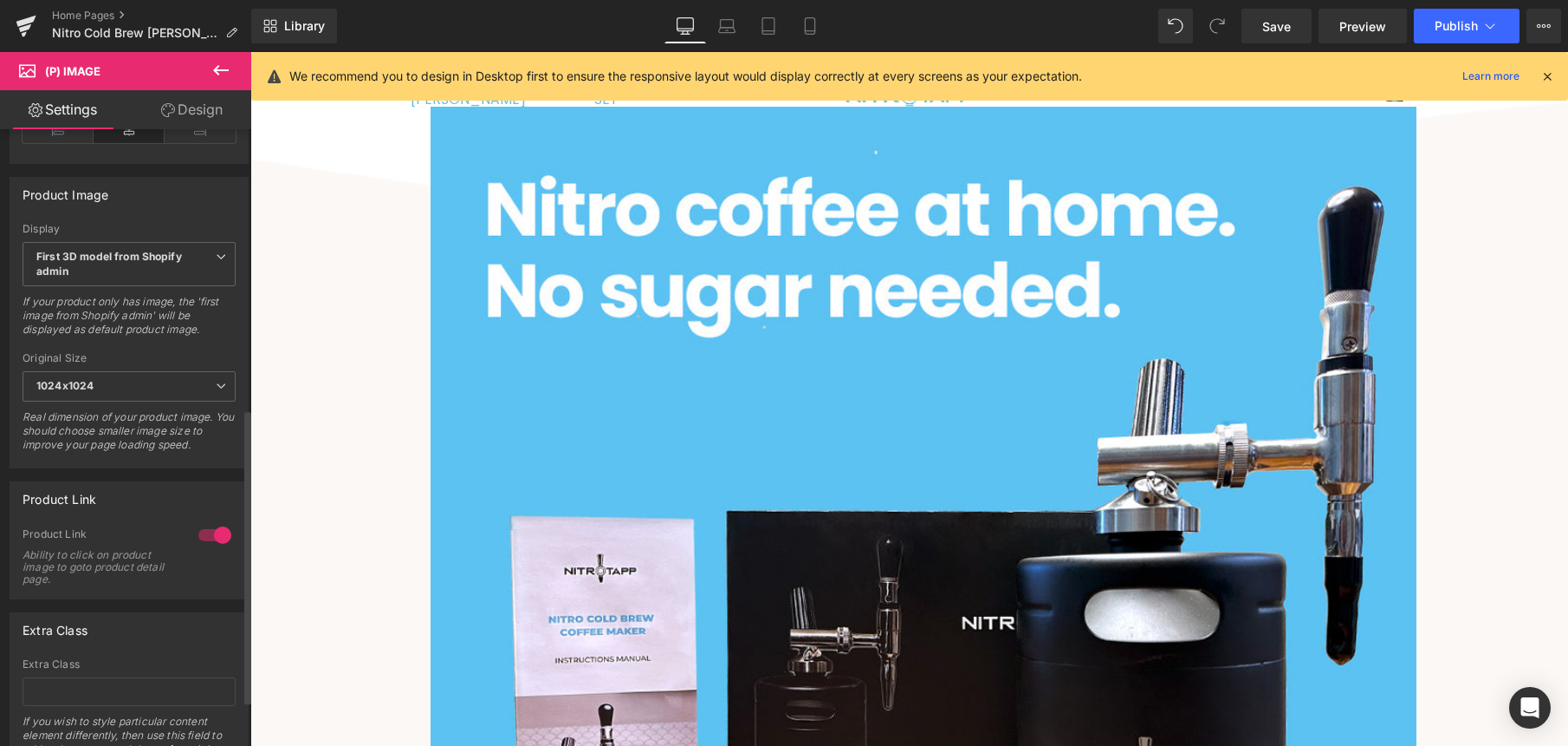
click at [68, 425] on div "Real dimension of your product image. You should choose smaller image size to i…" at bounding box center [130, 436] width 214 height 53
drag, startPoint x: 74, startPoint y: 427, endPoint x: 165, endPoint y: 452, distance: 94.4
click at [165, 452] on div "Real dimension of your product image. You should choose smaller image size to i…" at bounding box center [130, 436] width 214 height 53
click at [166, 452] on div "Real dimension of your product image. You should choose smaller image size to i…" at bounding box center [130, 436] width 214 height 53
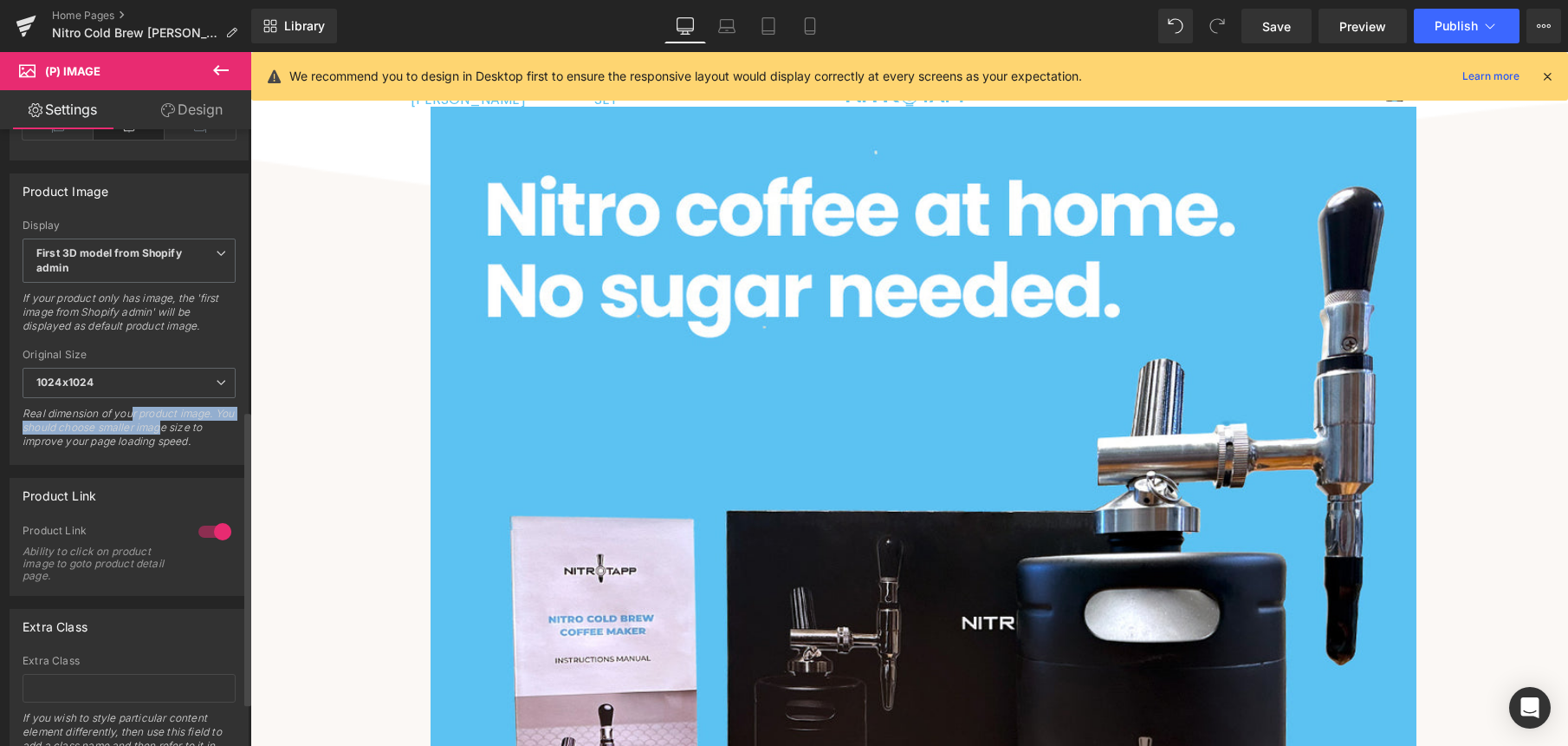
drag, startPoint x: 130, startPoint y: 429, endPoint x: 182, endPoint y: 443, distance: 53.9
click at [182, 443] on div "Real dimension of your product image. You should choose smaller image size to i…" at bounding box center [130, 433] width 214 height 53
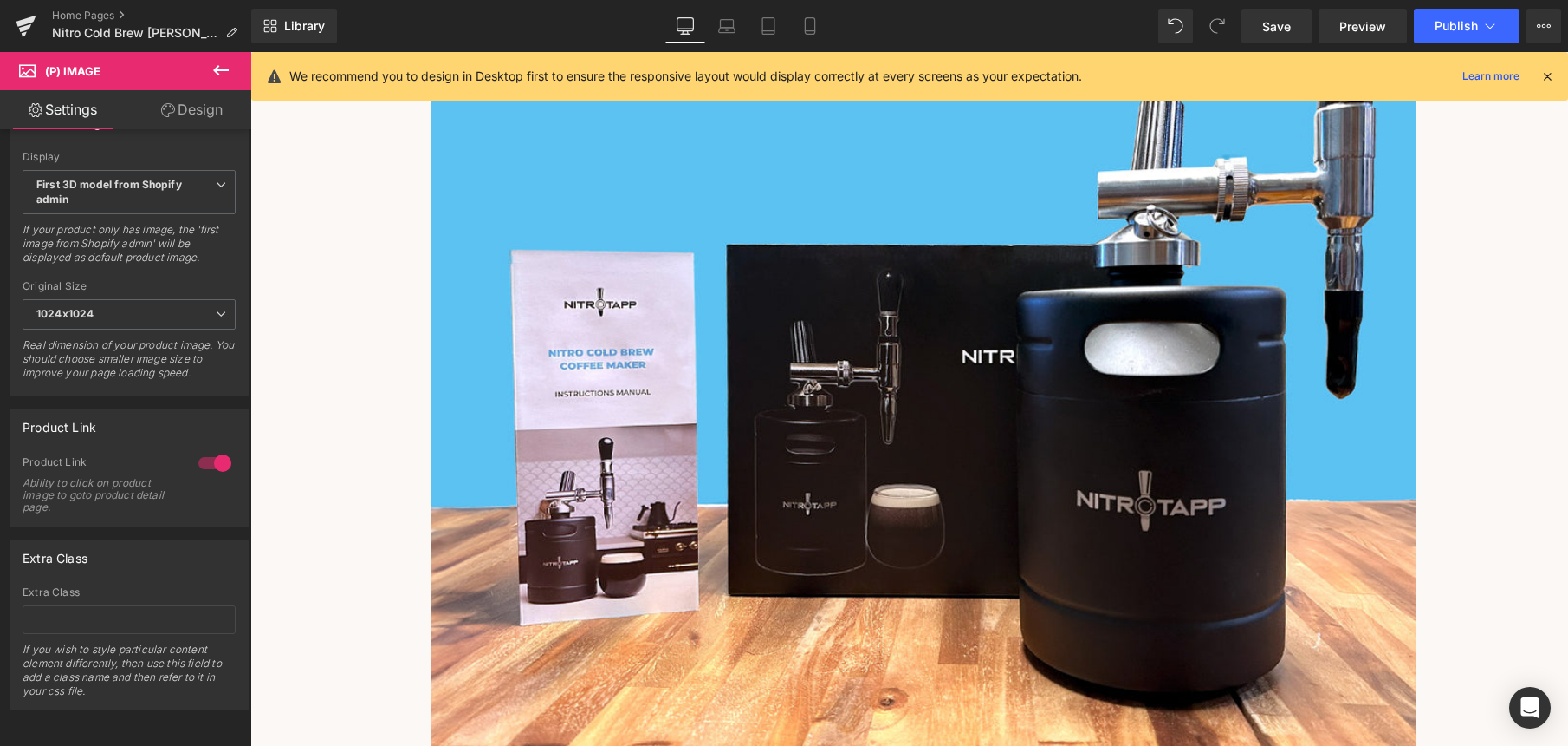
scroll to position [1019, 0]
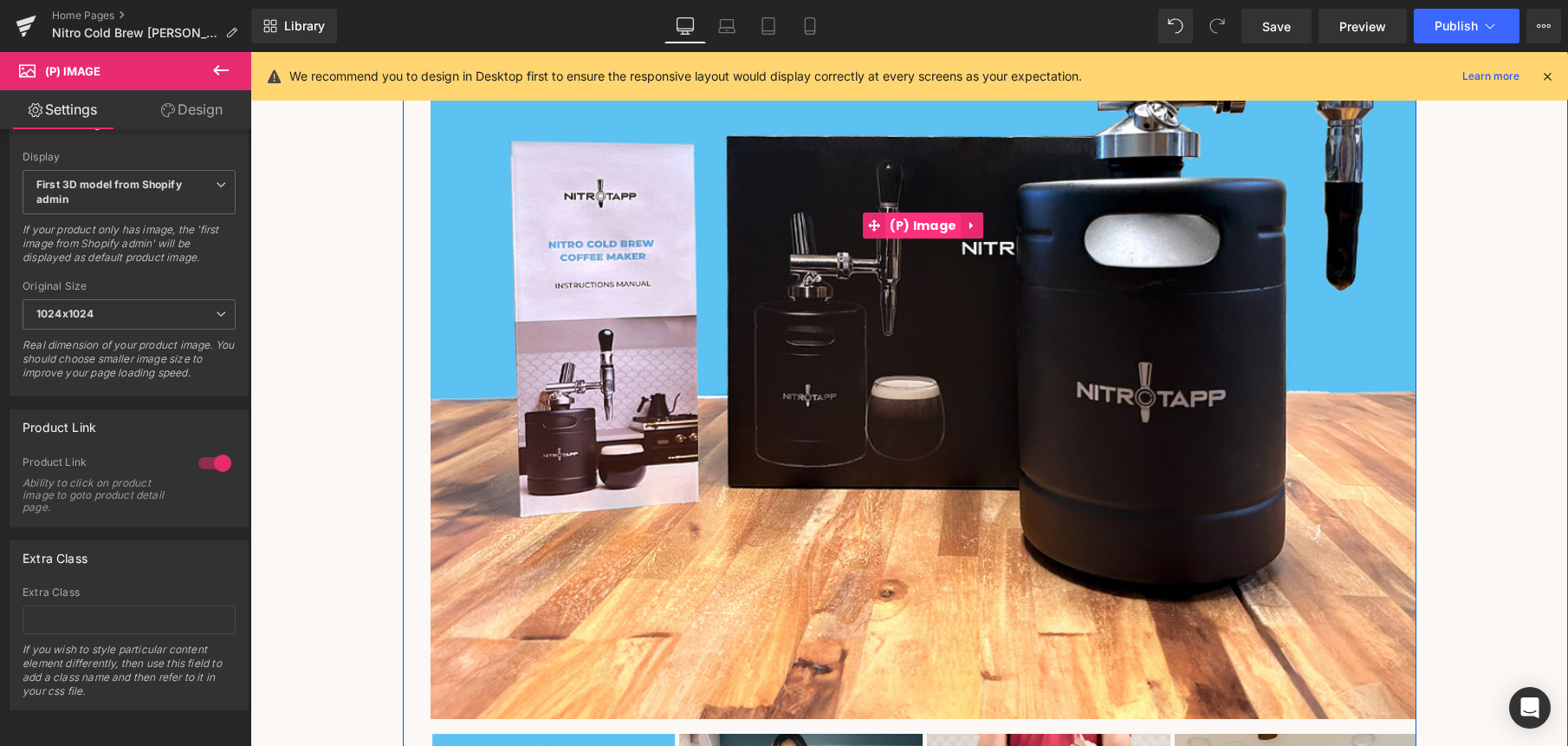
click at [915, 216] on span "(P) Image" at bounding box center [923, 226] width 76 height 26
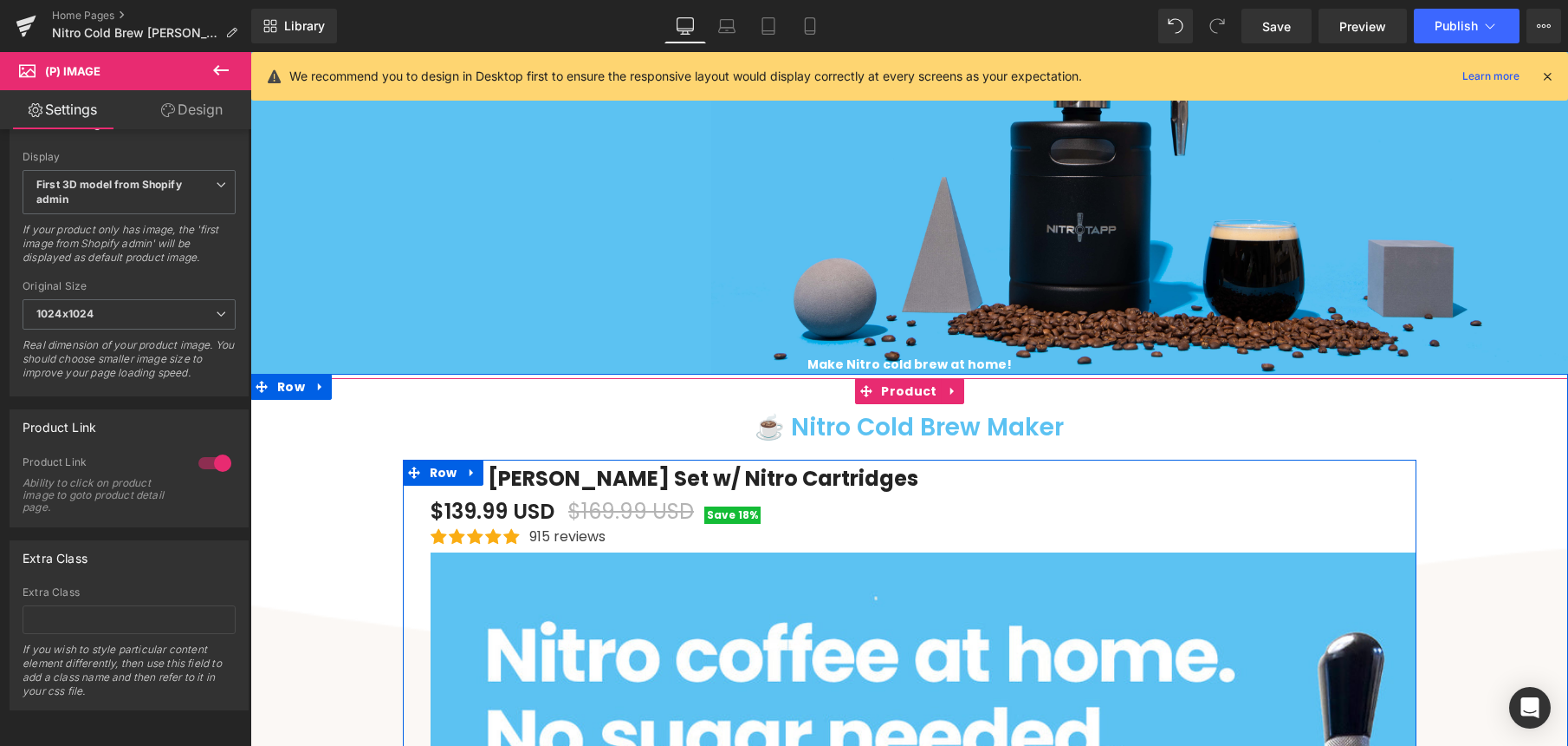
scroll to position [0, 0]
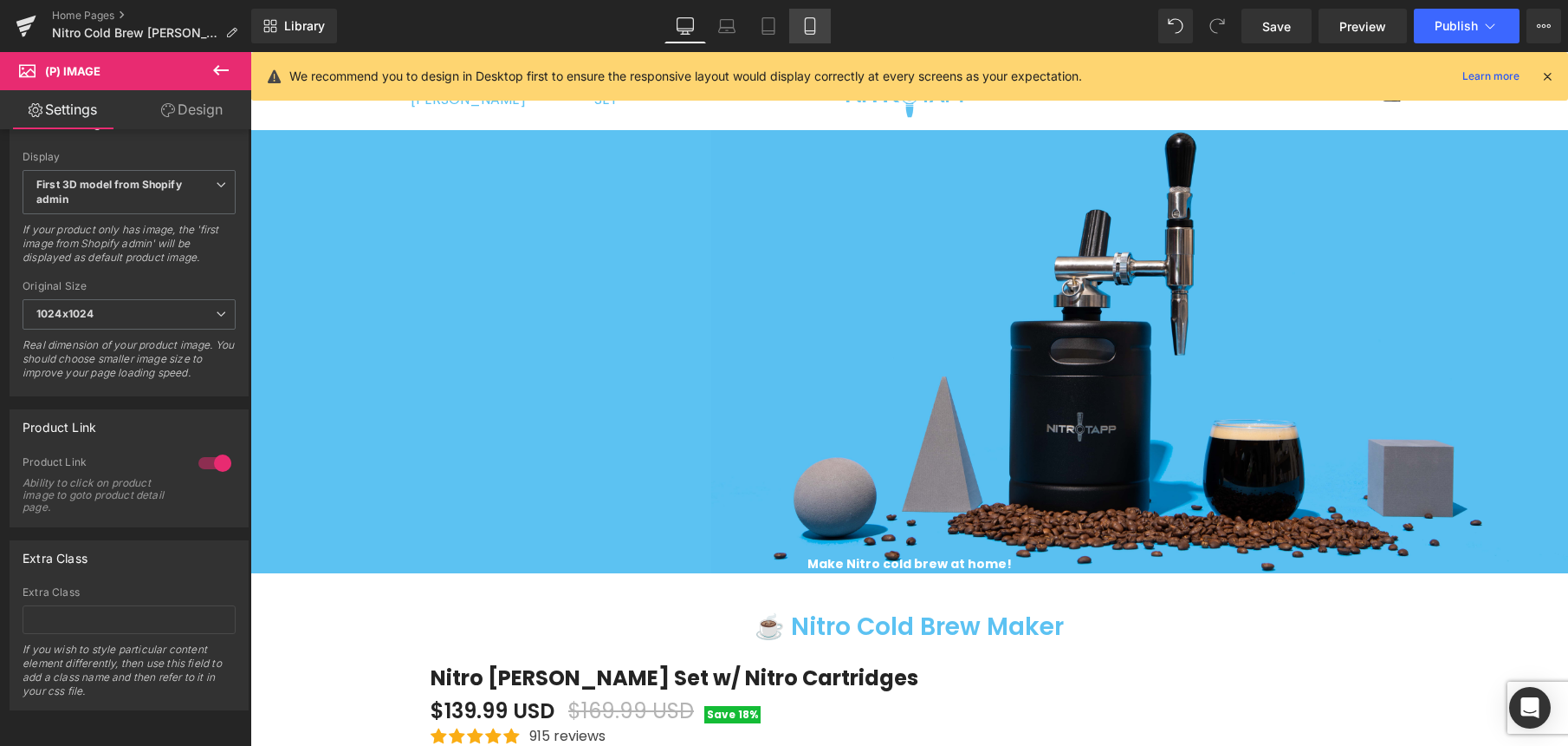
click at [808, 21] on icon at bounding box center [810, 26] width 18 height 18
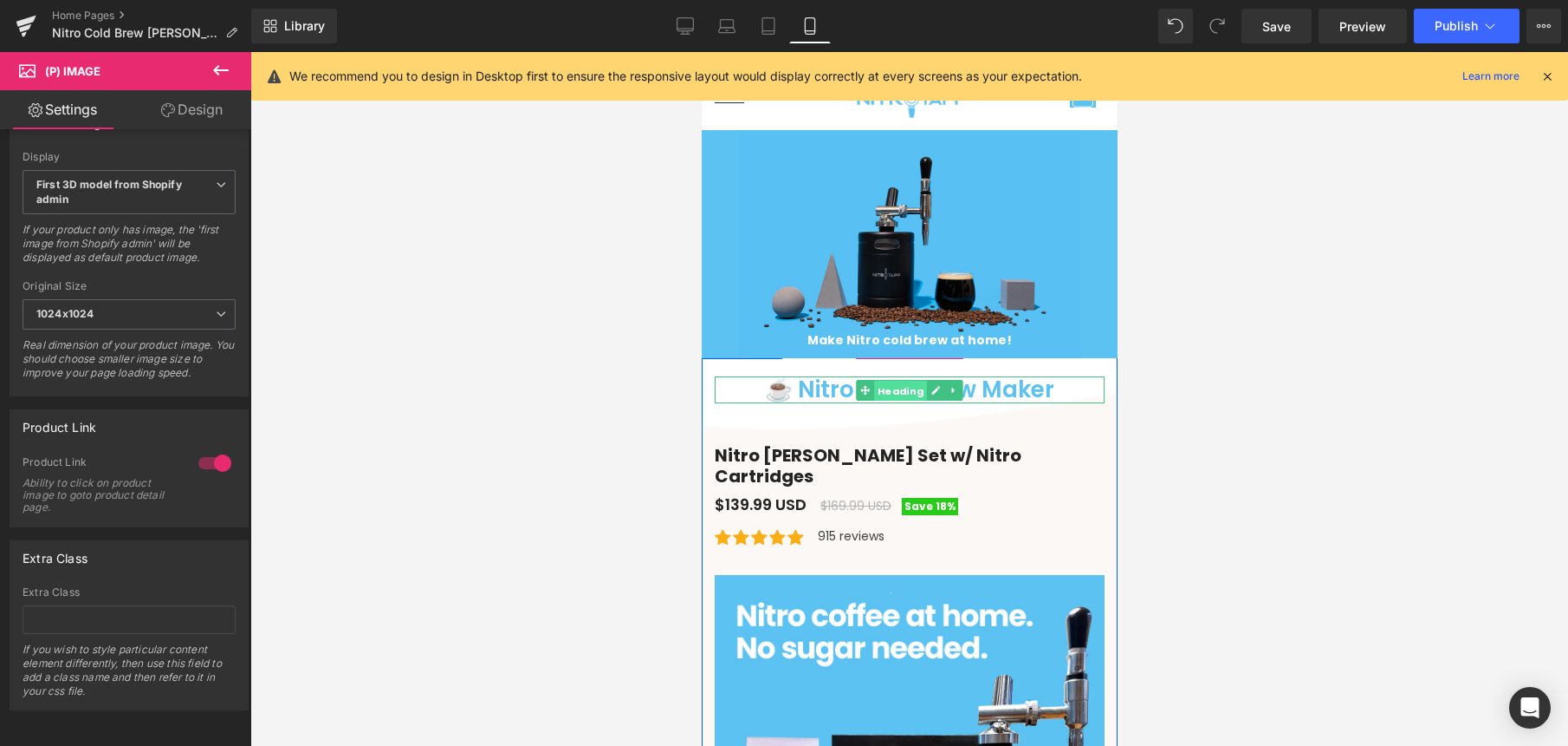
click at [885, 390] on span "Heading" at bounding box center [900, 391] width 52 height 21
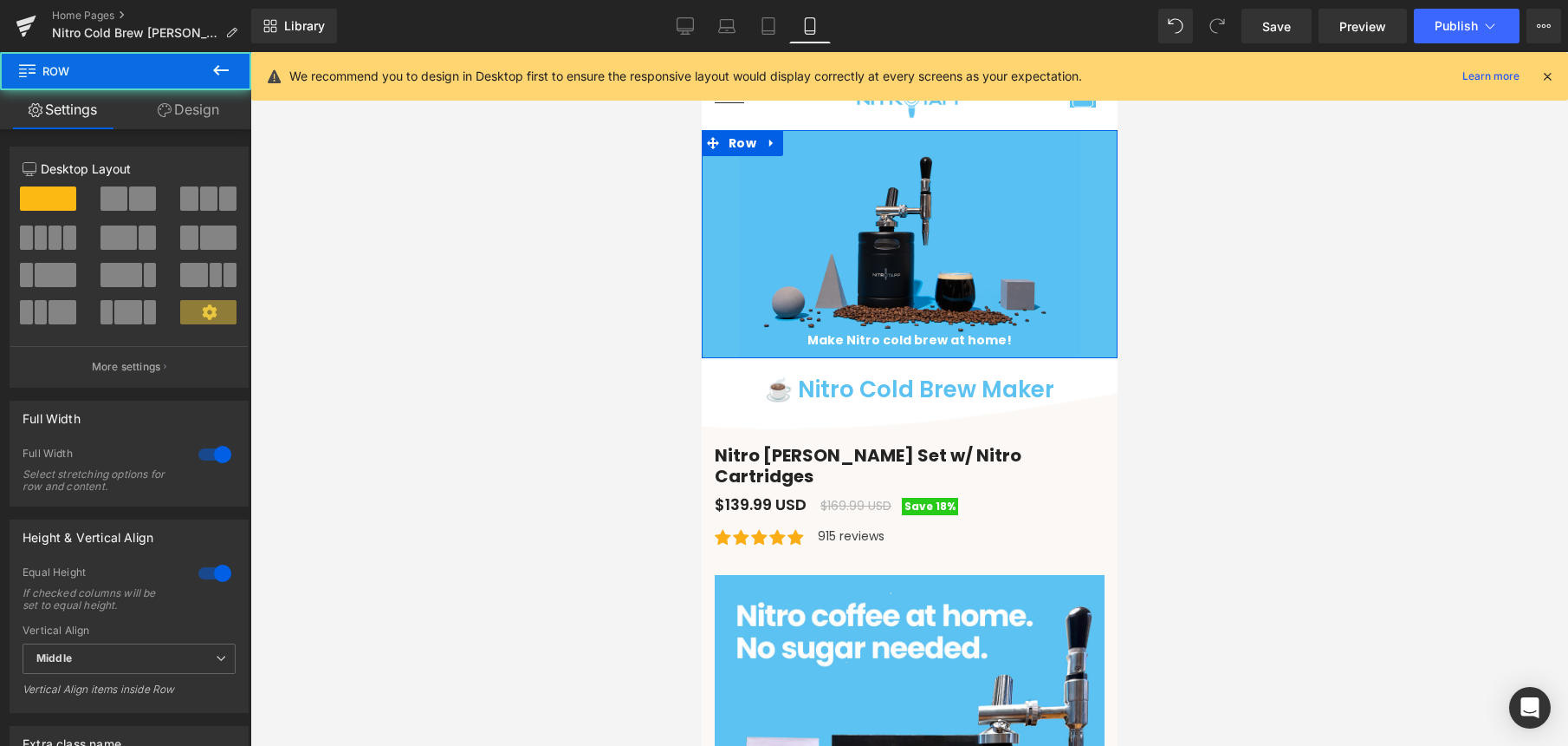
click at [837, 299] on div "Make Nitro cold brew at home! Heading Row" at bounding box center [908, 244] width 416 height 228
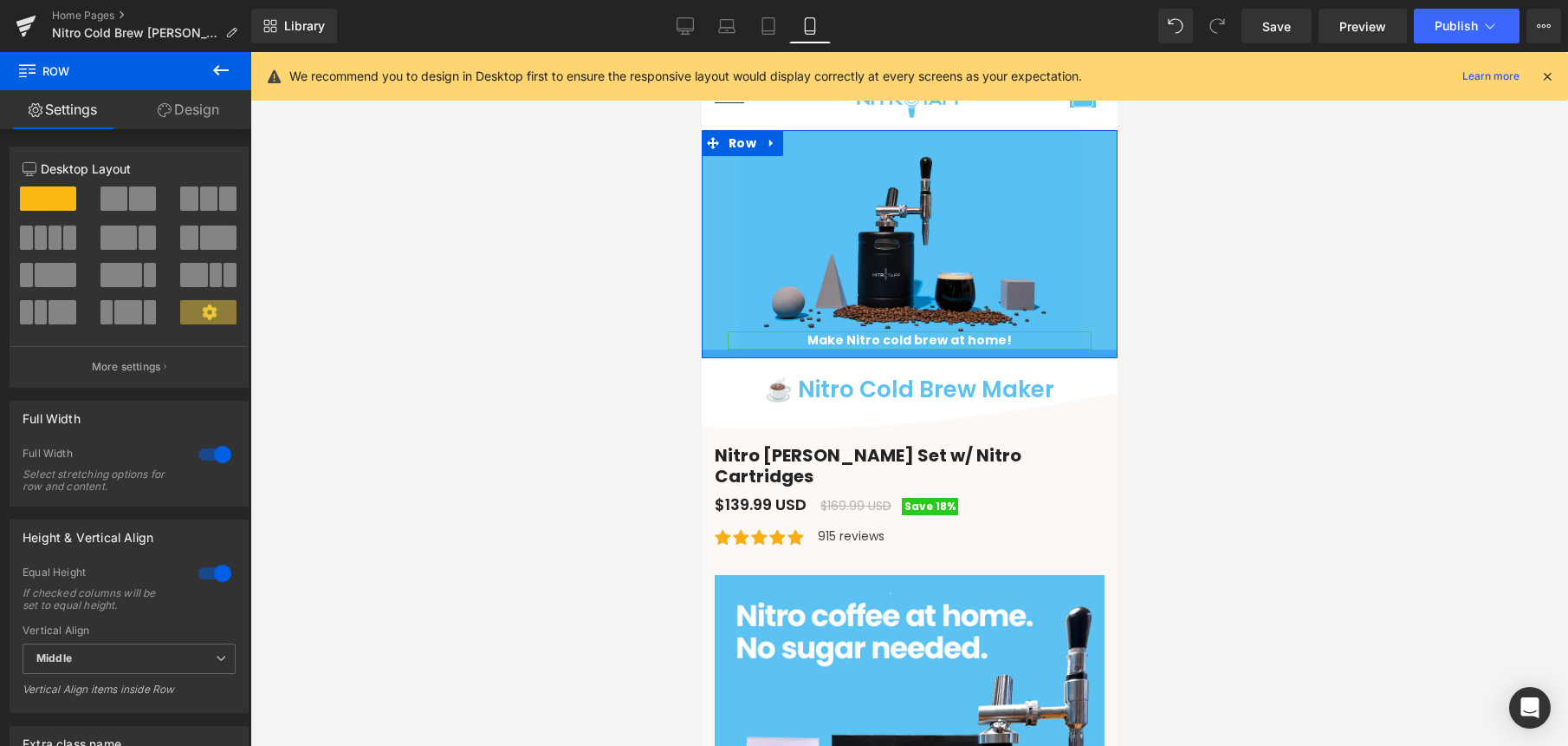
click at [871, 352] on div at bounding box center [908, 354] width 416 height 9
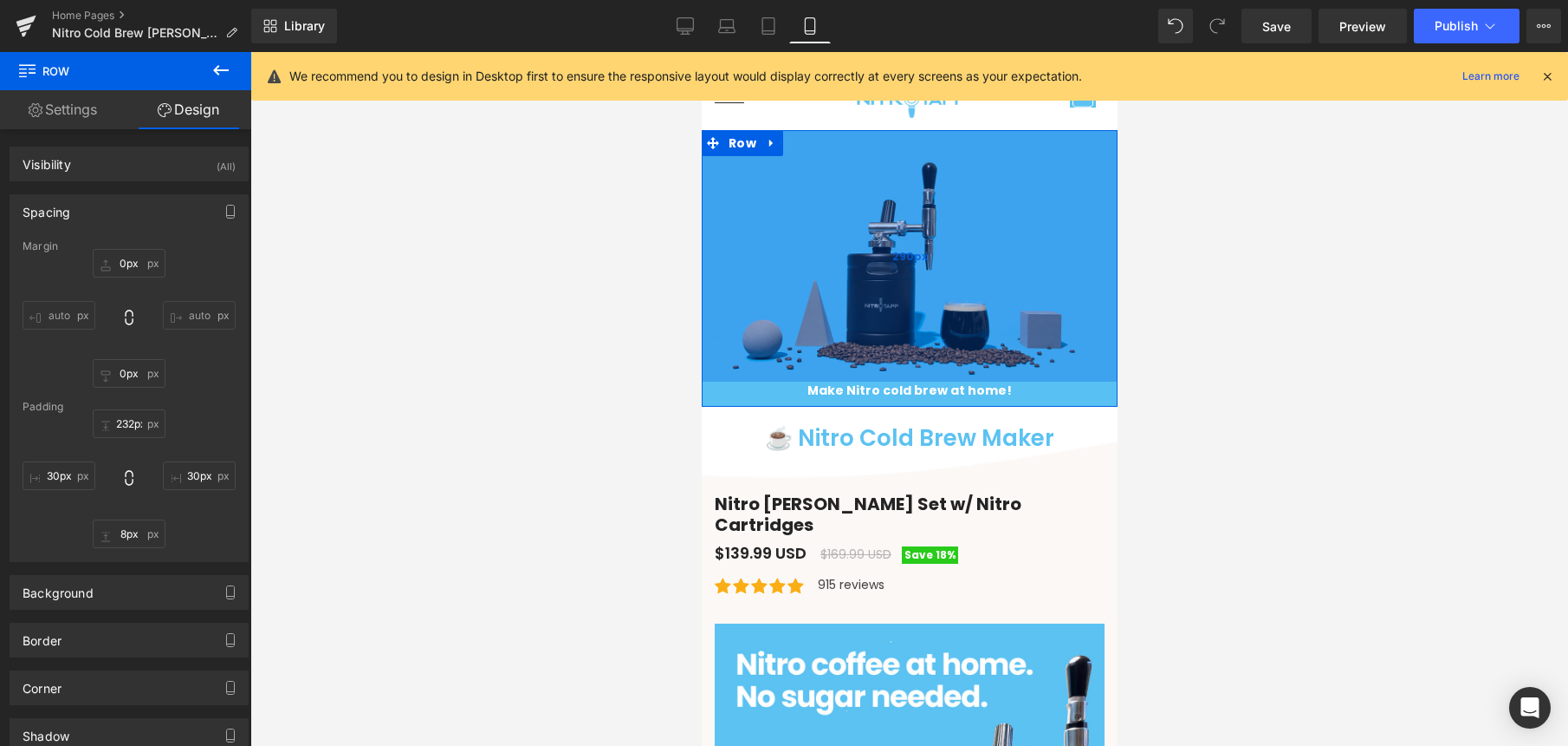
drag, startPoint x: 901, startPoint y: 130, endPoint x: 899, endPoint y: 180, distance: 50.0
click at [899, 180] on div "290px" at bounding box center [908, 256] width 416 height 251
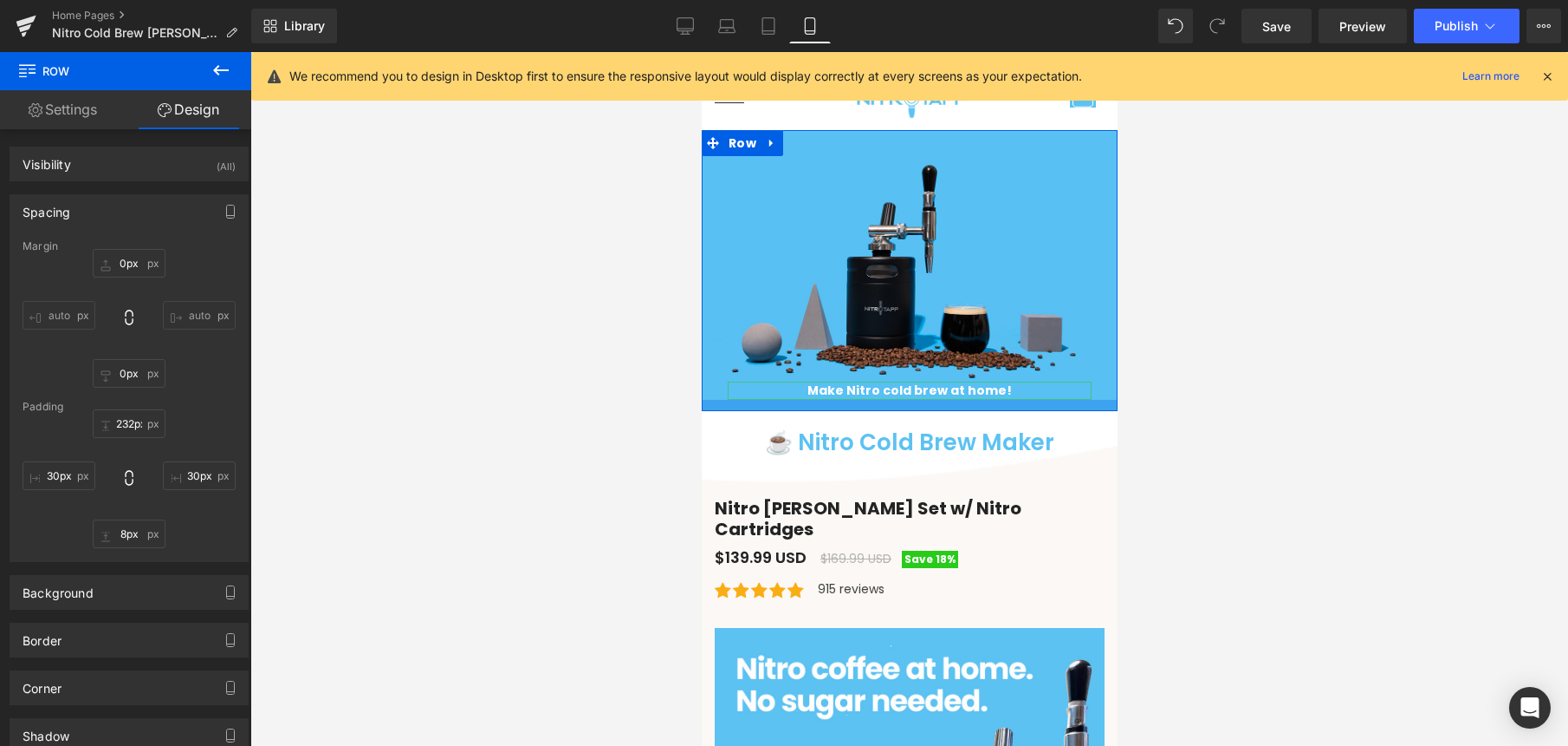
click at [928, 404] on div at bounding box center [908, 405] width 416 height 11
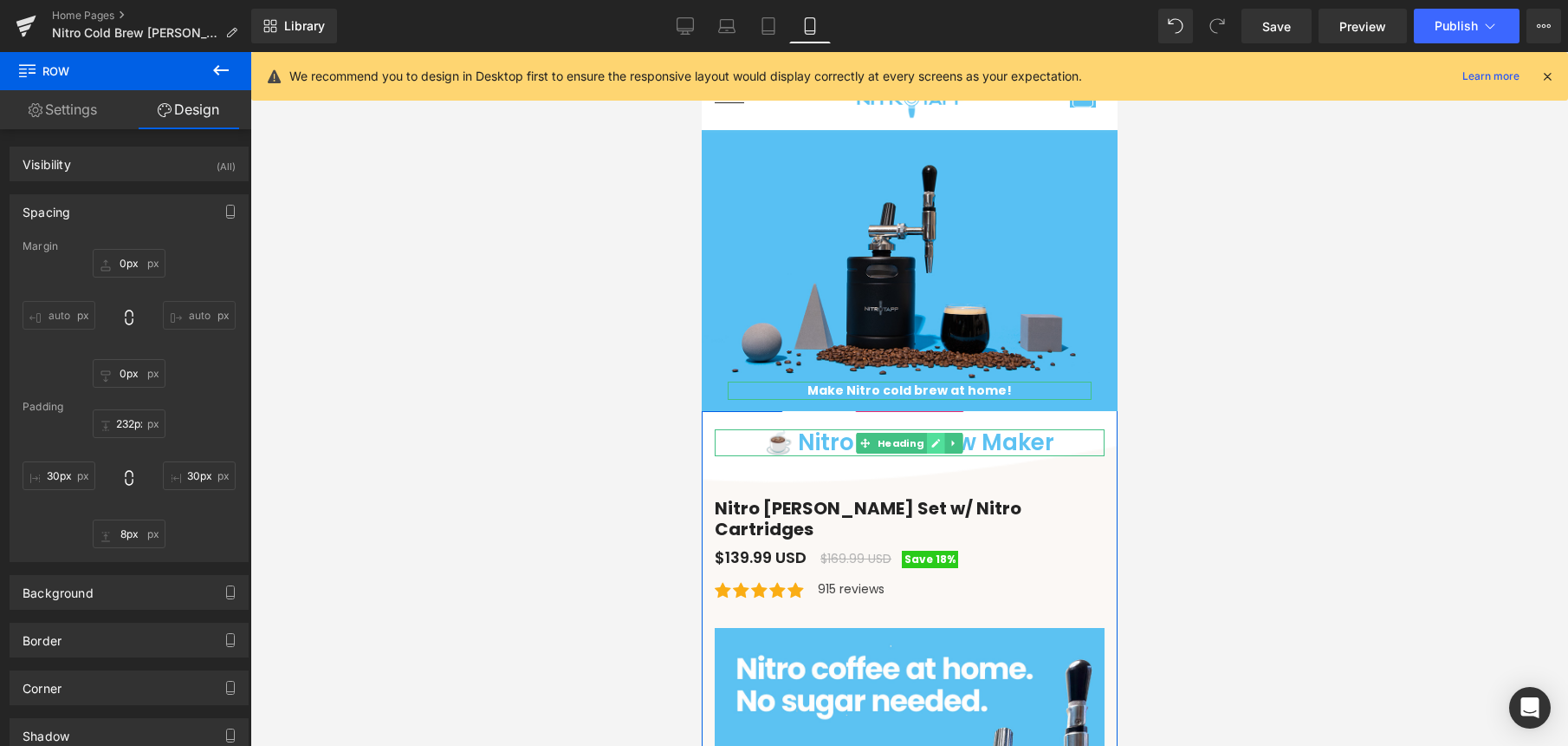
click at [931, 441] on icon at bounding box center [934, 443] width 10 height 11
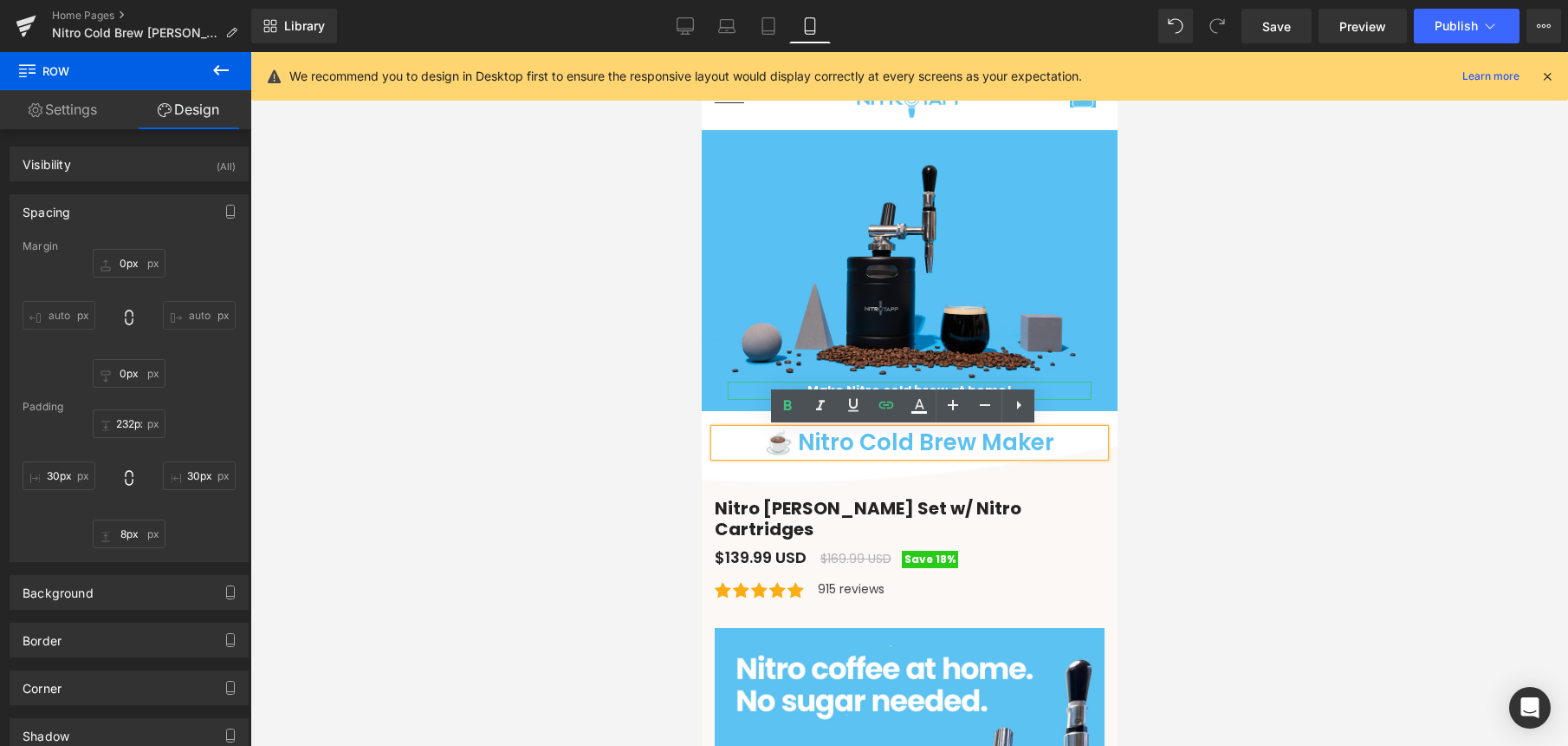
click at [932, 434] on h1 "☕ Nitro Cold Brew Maker" at bounding box center [909, 442] width 390 height 27
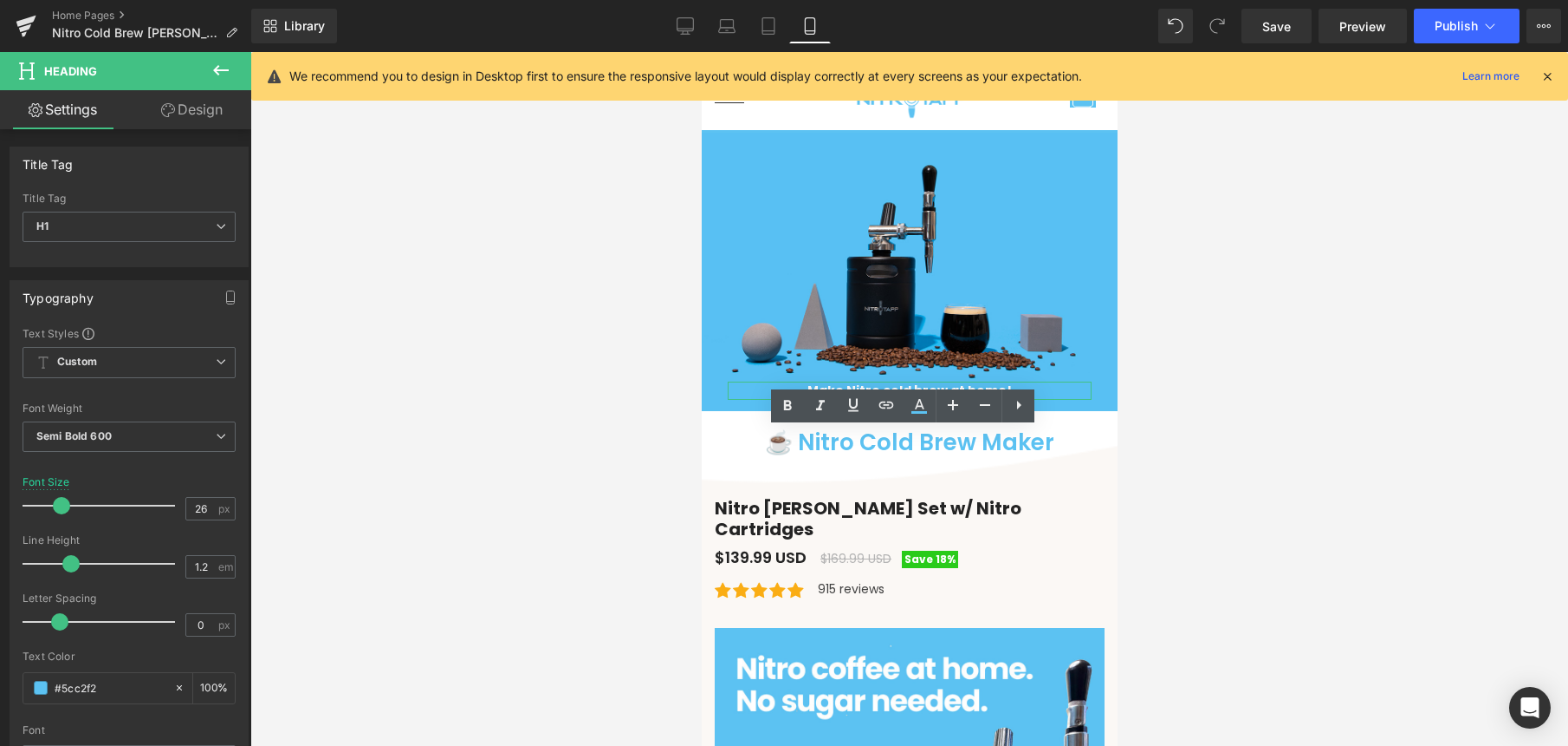
click at [700, 428] on div at bounding box center [909, 398] width 1318 height 693
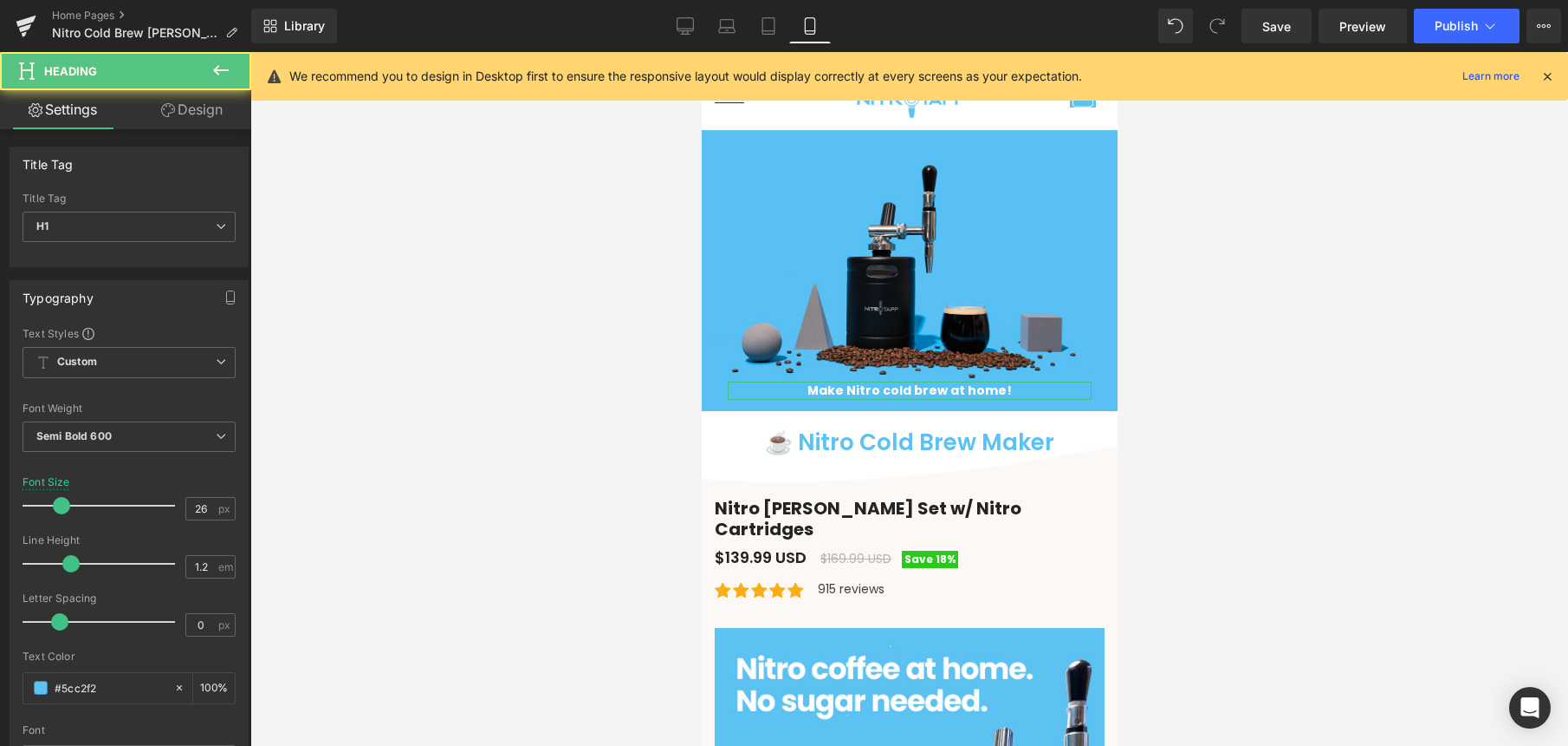
click at [833, 429] on h1 "☕ Nitro Cold Brew Maker" at bounding box center [909, 442] width 390 height 27
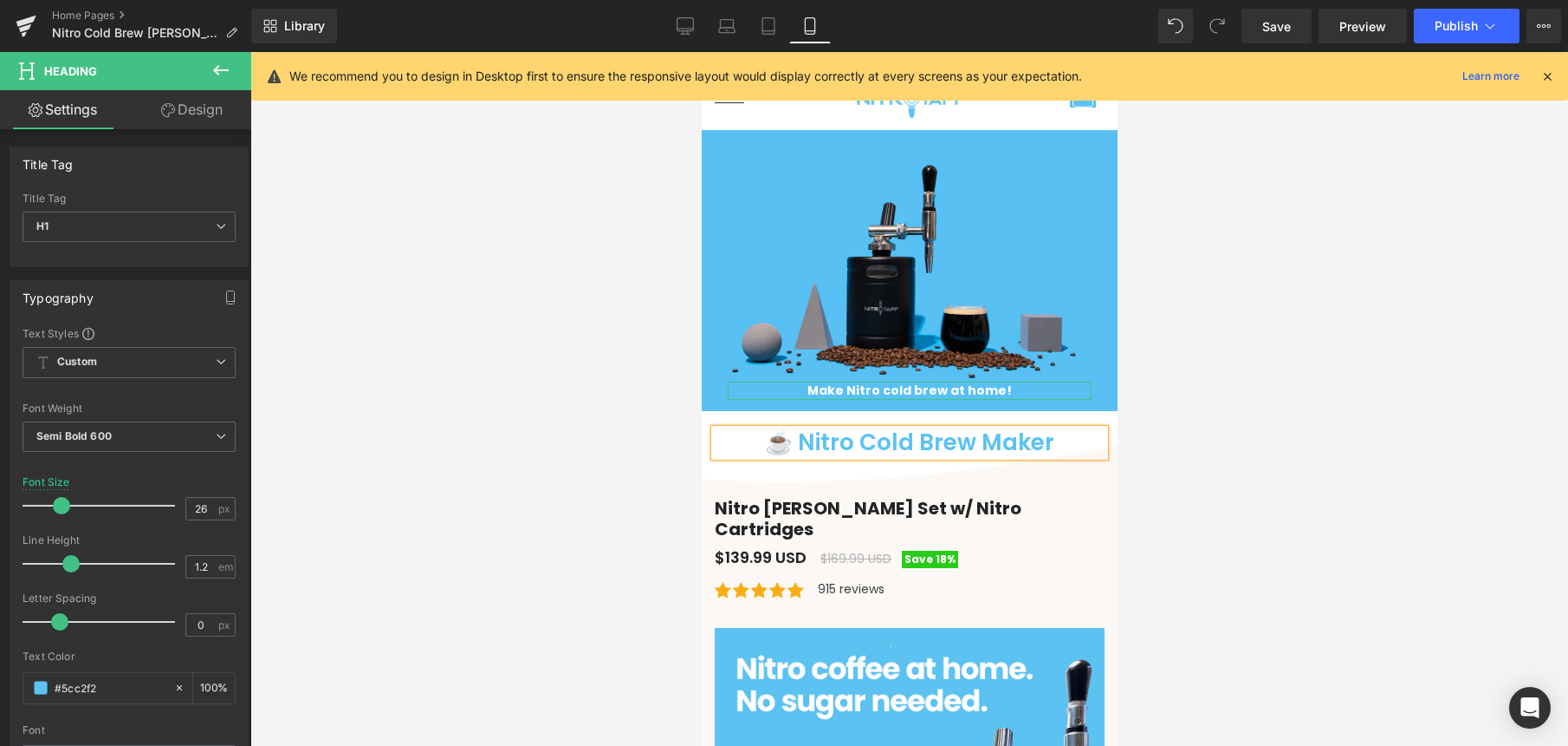
click at [678, 460] on div at bounding box center [909, 398] width 1318 height 693
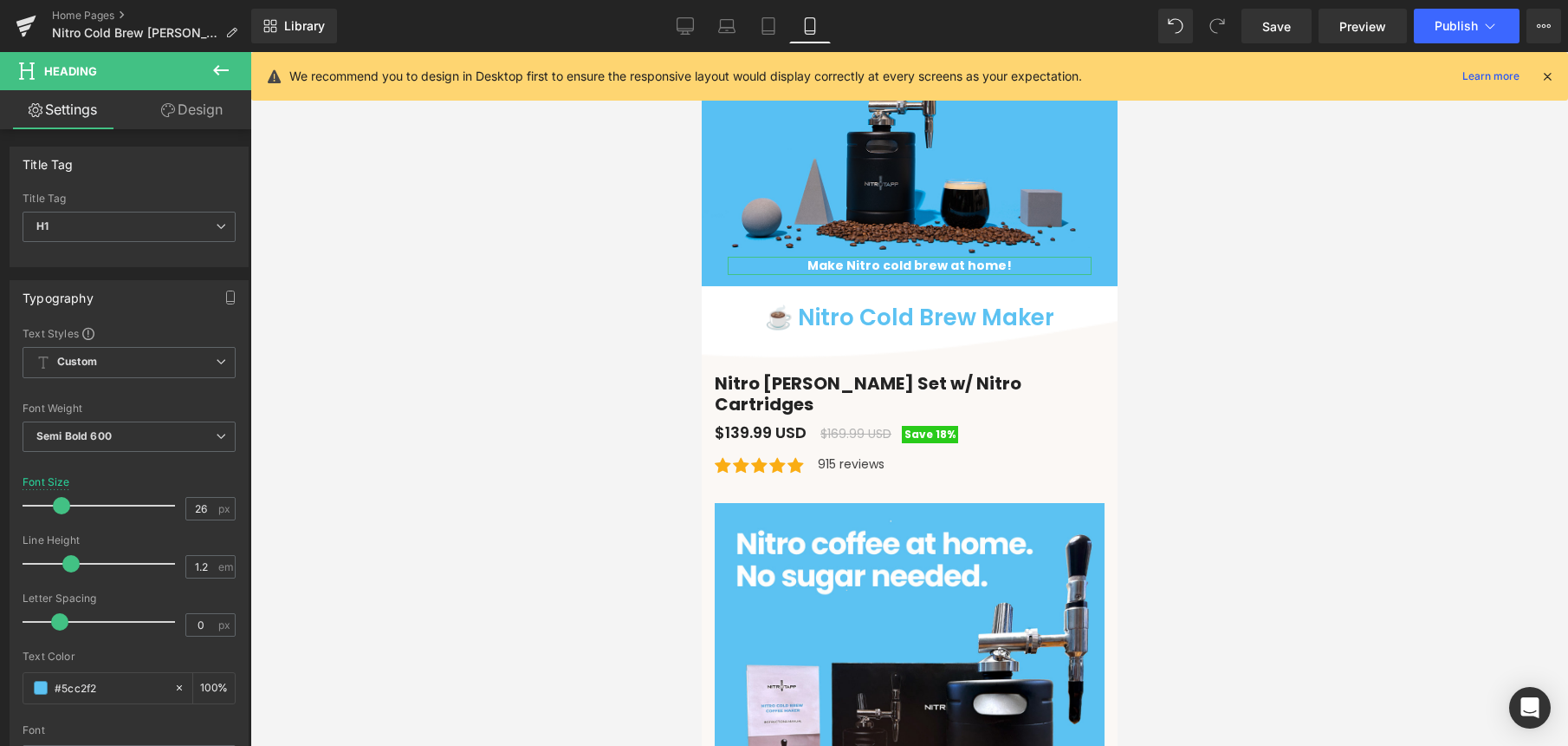
scroll to position [181, 0]
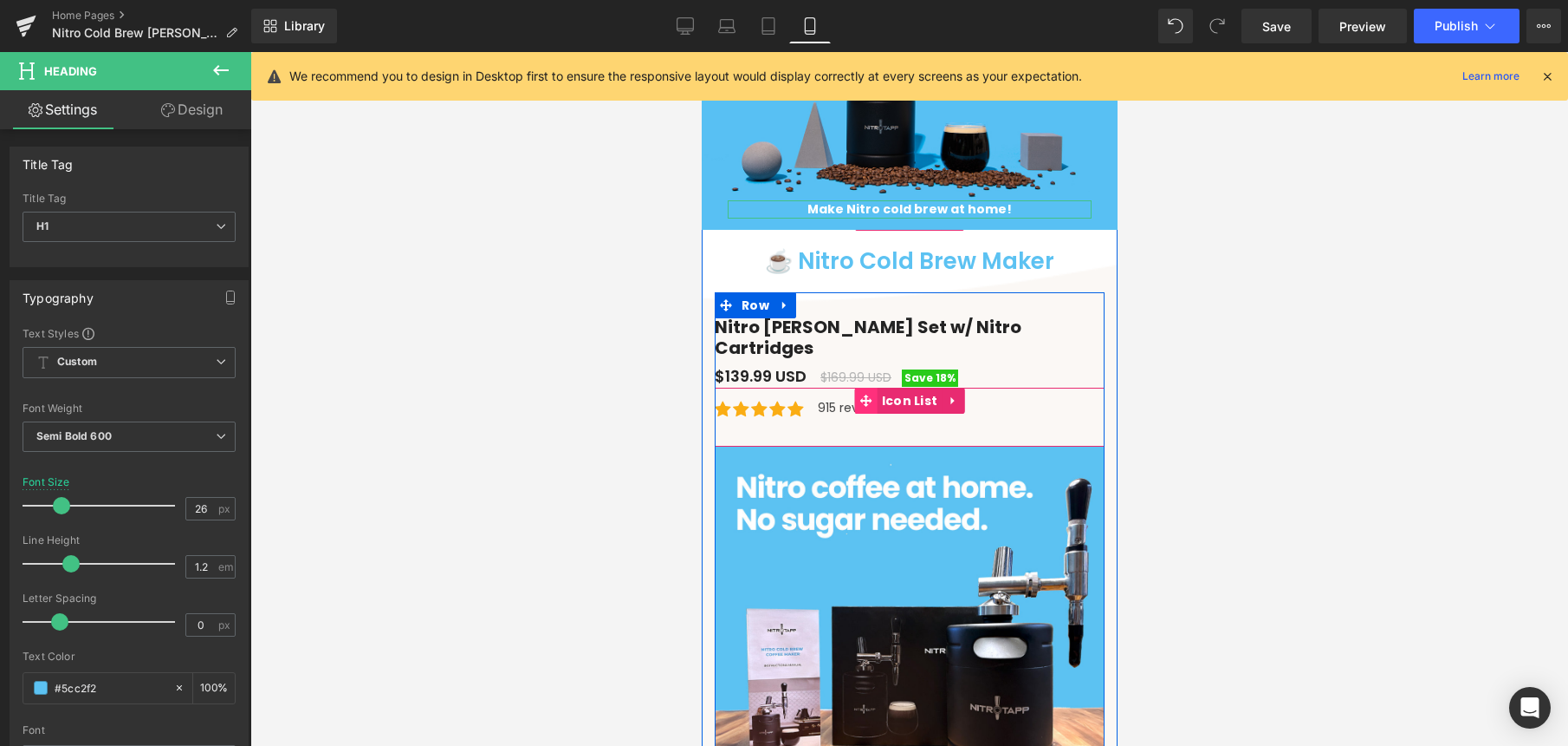
click at [863, 395] on icon at bounding box center [865, 401] width 12 height 12
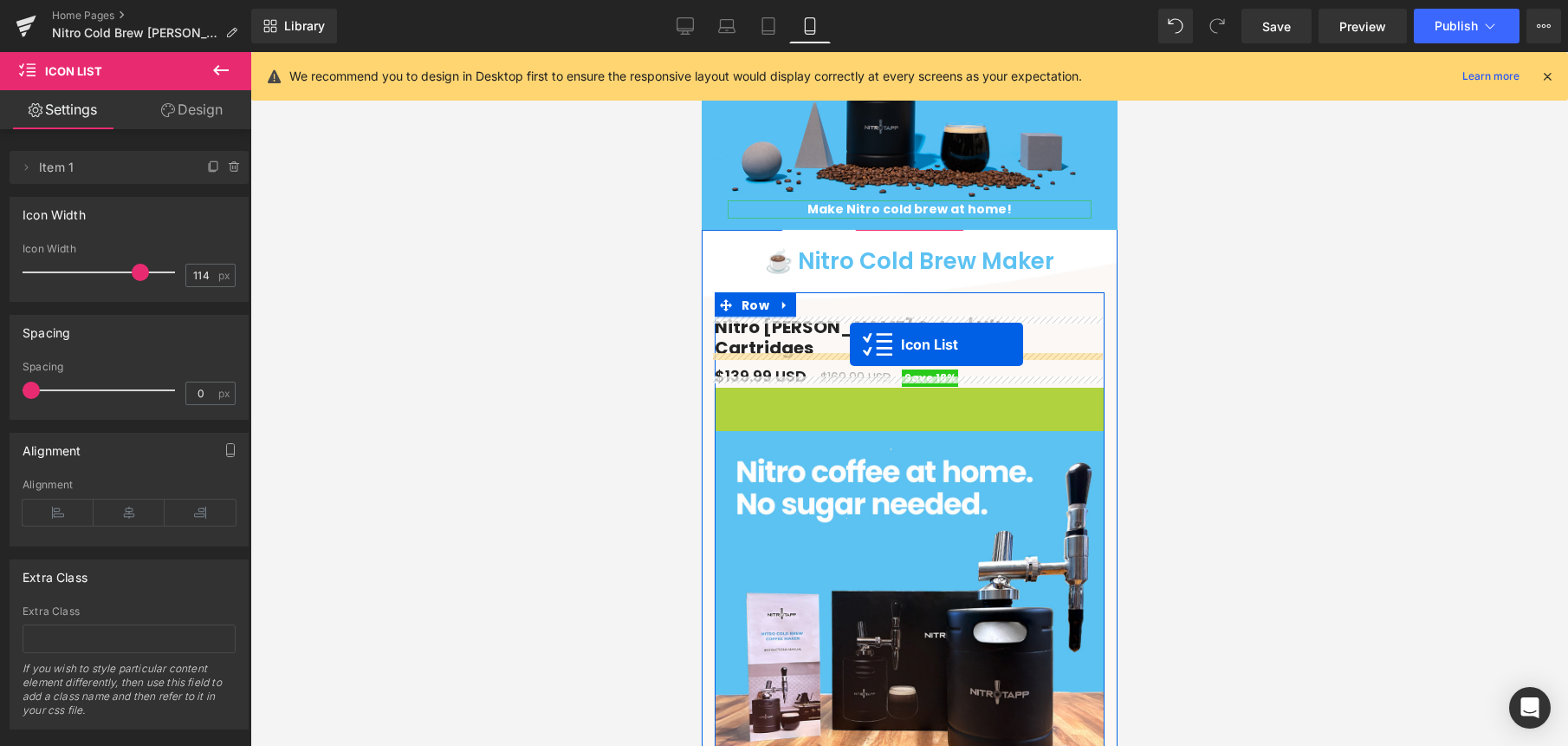
drag, startPoint x: 855, startPoint y: 392, endPoint x: 849, endPoint y: 345, distance: 47.4
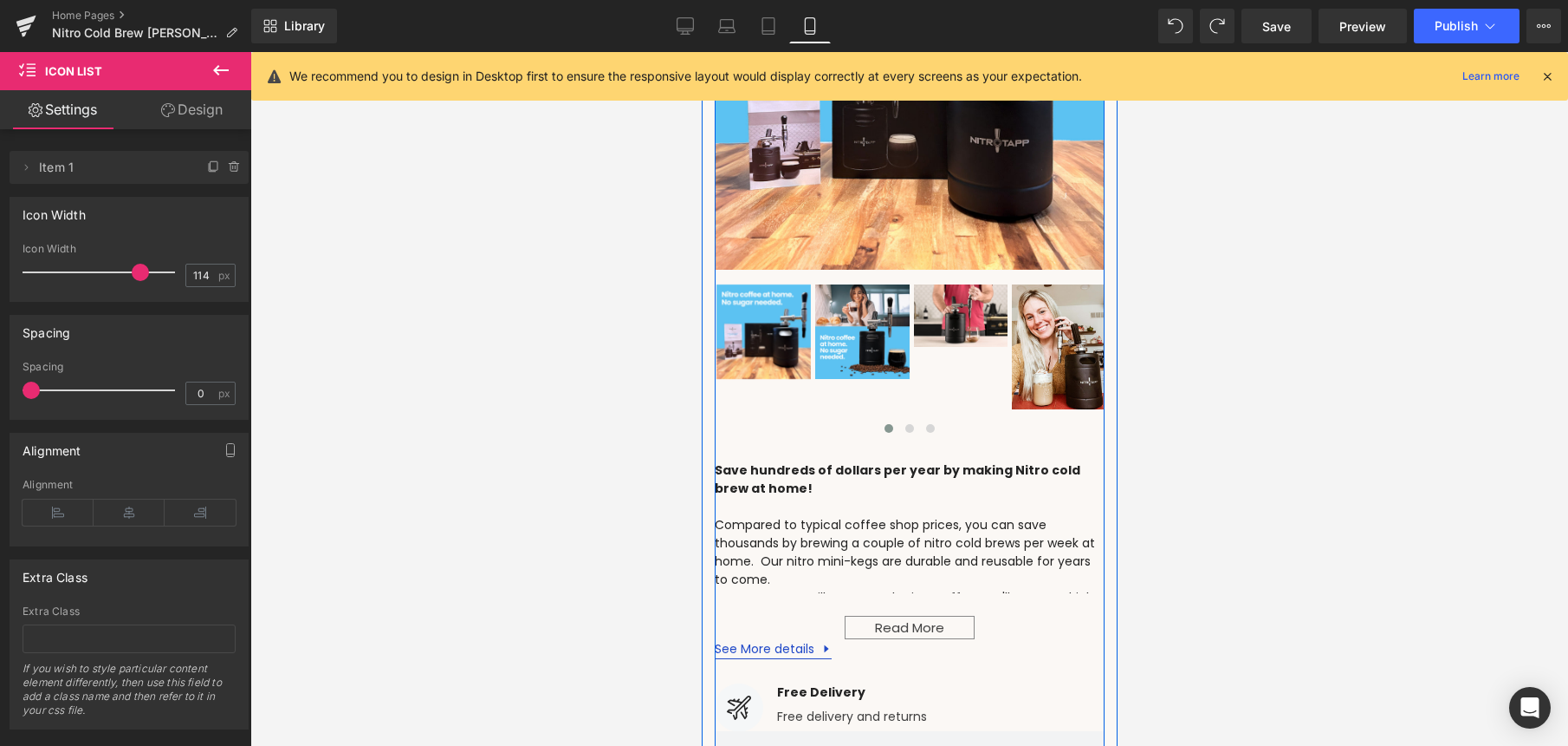
scroll to position [750, 0]
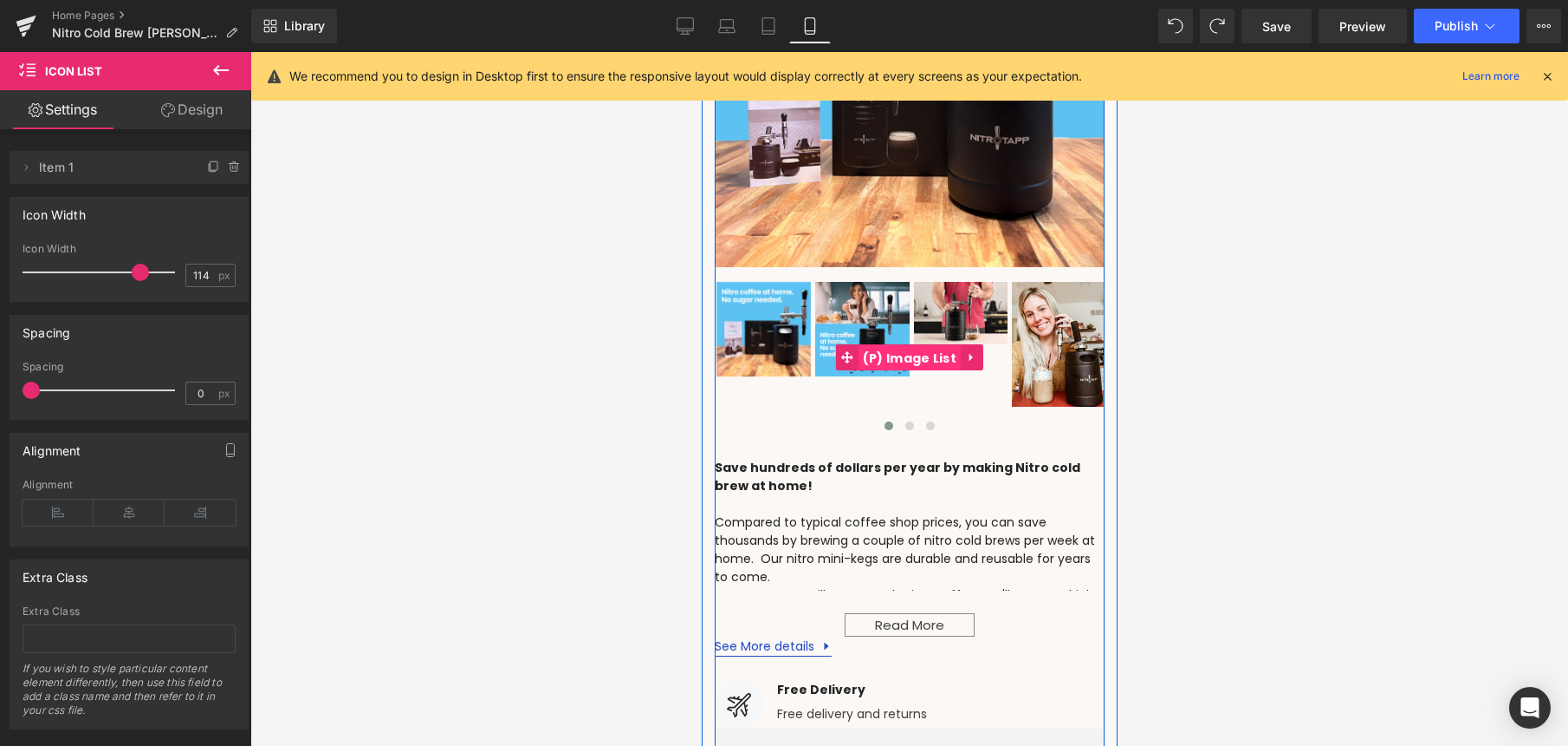
click at [906, 352] on span "(P) Image List" at bounding box center [908, 358] width 102 height 26
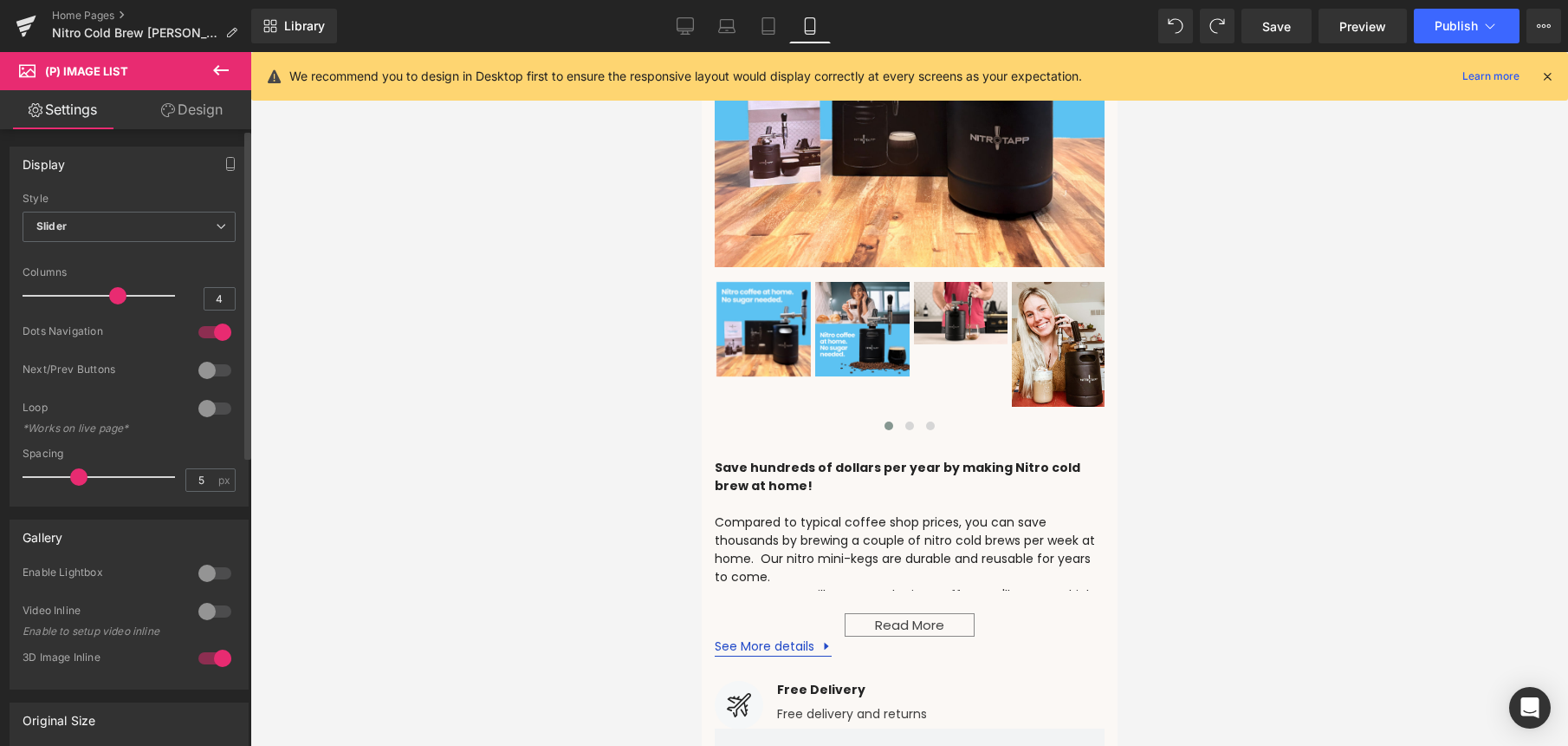
click at [109, 299] on span at bounding box center [118, 296] width 18 height 18
click at [206, 367] on div at bounding box center [215, 370] width 42 height 28
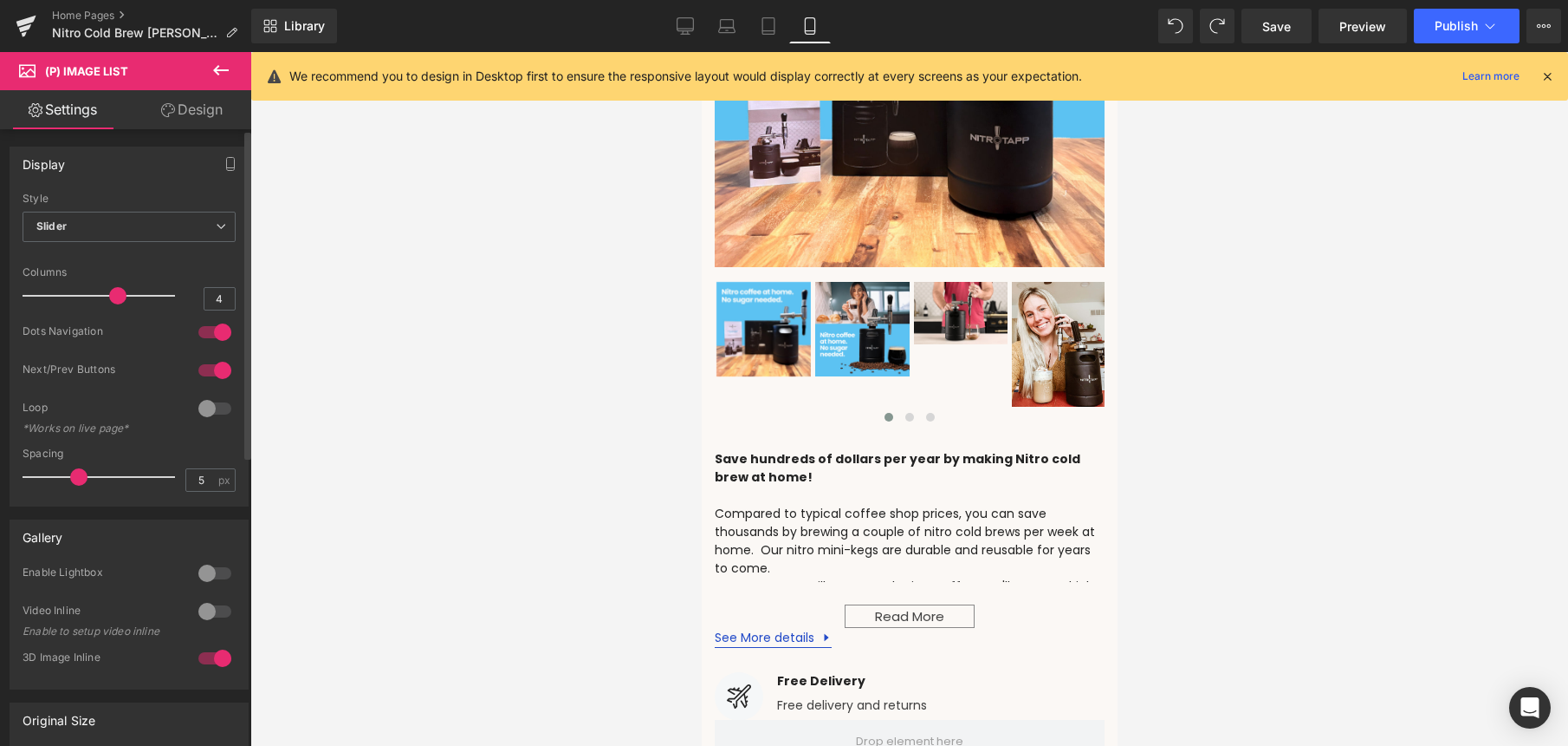
click at [206, 367] on div at bounding box center [215, 370] width 42 height 28
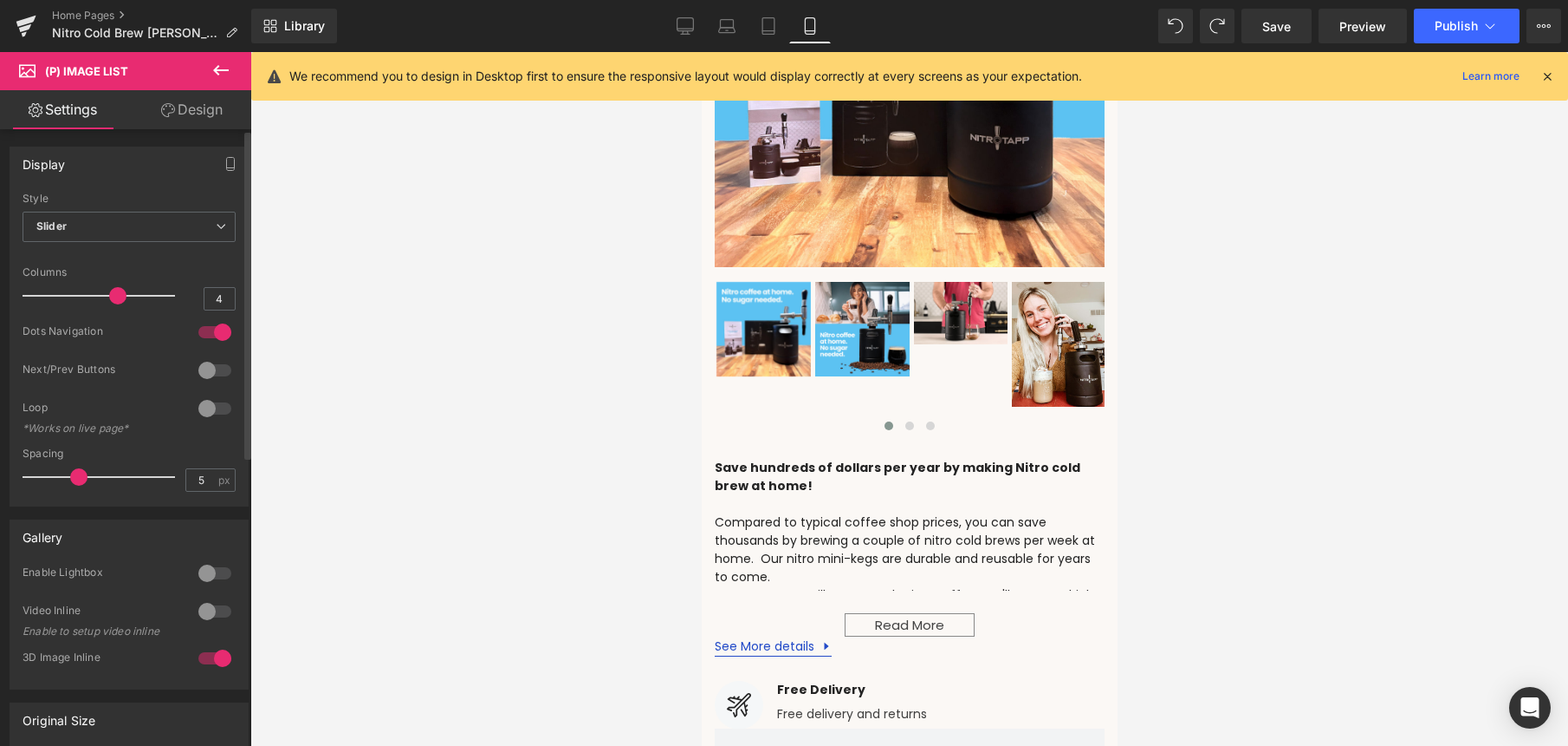
click at [202, 402] on div at bounding box center [215, 409] width 42 height 28
click at [206, 405] on div at bounding box center [215, 409] width 42 height 28
click at [94, 236] on span "Slider" at bounding box center [130, 227] width 214 height 31
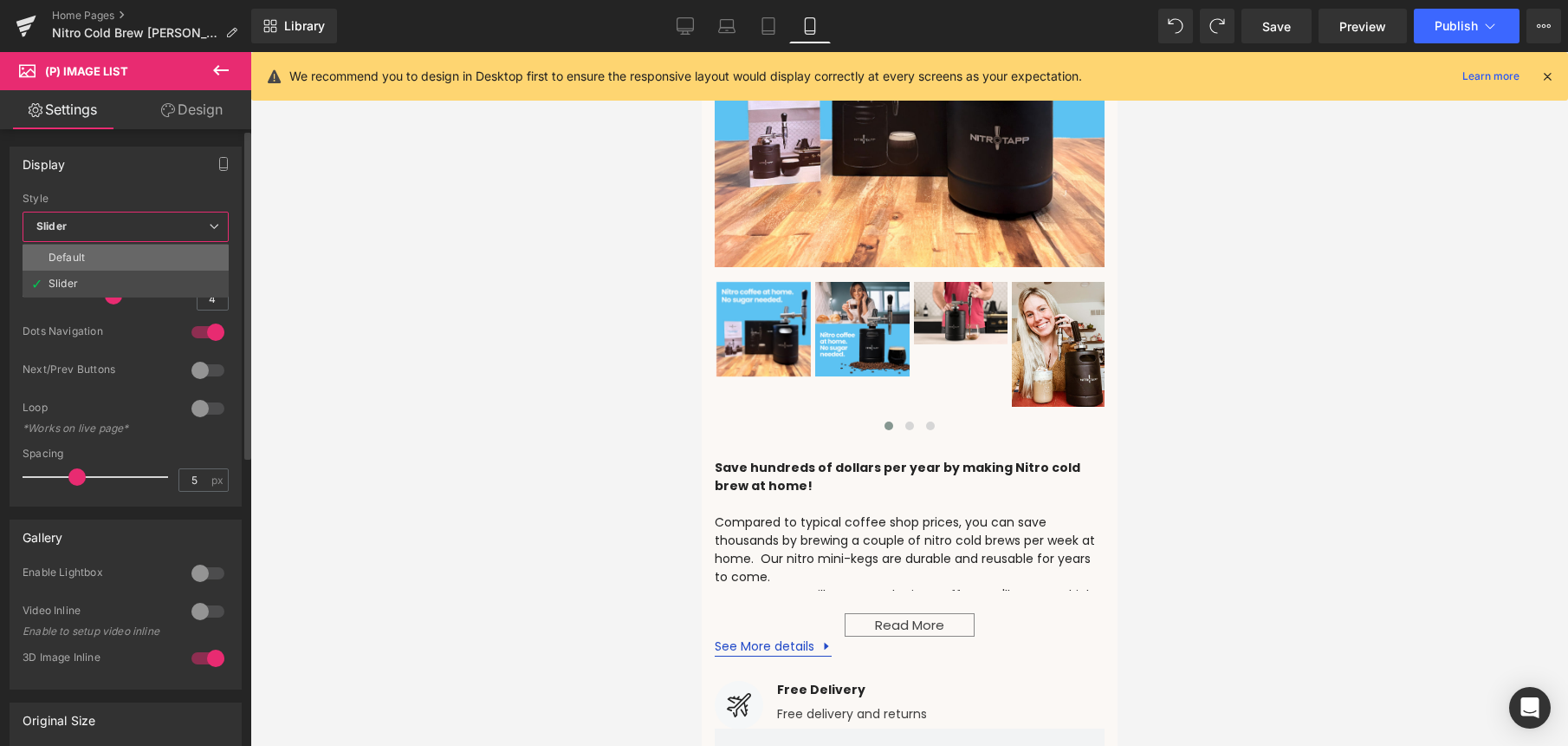
click at [92, 250] on li "Default" at bounding box center [126, 257] width 206 height 26
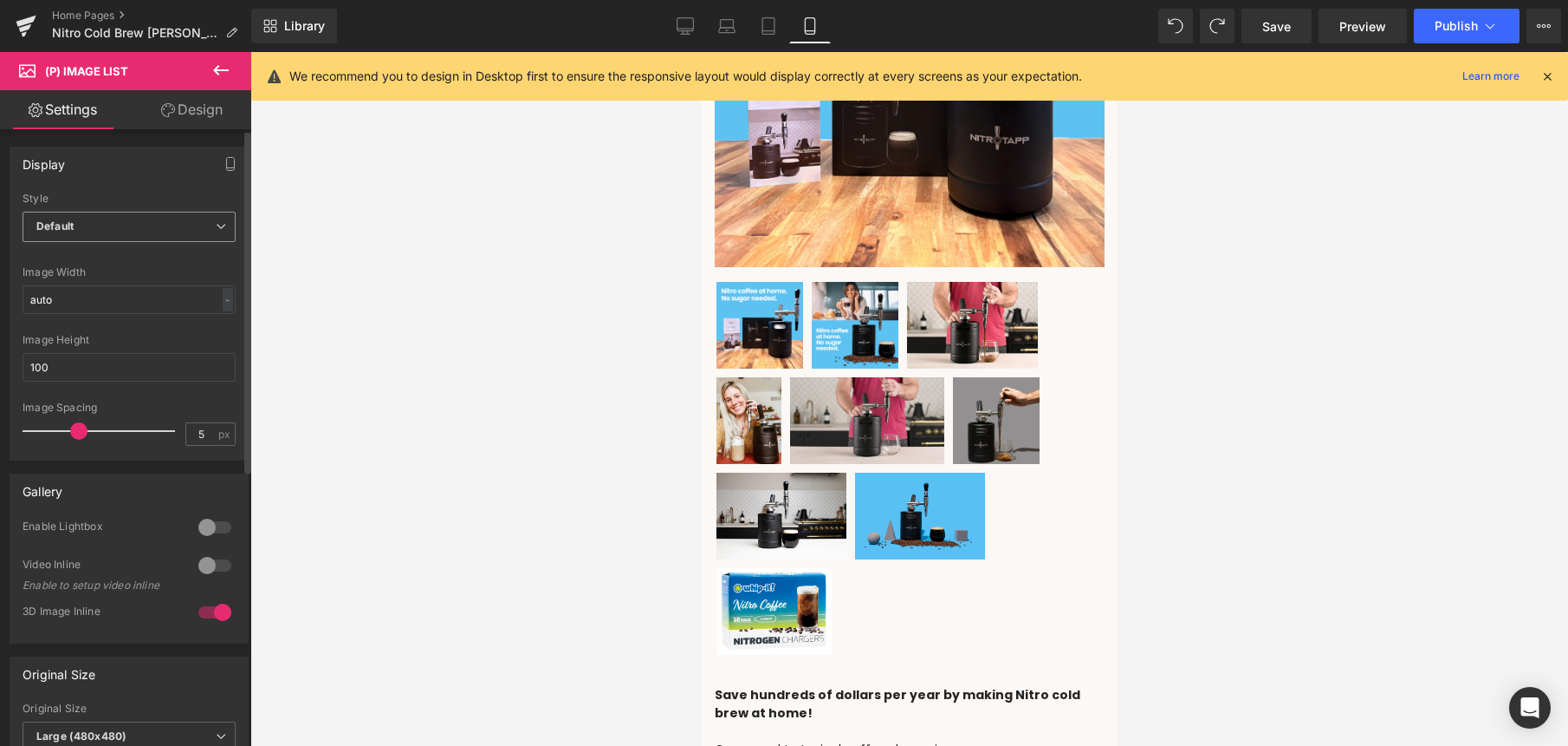
click at [110, 230] on span "Default" at bounding box center [130, 227] width 214 height 31
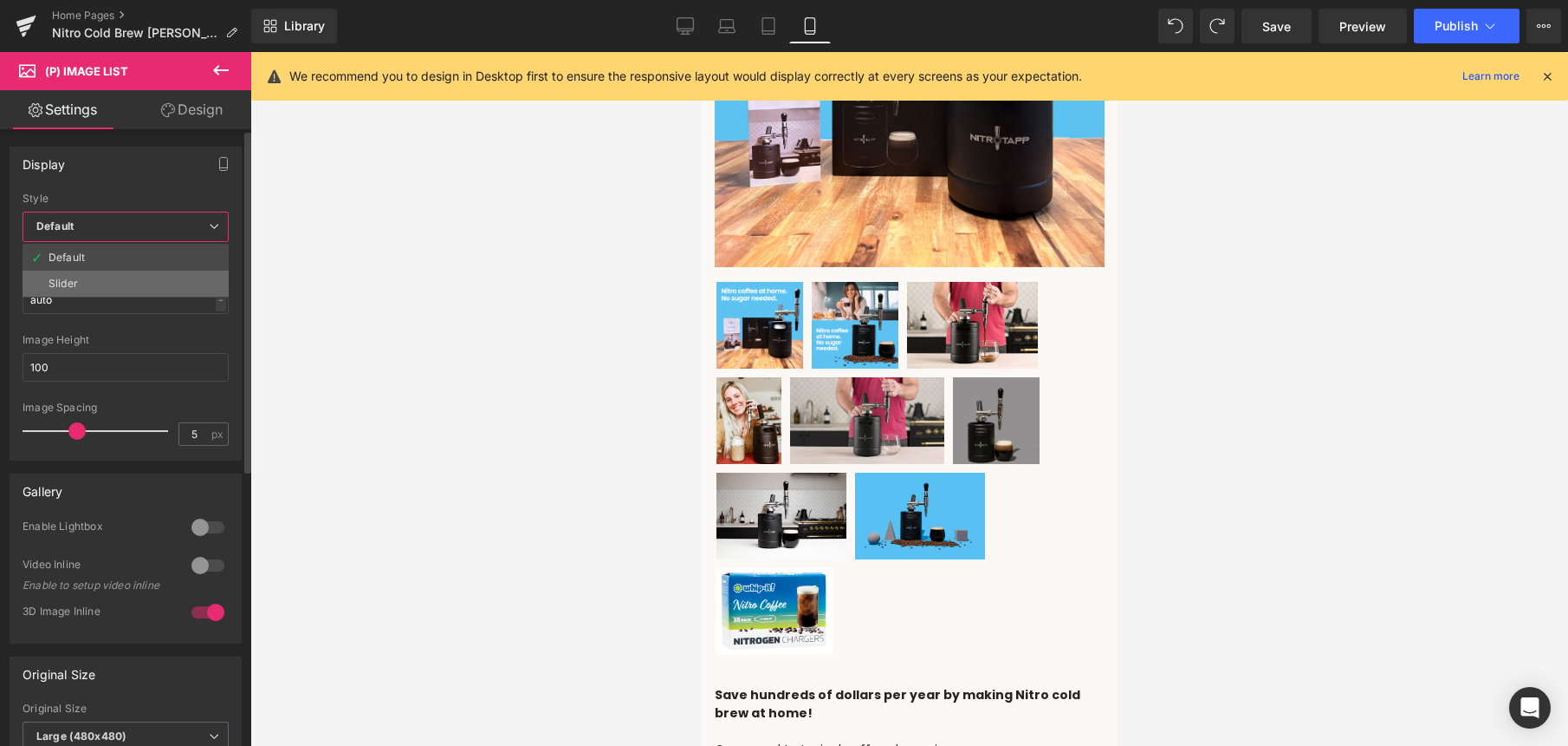
click at [99, 286] on li "Slider" at bounding box center [126, 284] width 206 height 26
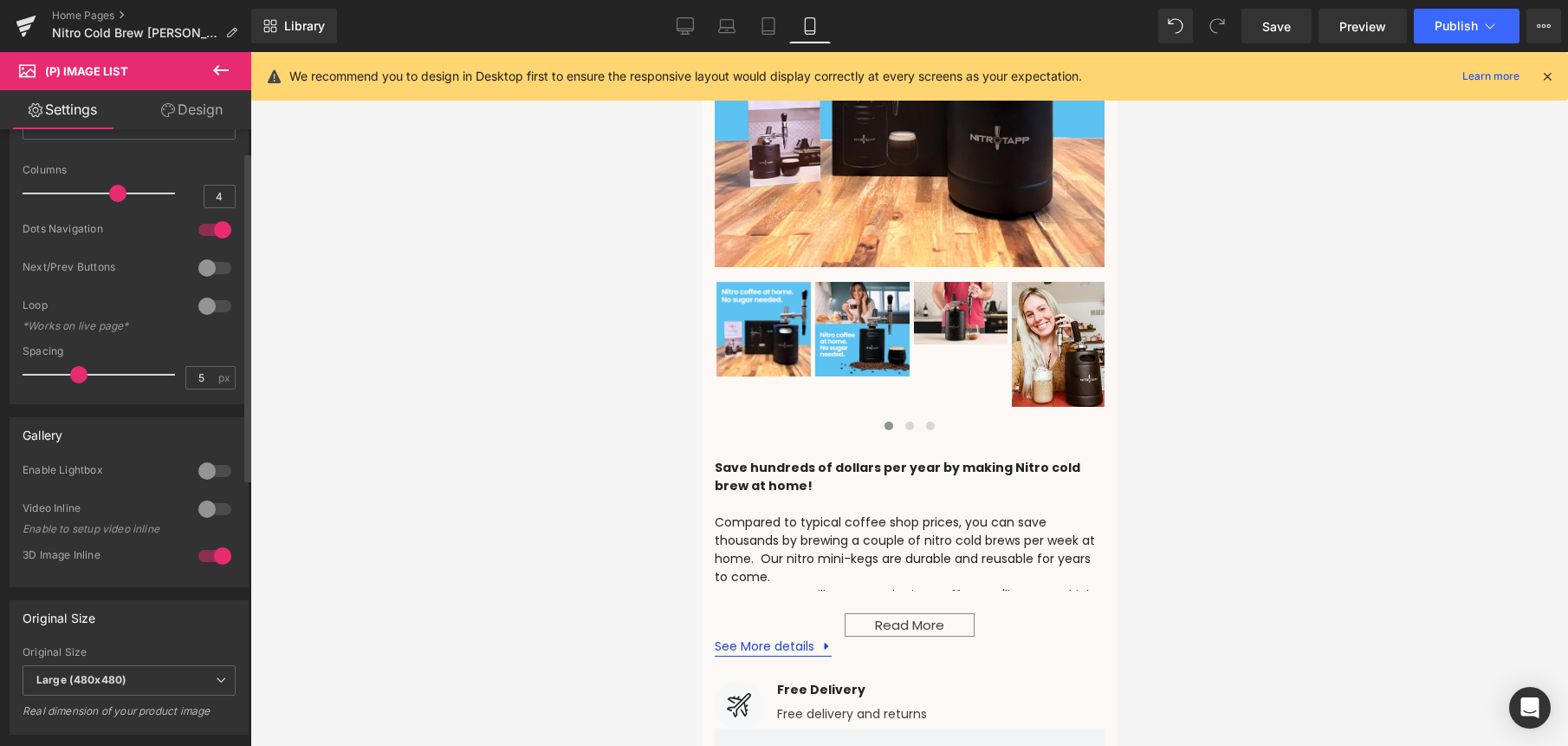
scroll to position [105, 0]
click at [208, 464] on div at bounding box center [215, 468] width 42 height 28
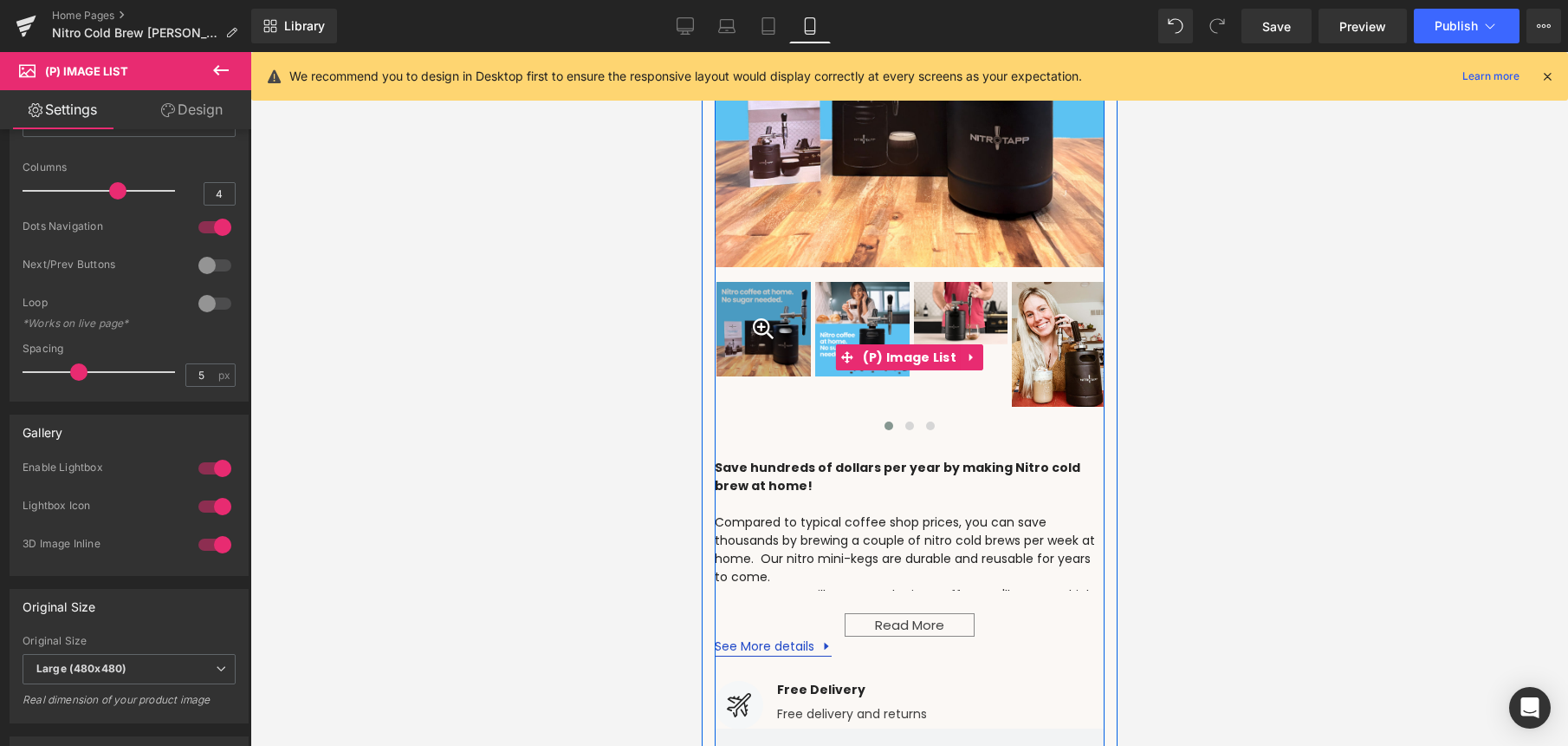
click at [744, 306] on div at bounding box center [763, 329] width 94 height 95
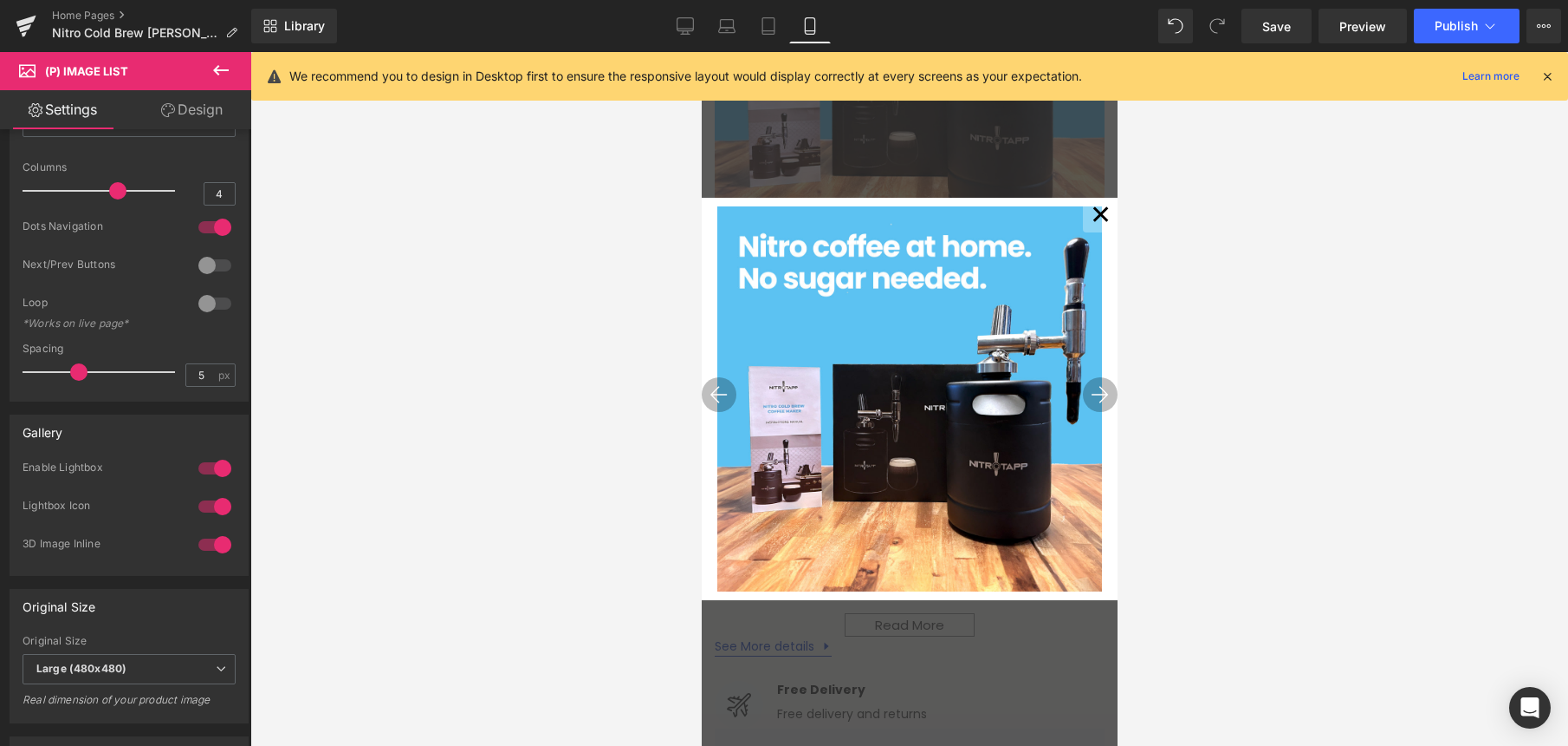
click at [1091, 215] on button "✕" at bounding box center [1100, 215] width 35 height 35
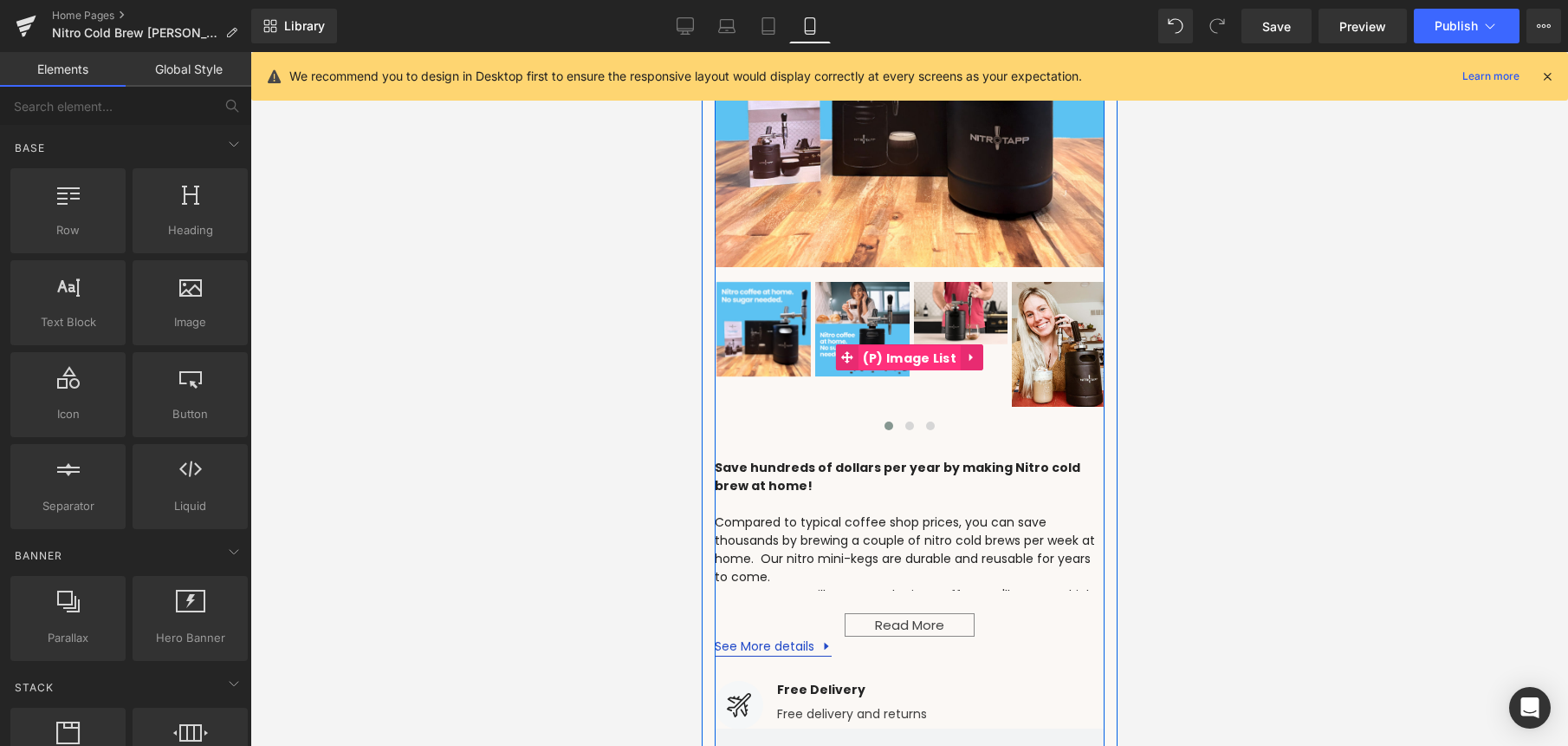
click at [902, 345] on span "(P) Image List" at bounding box center [908, 358] width 102 height 26
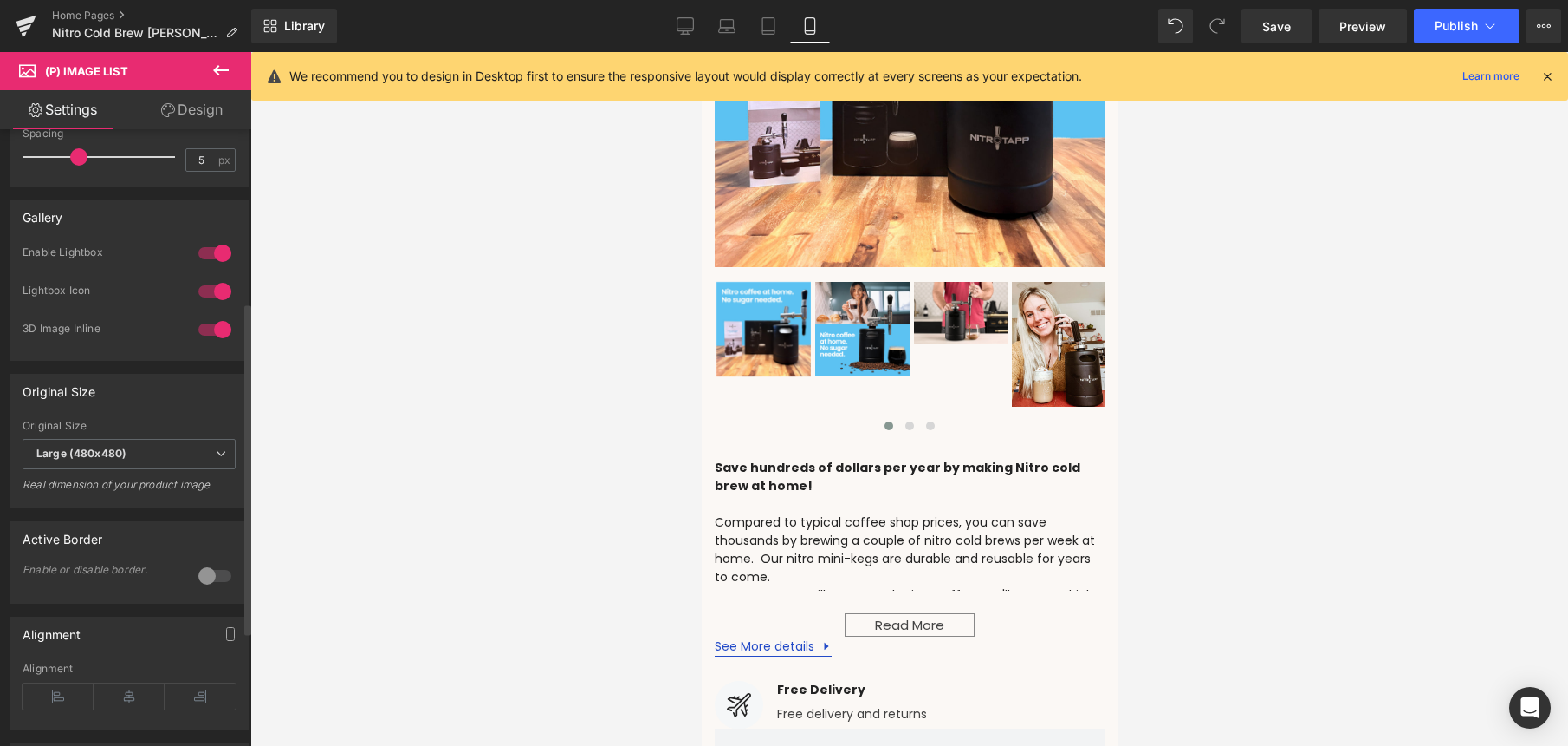
scroll to position [320, 0]
click at [210, 574] on div at bounding box center [215, 575] width 42 height 28
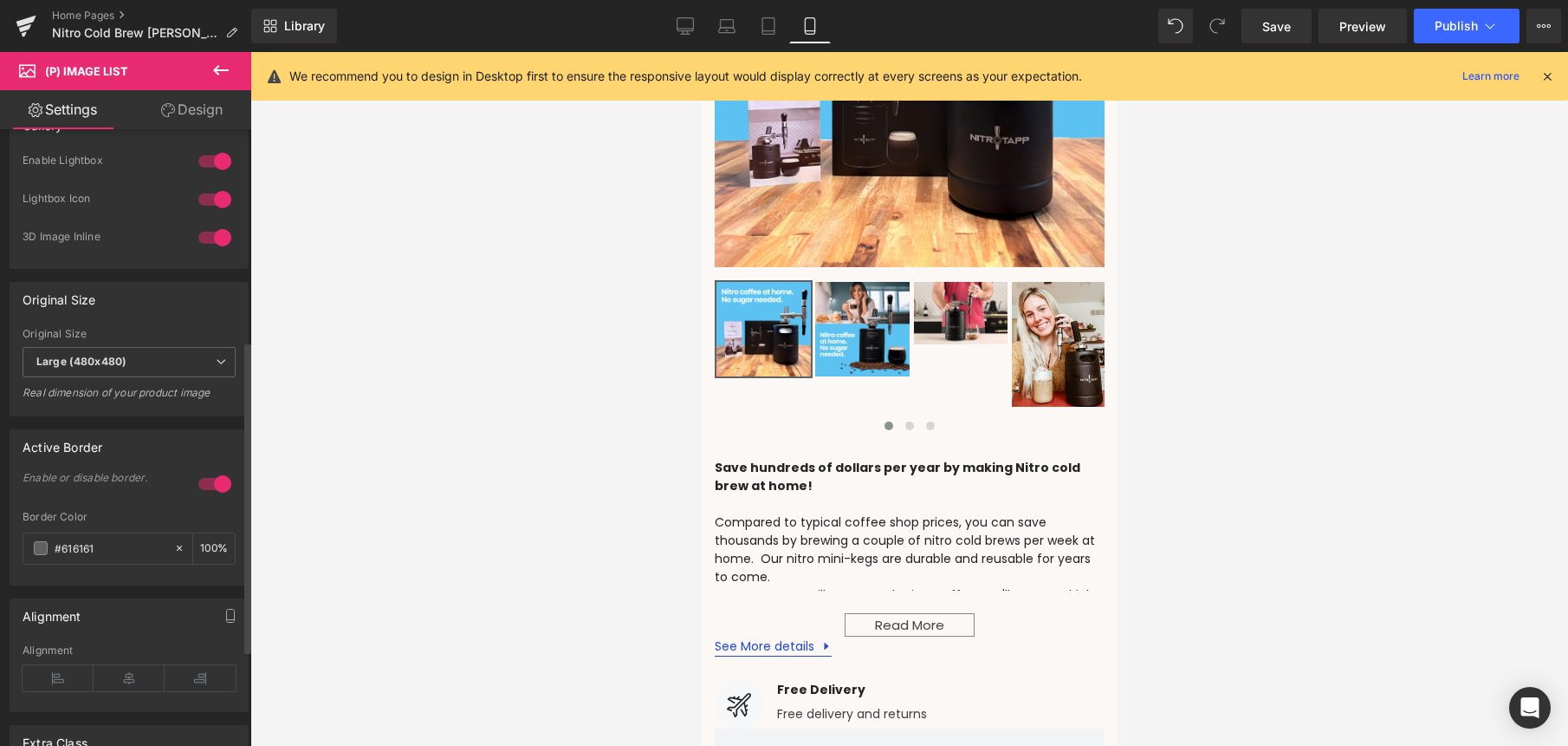
scroll to position [420, 0]
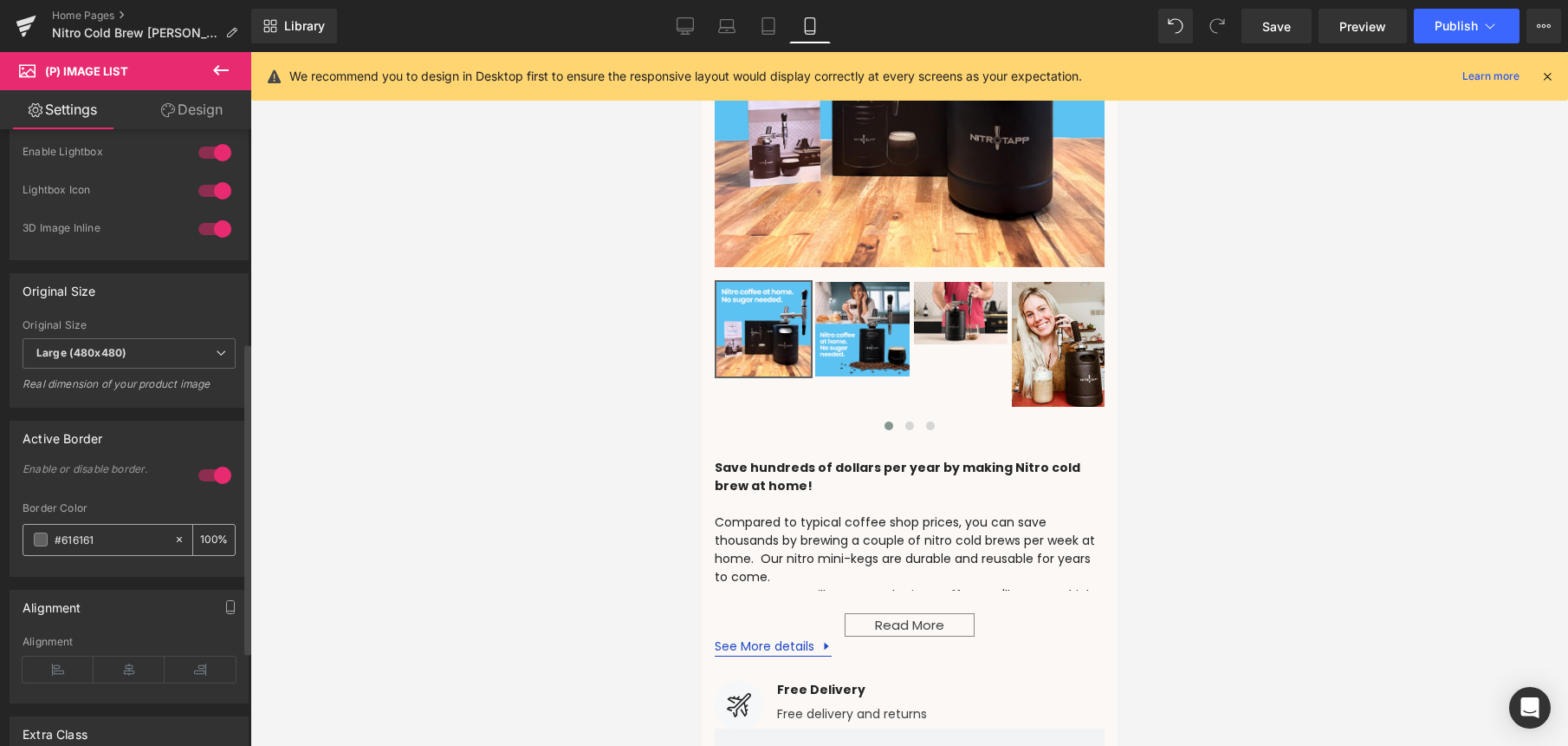
click at [41, 537] on span at bounding box center [41, 539] width 14 height 14
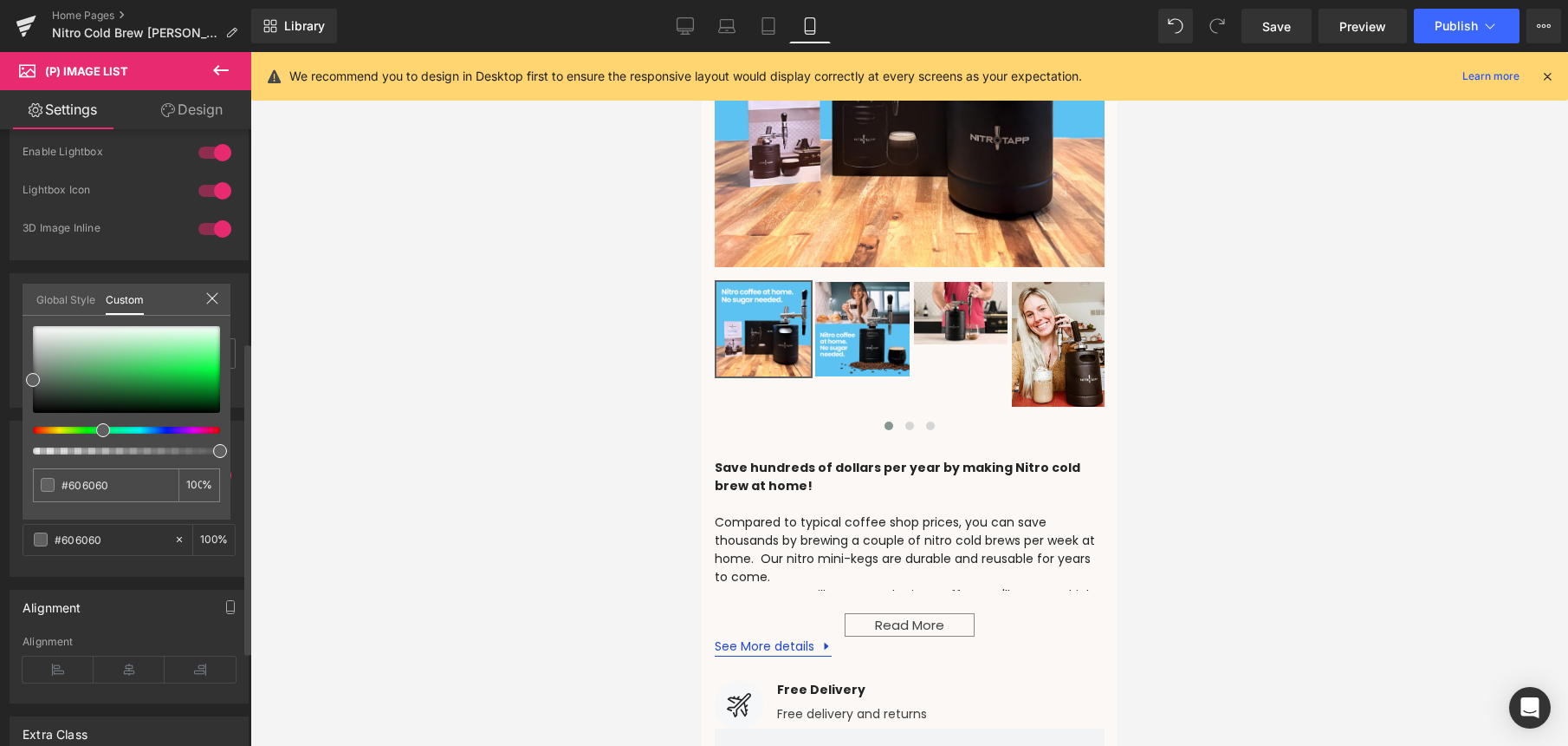
click at [96, 430] on div at bounding box center [120, 430] width 187 height 7
drag, startPoint x: 158, startPoint y: 382, endPoint x: 184, endPoint y: 378, distance: 26.3
click at [183, 378] on div at bounding box center [127, 369] width 187 height 87
click at [181, 378] on span at bounding box center [184, 376] width 14 height 14
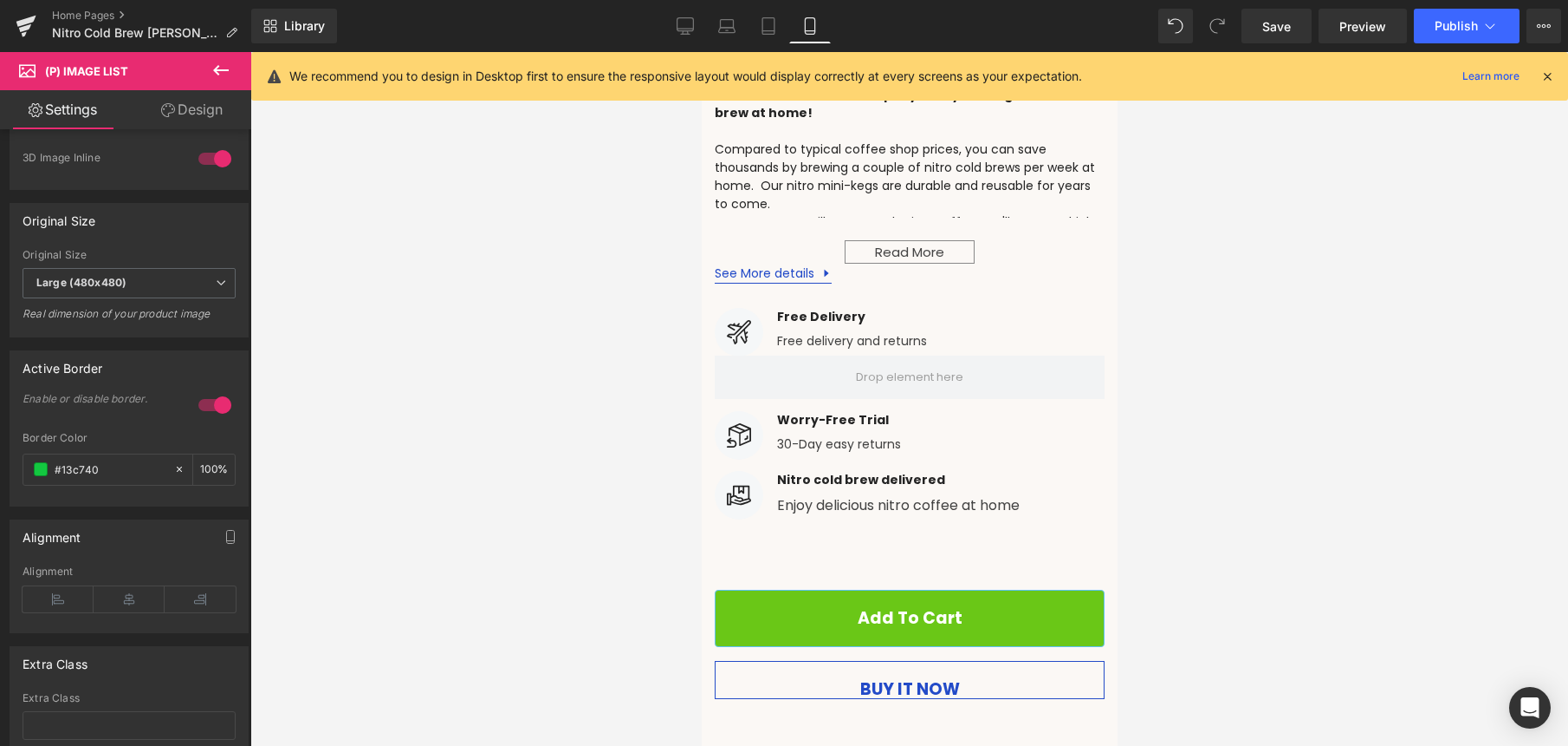
scroll to position [508, 0]
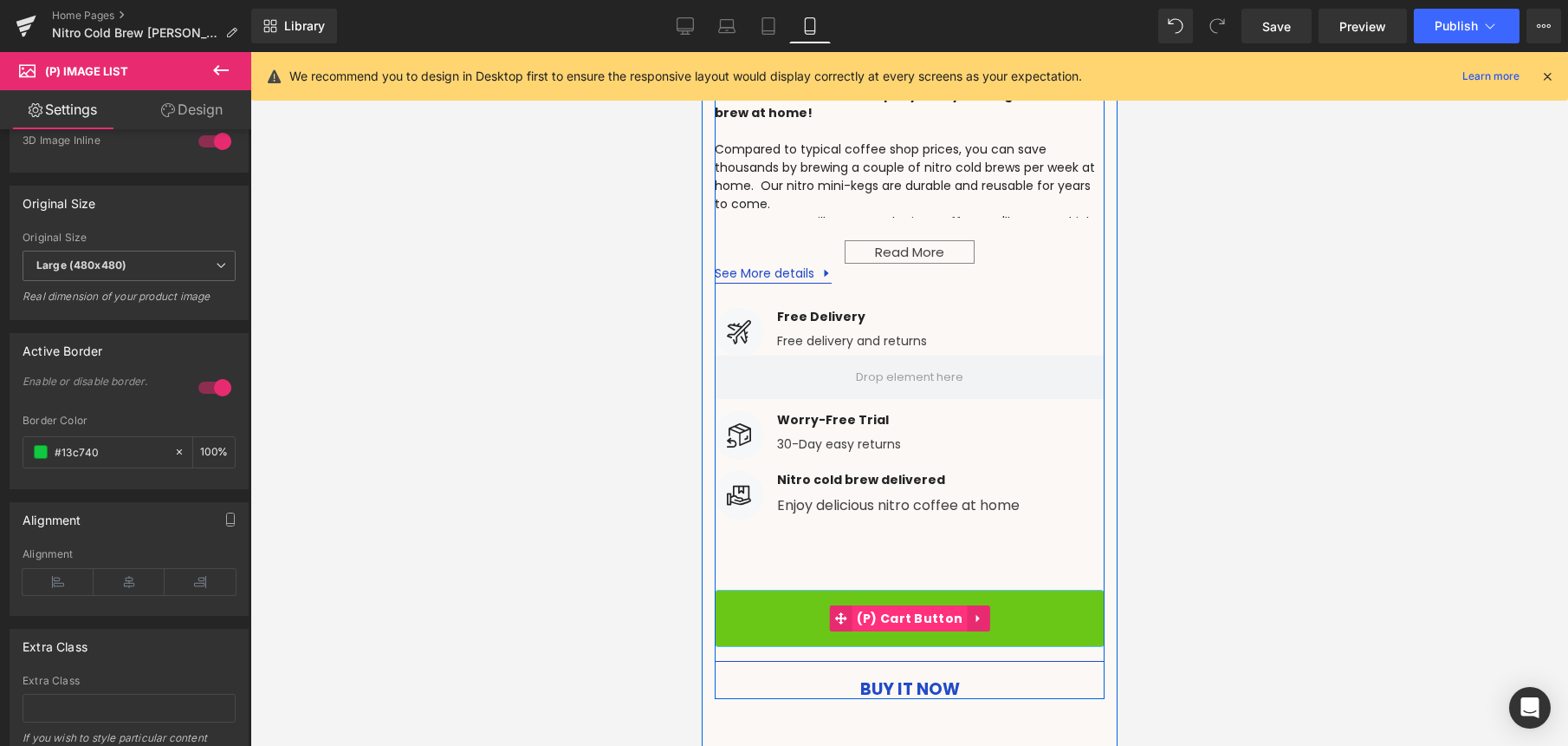
click at [921, 605] on span "(P) Cart Button" at bounding box center [909, 618] width 116 height 26
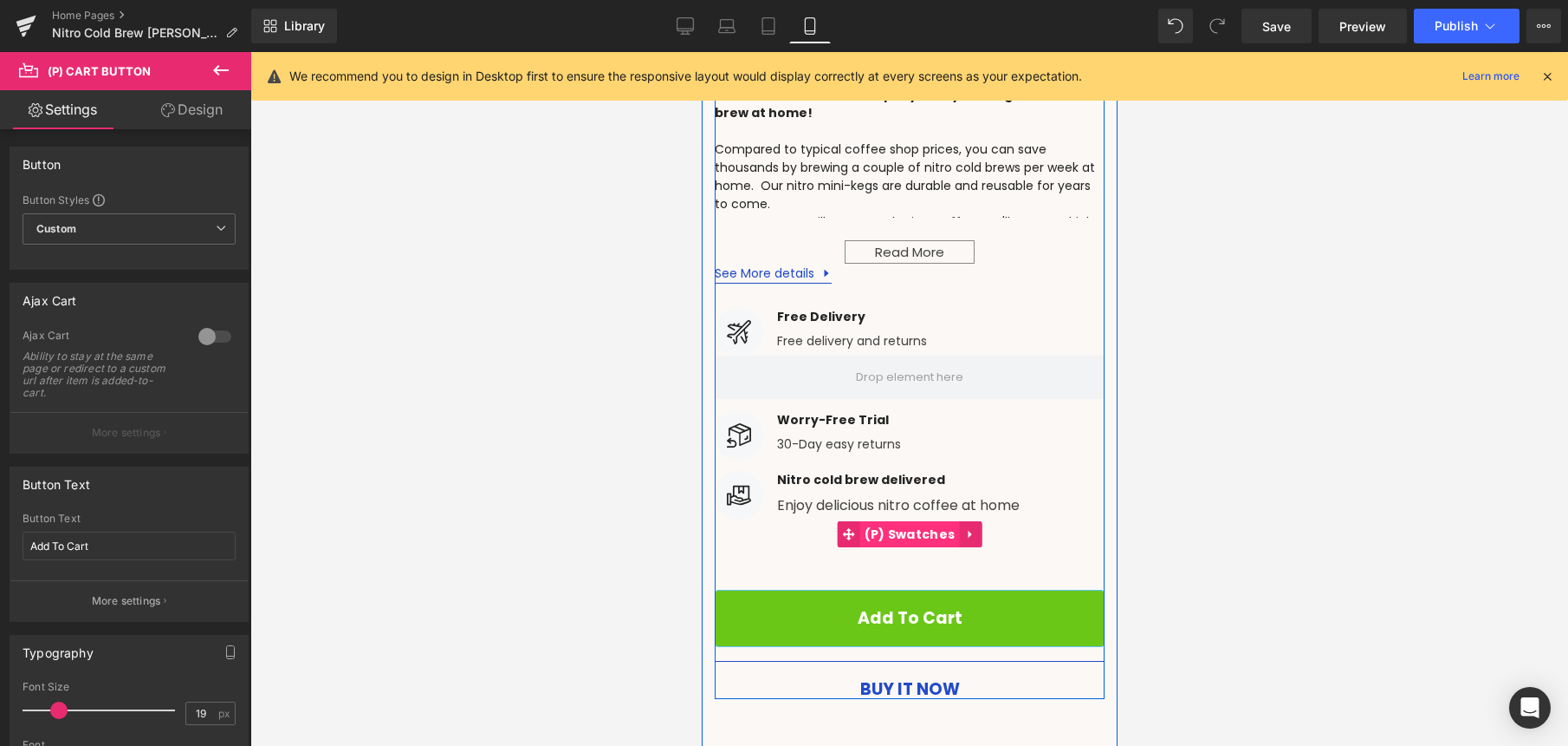
click at [906, 521] on span "(P) Swatches" at bounding box center [909, 534] width 100 height 26
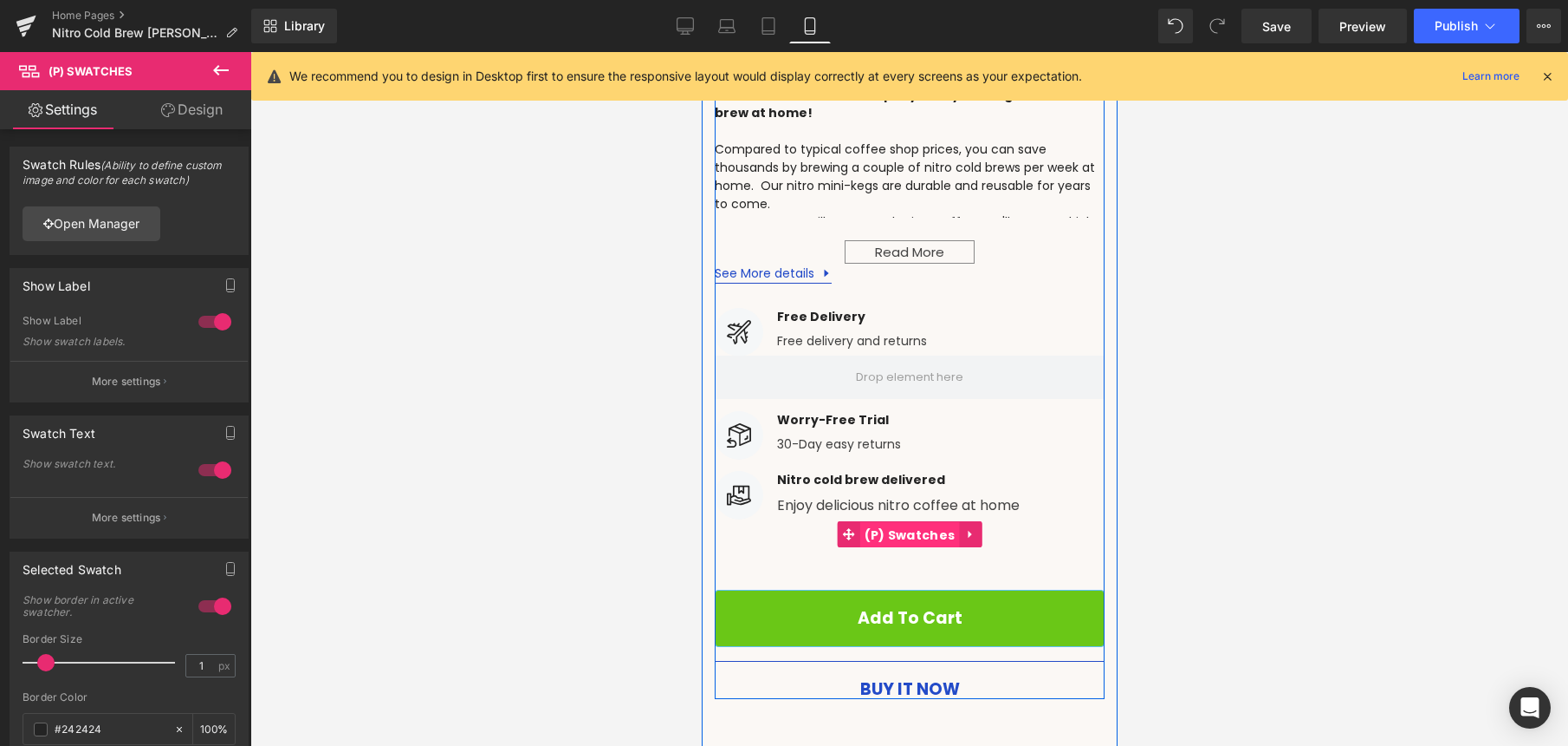
click at [859, 522] on span "(P) Swatches" at bounding box center [909, 535] width 100 height 26
click at [967, 530] on icon at bounding box center [969, 533] width 4 height 8
click at [975, 528] on icon at bounding box center [981, 534] width 12 height 12
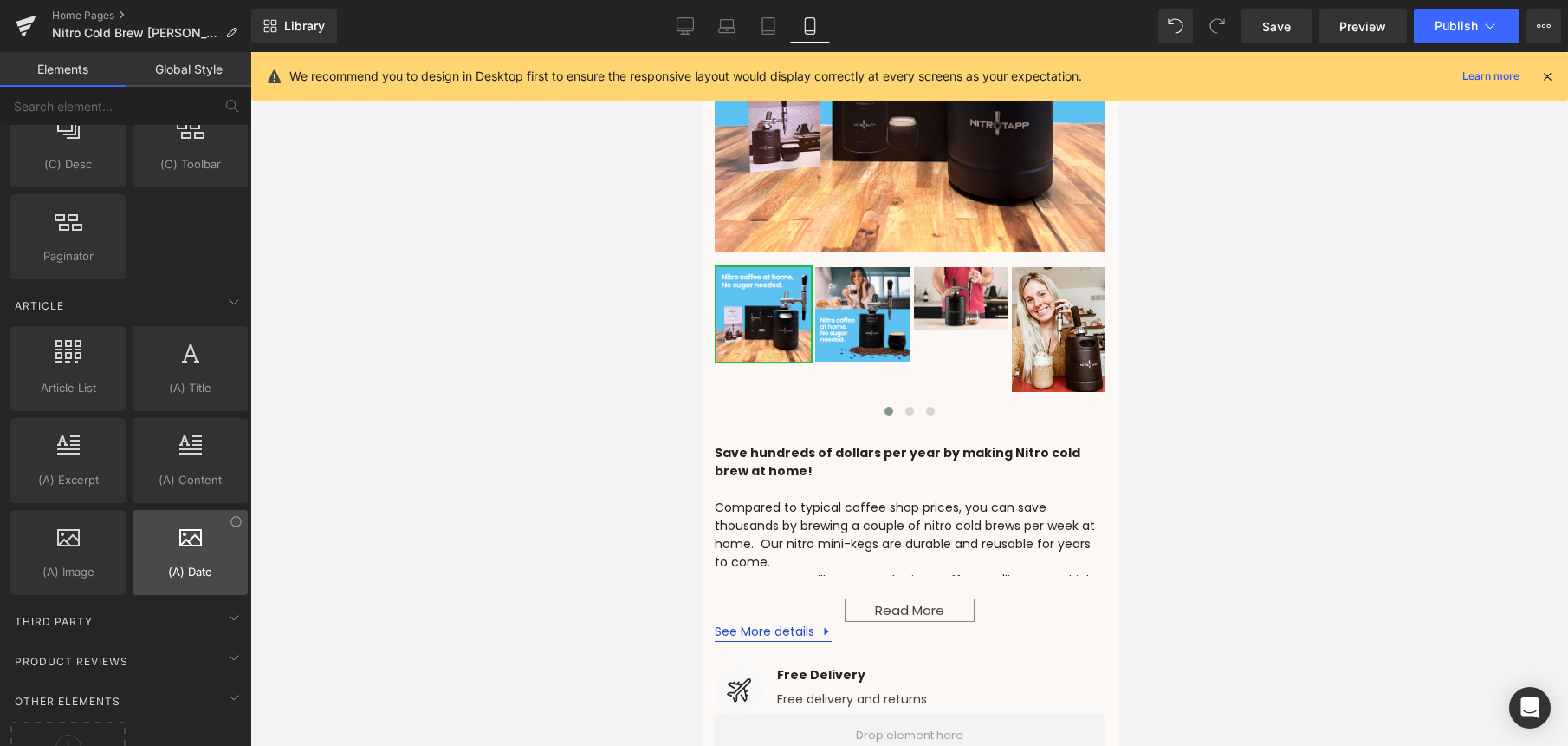
scroll to position [3020, 0]
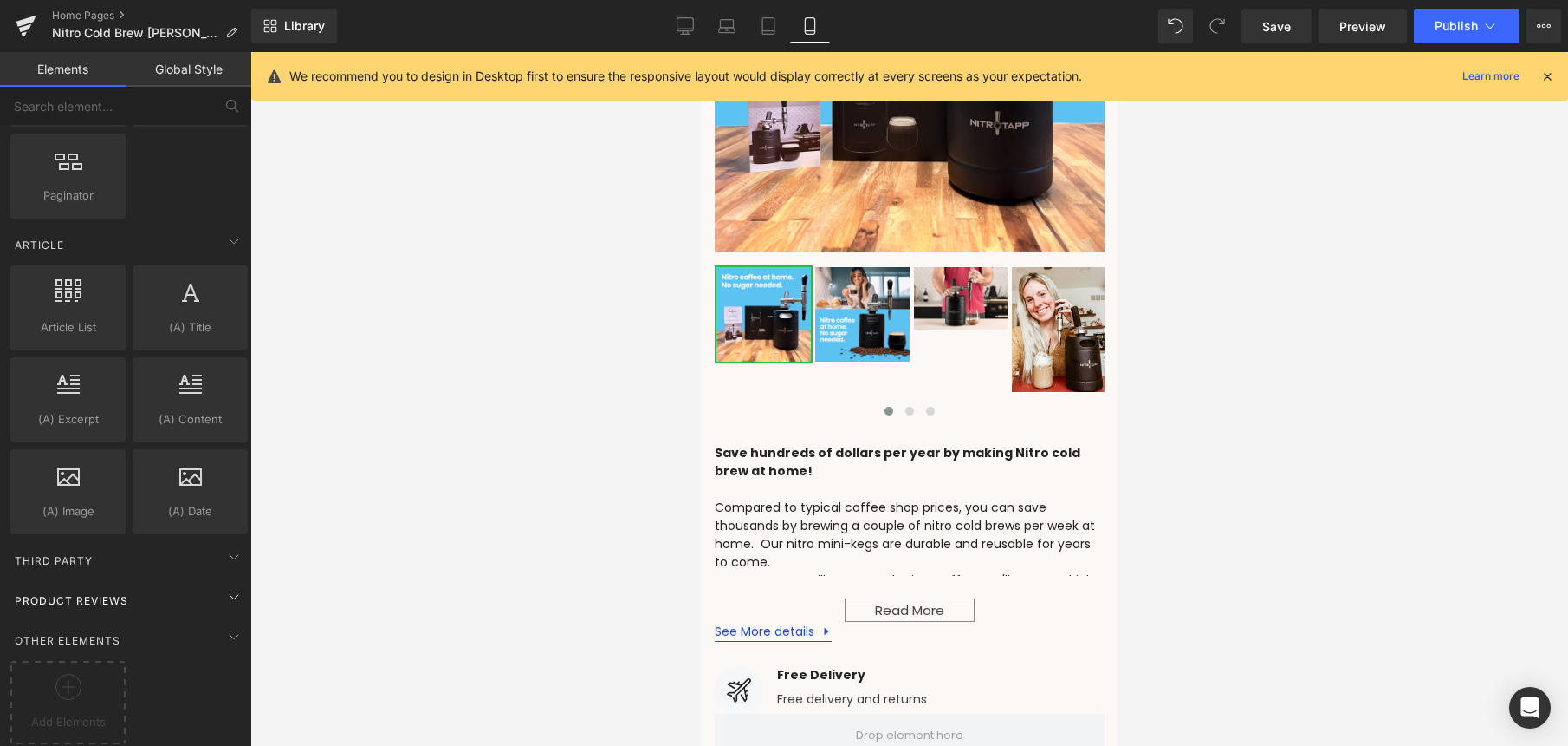
click at [128, 592] on span "Product Reviews" at bounding box center [72, 600] width 117 height 17
click at [237, 583] on span at bounding box center [234, 596] width 28 height 28
click at [228, 586] on icon at bounding box center [234, 596] width 21 height 21
click at [223, 546] on icon at bounding box center [234, 557] width 21 height 21
click at [224, 546] on icon at bounding box center [234, 557] width 21 height 21
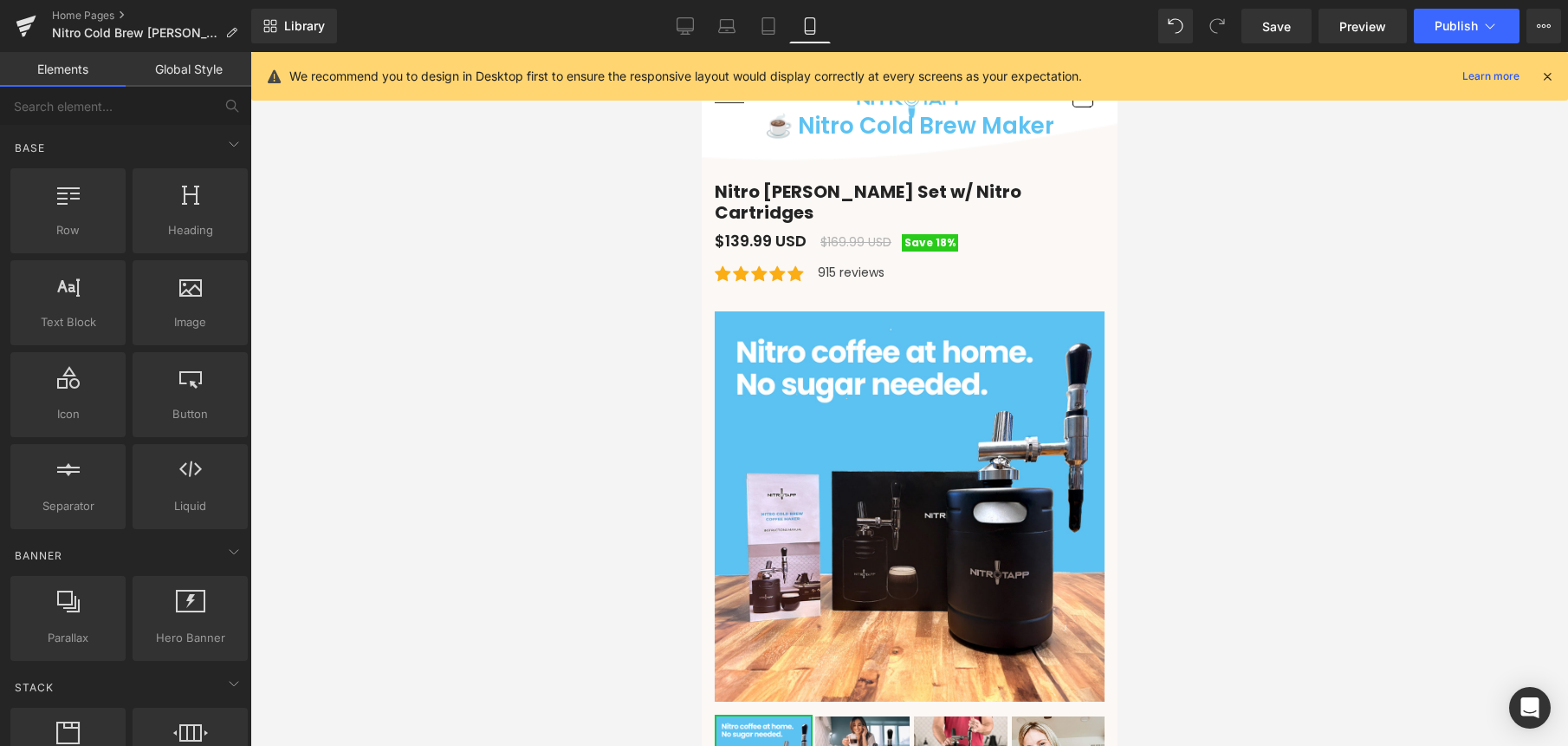
scroll to position [200, 0]
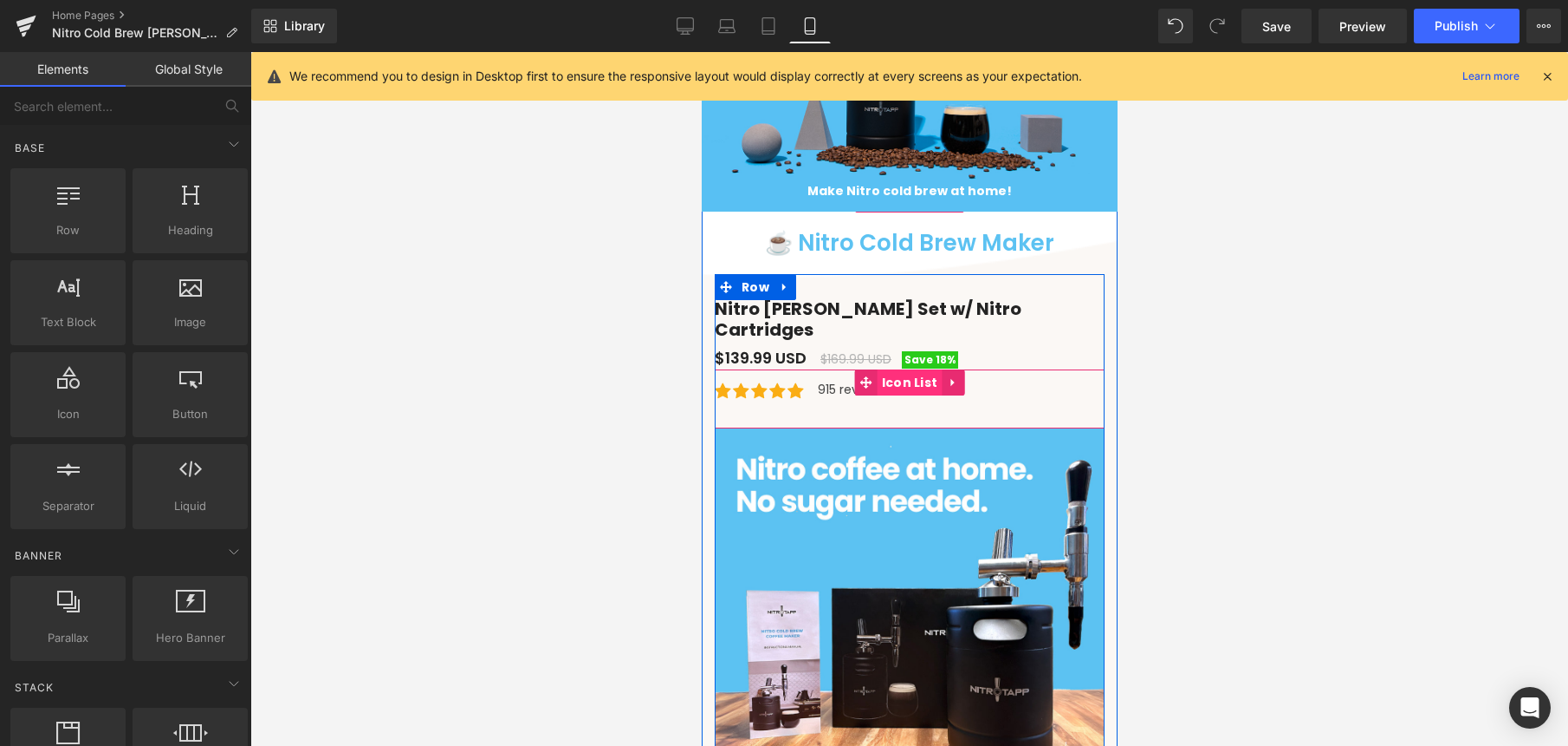
click at [879, 370] on span "Icon List" at bounding box center [909, 383] width 65 height 26
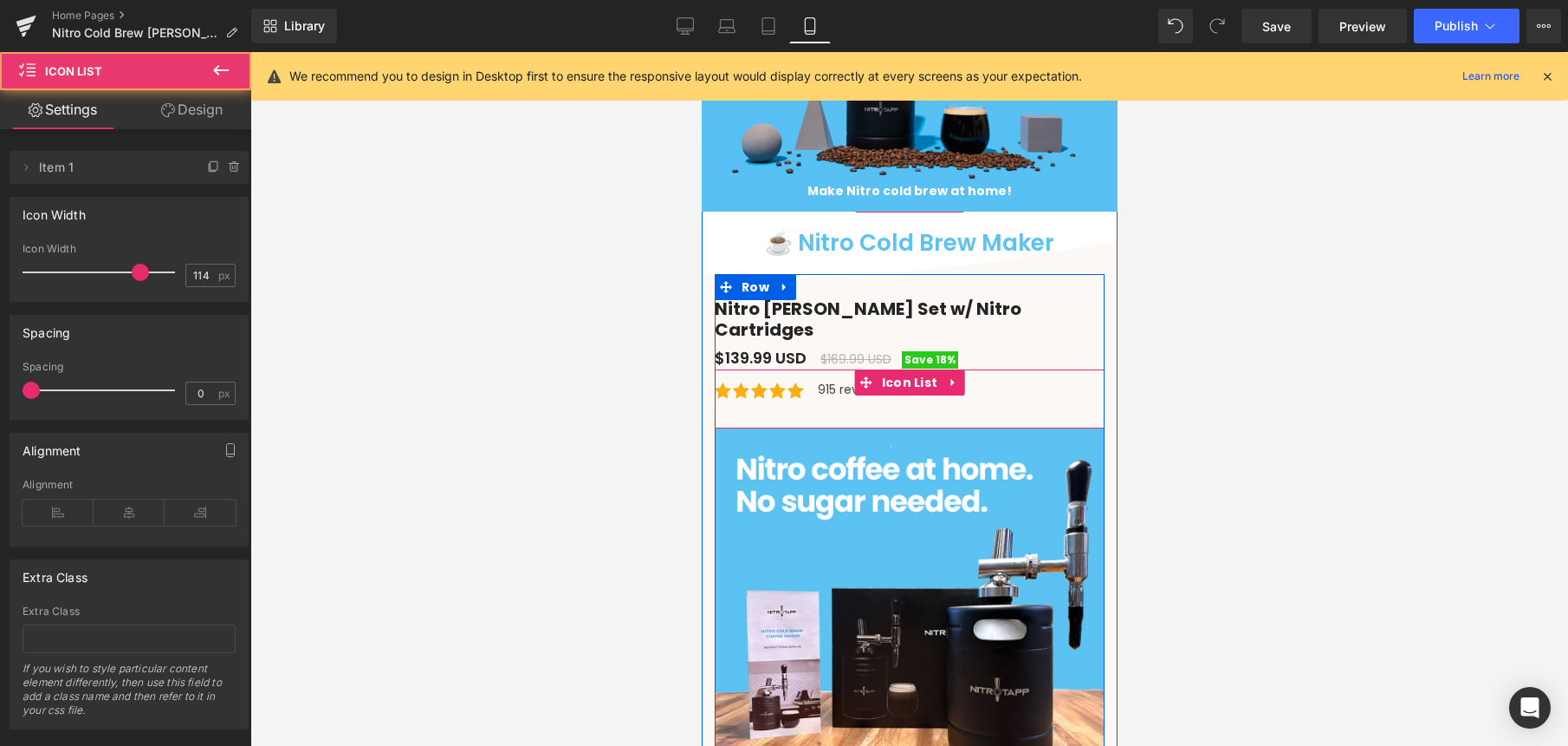
click at [839, 391] on div "Icon Icon Icon Icon Icon Icon List Hoz 915 reviews Text Block" at bounding box center [909, 393] width 390 height 23
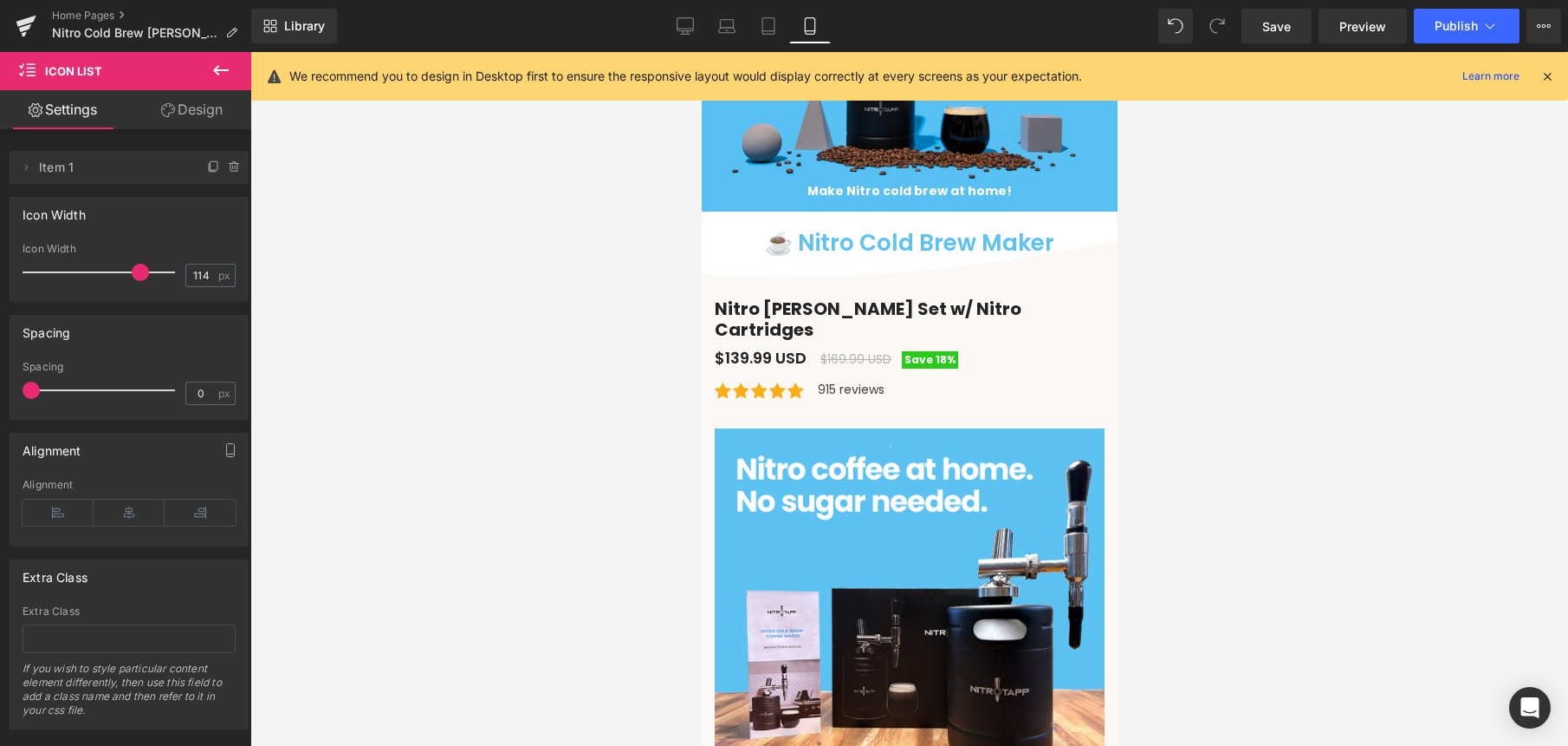
click at [220, 71] on icon at bounding box center [221, 70] width 21 height 21
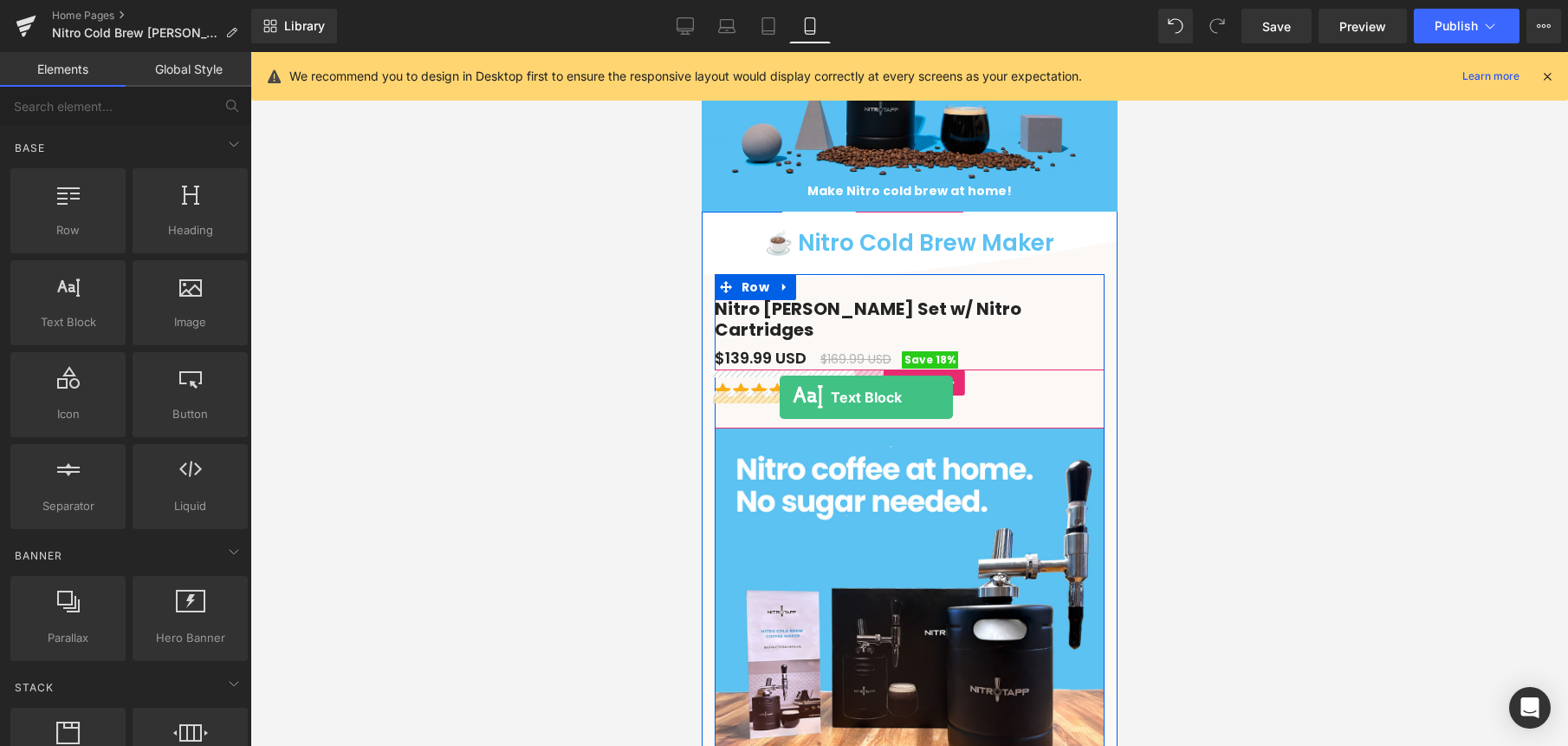
drag, startPoint x: 780, startPoint y: 360, endPoint x: 778, endPoint y: 397, distance: 37.1
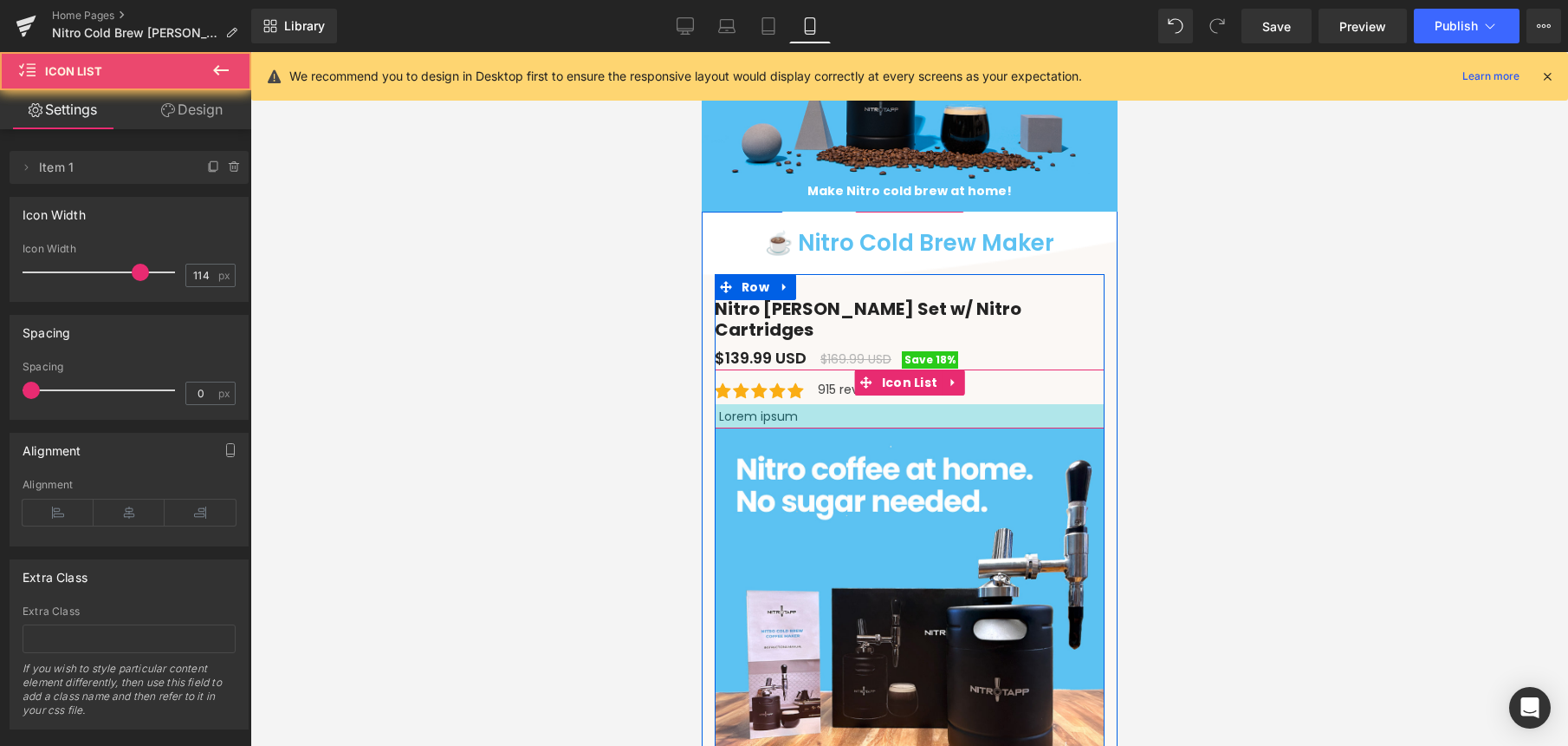
click at [780, 404] on div at bounding box center [909, 416] width 390 height 25
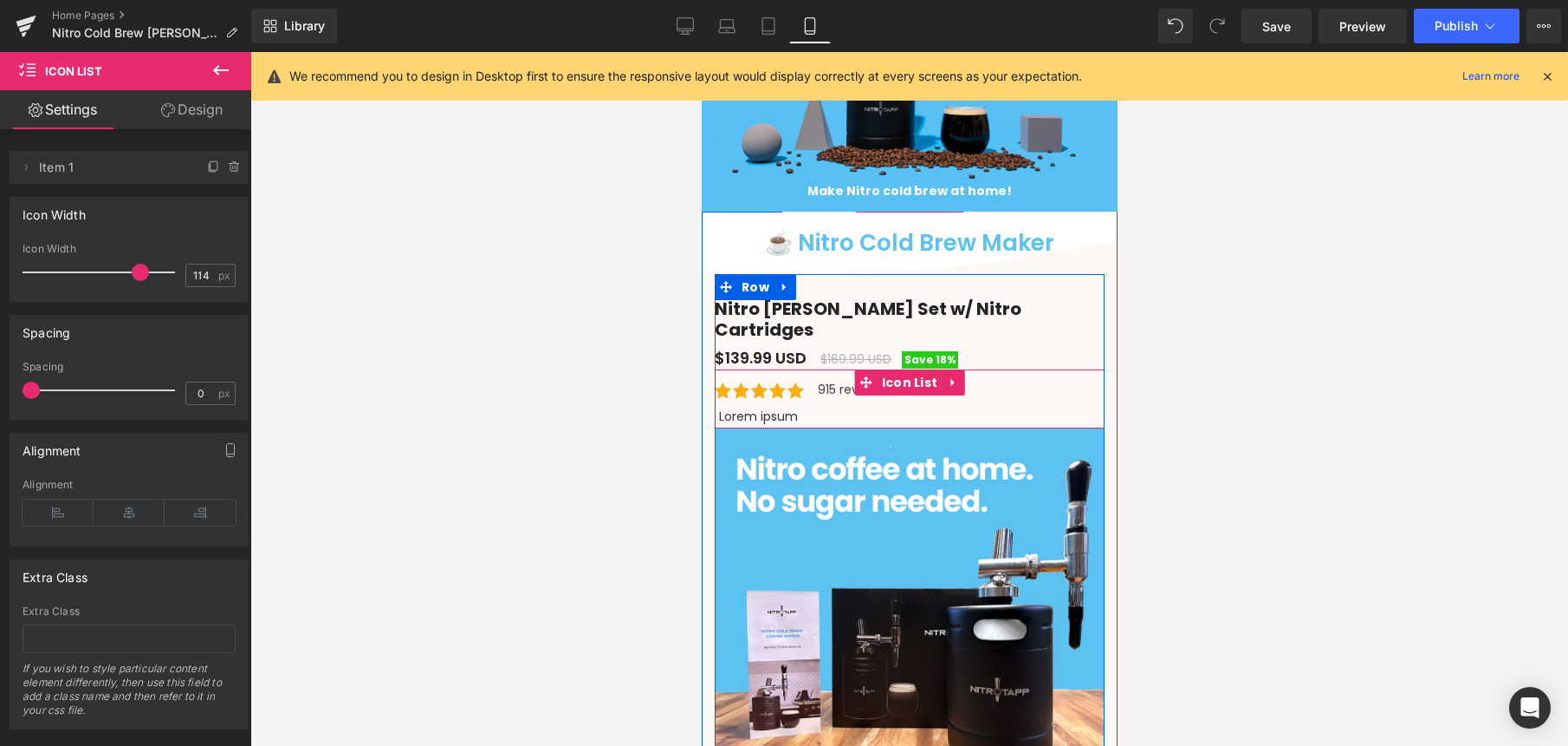
drag, startPoint x: 780, startPoint y: 405, endPoint x: 795, endPoint y: 397, distance: 17.0
click at [780, 405] on div at bounding box center [909, 416] width 390 height 25
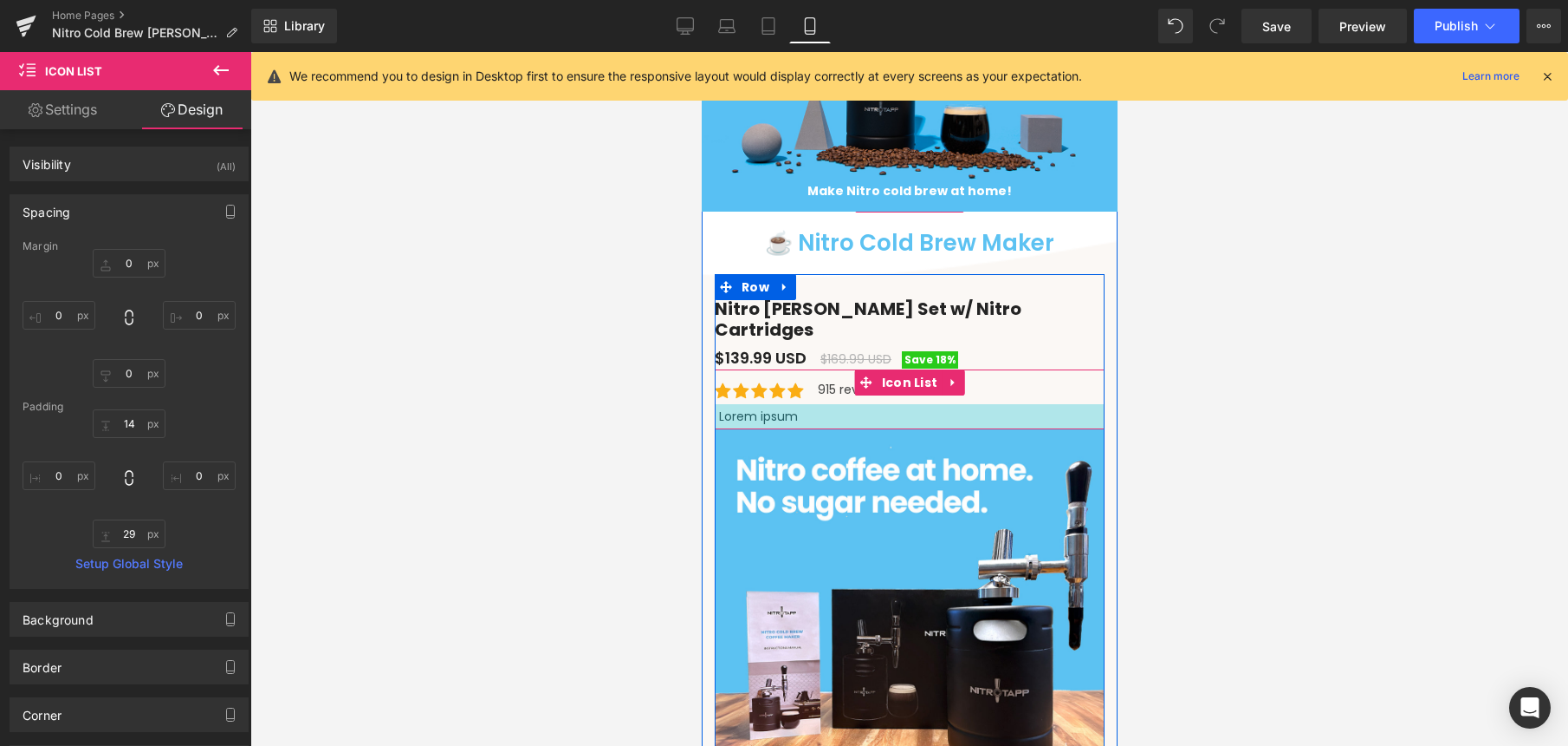
click at [769, 404] on div at bounding box center [909, 416] width 390 height 25
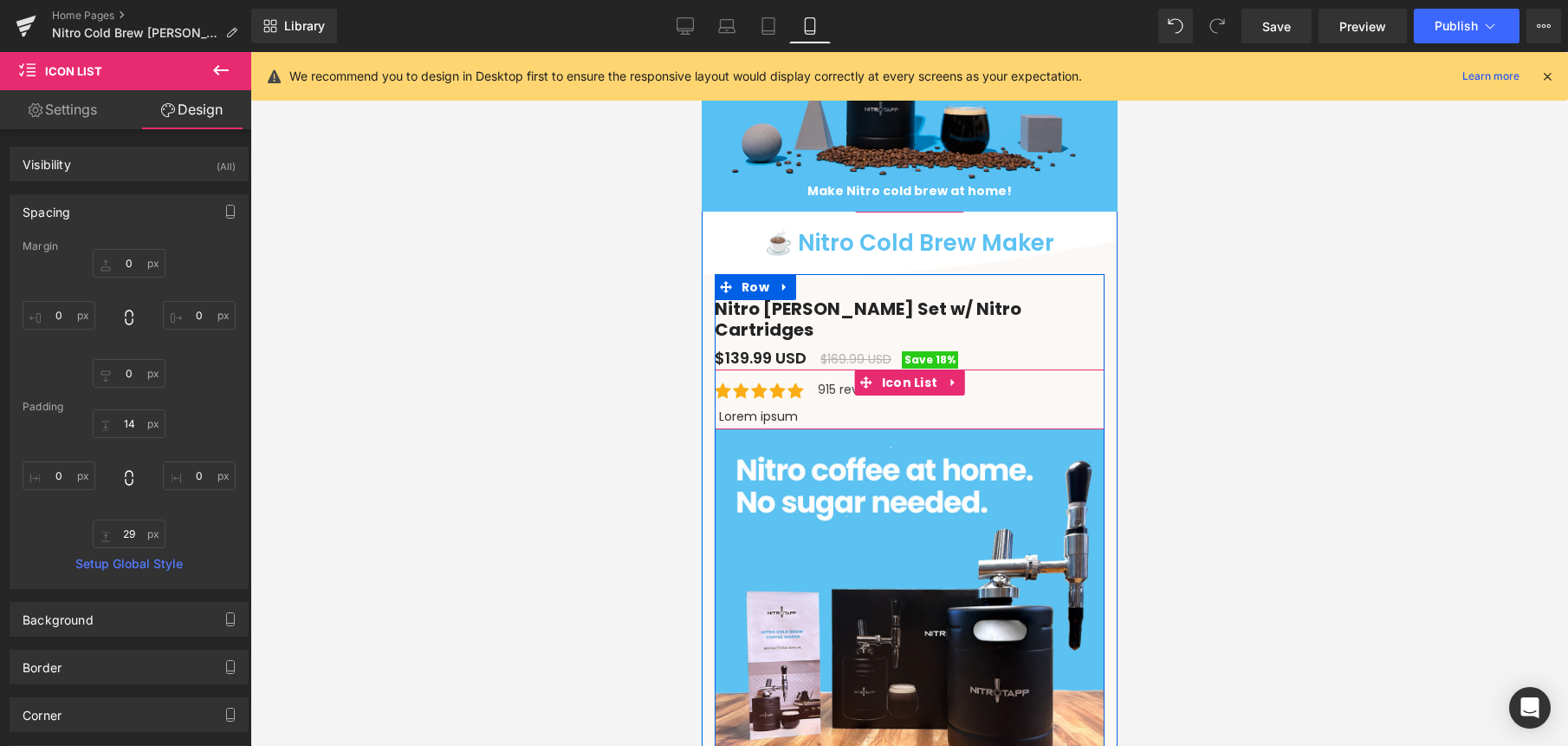
click at [782, 405] on div at bounding box center [909, 416] width 390 height 25
click at [823, 404] on div at bounding box center [909, 416] width 390 height 25
click at [833, 380] on span "Text Block" at bounding box center [839, 391] width 64 height 21
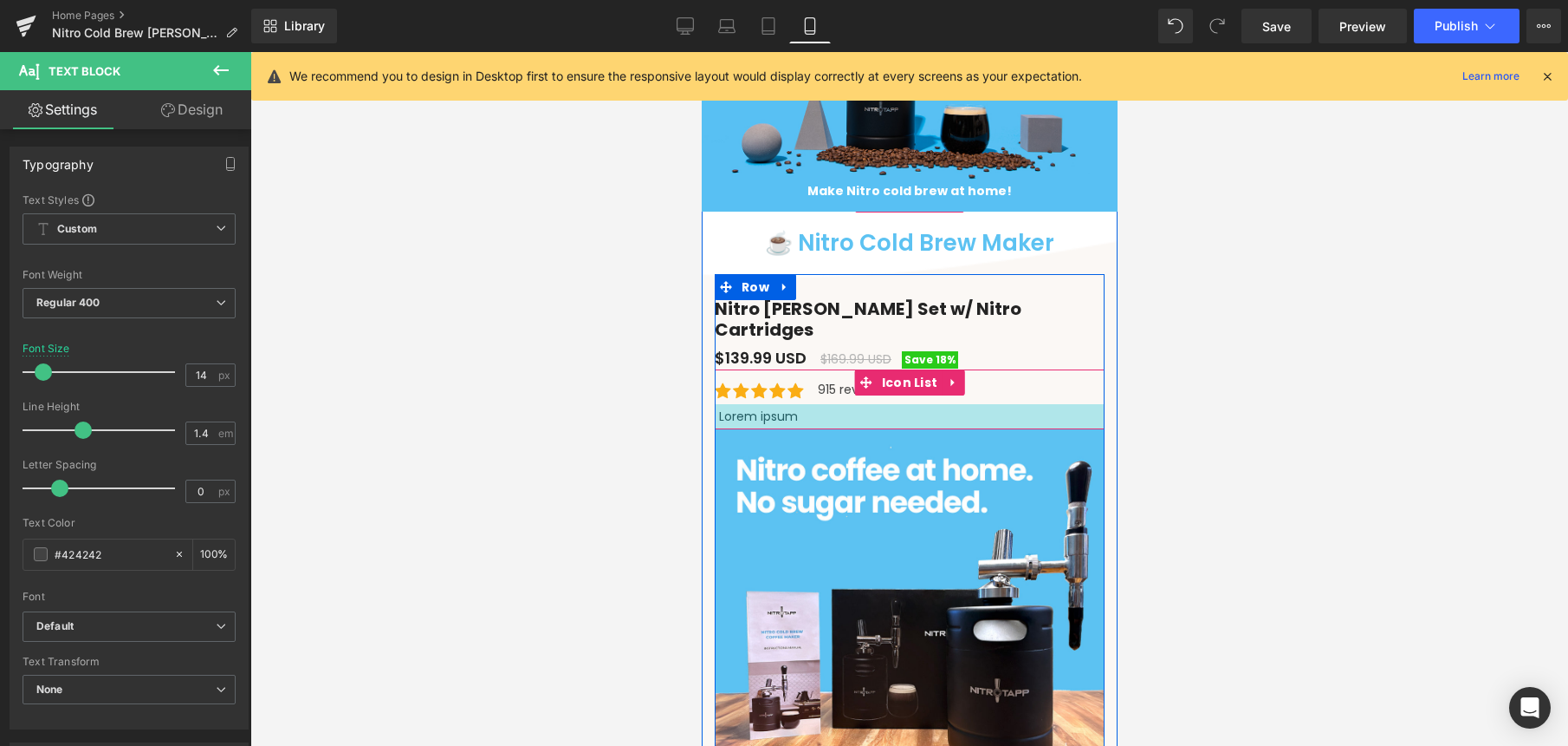
click at [742, 404] on div at bounding box center [909, 416] width 390 height 25
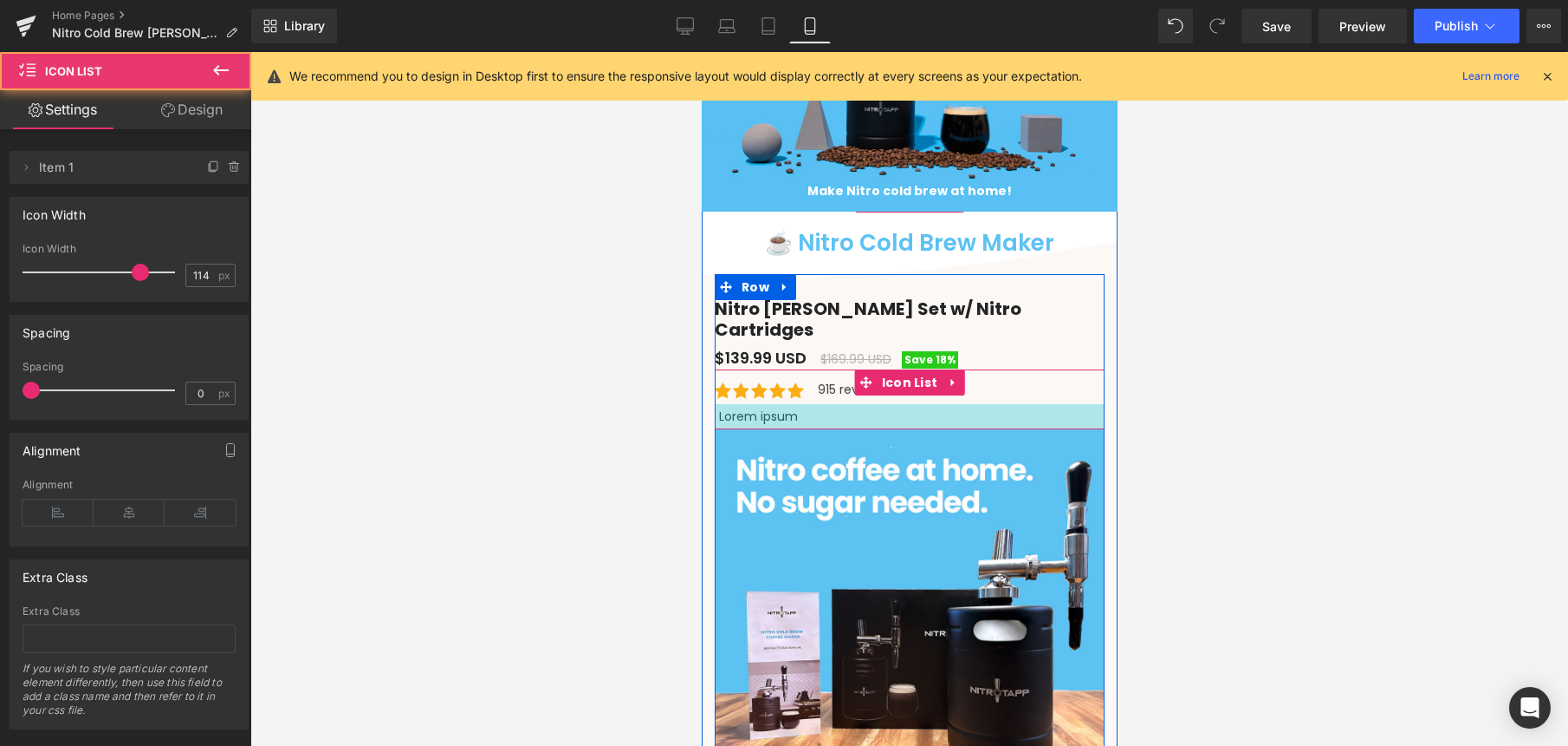
click at [773, 409] on div at bounding box center [909, 416] width 390 height 25
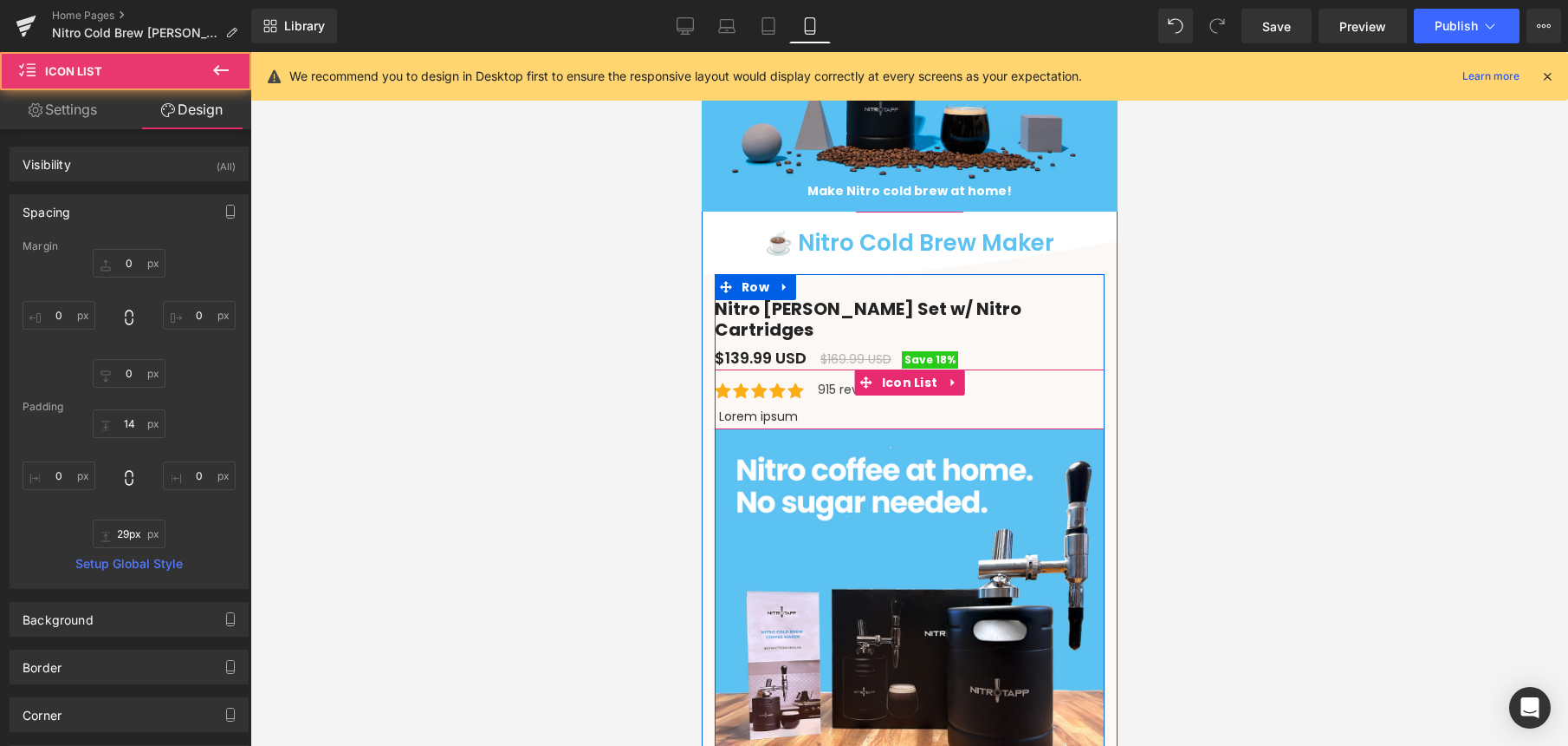
click at [773, 409] on div at bounding box center [909, 416] width 390 height 25
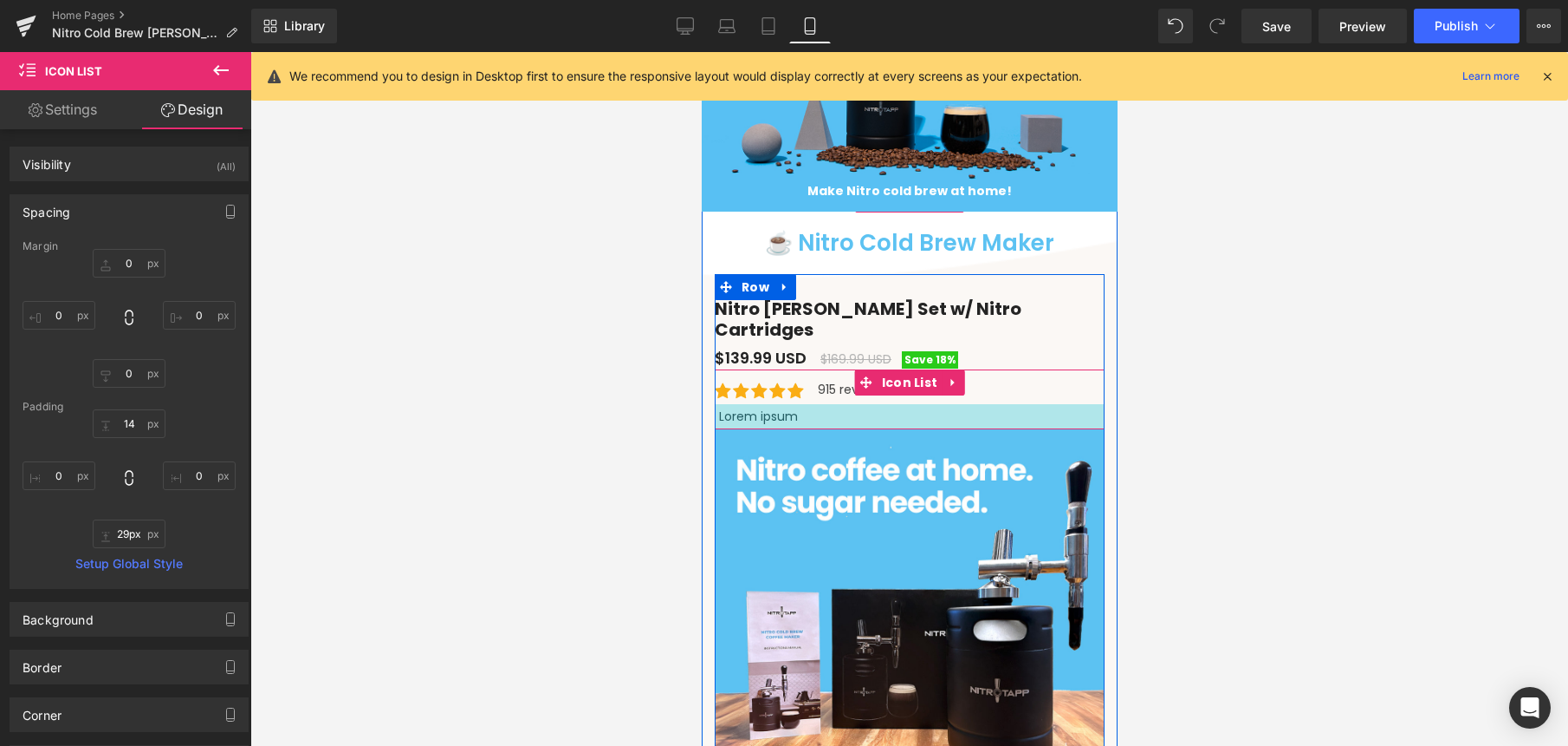
drag, startPoint x: 795, startPoint y: 406, endPoint x: 751, endPoint y: 405, distance: 44.0
click at [751, 405] on div at bounding box center [909, 416] width 390 height 25
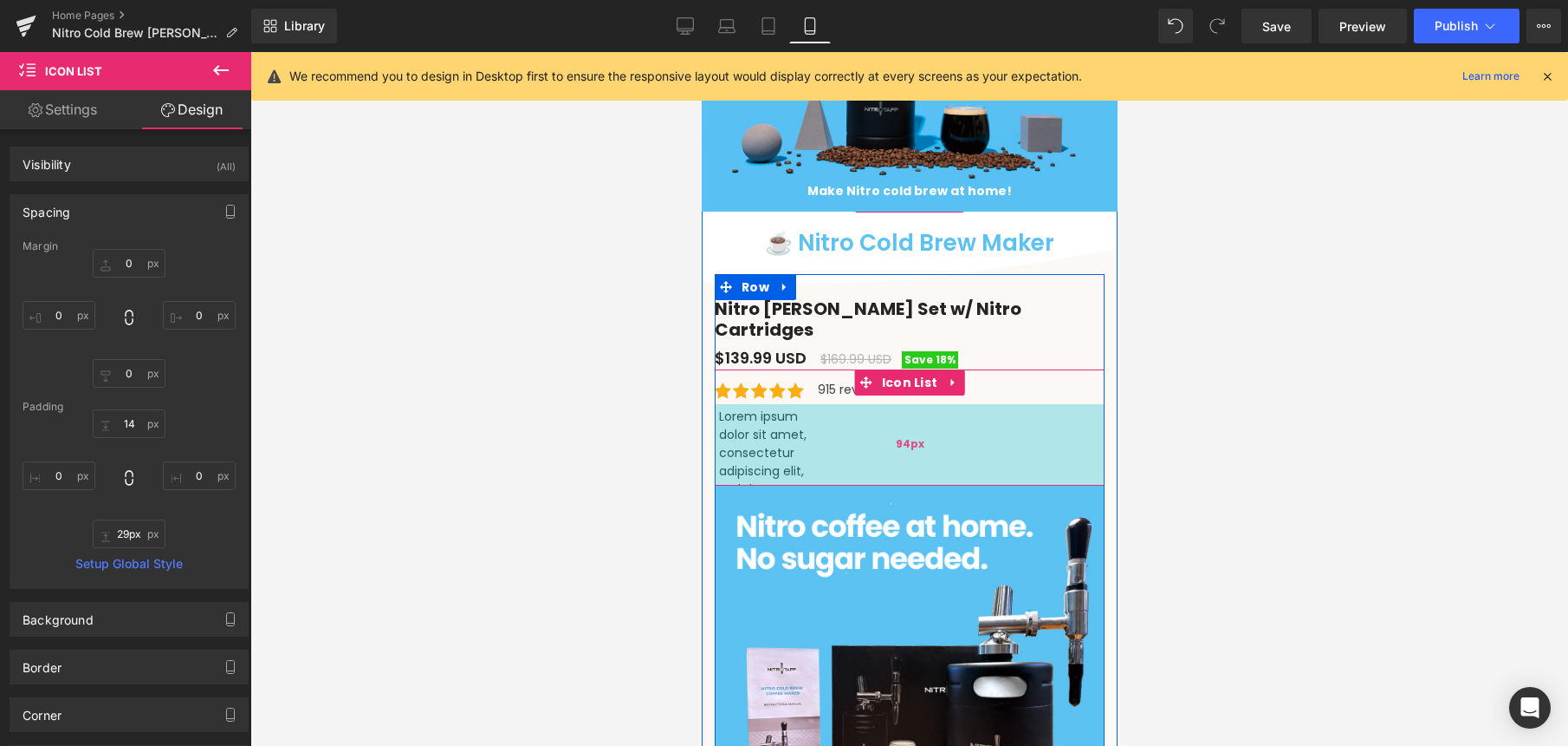
drag, startPoint x: 761, startPoint y: 404, endPoint x: 766, endPoint y: 461, distance: 57.2
click at [766, 461] on div "94px" at bounding box center [909, 444] width 390 height 81
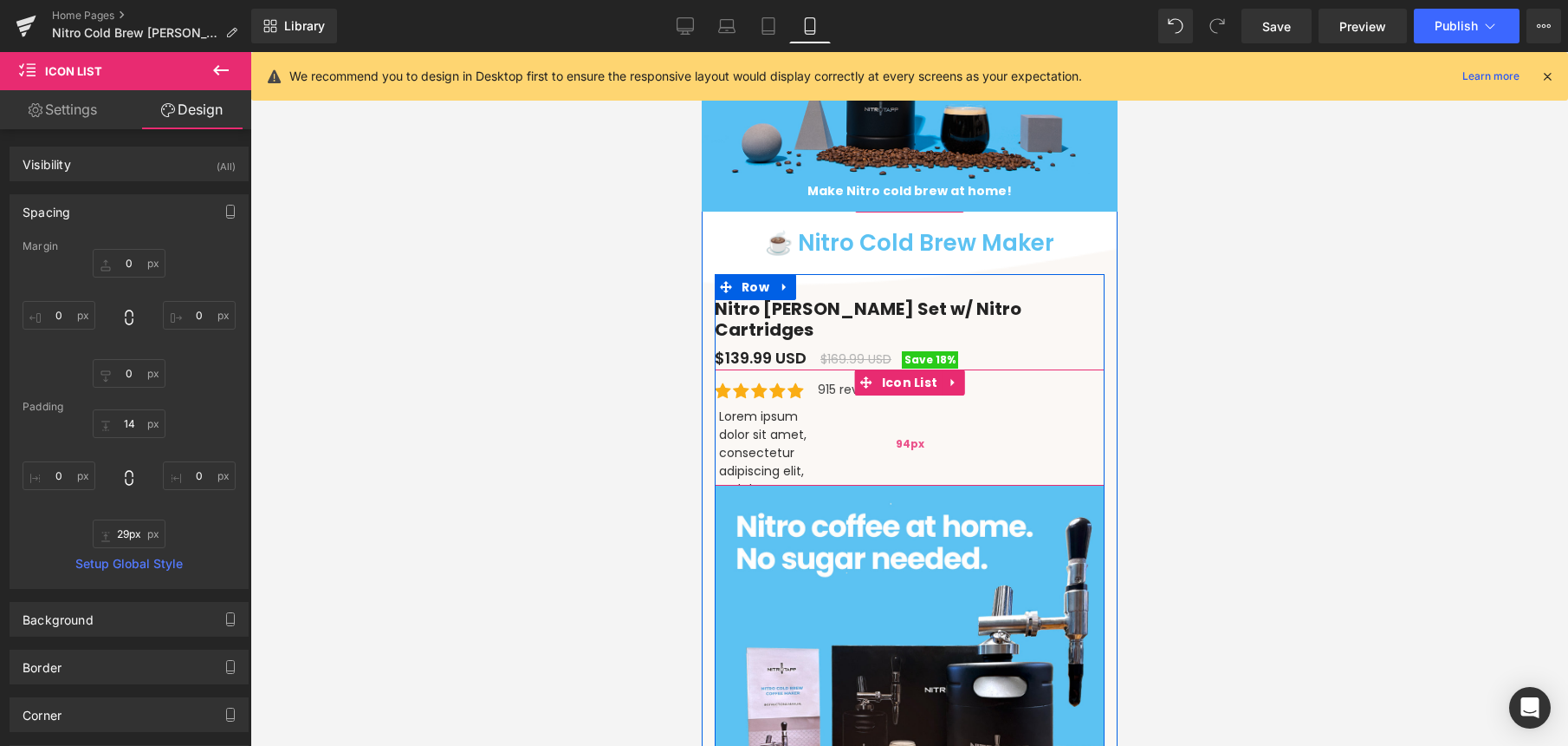
click at [767, 436] on div "94px" at bounding box center [909, 444] width 390 height 81
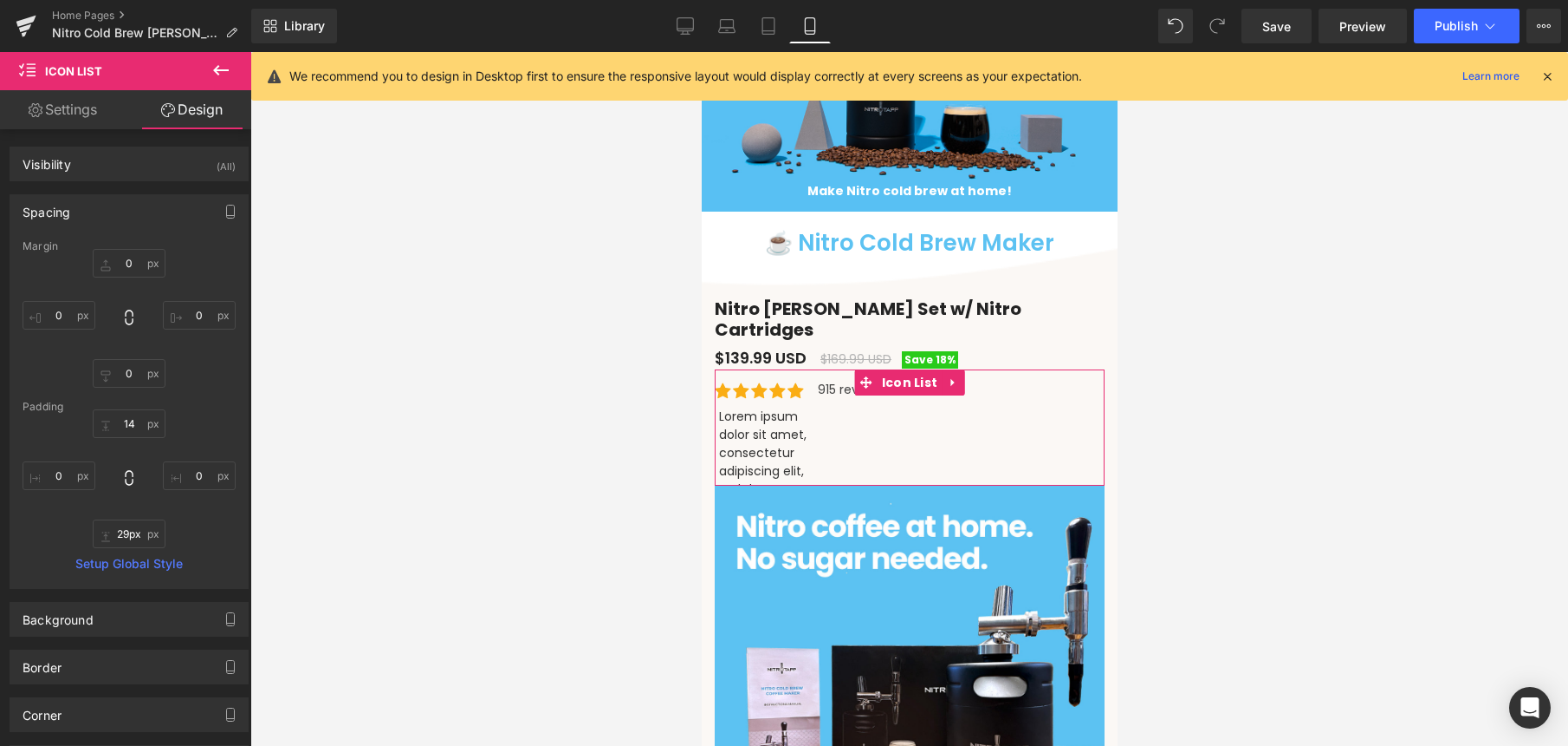
click at [74, 118] on link "Settings" at bounding box center [63, 109] width 126 height 39
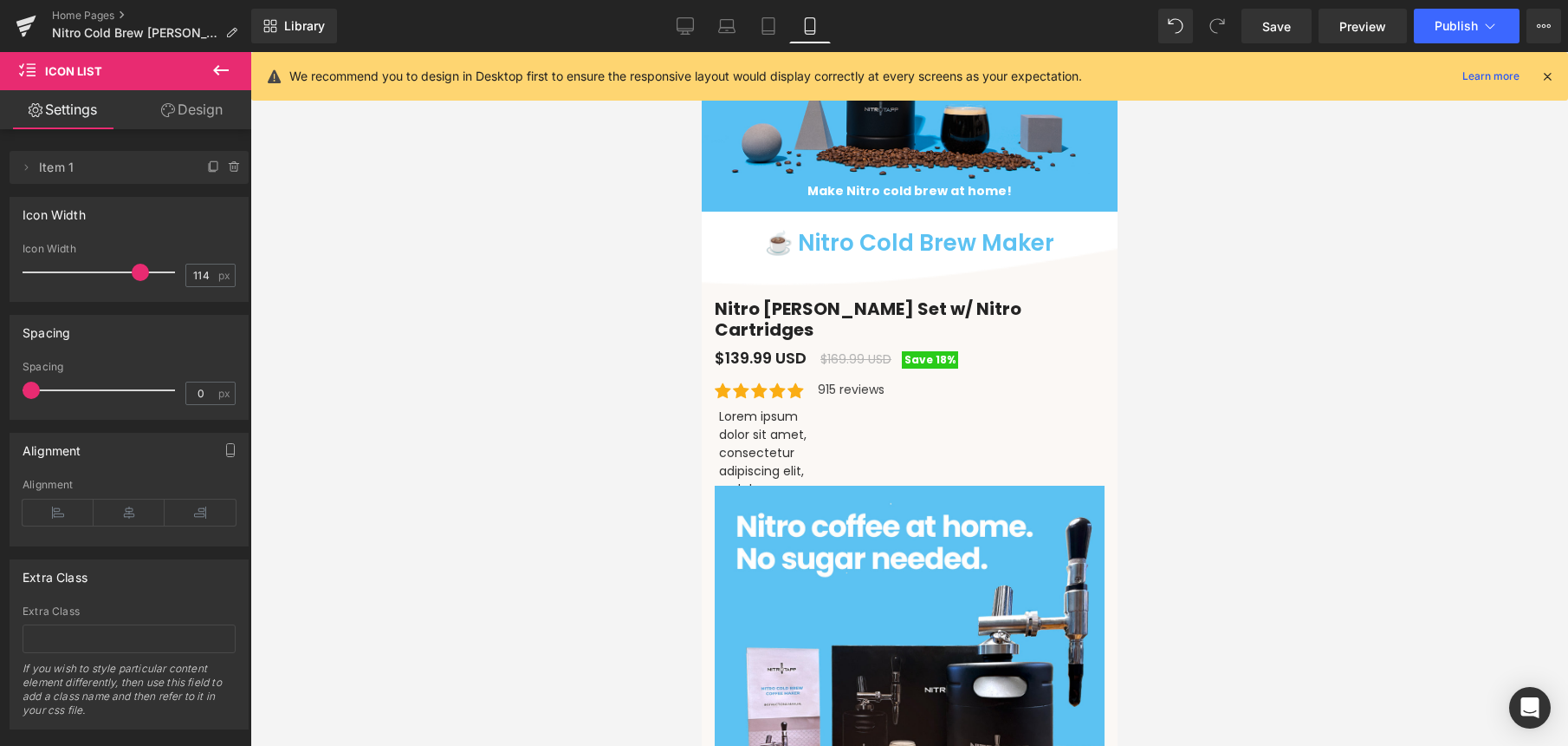
click at [227, 76] on icon at bounding box center [221, 70] width 21 height 21
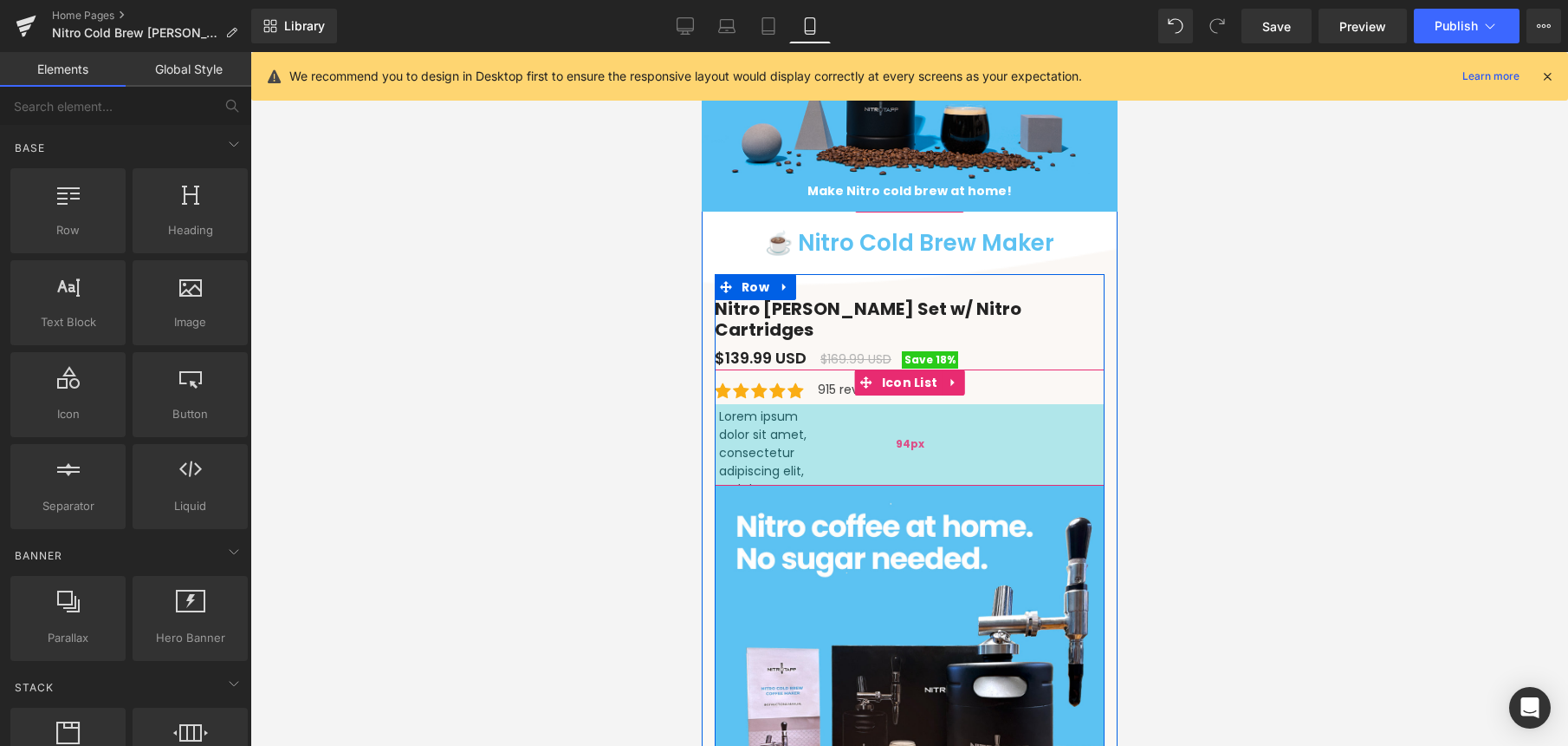
click at [778, 424] on div "94px" at bounding box center [909, 444] width 390 height 81
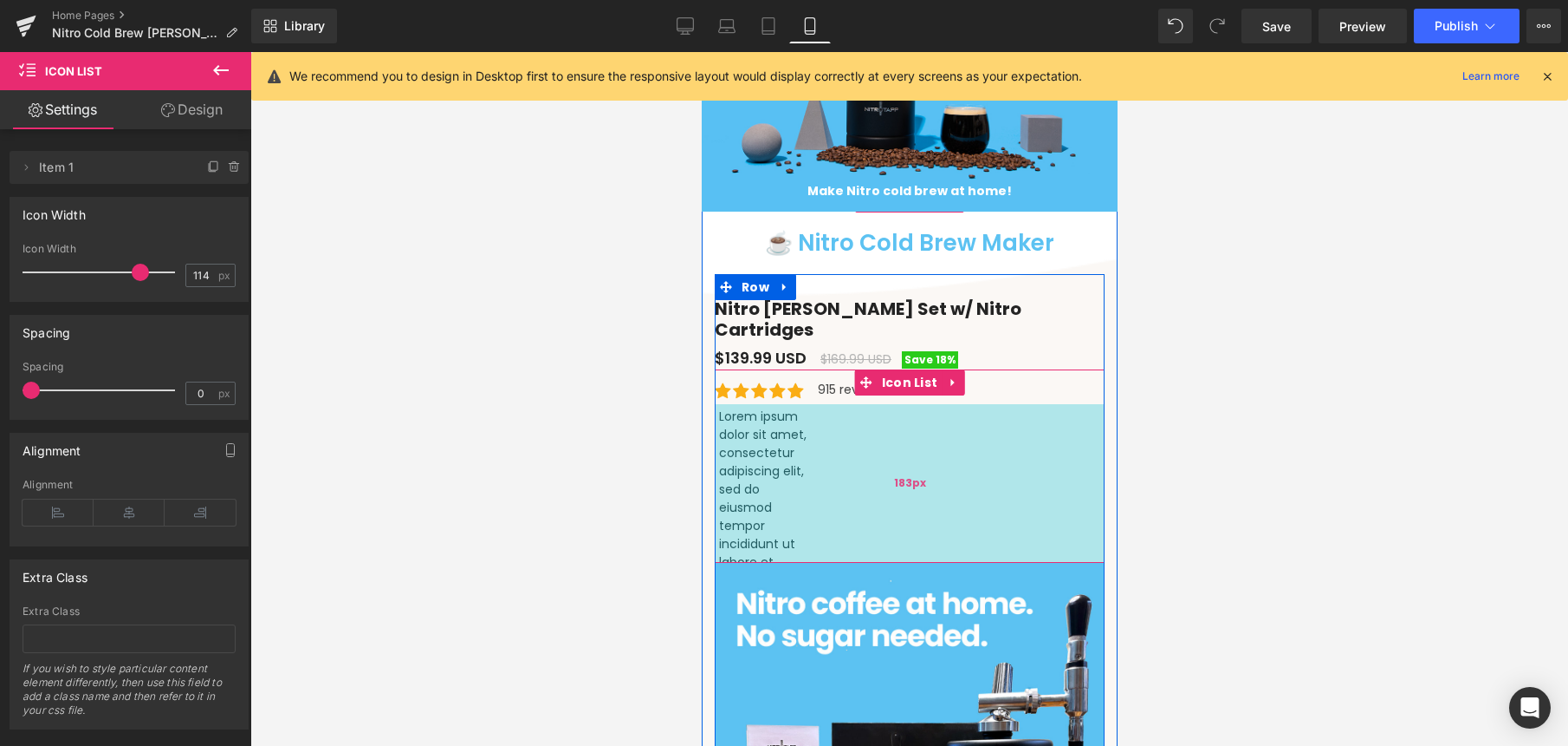
drag, startPoint x: 801, startPoint y: 437, endPoint x: 864, endPoint y: 509, distance: 95.7
click at [864, 509] on div "183px" at bounding box center [909, 482] width 390 height 158
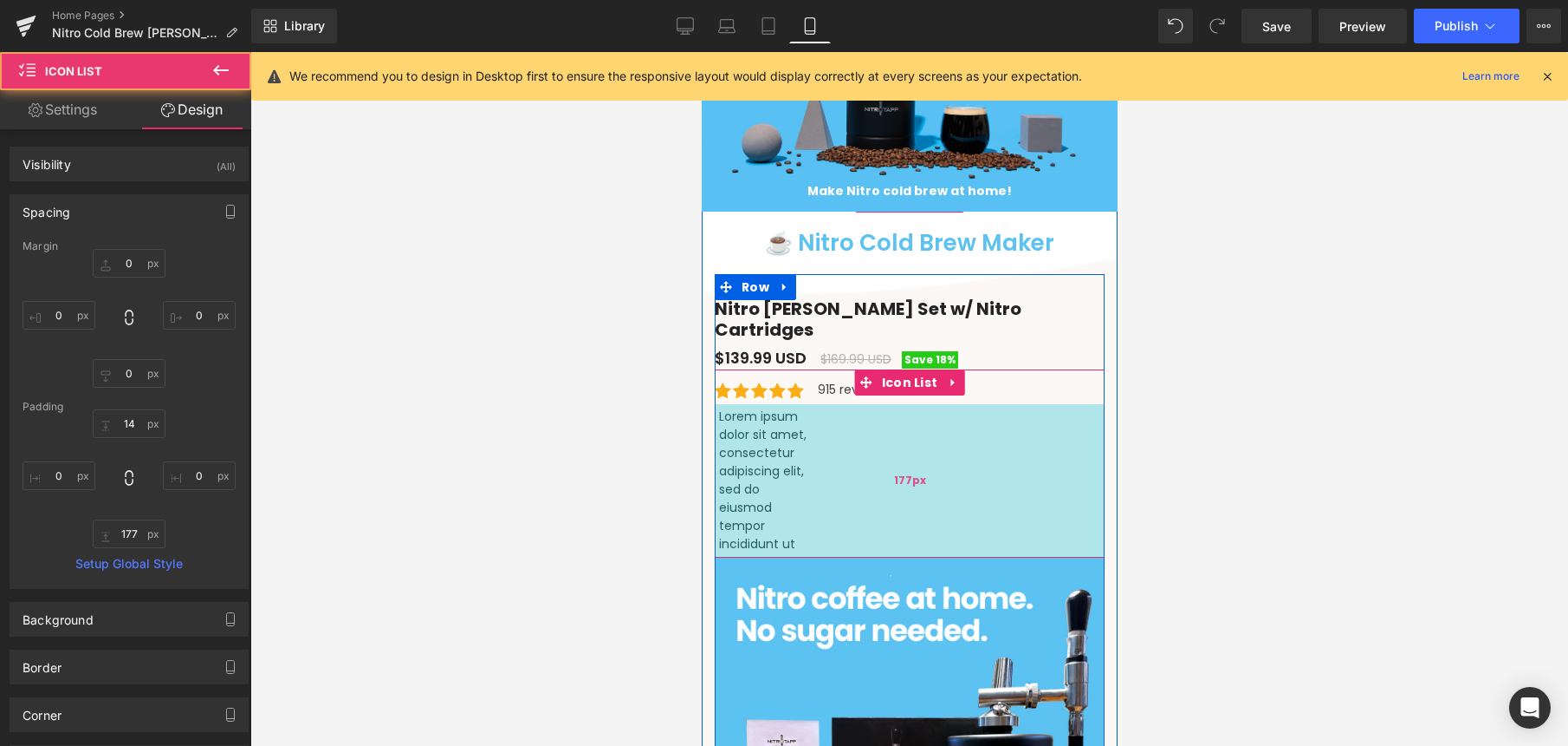
click at [757, 453] on div "177px" at bounding box center [909, 480] width 390 height 153
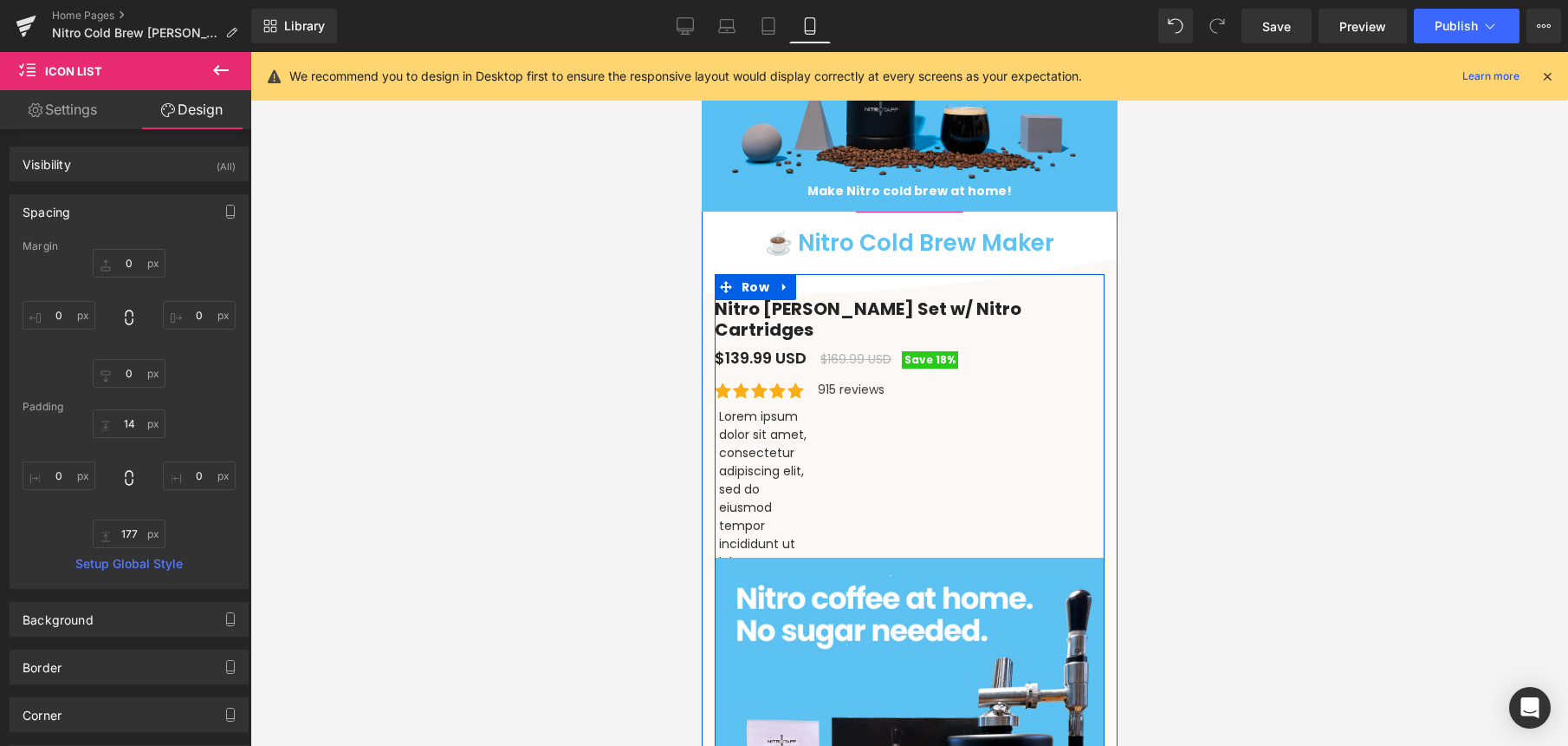
click at [774, 416] on div "Icon Icon Icon Icon Icon Icon List Hoz Lorem ipsum dolor sit amet, consectetur …" at bounding box center [909, 463] width 390 height 188
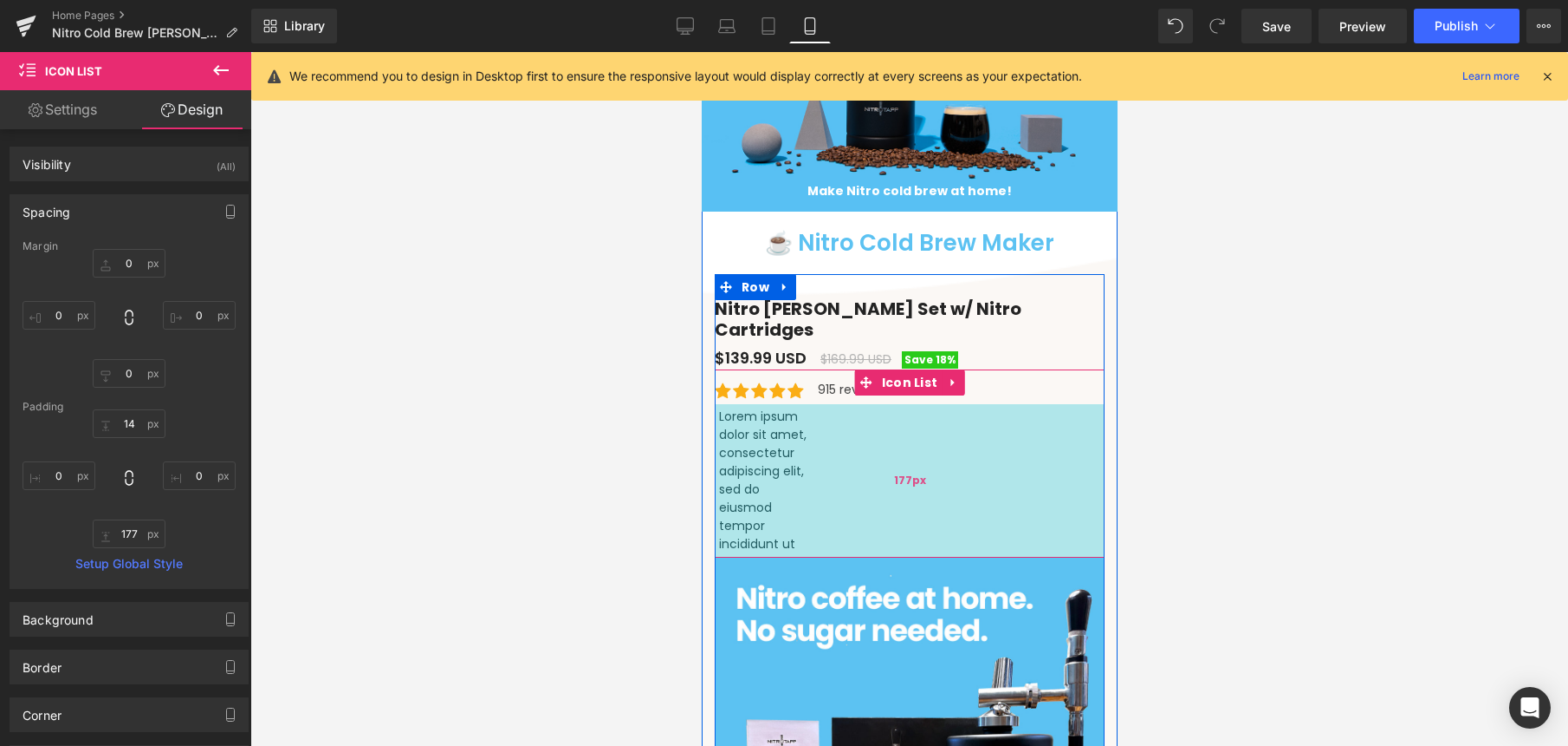
click at [791, 412] on div "Icon Icon Icon Icon Icon Icon List Hoz Lorem ipsum dolor sit amet, consectetur …" at bounding box center [909, 463] width 390 height 188
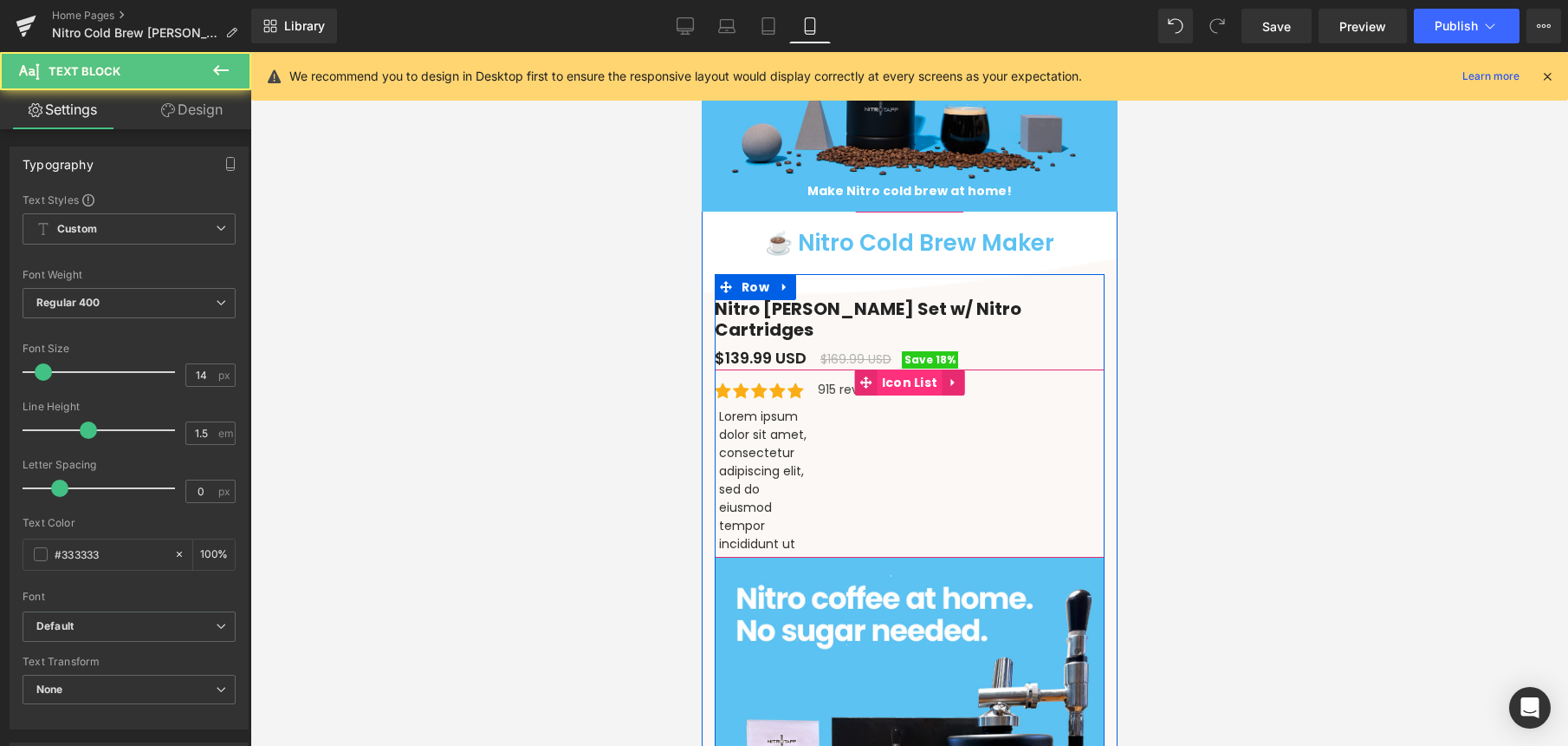
click at [903, 369] on span "Icon List" at bounding box center [909, 383] width 65 height 26
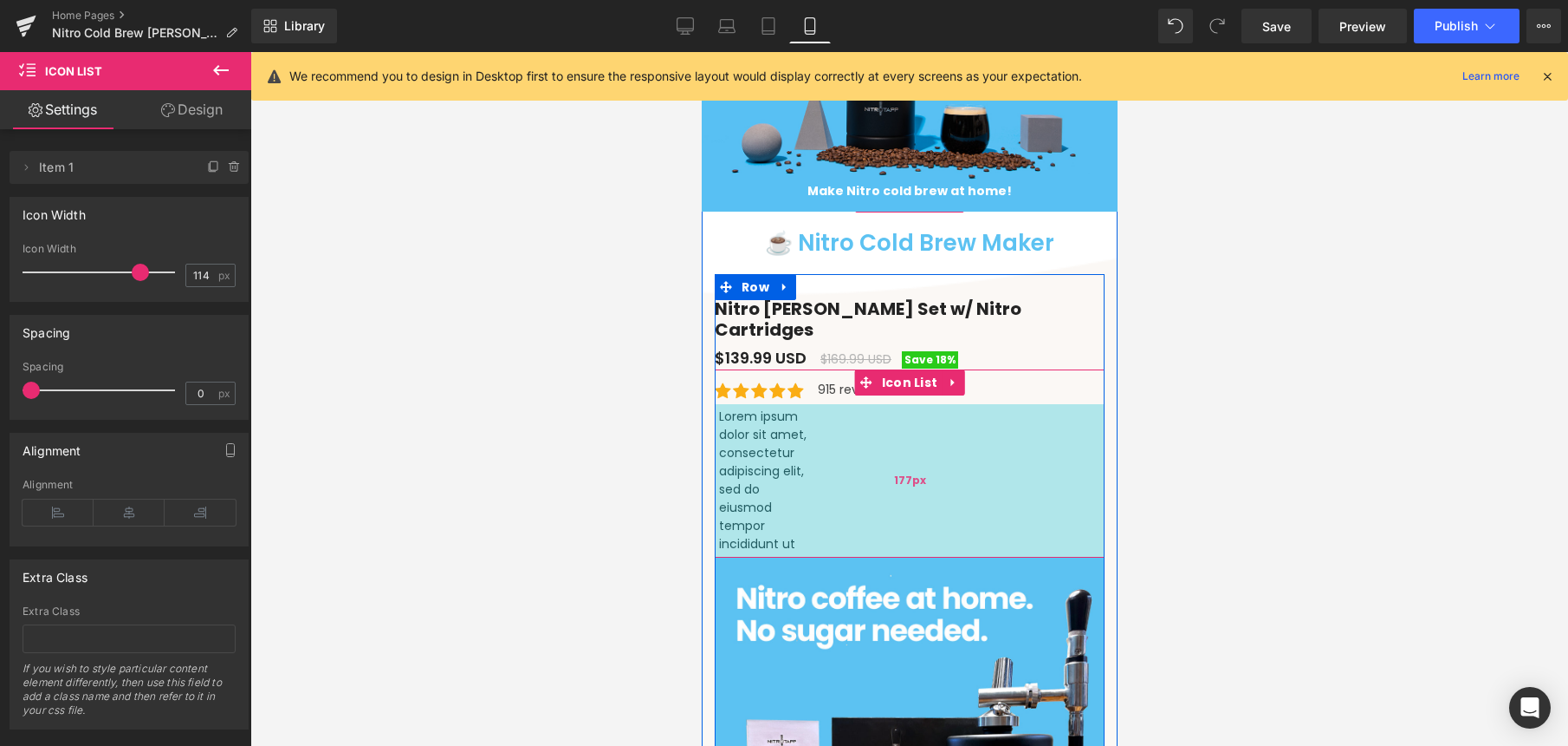
click at [900, 473] on span "177px" at bounding box center [909, 481] width 32 height 16
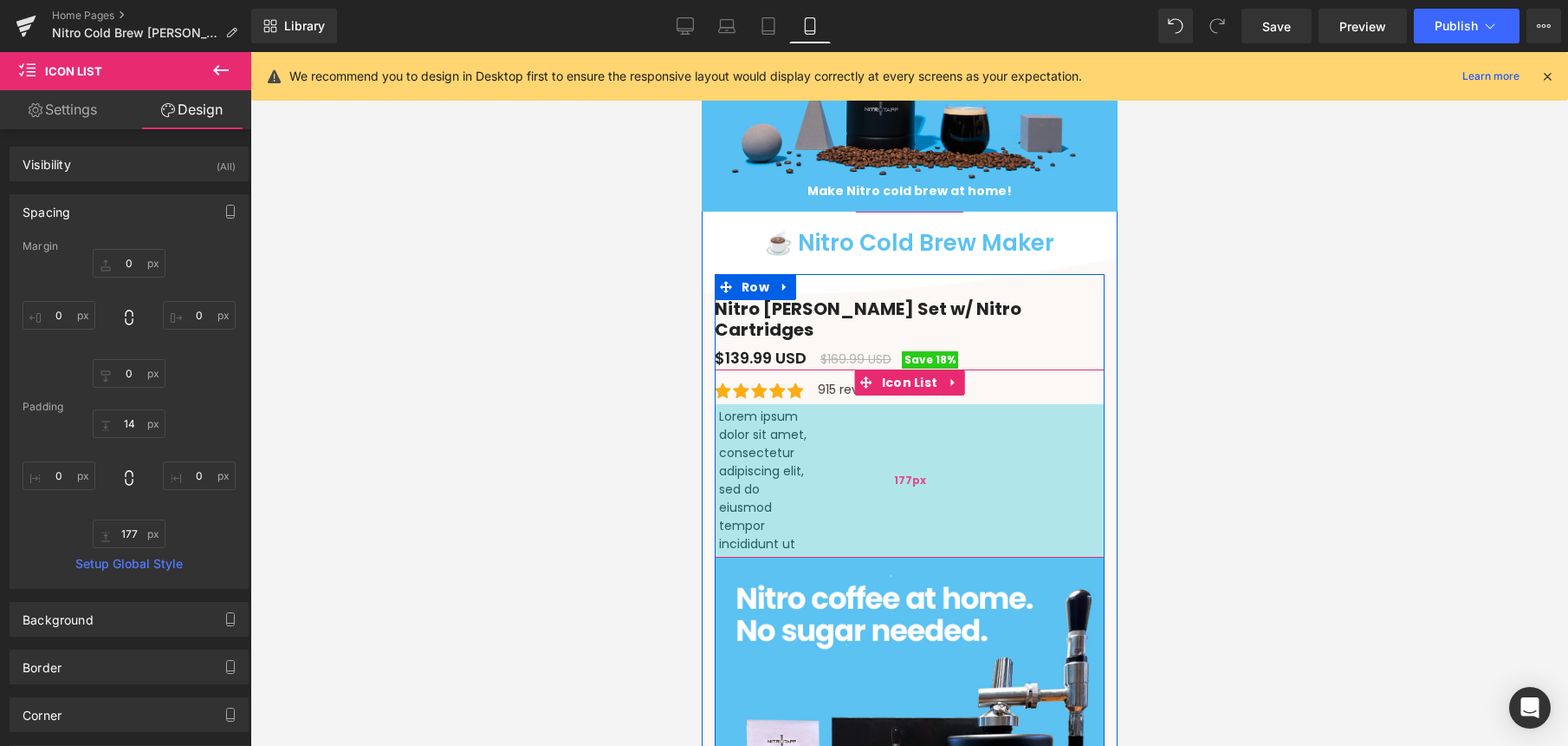
click at [724, 411] on div "177px" at bounding box center [909, 480] width 390 height 153
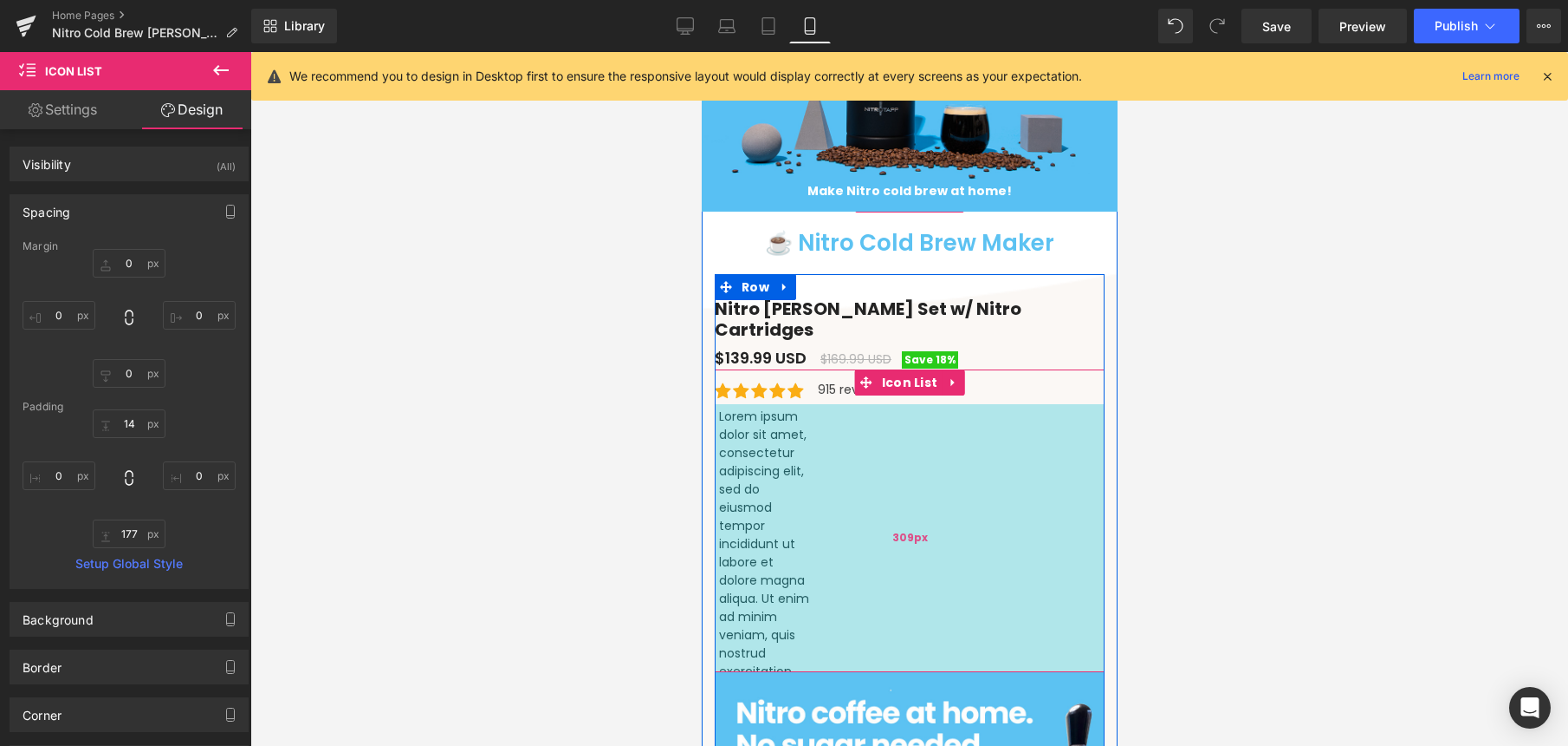
drag, startPoint x: 720, startPoint y: 403, endPoint x: 802, endPoint y: 602, distance: 215.2
click at [798, 606] on div "309px" at bounding box center [909, 538] width 390 height 268
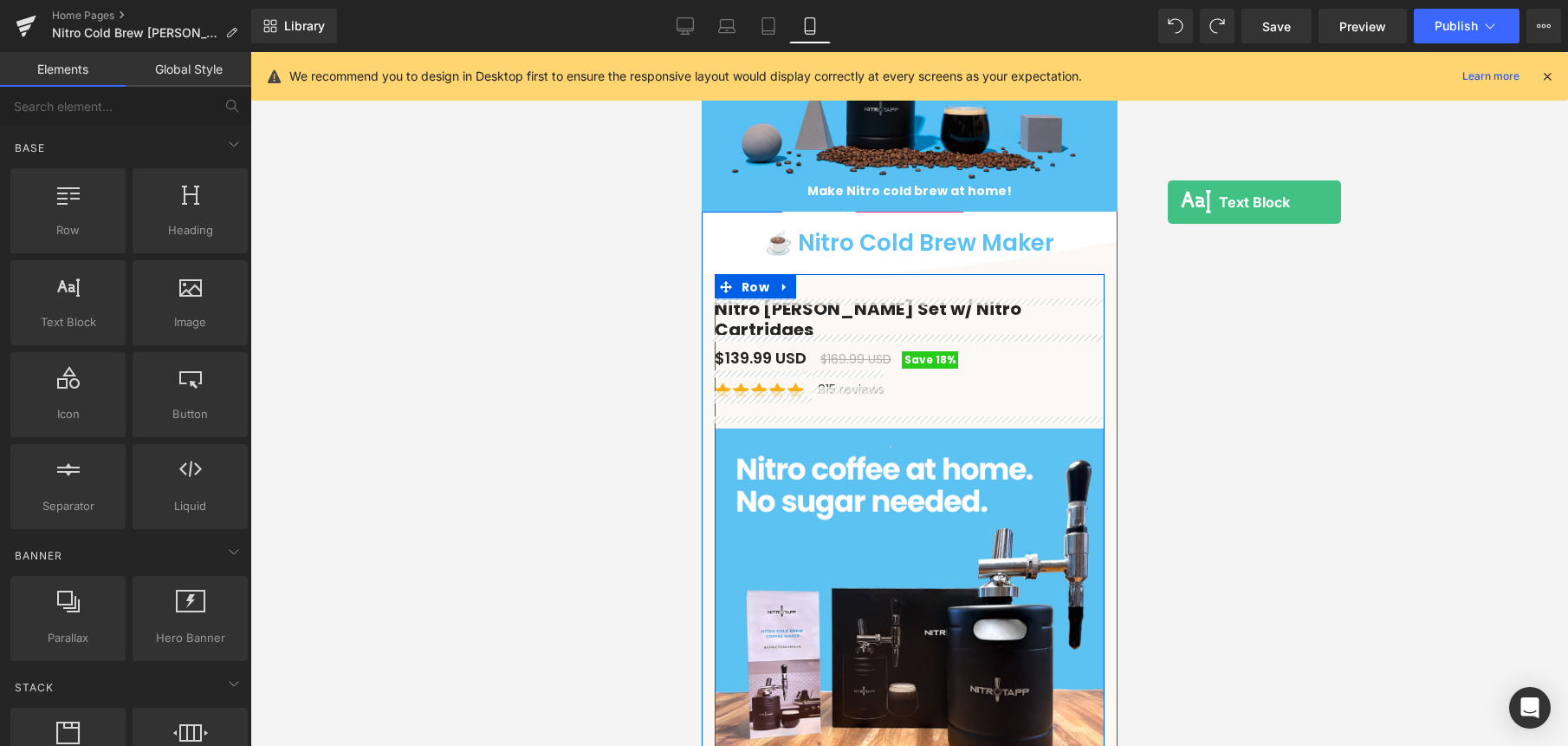
drag, startPoint x: 152, startPoint y: 300, endPoint x: 1168, endPoint y: 202, distance: 1020.7
click at [1168, 202] on div "Text Block You are previewing how the will restyle your page. You can not edit …" at bounding box center [784, 387] width 1568 height 775
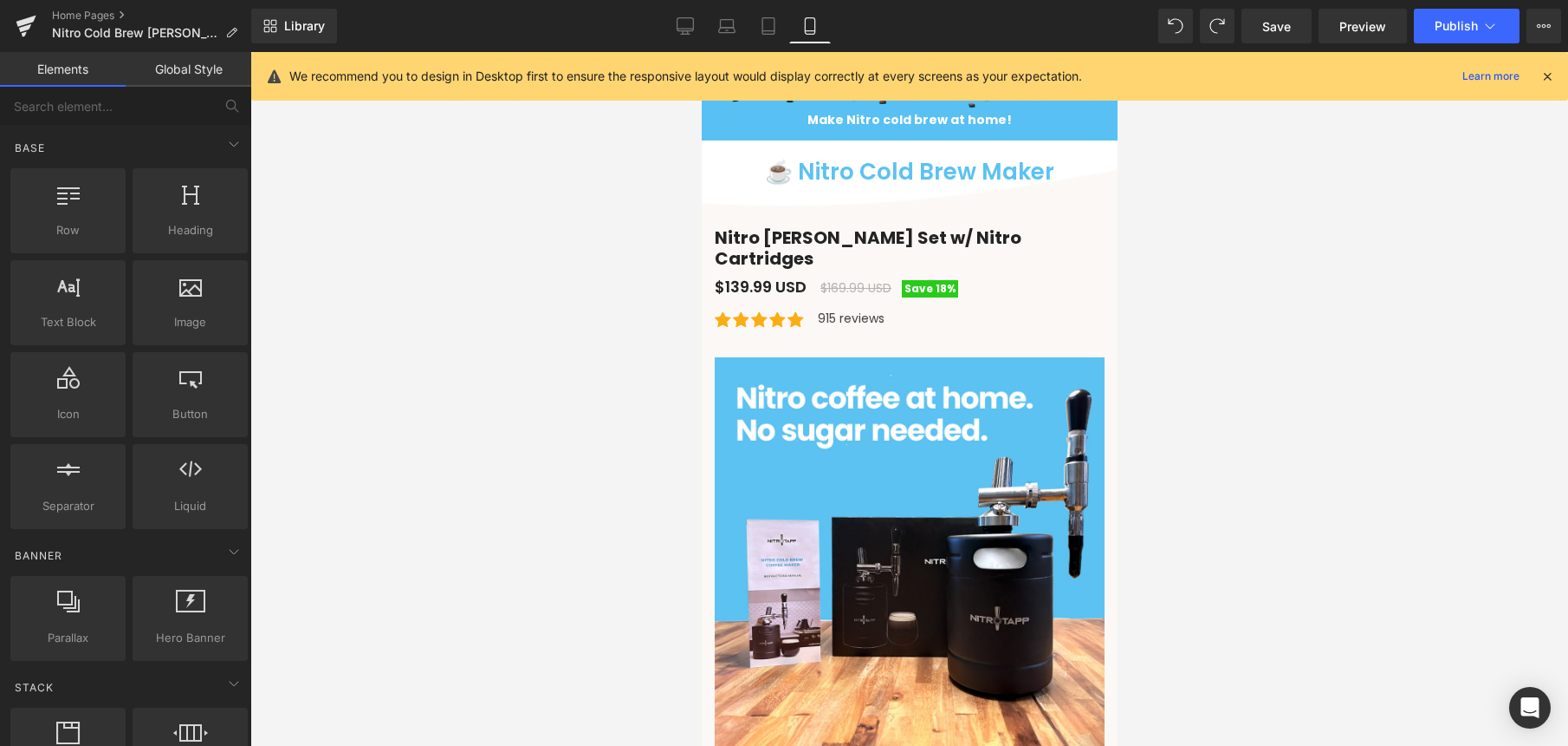
scroll to position [269, 0]
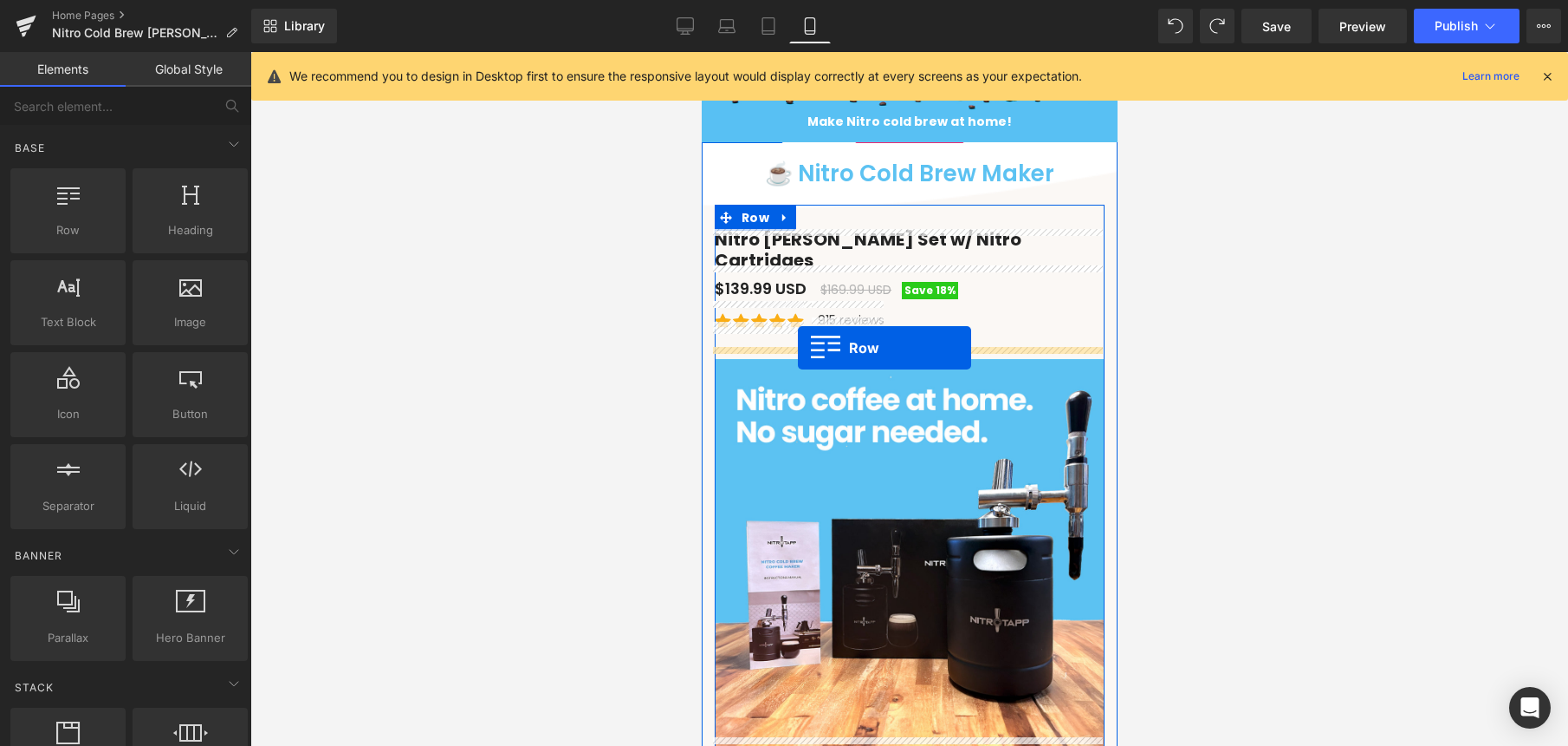
drag, startPoint x: 768, startPoint y: 285, endPoint x: 797, endPoint y: 348, distance: 69.4
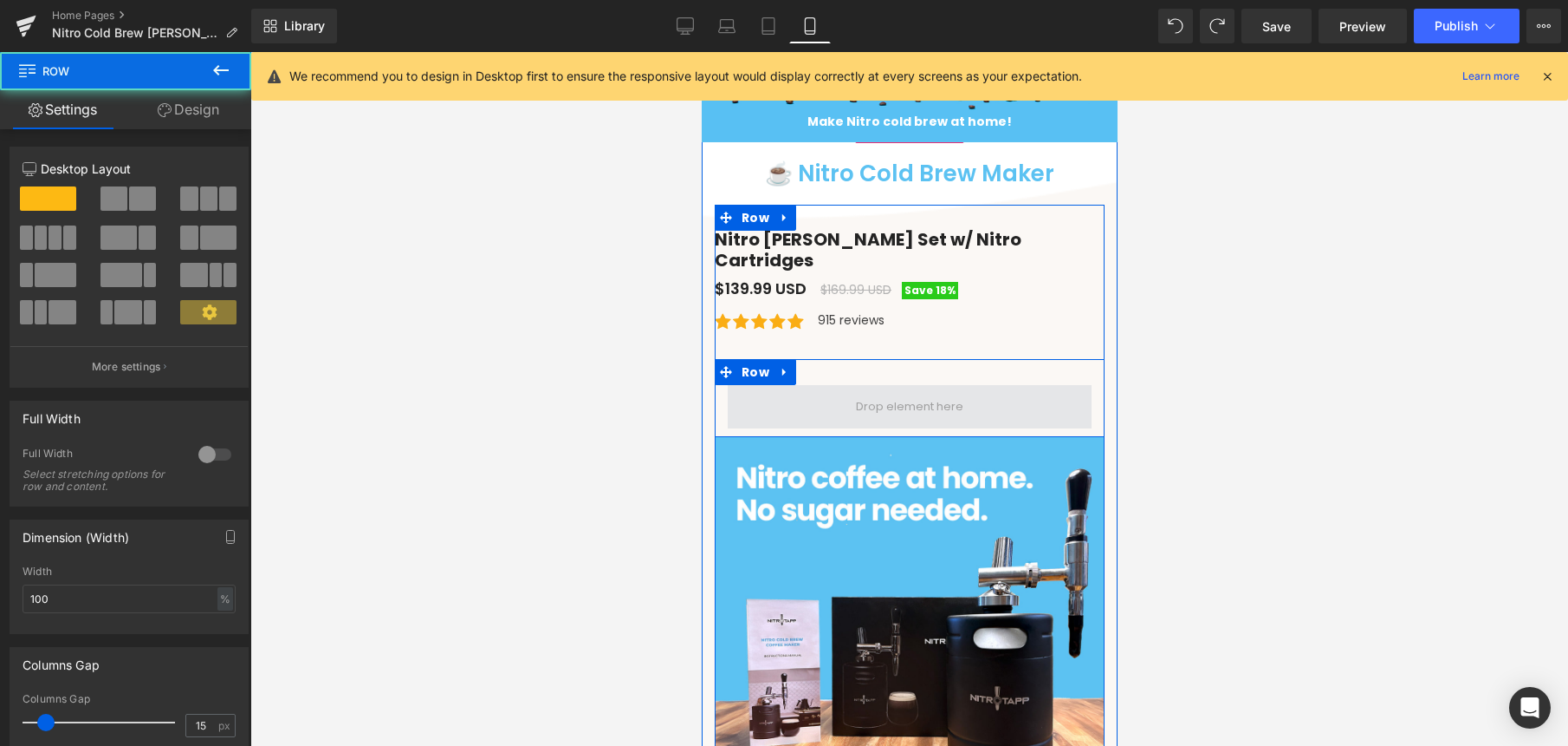
click at [850, 385] on span at bounding box center [909, 407] width 364 height 44
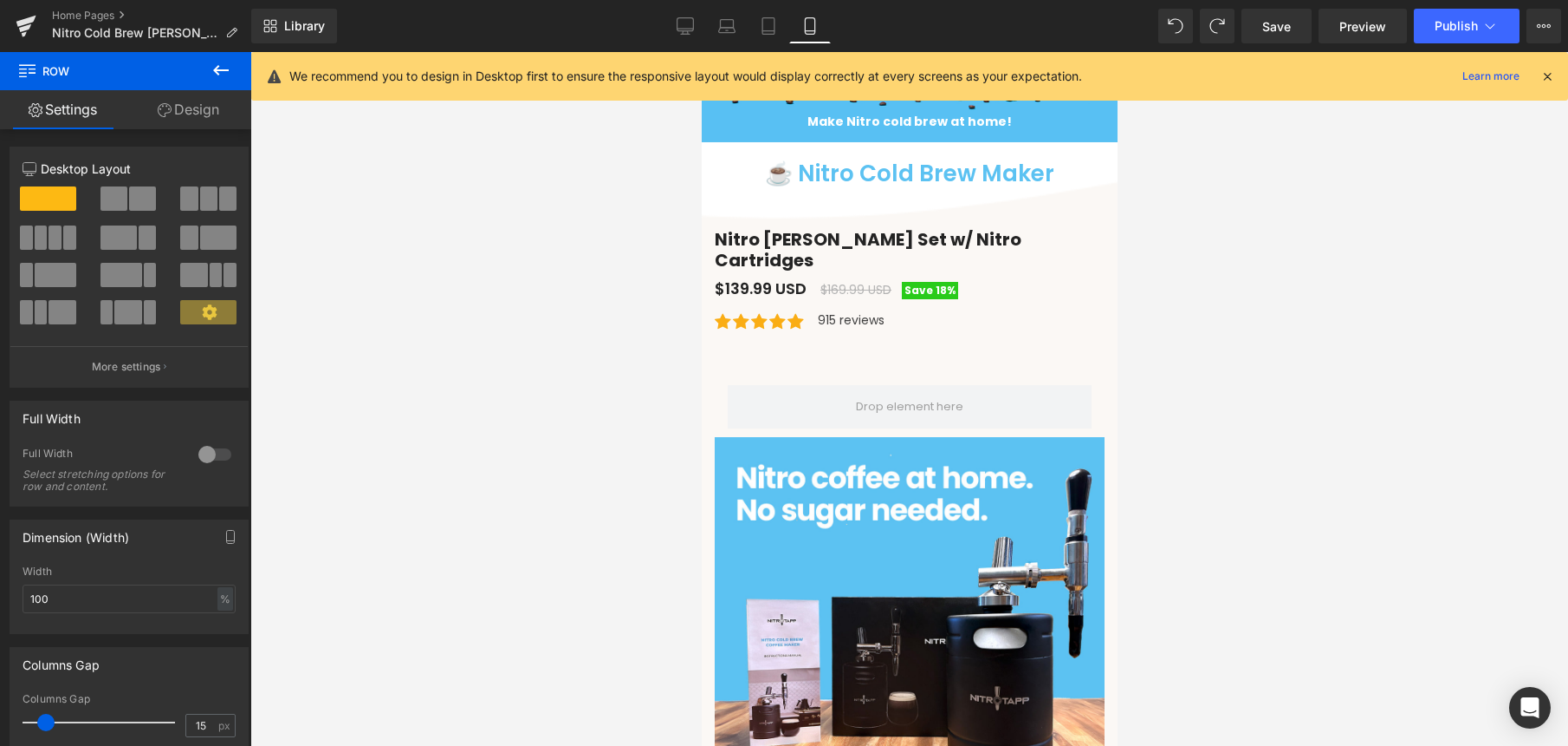
click at [223, 68] on icon at bounding box center [221, 70] width 21 height 21
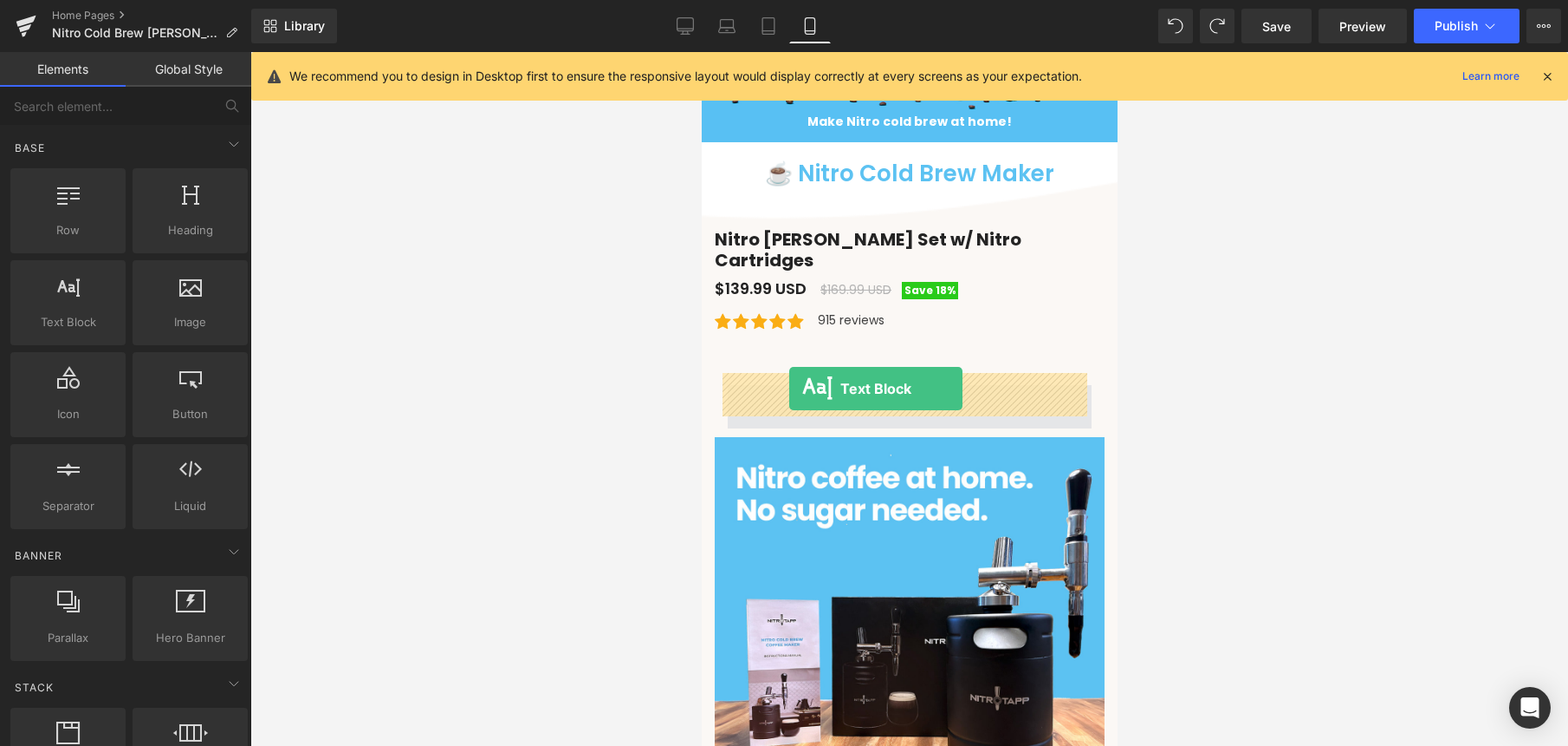
drag, startPoint x: 774, startPoint y: 355, endPoint x: 788, endPoint y: 389, distance: 36.8
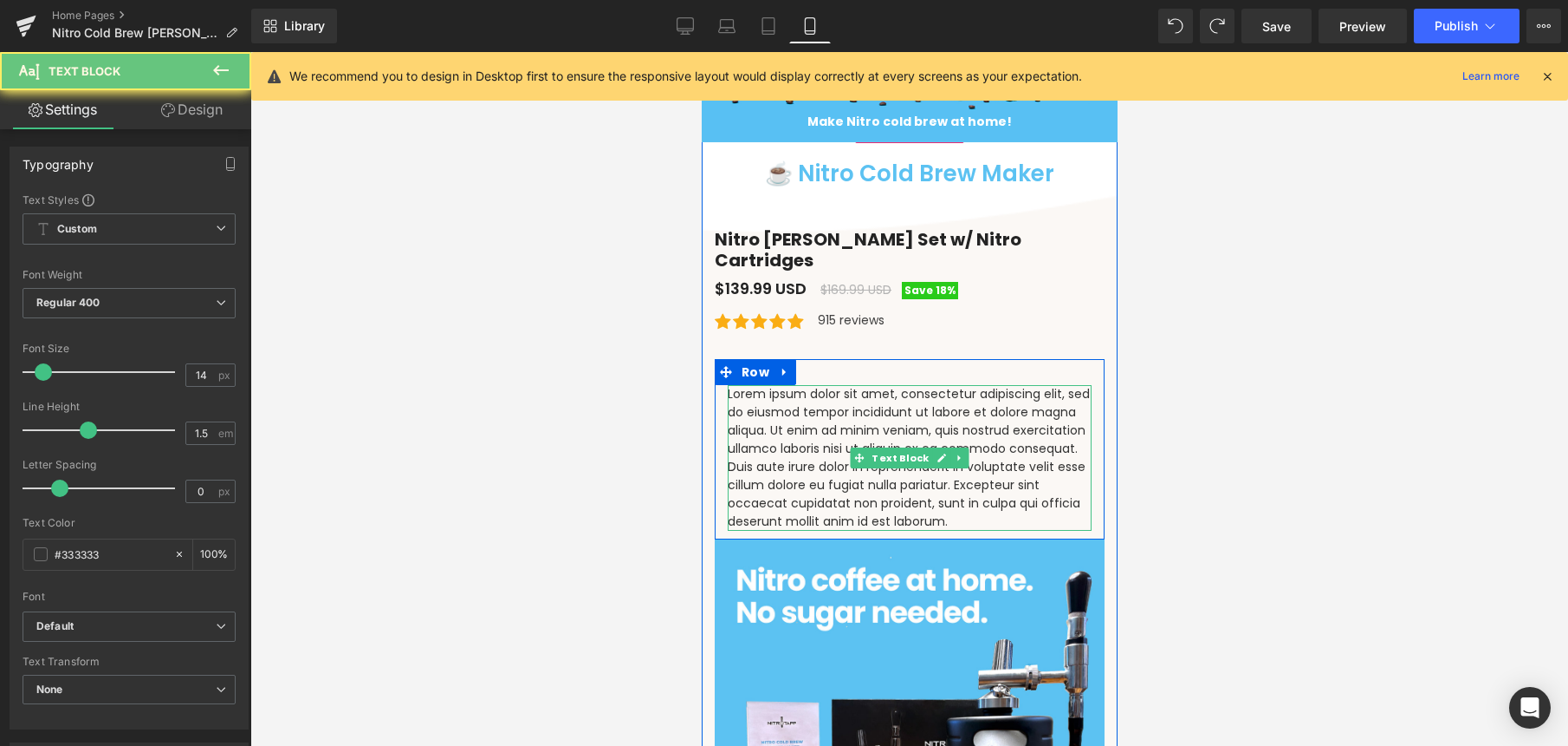
click at [846, 394] on p "Lorem ipsum dolor sit amet, consectetur adipiscing elit, sed do eiusmod tempor …" at bounding box center [909, 458] width 364 height 145
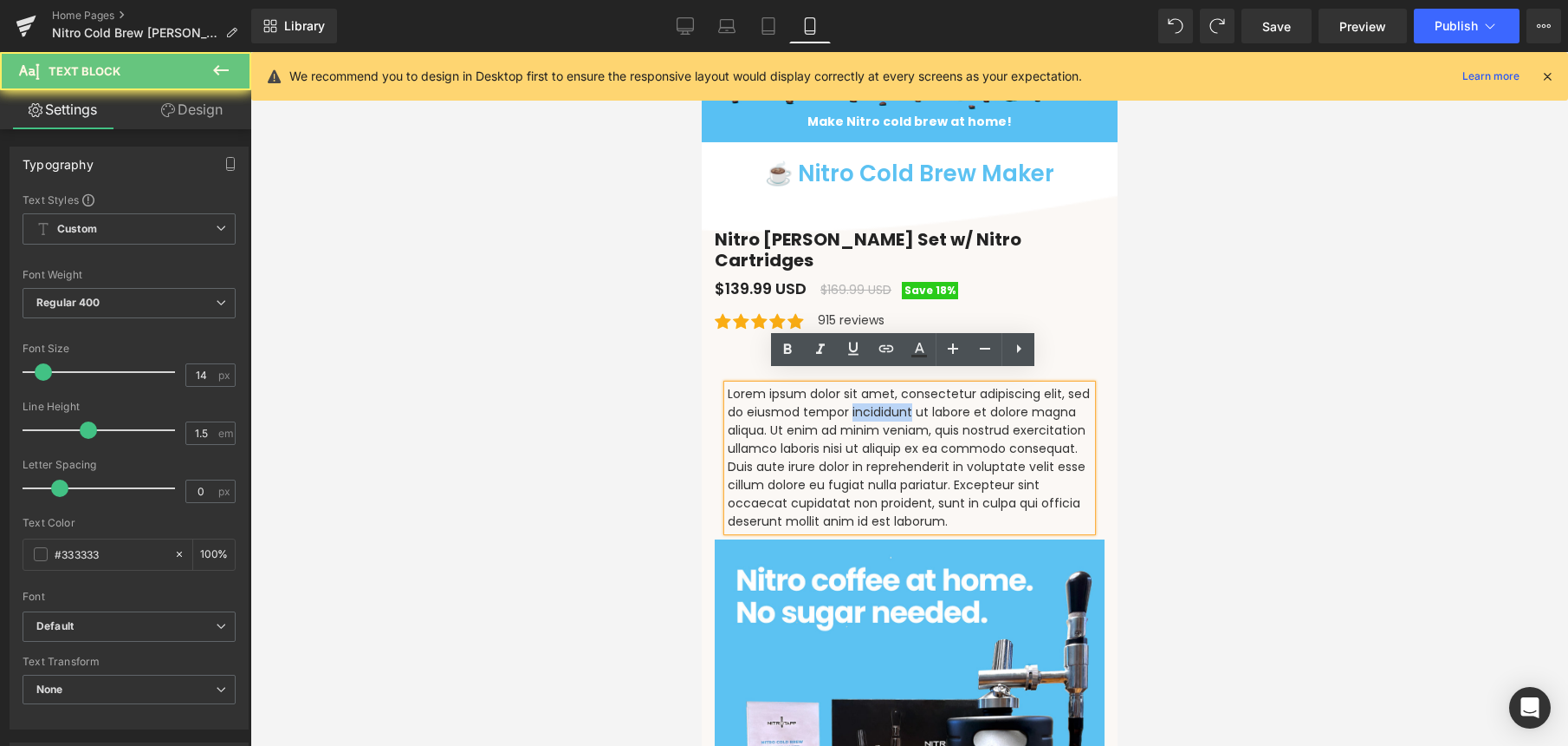
click at [846, 394] on p "Lorem ipsum dolor sit amet, consectetur adipiscing elit, sed do eiusmod tempor …" at bounding box center [909, 458] width 364 height 145
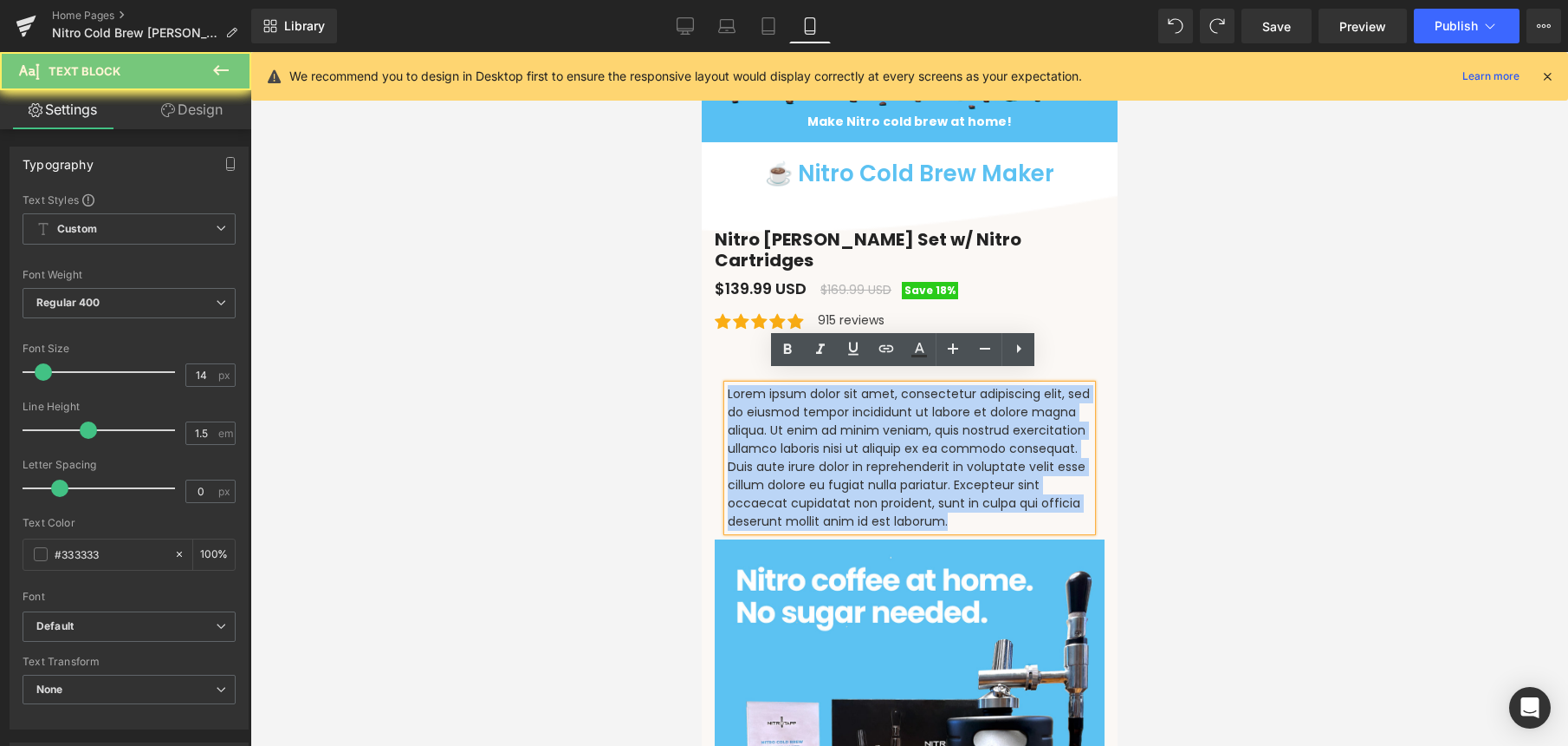
click at [846, 394] on p "Lorem ipsum dolor sit amet, consectetur adipiscing elit, sed do eiusmod tempor …" at bounding box center [909, 458] width 364 height 145
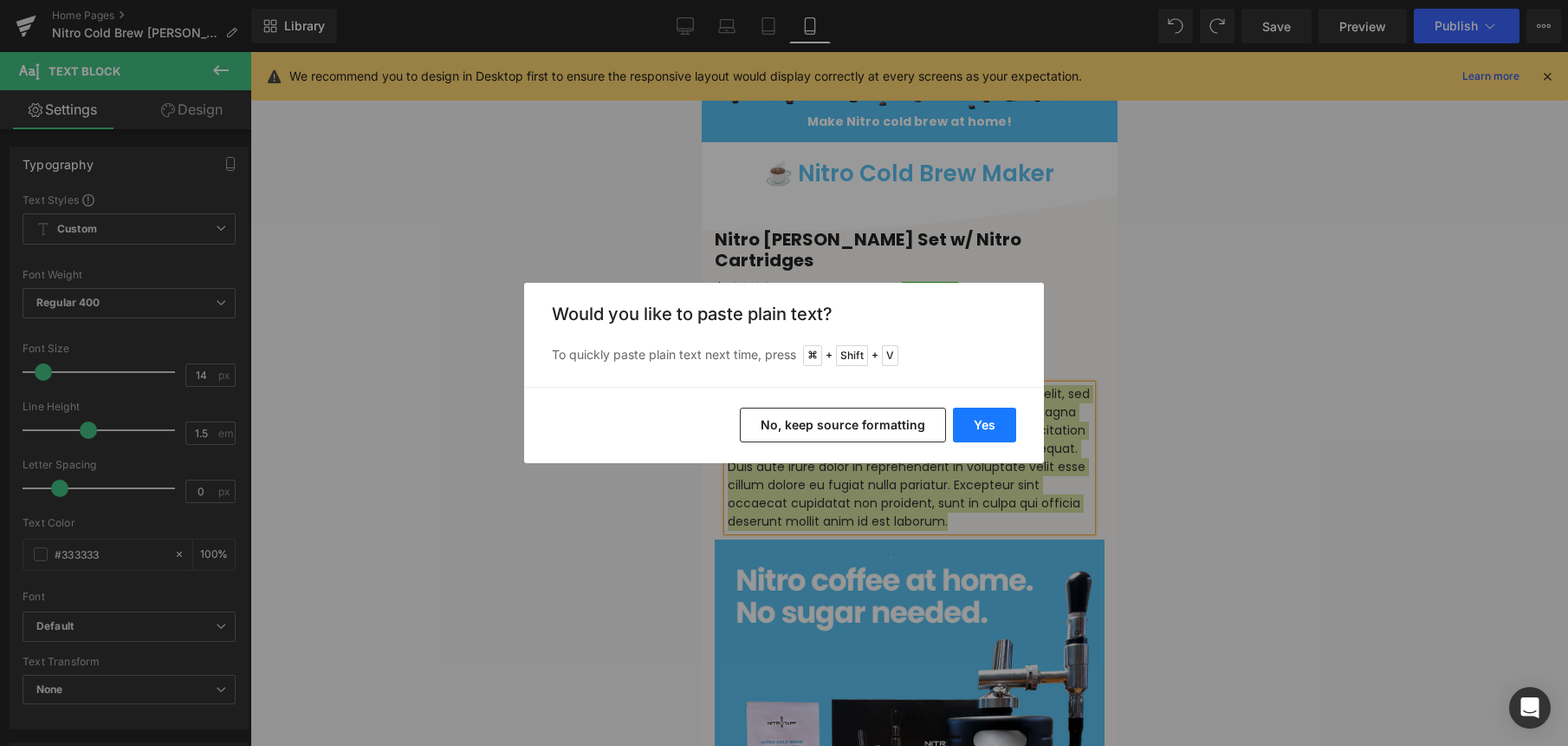
click at [984, 426] on button "Yes" at bounding box center [984, 425] width 63 height 35
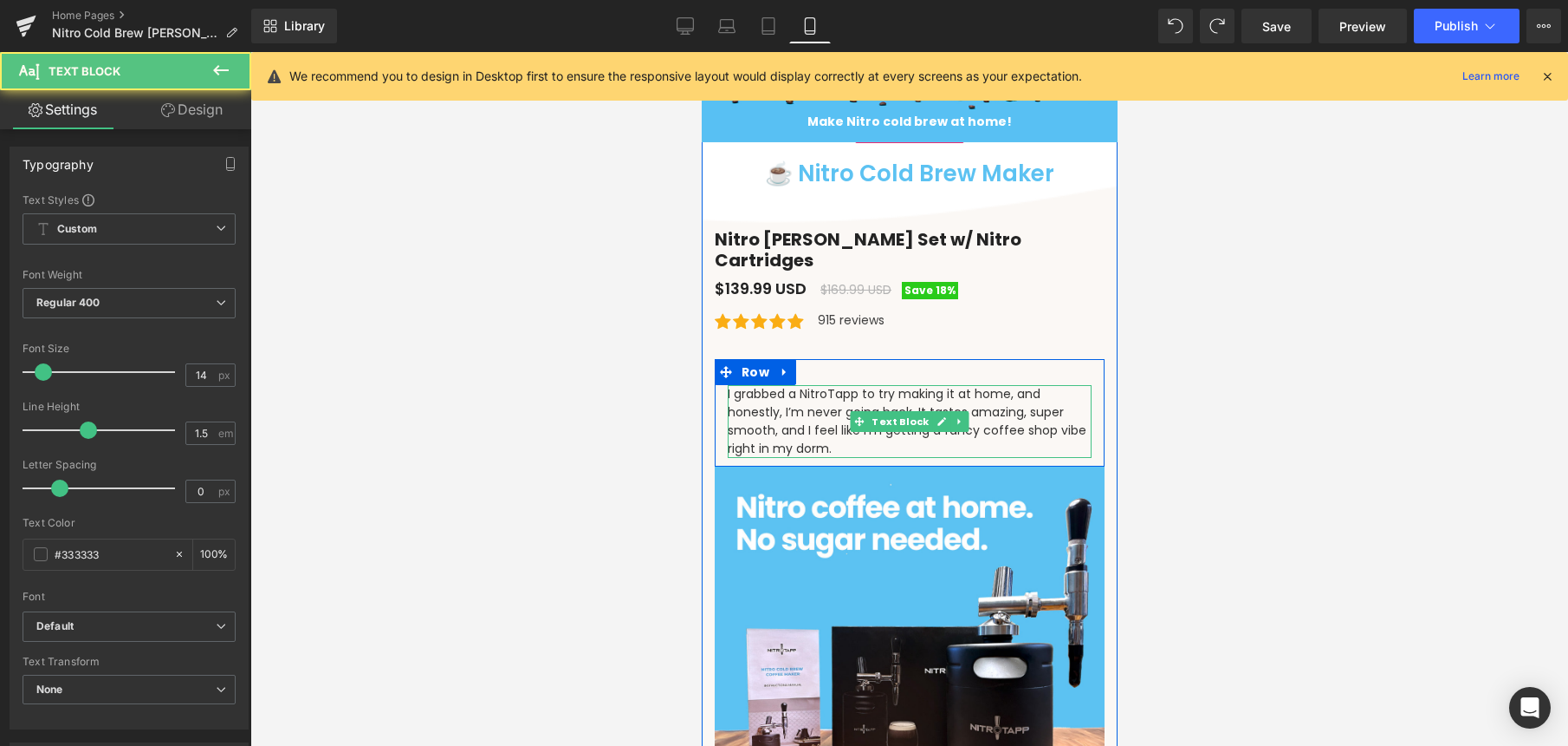
click at [830, 433] on p "I grabbed a NitroTapp to try making it at home, and honestly, I’m never going b…" at bounding box center [909, 421] width 364 height 73
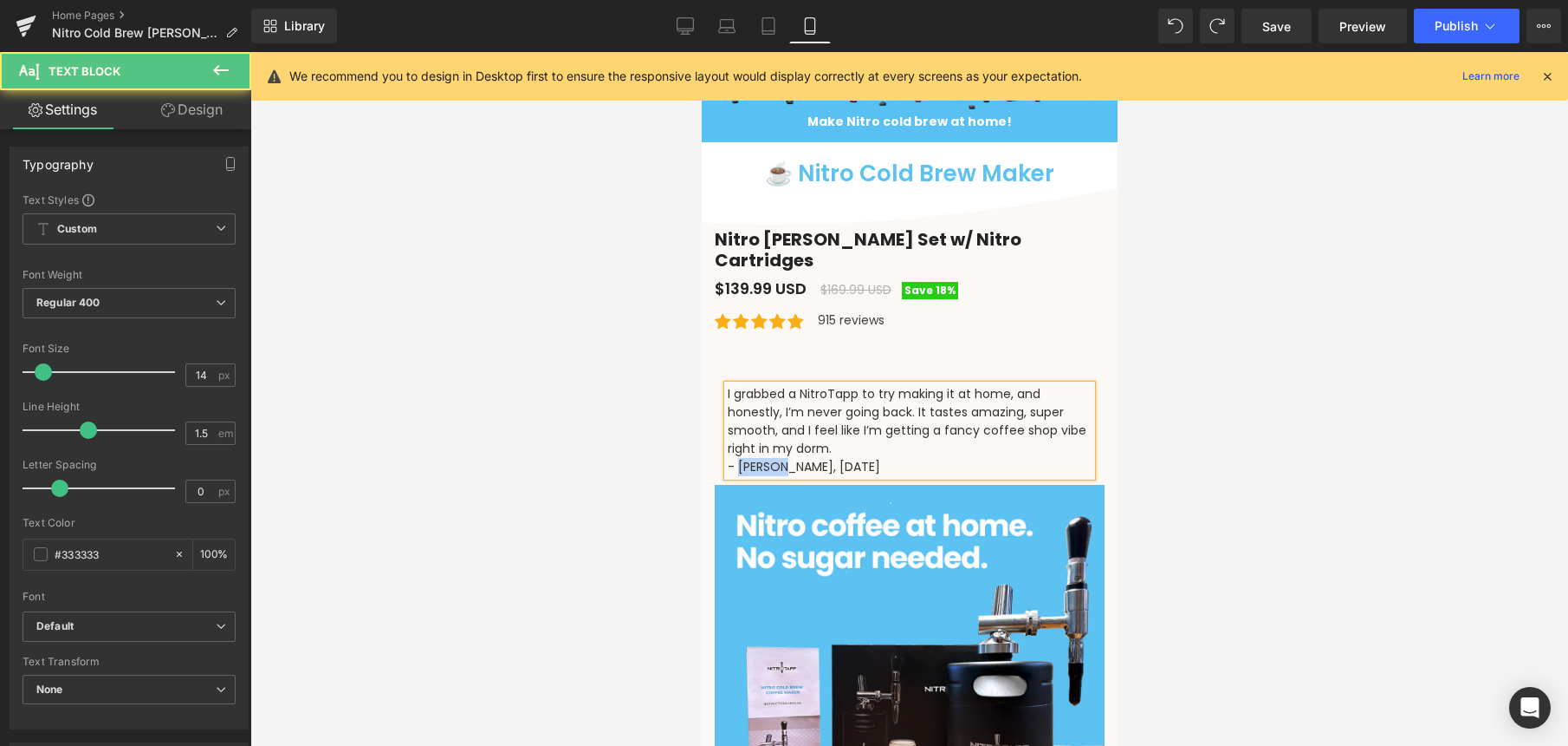
drag, startPoint x: 731, startPoint y: 455, endPoint x: 770, endPoint y: 454, distance: 39.0
click at [770, 458] on p "- Jordie, August 8th 2025" at bounding box center [909, 467] width 364 height 18
drag, startPoint x: 881, startPoint y: 454, endPoint x: 777, endPoint y: 457, distance: 104.0
click at [777, 458] on p "- Jordie, August 8th 2025" at bounding box center [909, 467] width 364 height 18
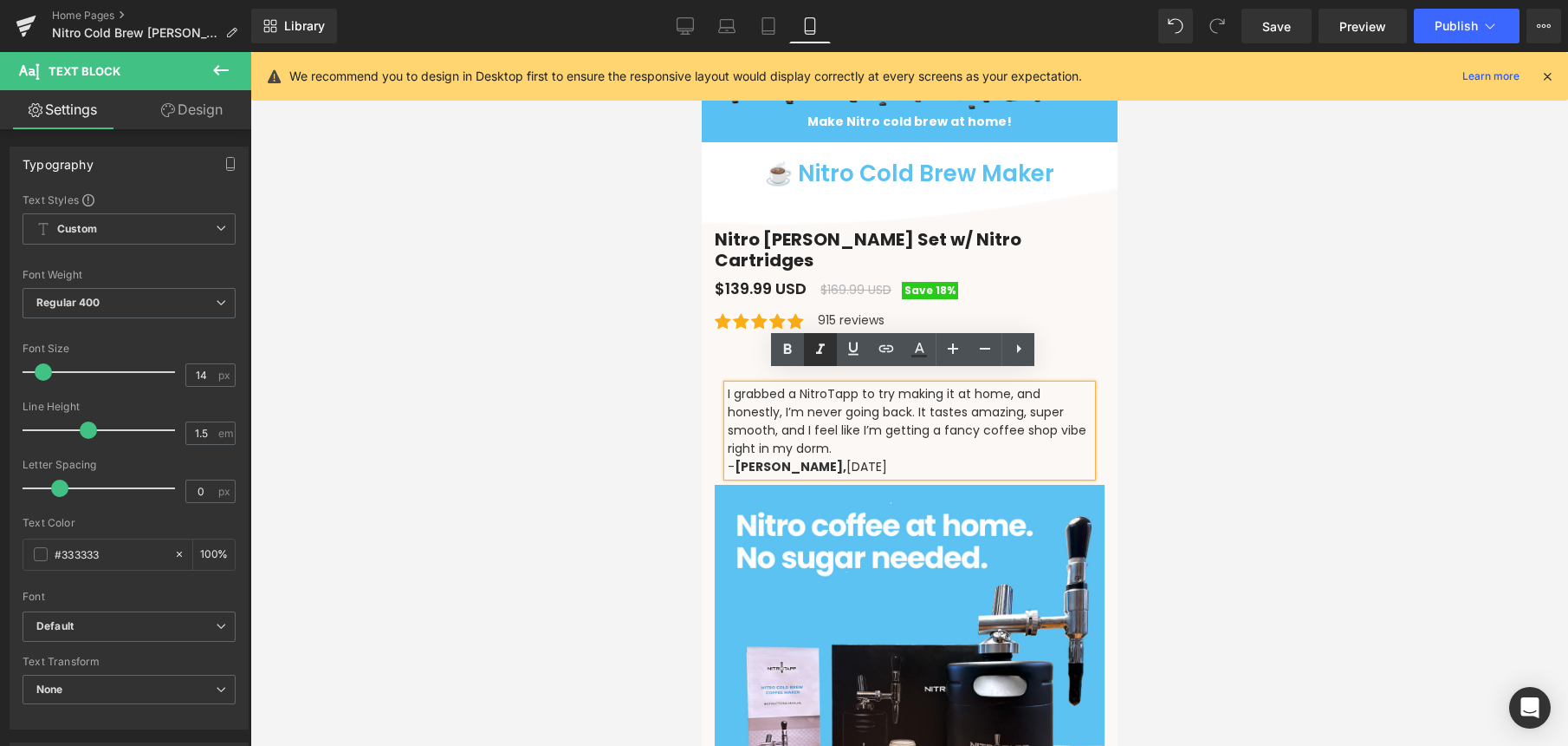
click at [821, 352] on icon at bounding box center [821, 349] width 9 height 11
click at [892, 412] on p "I grabbed a NitroTapp to try making it at home, and honestly, I’m never going b…" at bounding box center [909, 421] width 364 height 73
drag, startPoint x: 897, startPoint y: 455, endPoint x: 703, endPoint y: 373, distance: 210.6
click at [973, 348] on link at bounding box center [985, 349] width 33 height 33
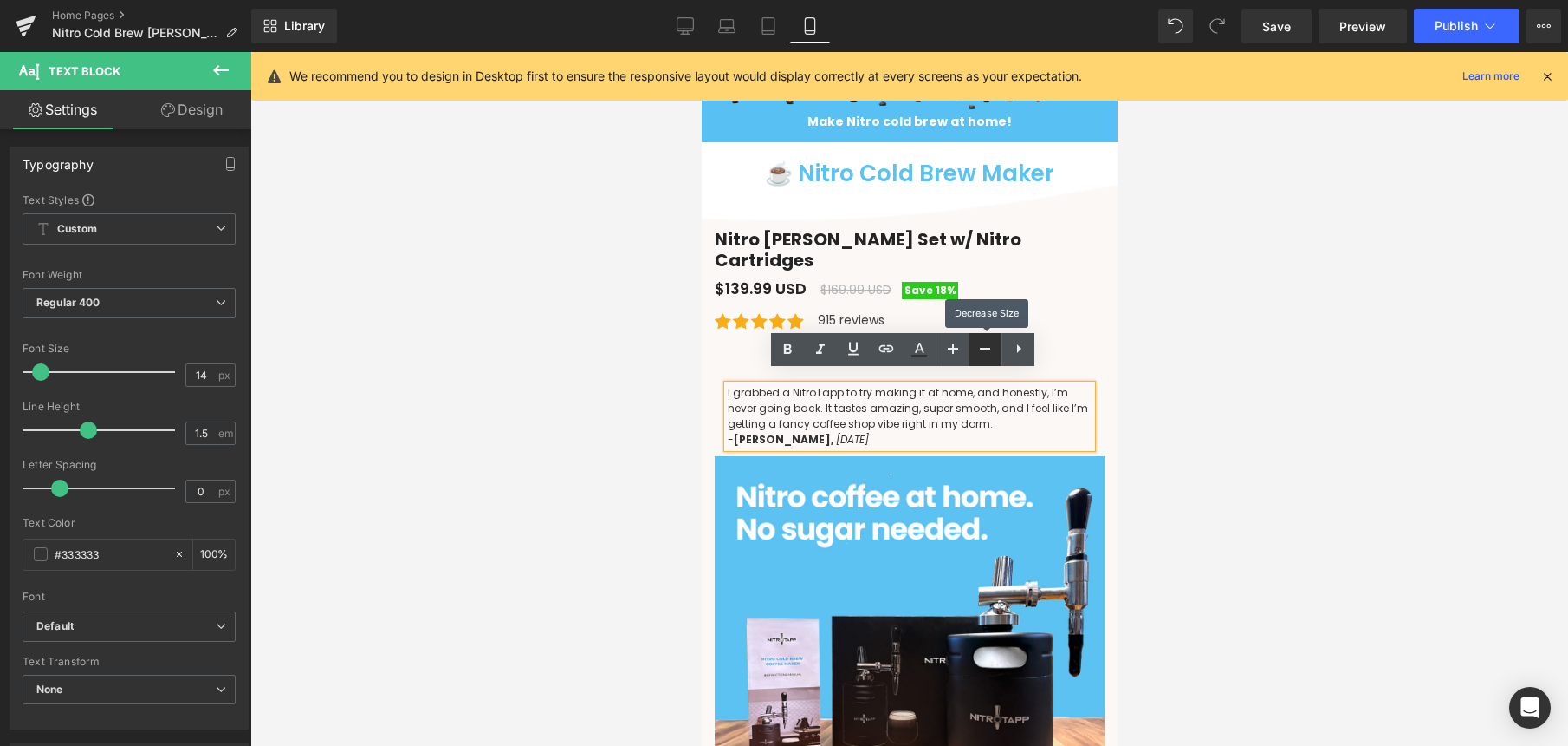
click at [978, 348] on icon at bounding box center [985, 348] width 21 height 21
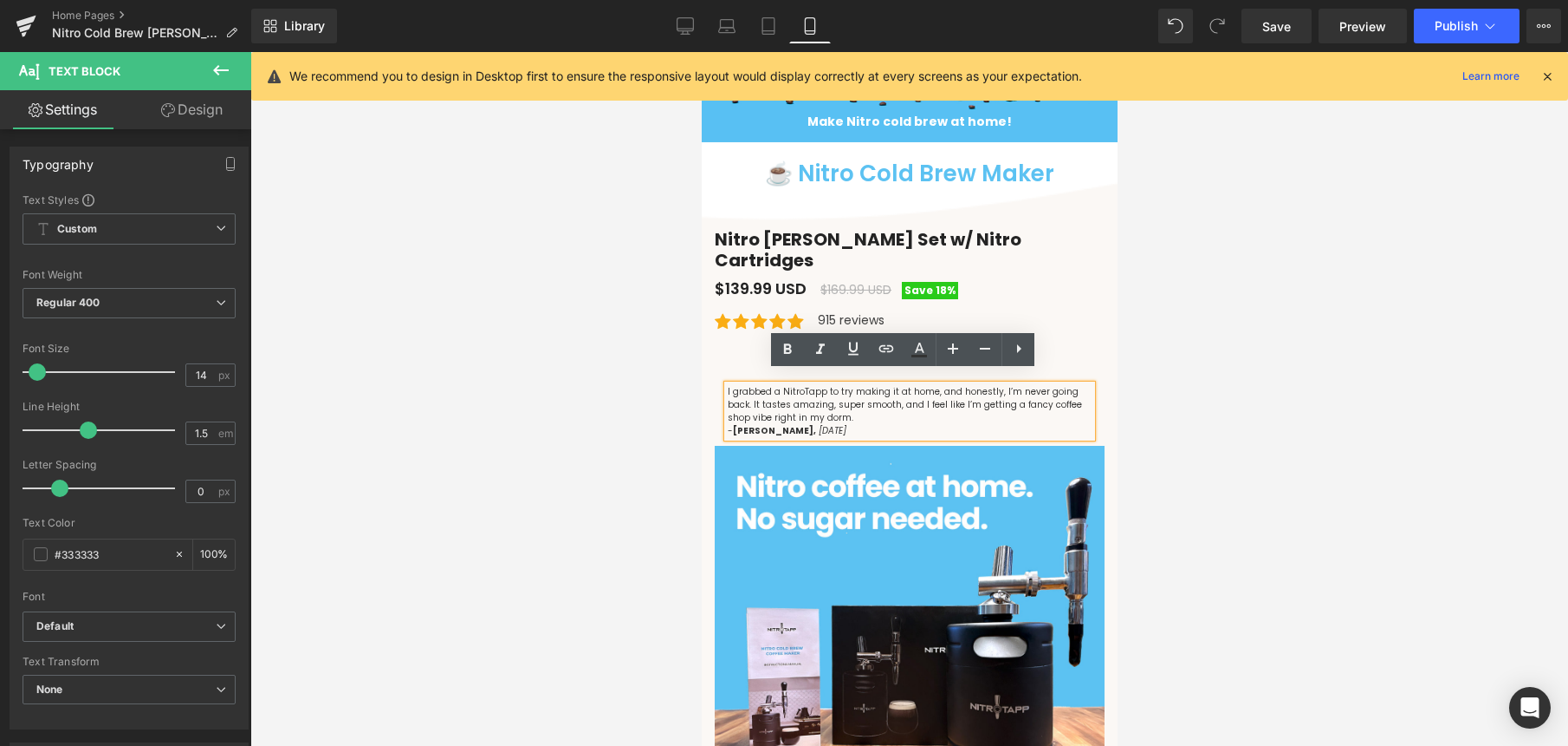
click at [979, 391] on p "I grabbed a NitroTapp to try making it at home, and honestly, I’m never going b…" at bounding box center [909, 405] width 364 height 39
click at [686, 364] on div at bounding box center [909, 398] width 1318 height 693
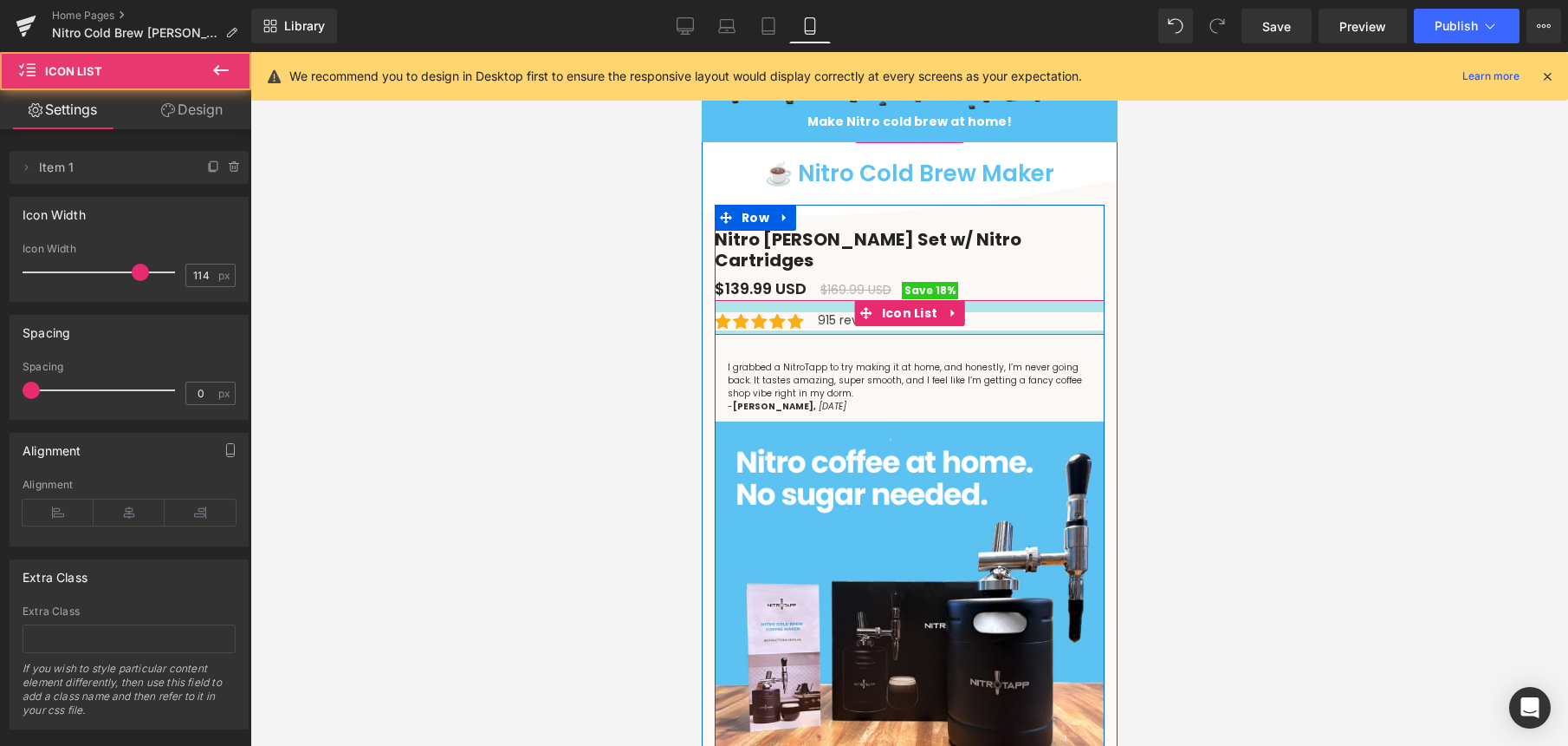
drag, startPoint x: 822, startPoint y: 328, endPoint x: 820, endPoint y: 292, distance: 36.1
click at [820, 300] on div "Icon Icon Icon Icon Icon Icon List Hoz 915 reviews Text Block Icon List" at bounding box center [909, 318] width 390 height 35
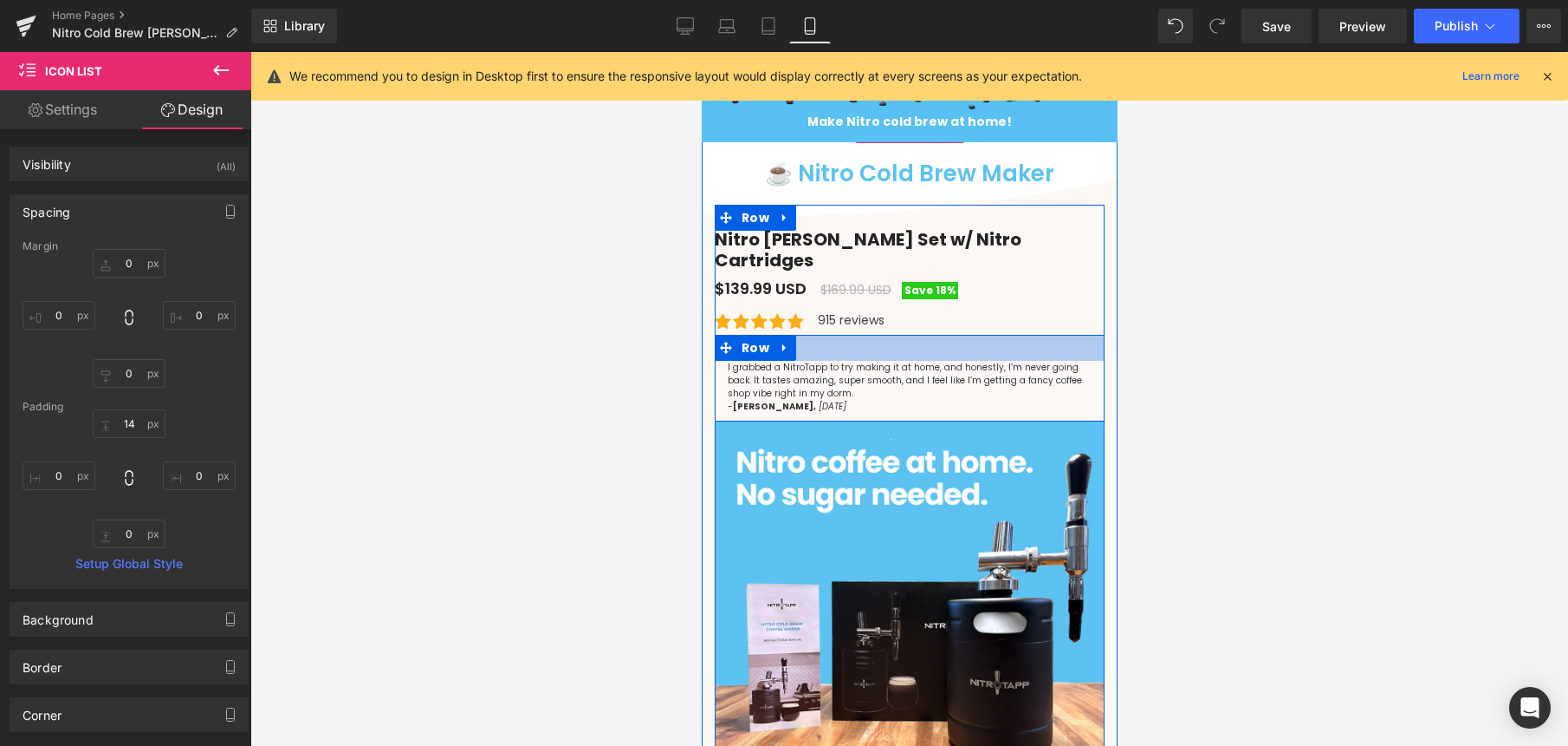
click at [816, 339] on div at bounding box center [909, 348] width 390 height 26
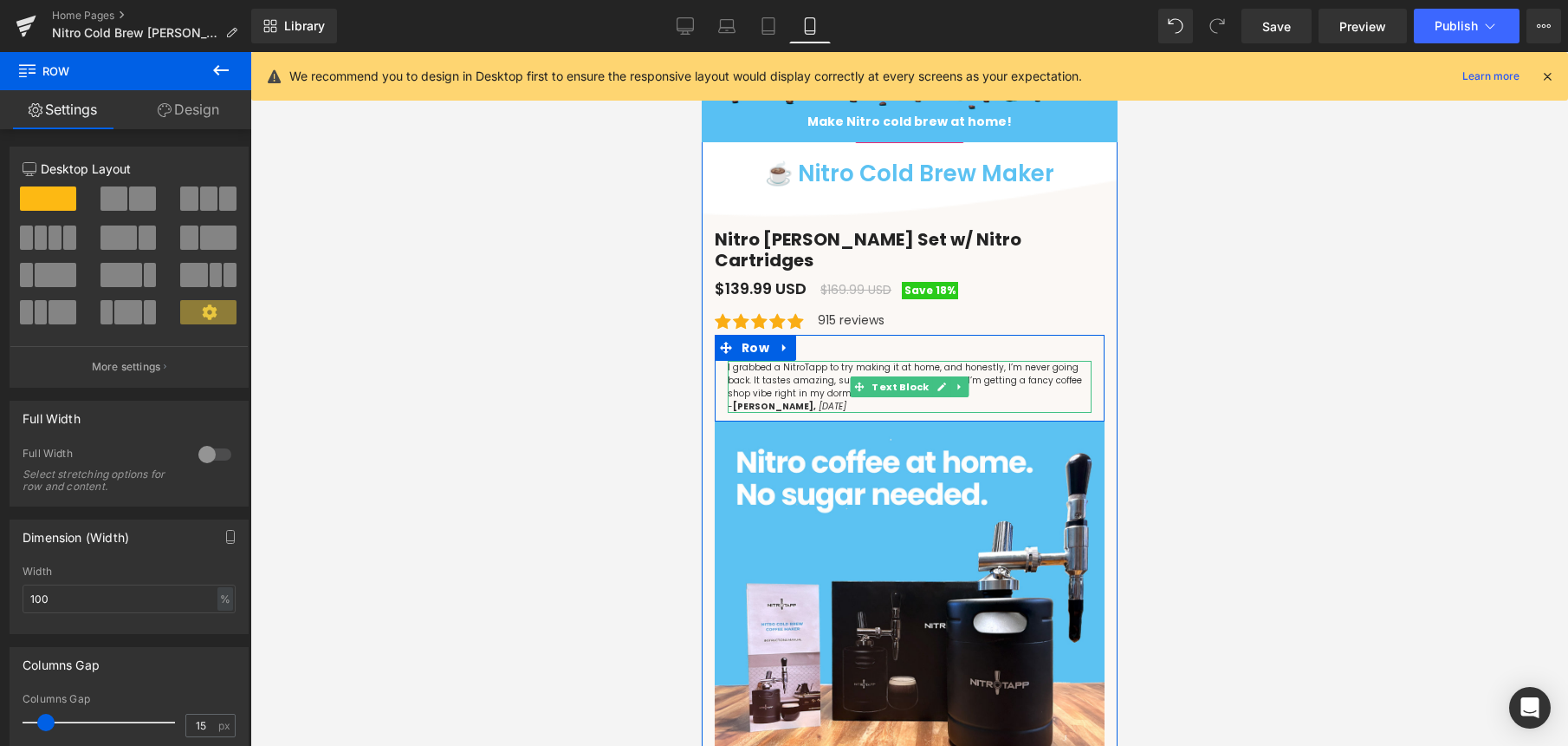
click at [738, 361] on p "I grabbed a NitroTapp to try making it at home, and honestly, I’m never going b…" at bounding box center [909, 380] width 364 height 39
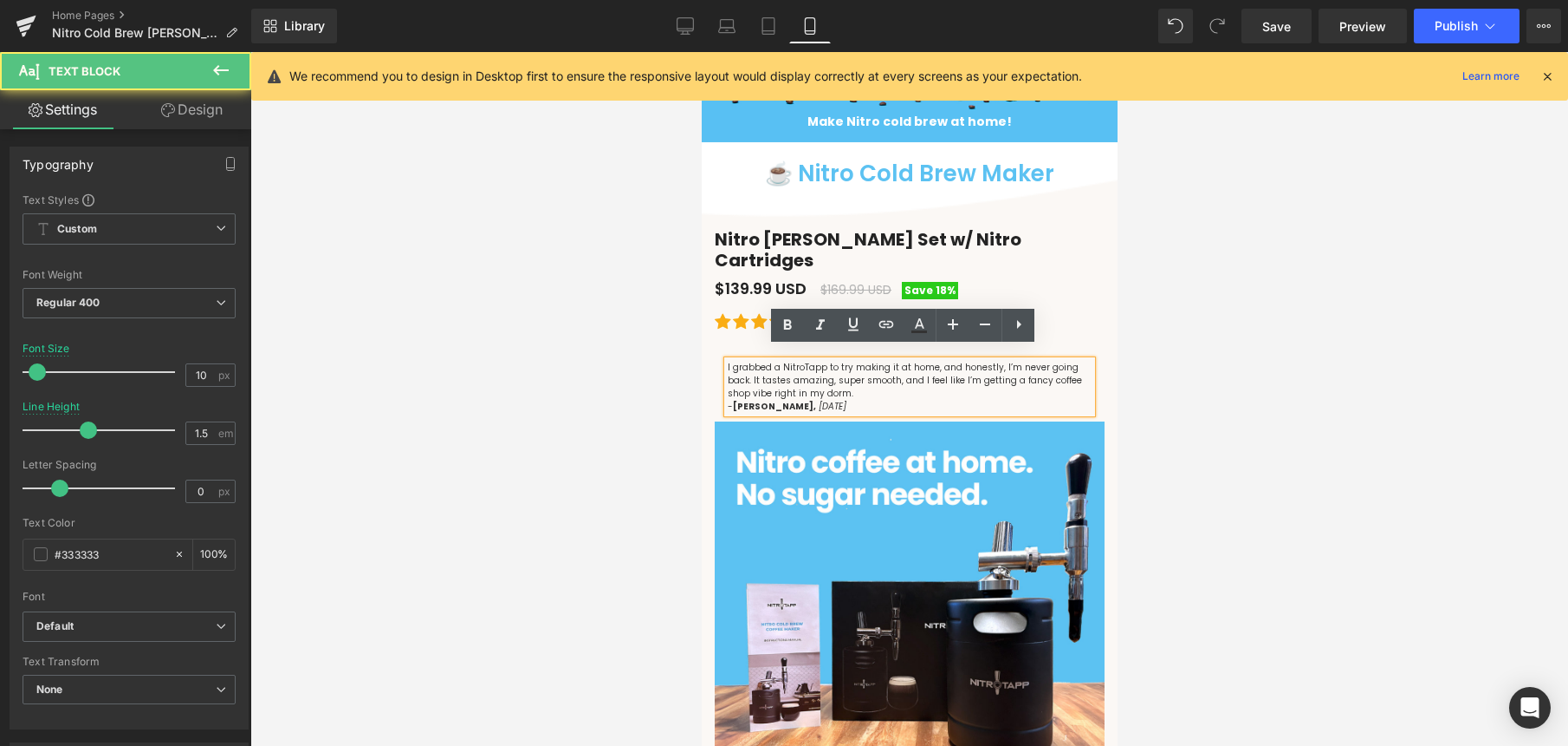
click at [727, 361] on p "I grabbed a NitroTapp to try making it at home, and honestly, I’m never going b…" at bounding box center [909, 380] width 364 height 39
click at [1094, 334] on div "I grabbed a NitroTapp to try making it at home, and honestly, I’m never going b…" at bounding box center [909, 377] width 390 height 87
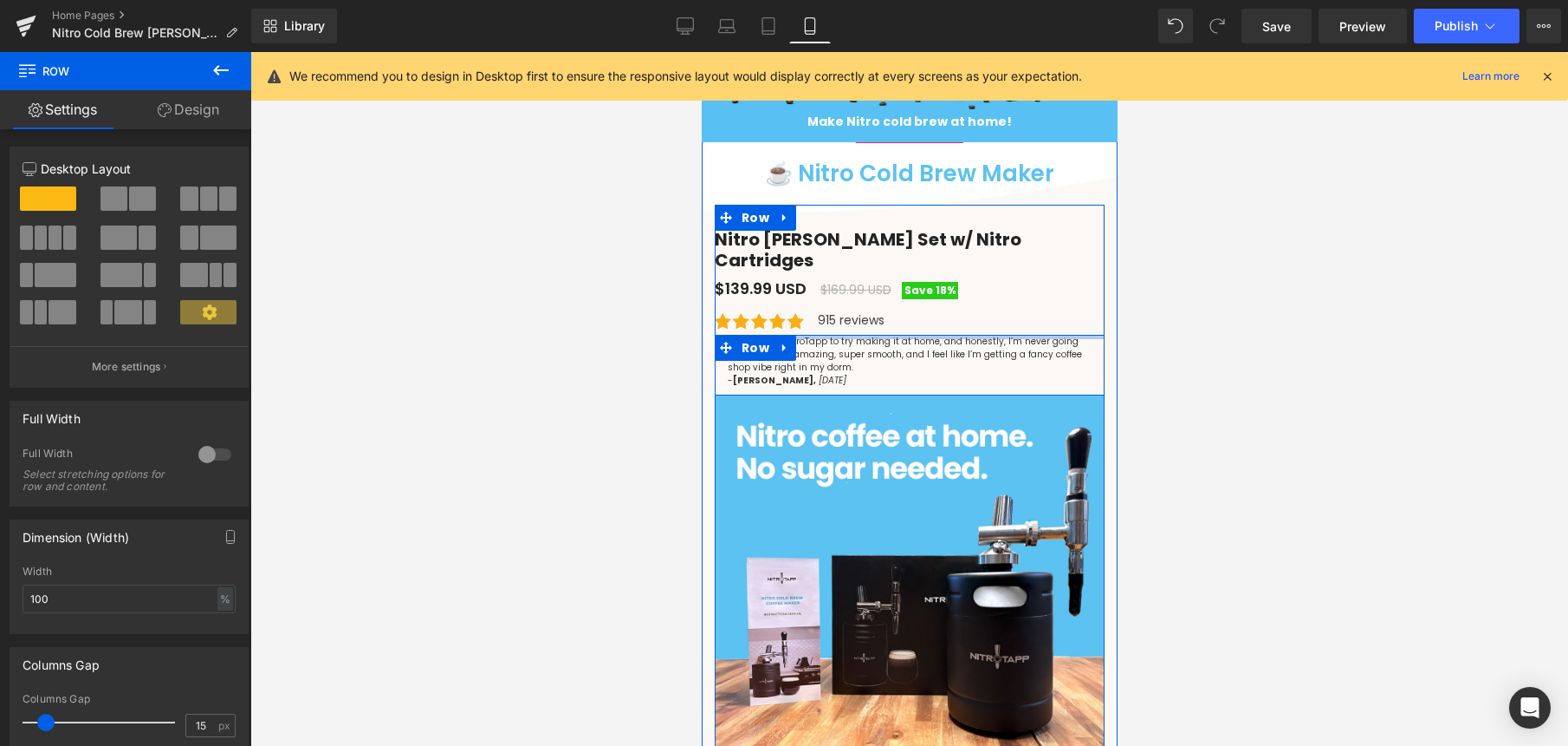
drag, startPoint x: 911, startPoint y: 336, endPoint x: 915, endPoint y: 301, distance: 35.2
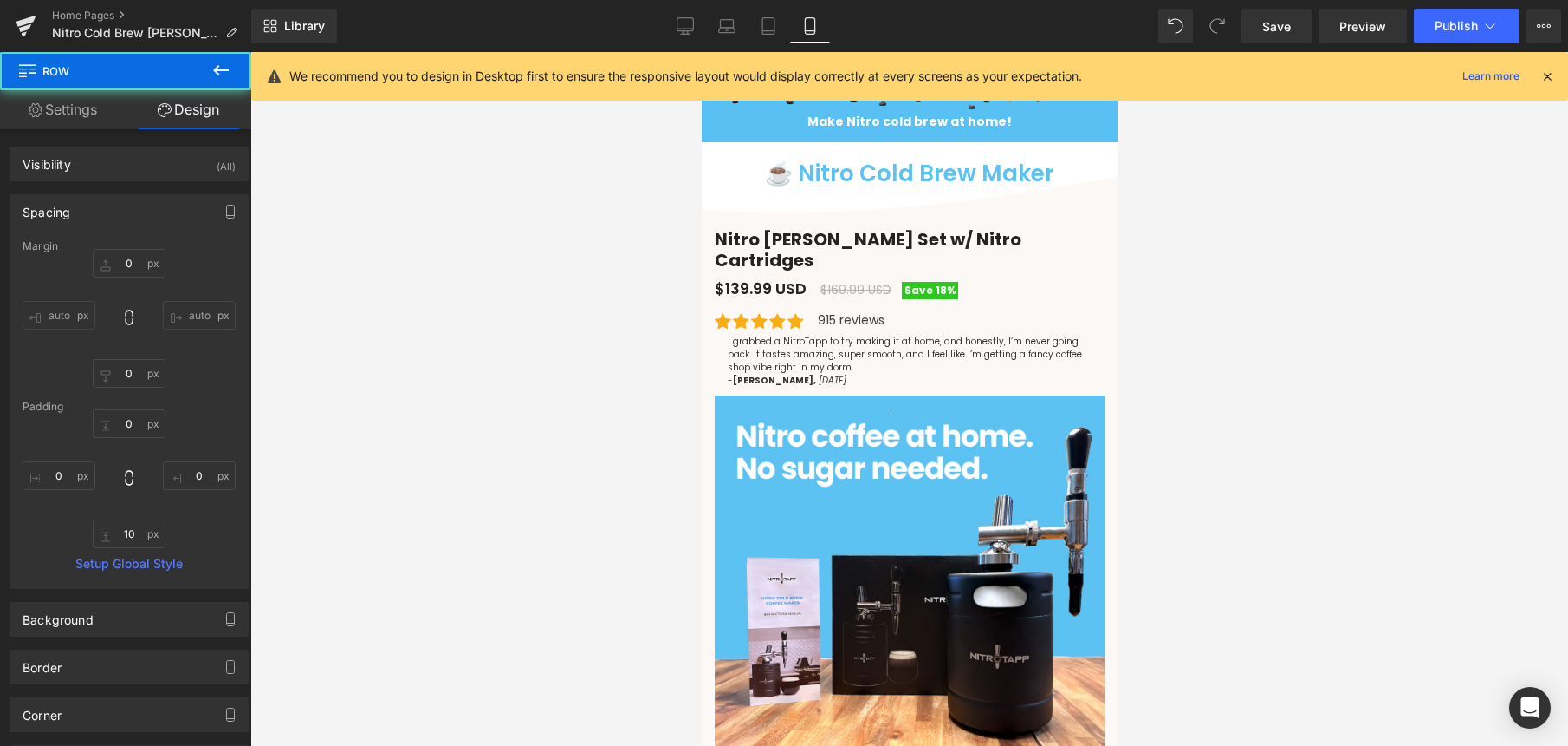
click at [1172, 349] on div at bounding box center [909, 398] width 1318 height 693
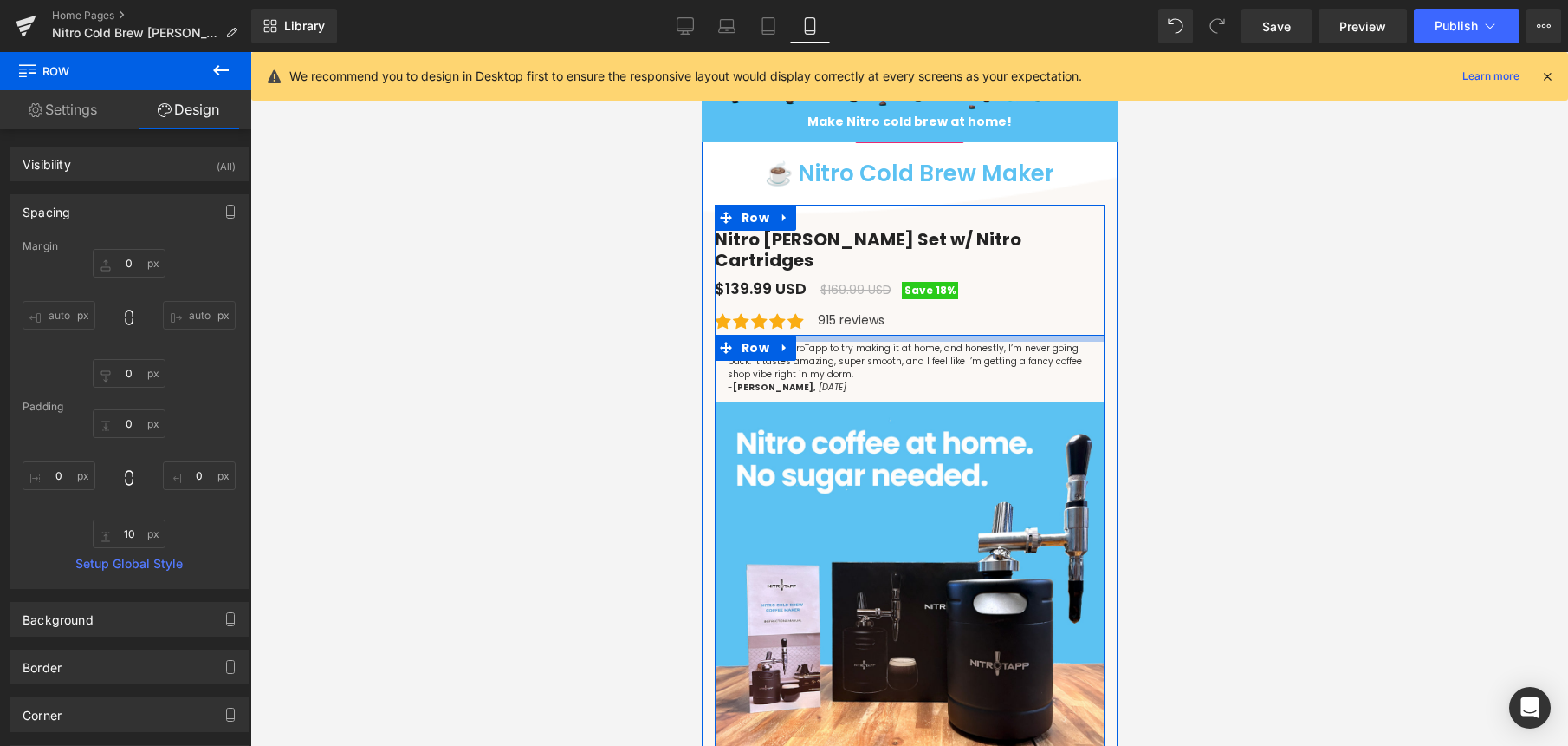
click at [846, 334] on div "I grabbed a NitroTapp to try making it at home, and honestly, I’m never going b…" at bounding box center [909, 368] width 390 height 67
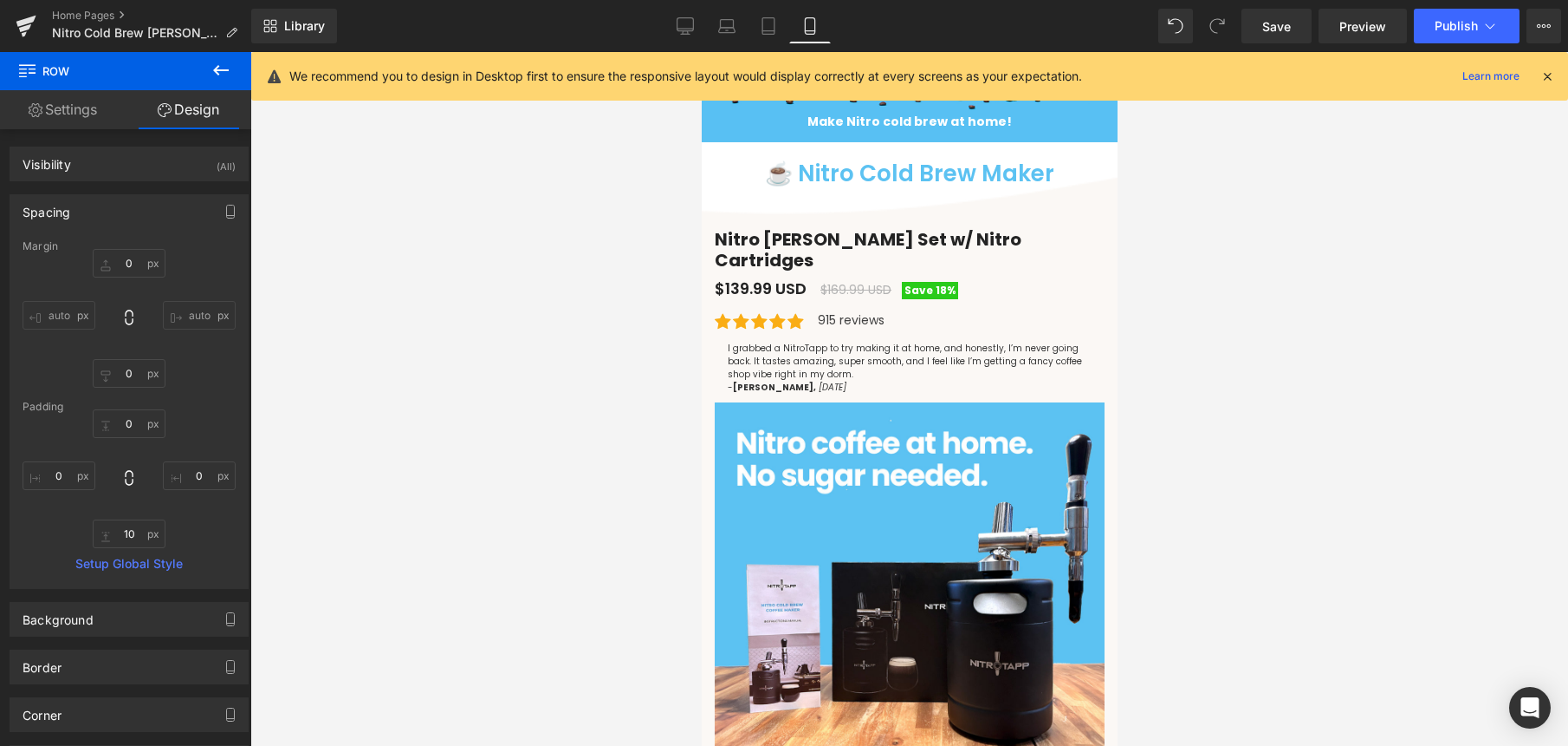
click at [1190, 386] on div at bounding box center [909, 398] width 1318 height 693
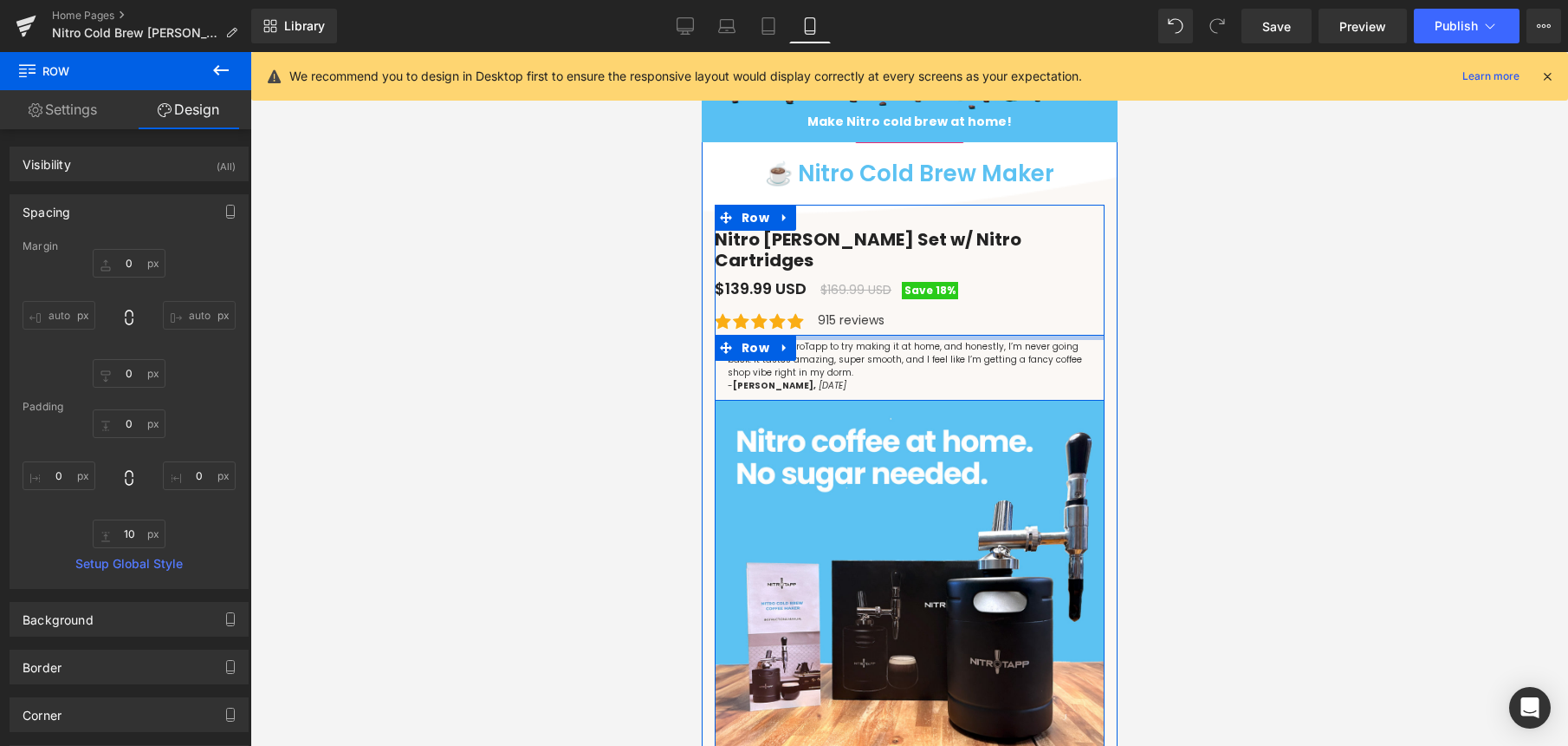
click at [906, 334] on div at bounding box center [909, 337] width 390 height 5
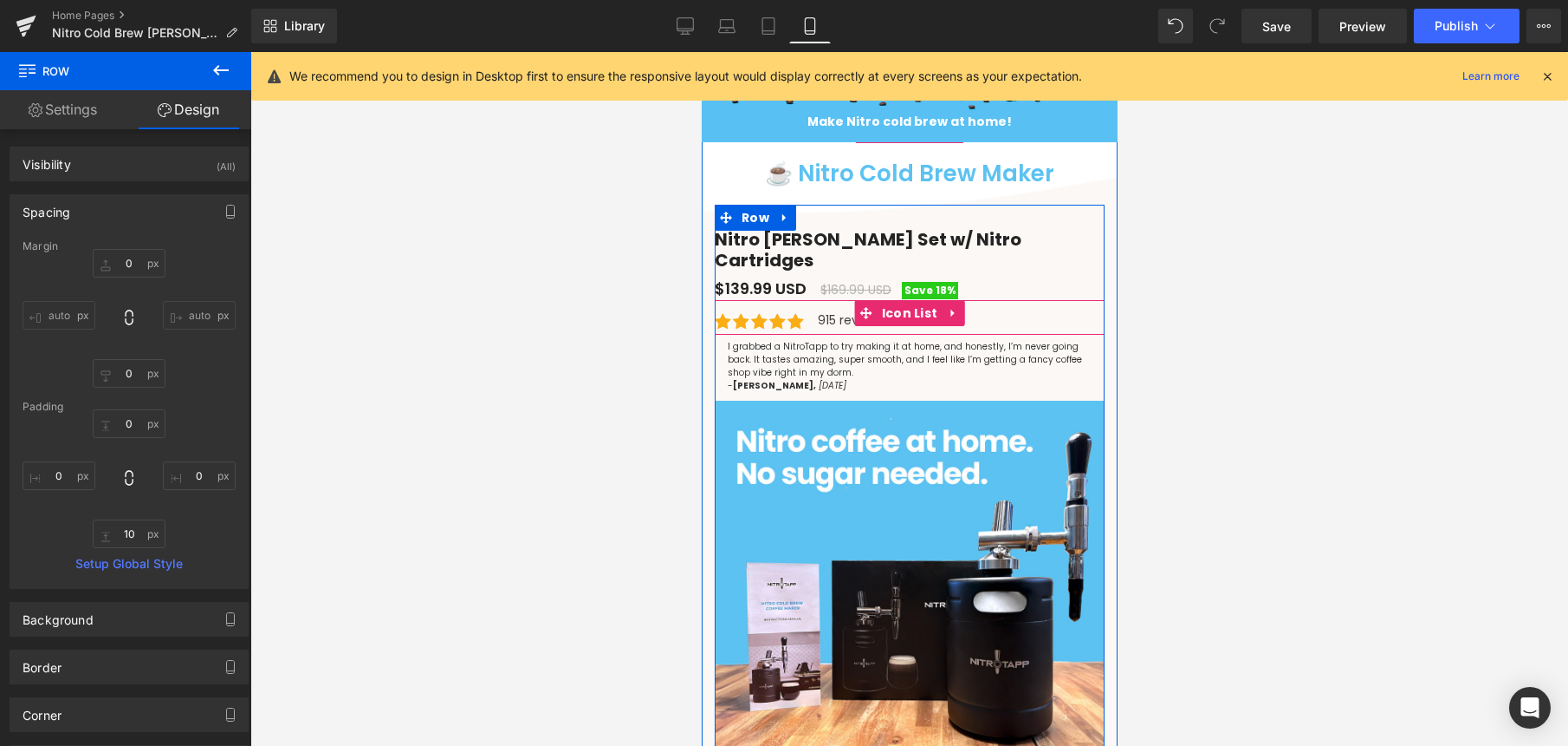
click at [833, 310] on span "Text Block" at bounding box center [839, 320] width 64 height 21
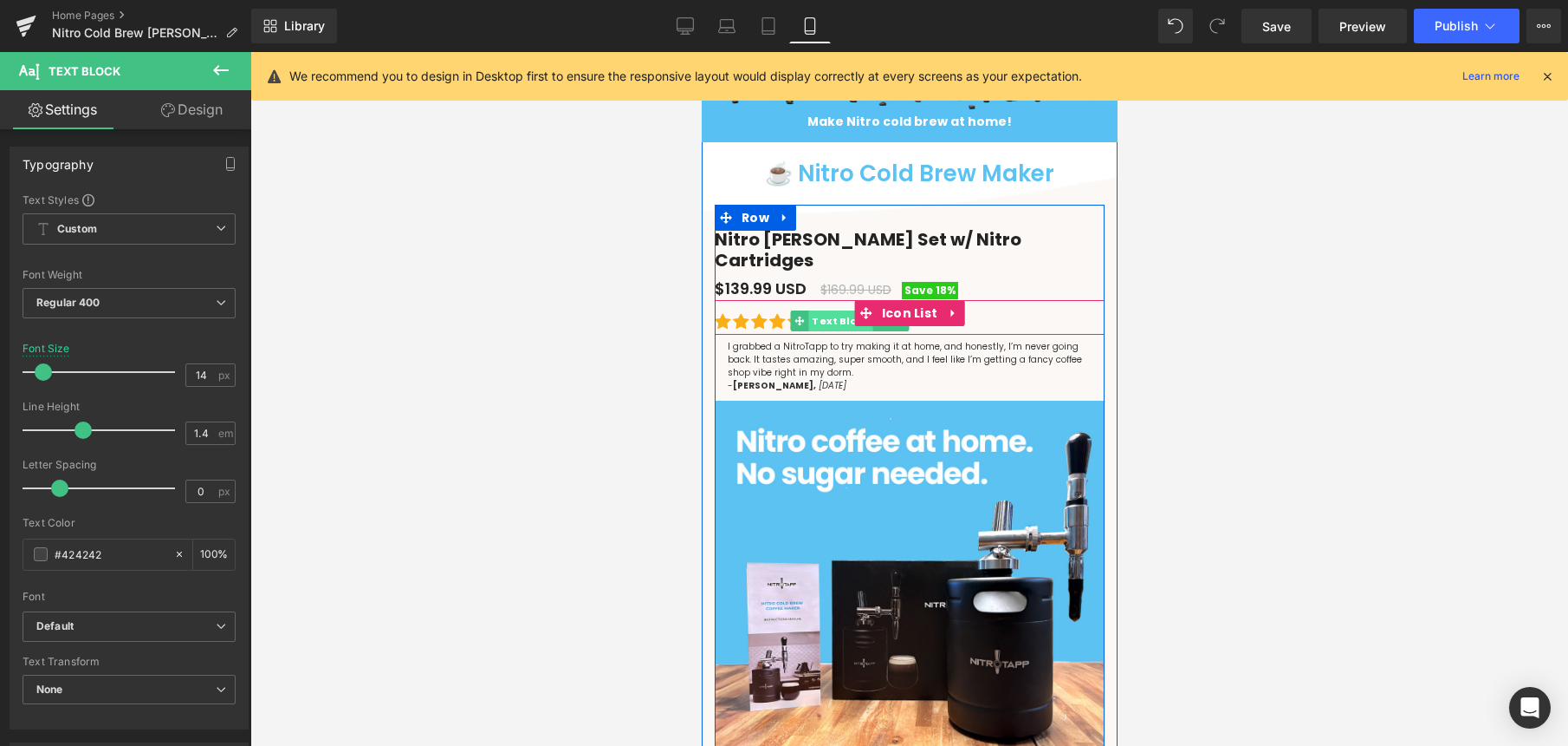
click at [838, 310] on span "Text Block" at bounding box center [839, 320] width 64 height 21
click at [981, 312] on div "Icon Icon Icon Icon Icon Icon List Hoz 915 reviews Text Block" at bounding box center [909, 323] width 390 height 23
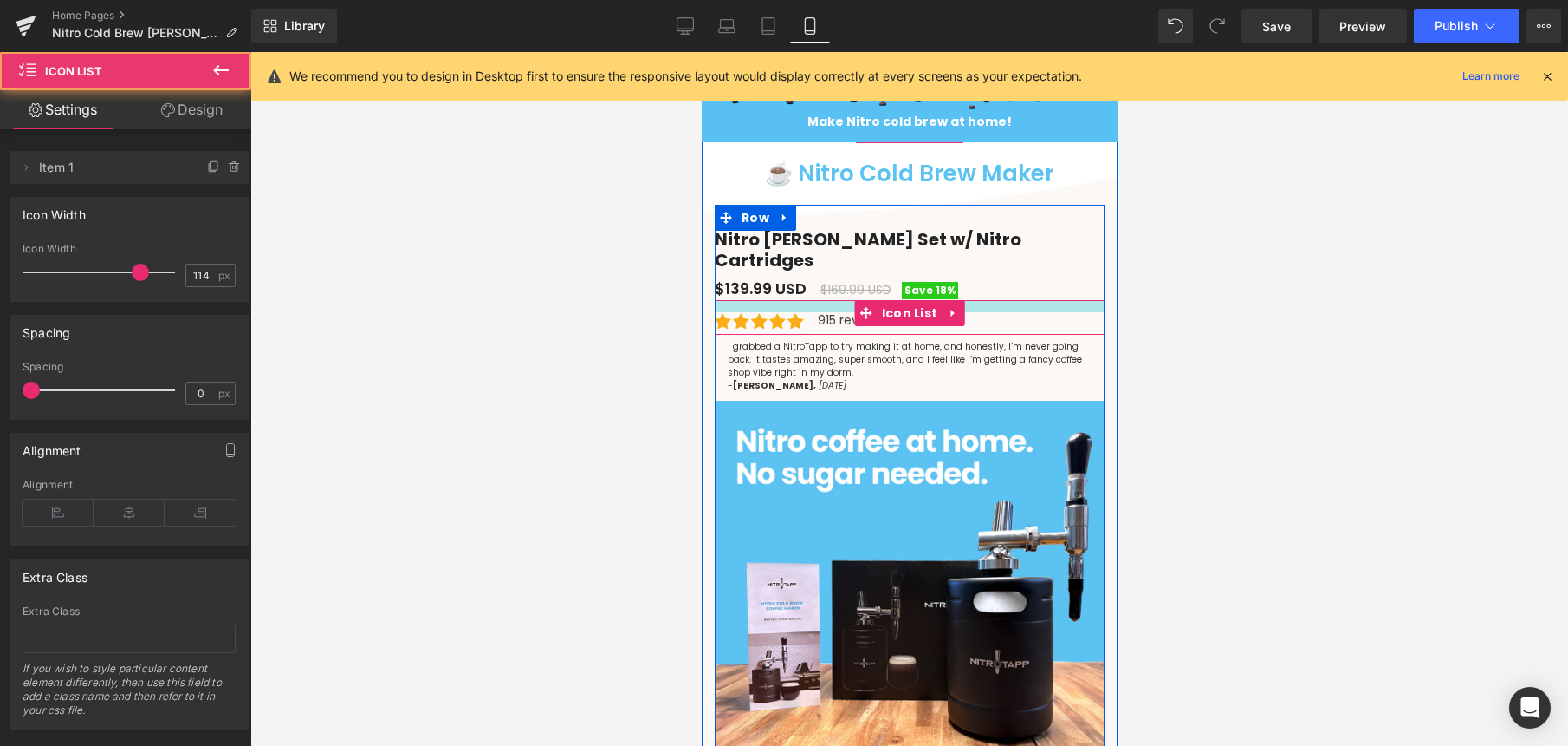
click at [992, 300] on div at bounding box center [909, 306] width 390 height 12
click at [1010, 277] on div "$139.99 USD $169.99 USD Save 18%" at bounding box center [909, 288] width 390 height 24
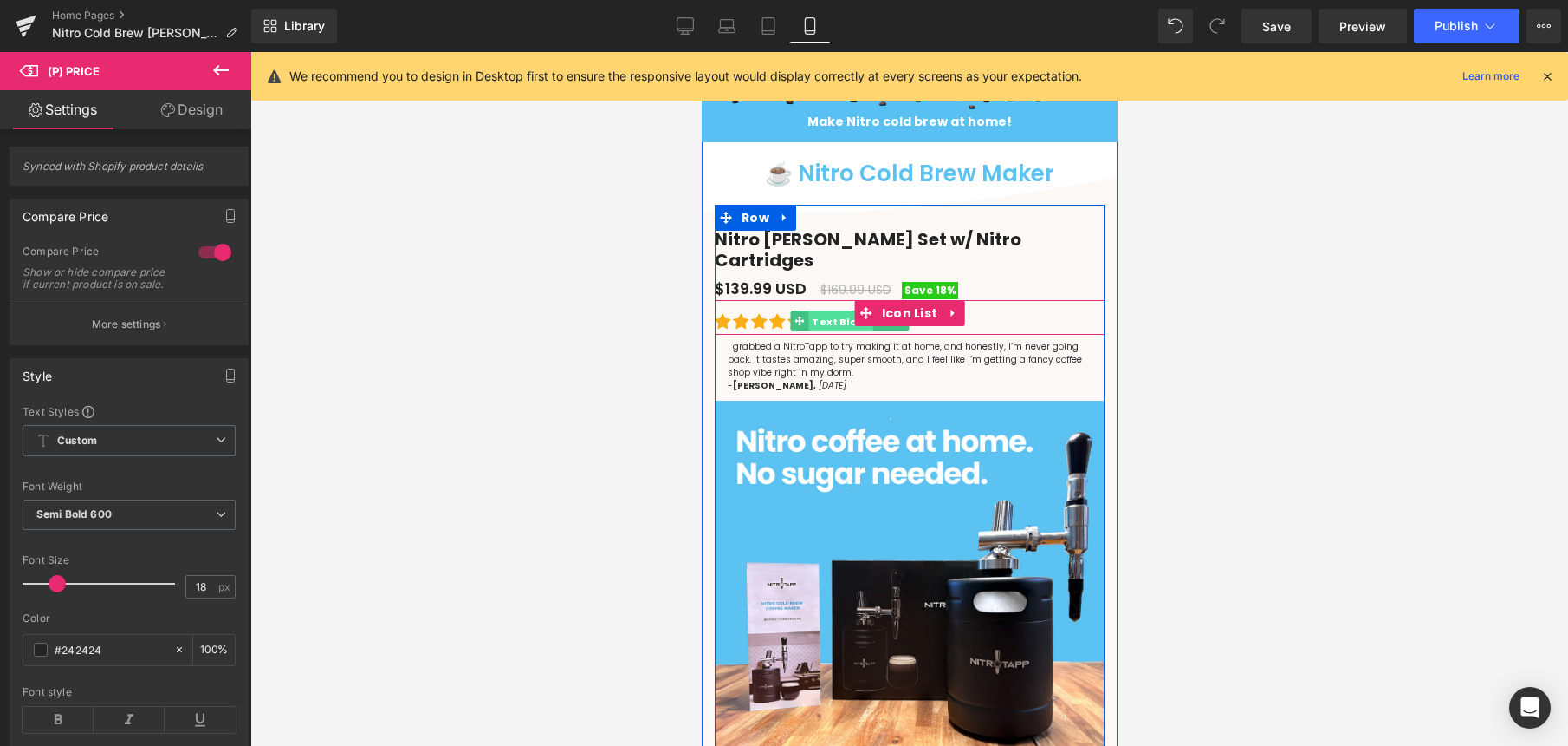
click at [834, 311] on span "Text Block" at bounding box center [839, 321] width 64 height 21
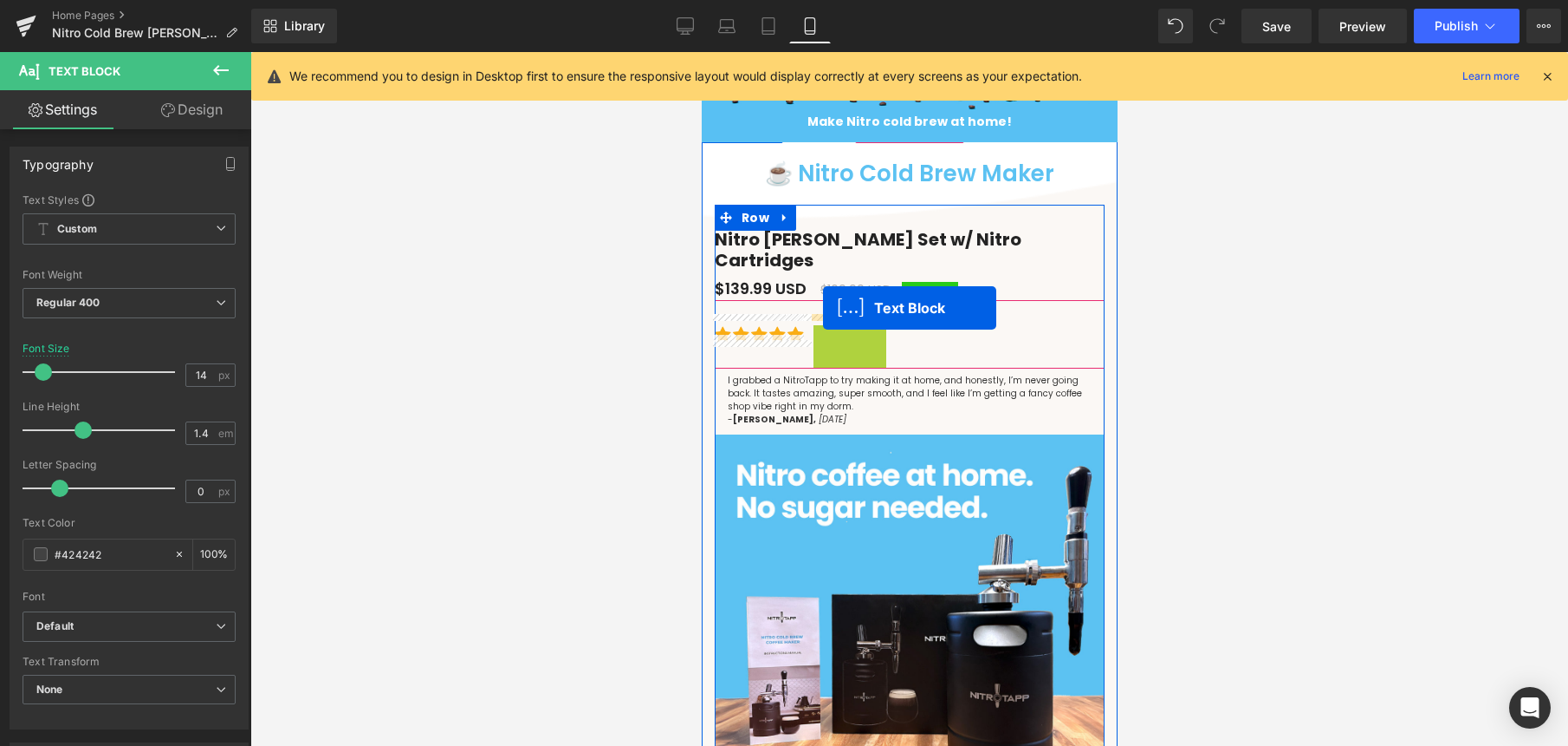
drag, startPoint x: 798, startPoint y: 308, endPoint x: 822, endPoint y: 307, distance: 24.0
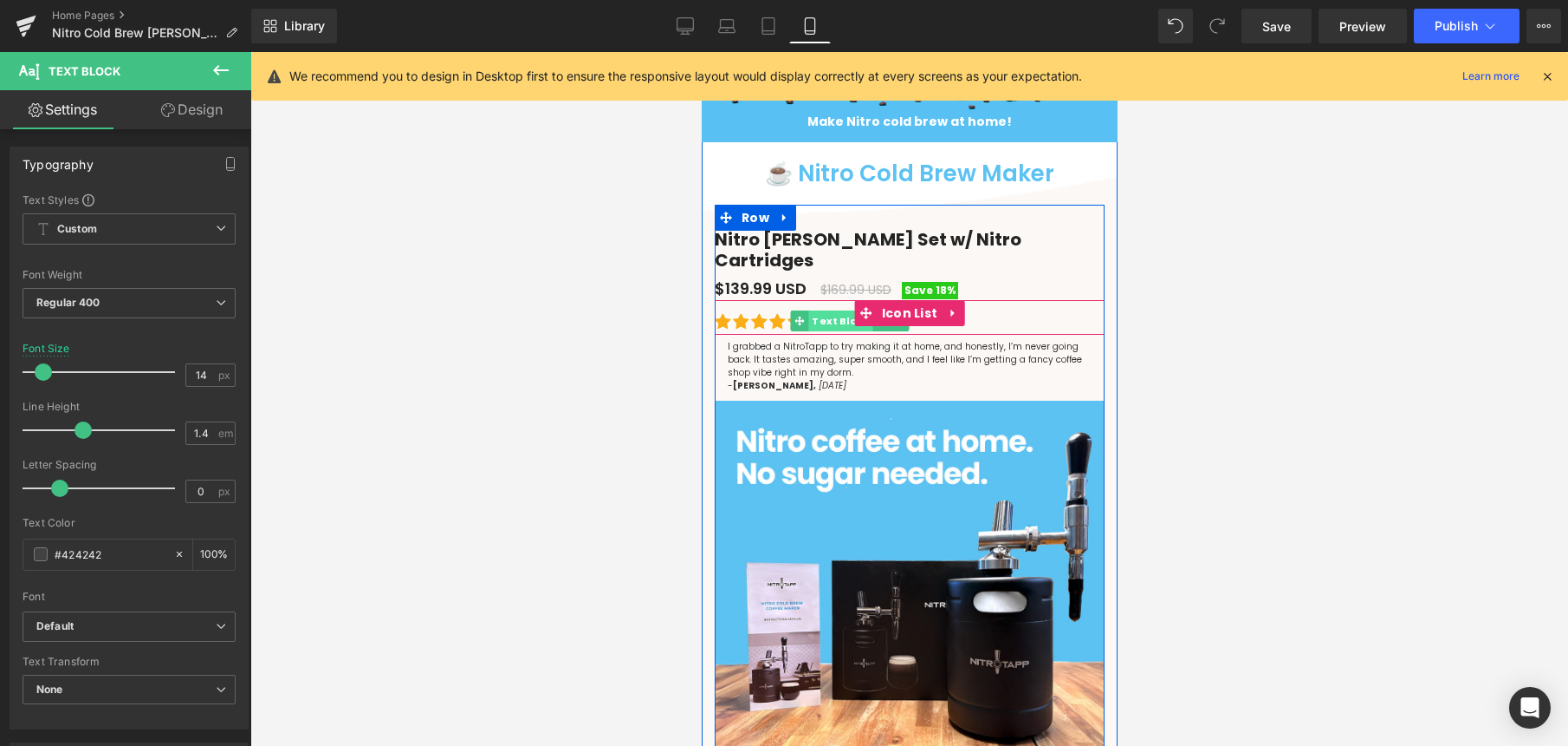
click at [839, 311] on span "Text Block" at bounding box center [839, 320] width 64 height 21
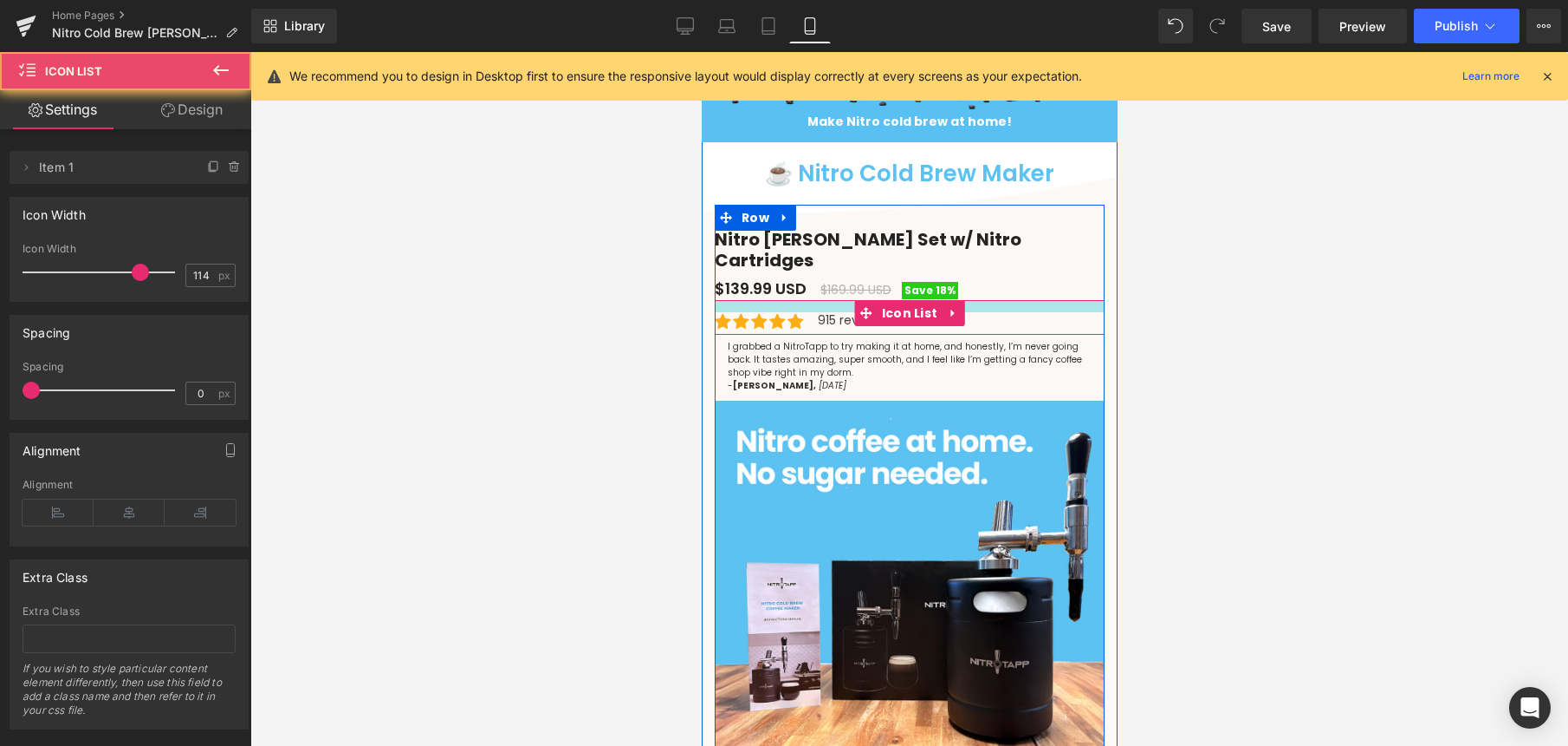
click at [825, 300] on div at bounding box center [909, 306] width 390 height 12
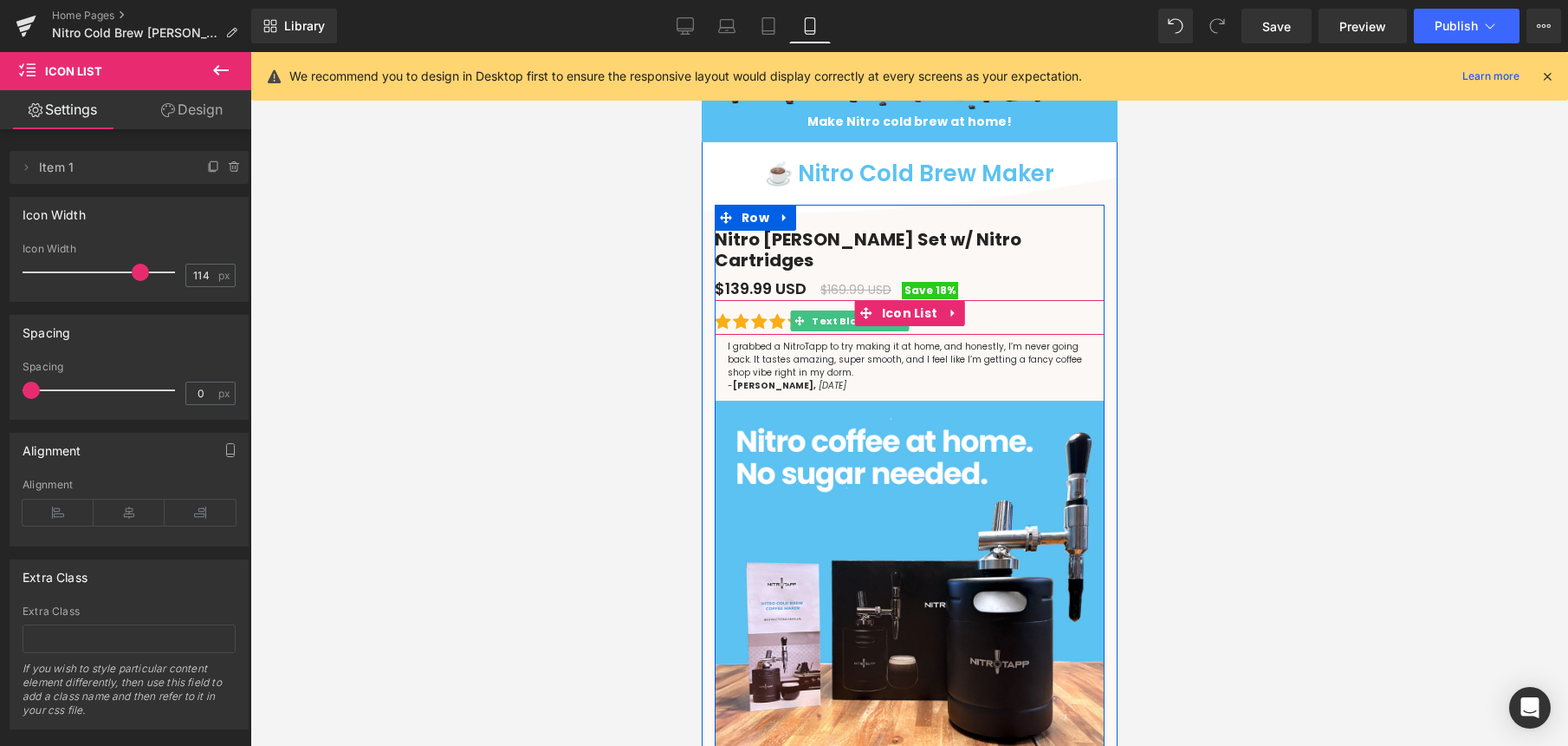
click at [825, 310] on span "Text Block" at bounding box center [839, 320] width 64 height 21
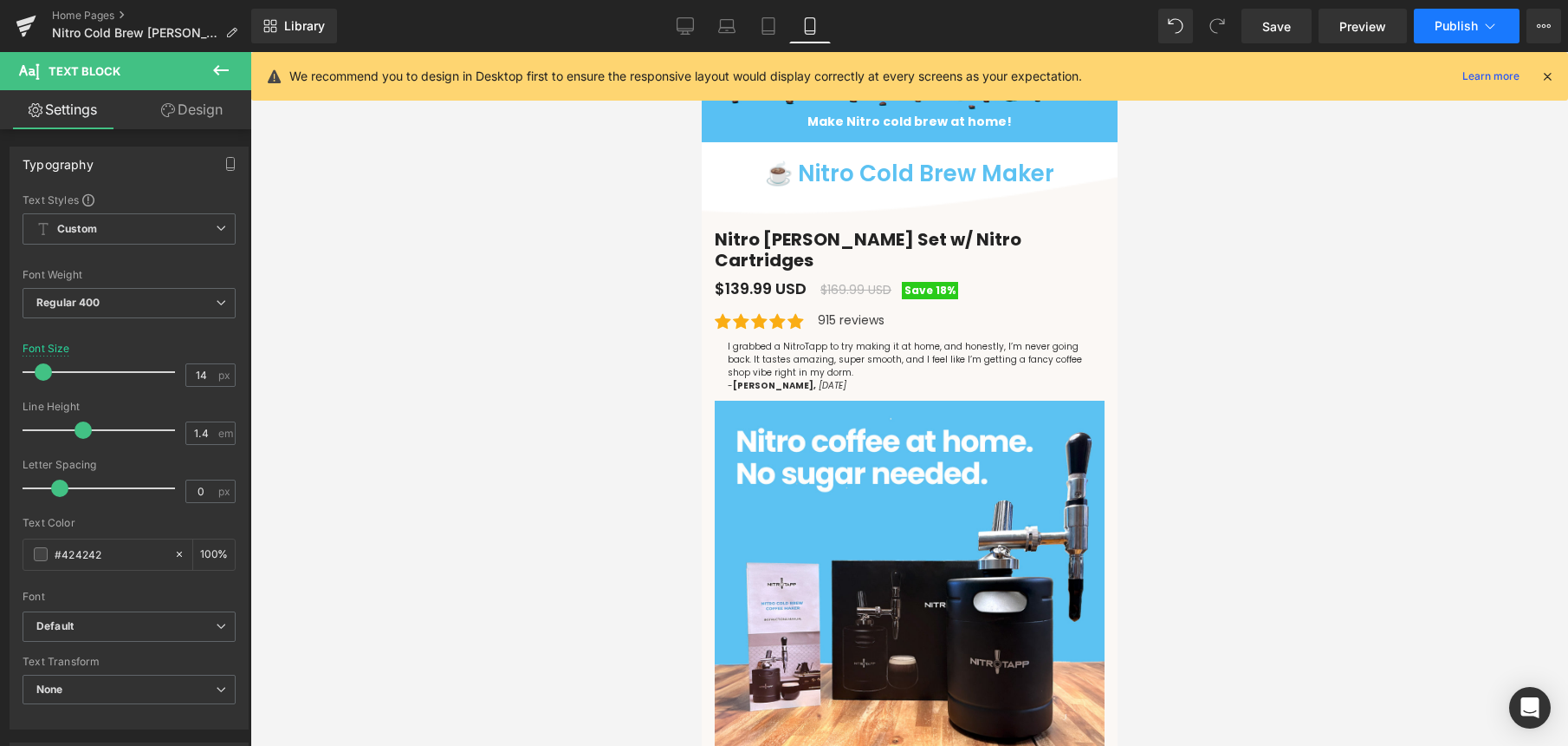
click at [1460, 39] on button "Publish" at bounding box center [1466, 26] width 106 height 35
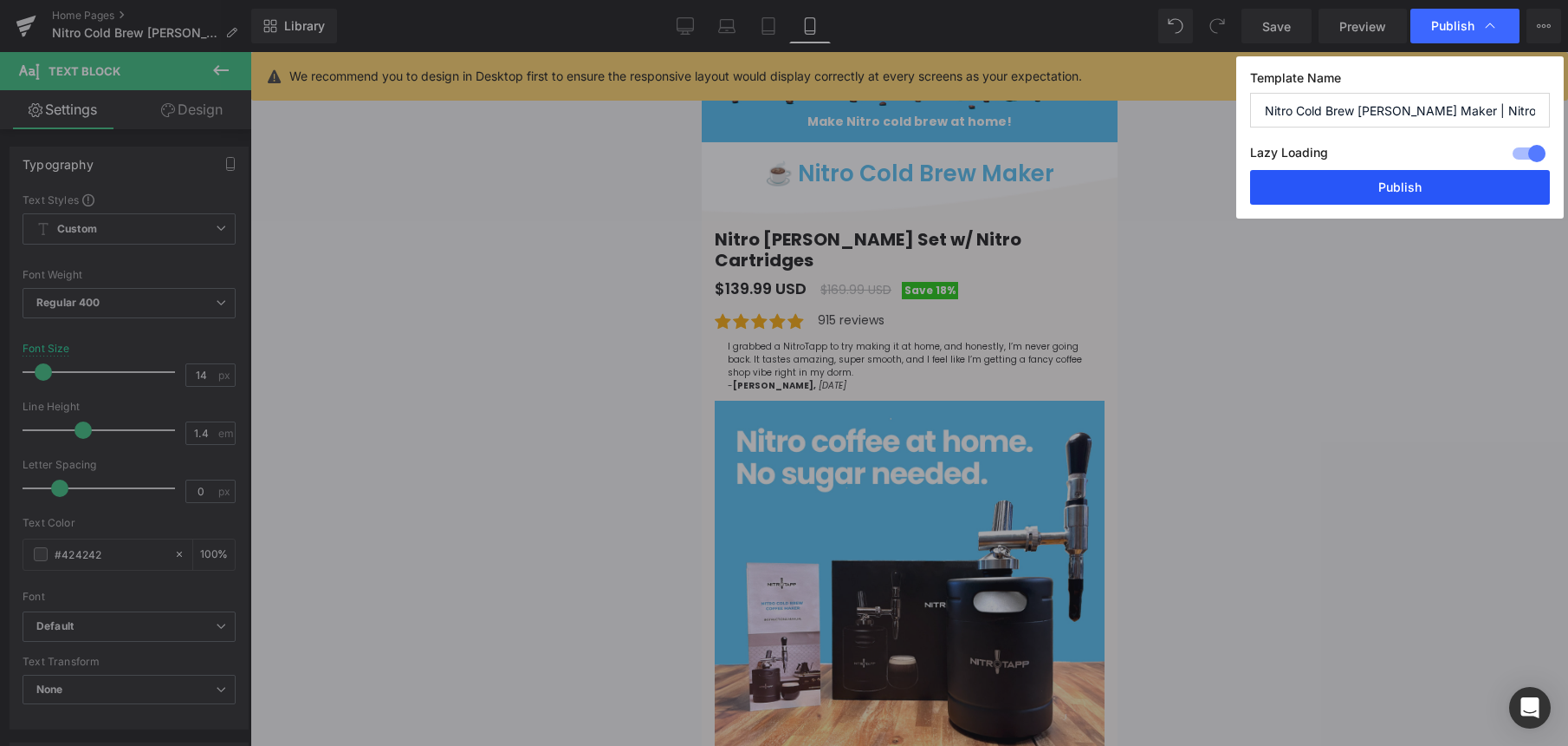
click at [1414, 178] on button "Publish" at bounding box center [1400, 187] width 300 height 35
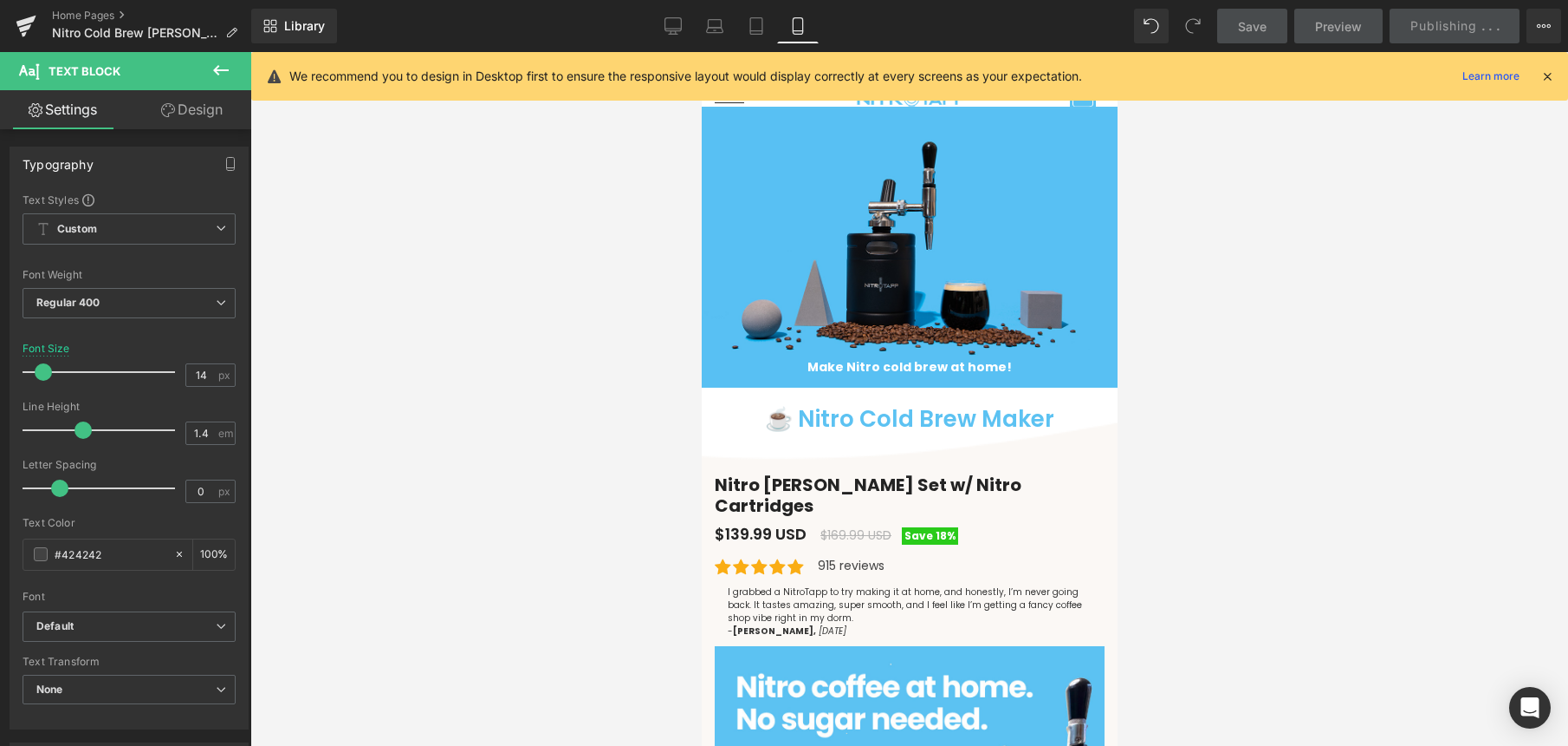
scroll to position [0, 0]
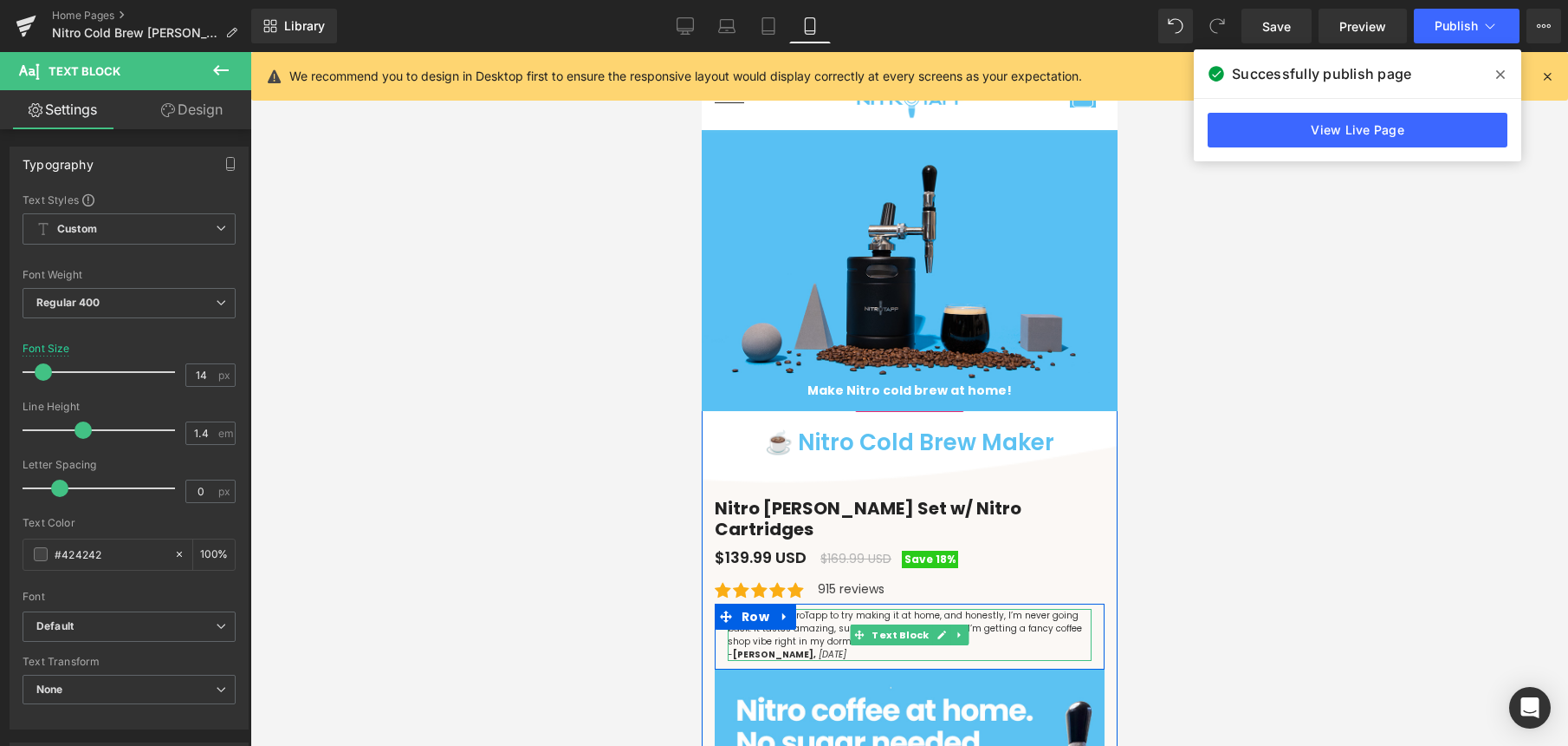
click at [818, 648] on icon "August 8th 2025" at bounding box center [832, 654] width 28 height 13
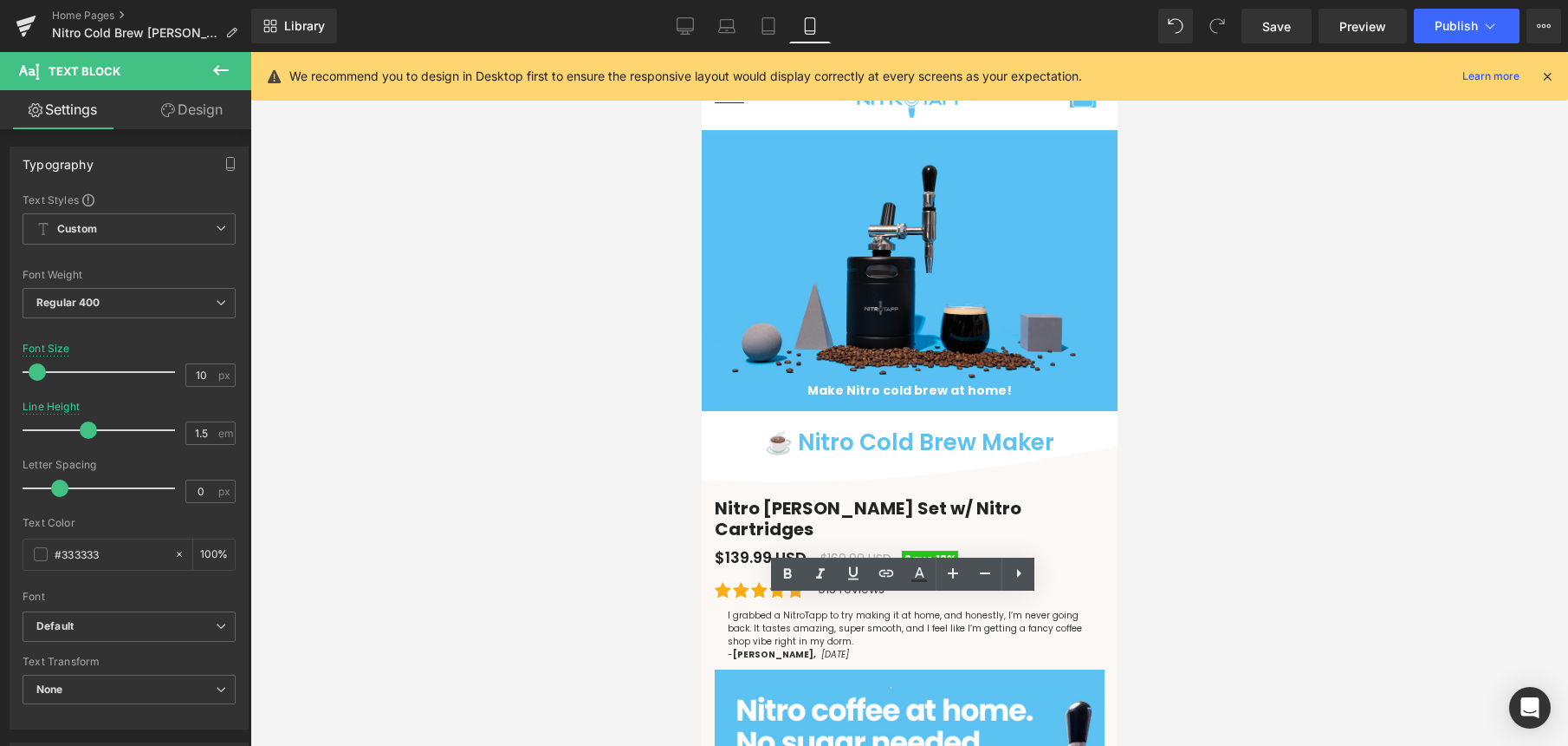
click at [616, 581] on div at bounding box center [909, 398] width 1318 height 693
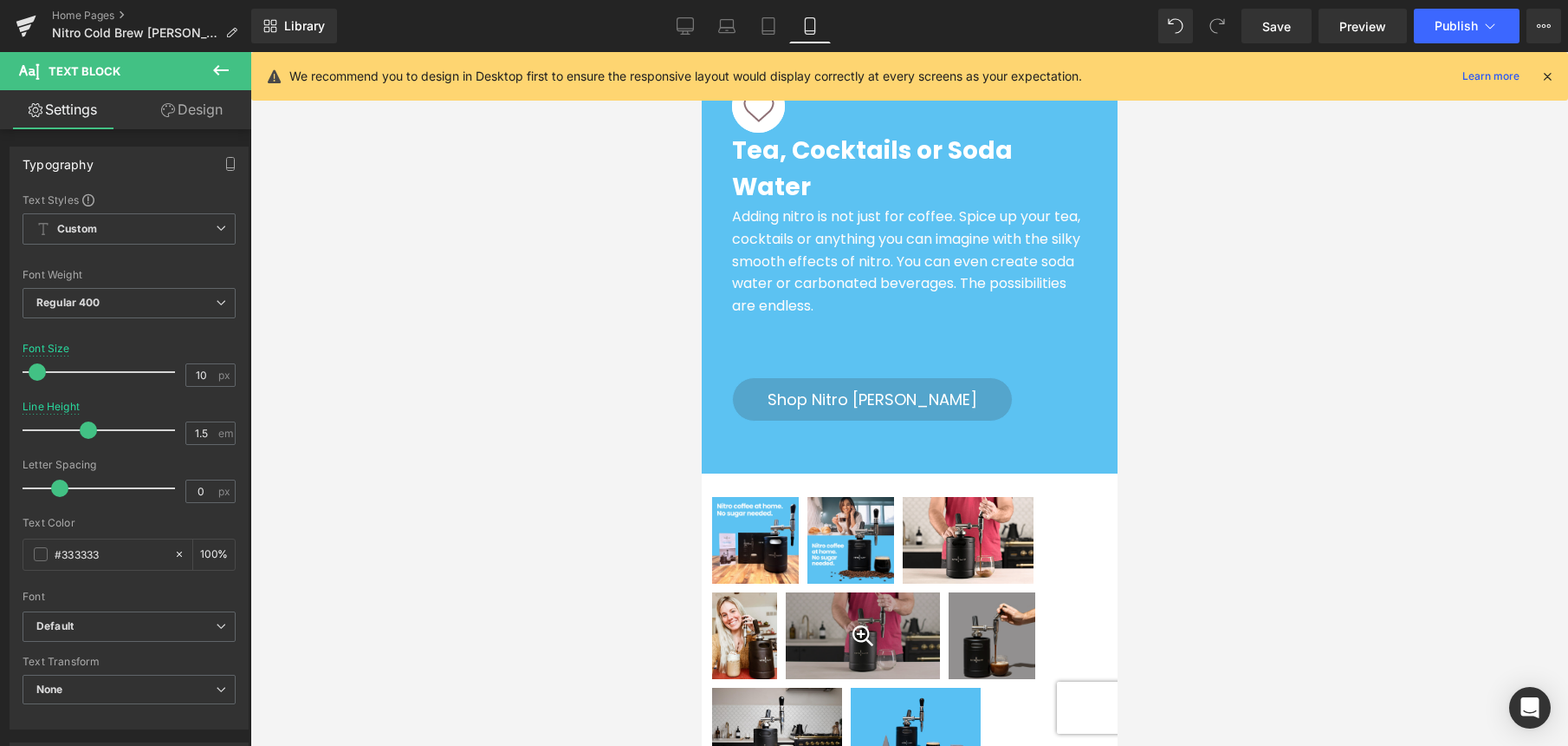
scroll to position [8631, 0]
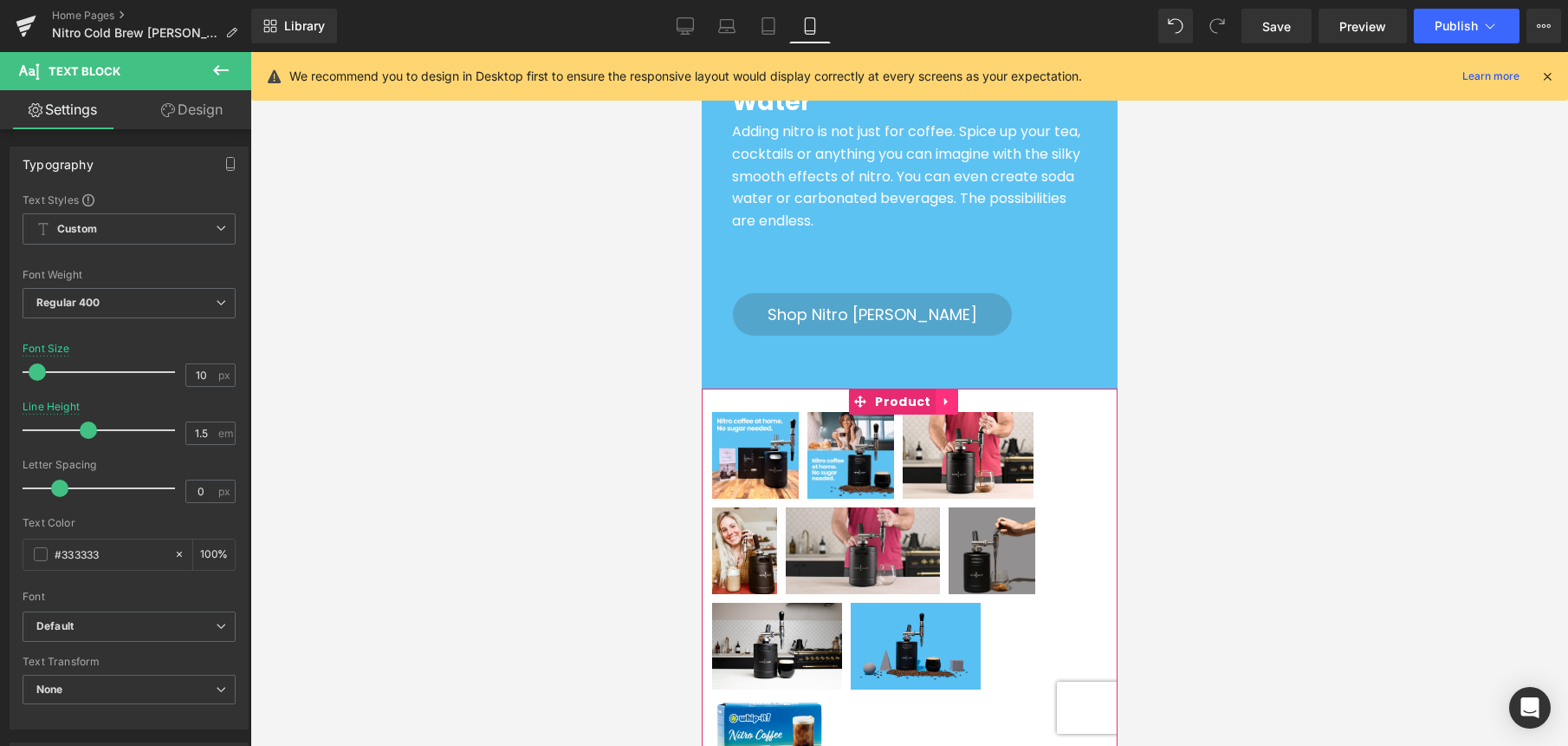
click at [943, 395] on icon at bounding box center [946, 401] width 12 height 13
click at [955, 395] on icon at bounding box center [957, 401] width 12 height 13
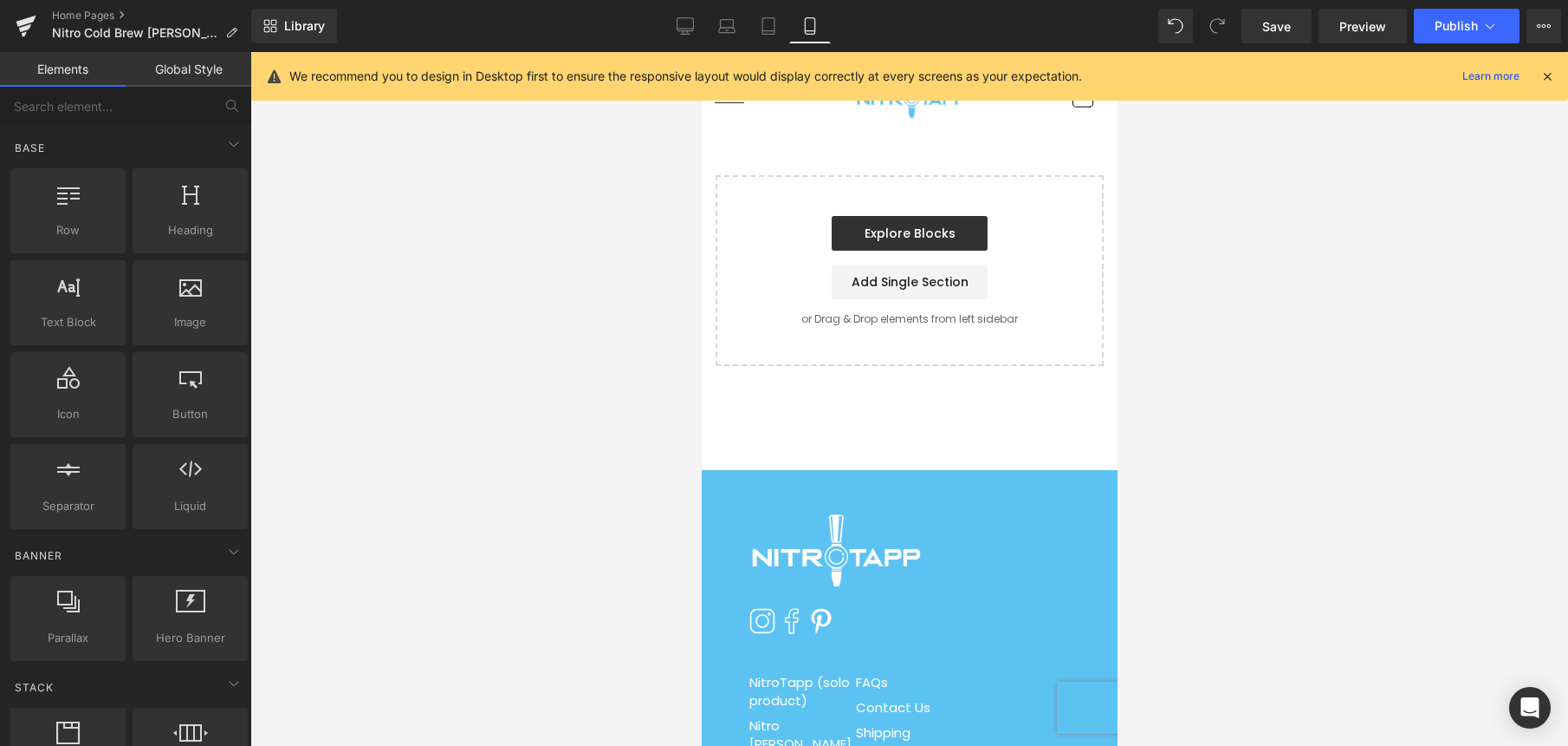
scroll to position [11316, 0]
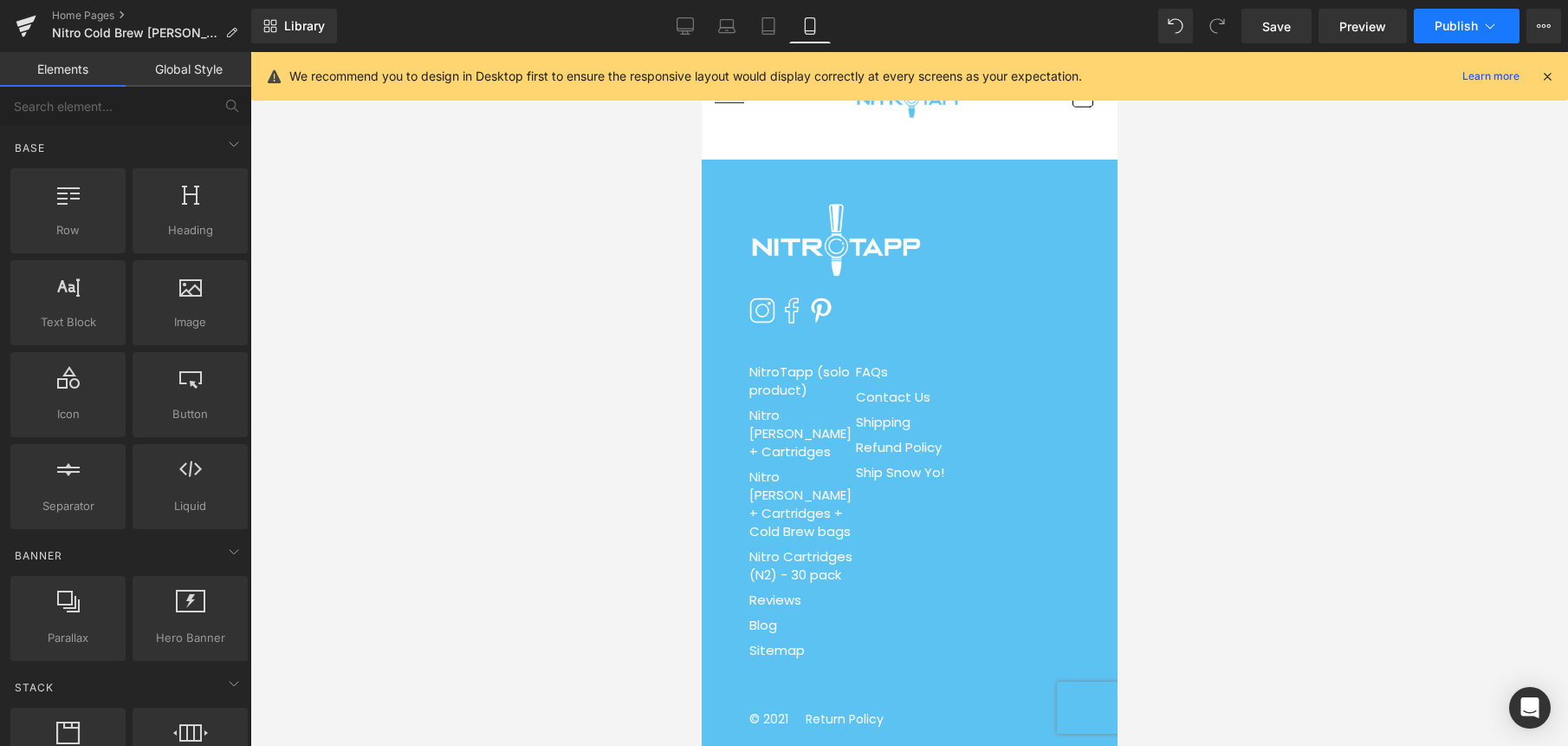
click at [1442, 25] on span "Publish" at bounding box center [1457, 26] width 44 height 14
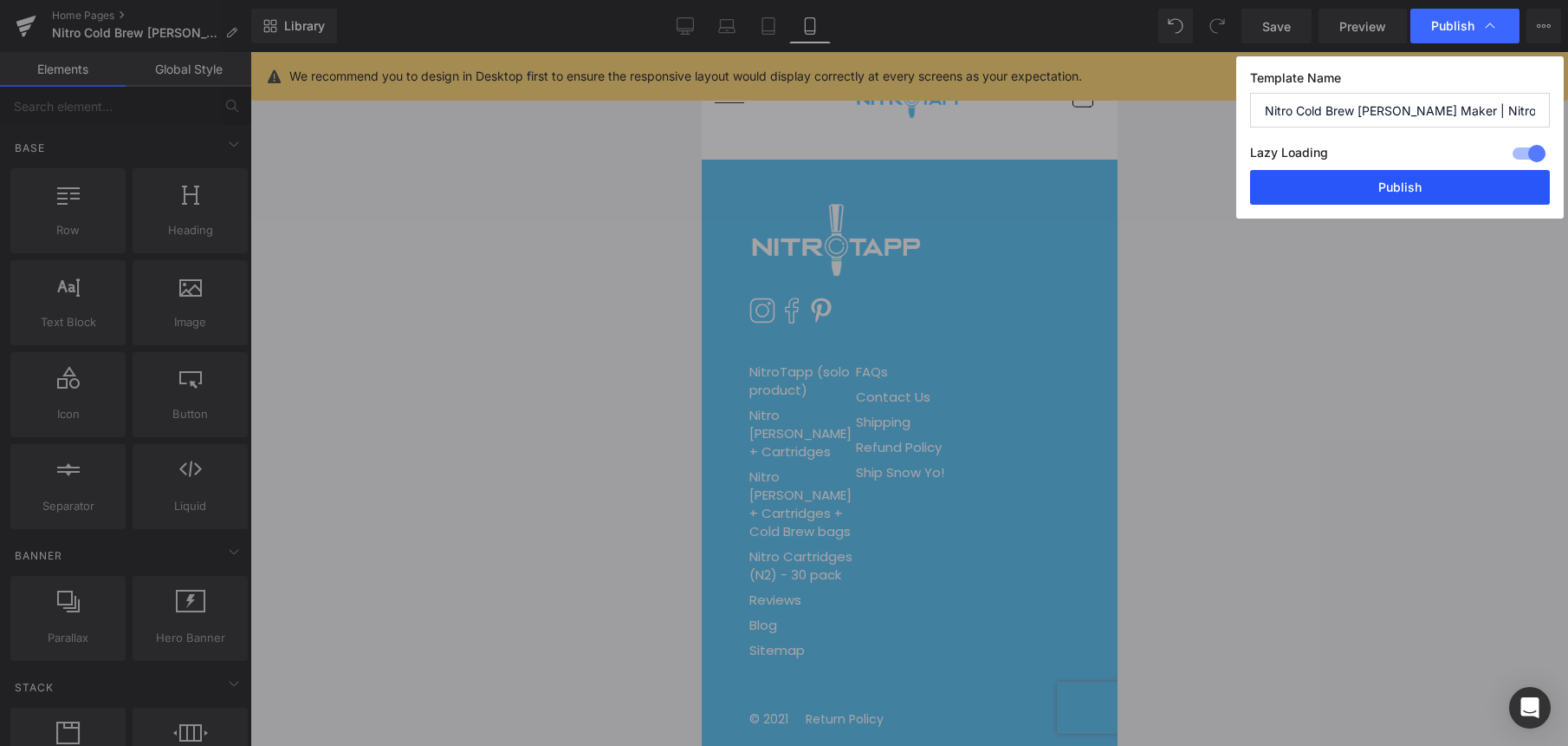
click at [1372, 182] on button "Publish" at bounding box center [1400, 187] width 300 height 35
